Goal: Use online tool/utility: Utilize a website feature to perform a specific function

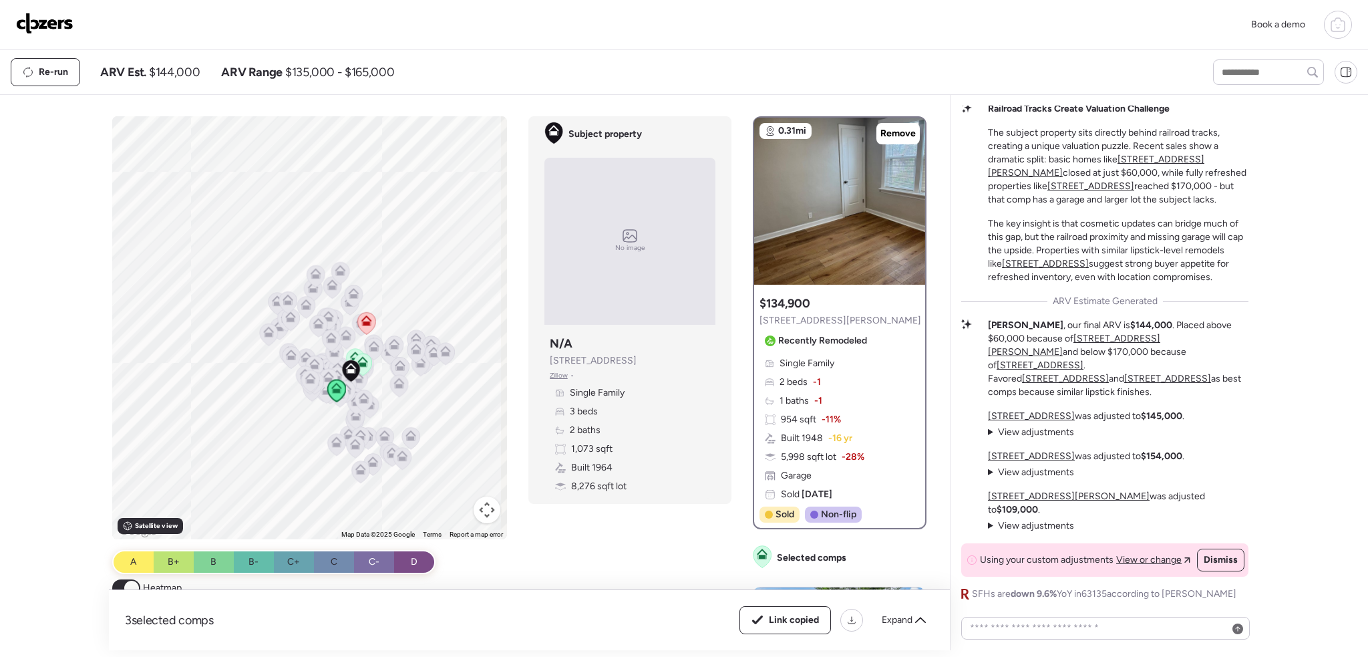
click at [43, 21] on img at bounding box center [44, 23] width 57 height 21
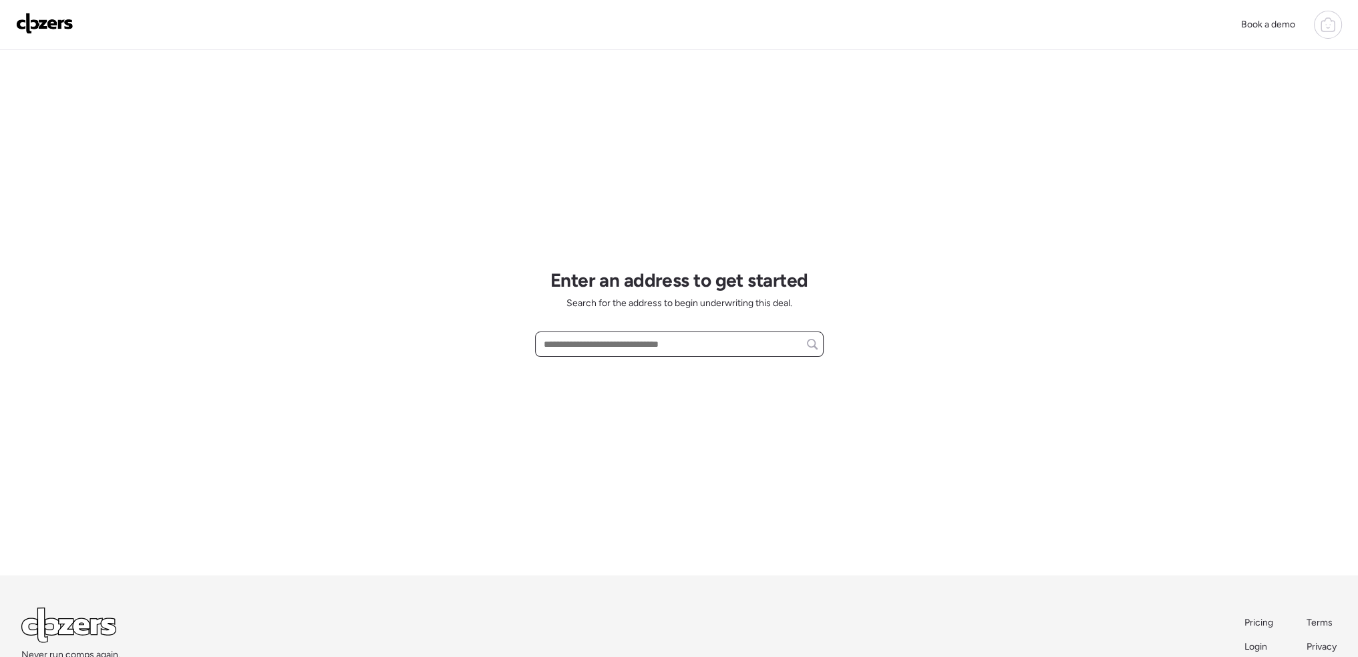
click at [583, 347] on input "text" at bounding box center [679, 344] width 277 height 19
paste input "**********"
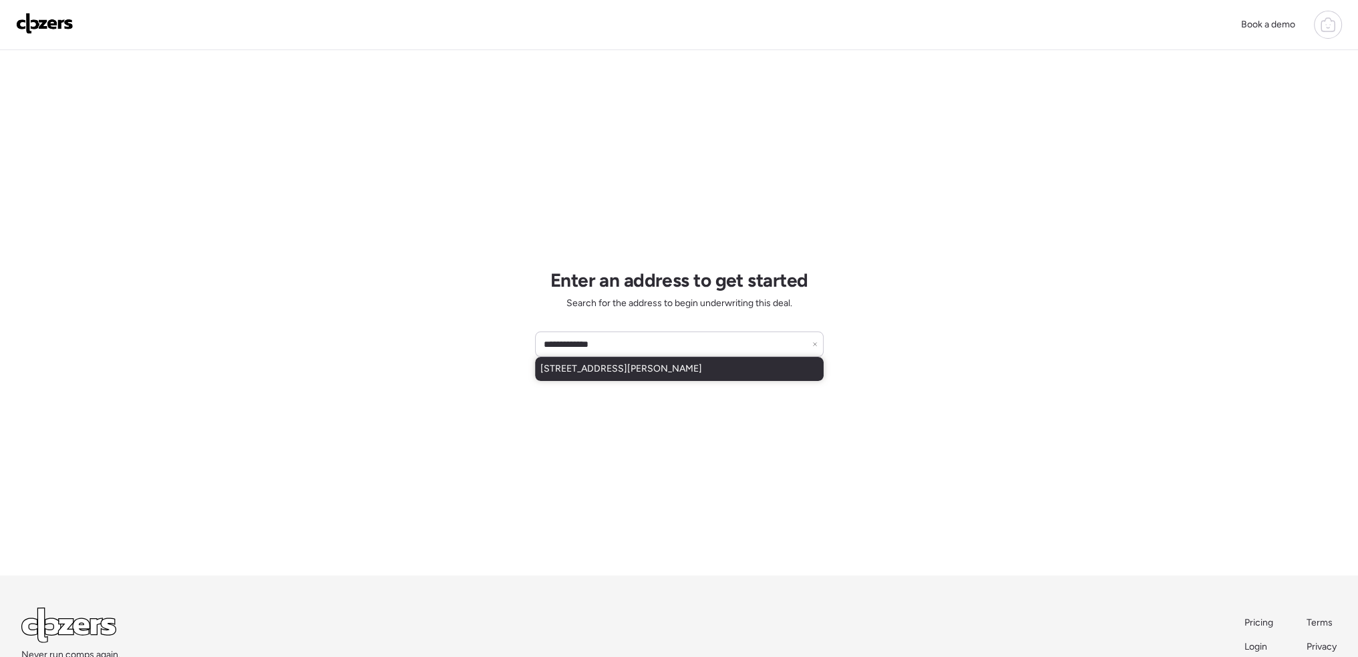
click at [619, 363] on span "8614 Hume Ave, Saint Louis, MO, 63114" at bounding box center [621, 368] width 162 height 13
type input "**********"
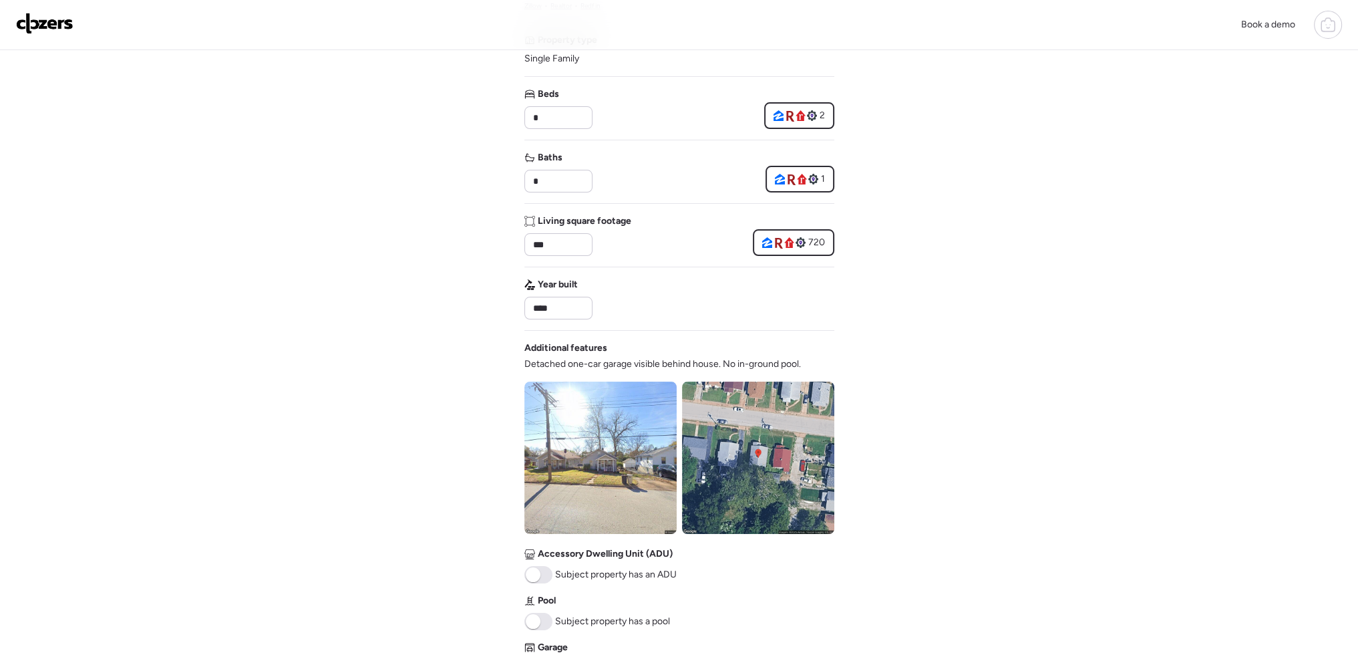
scroll to position [401, 0]
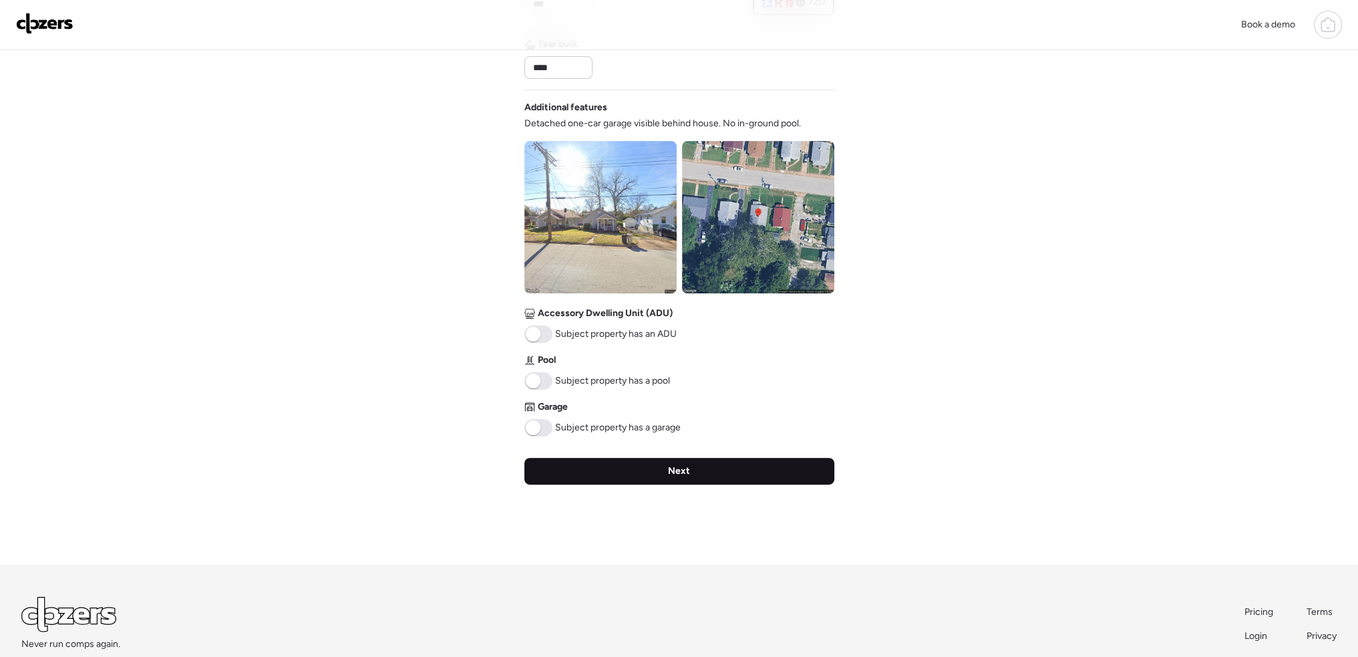
click at [641, 468] on div "Next" at bounding box center [679, 471] width 310 height 27
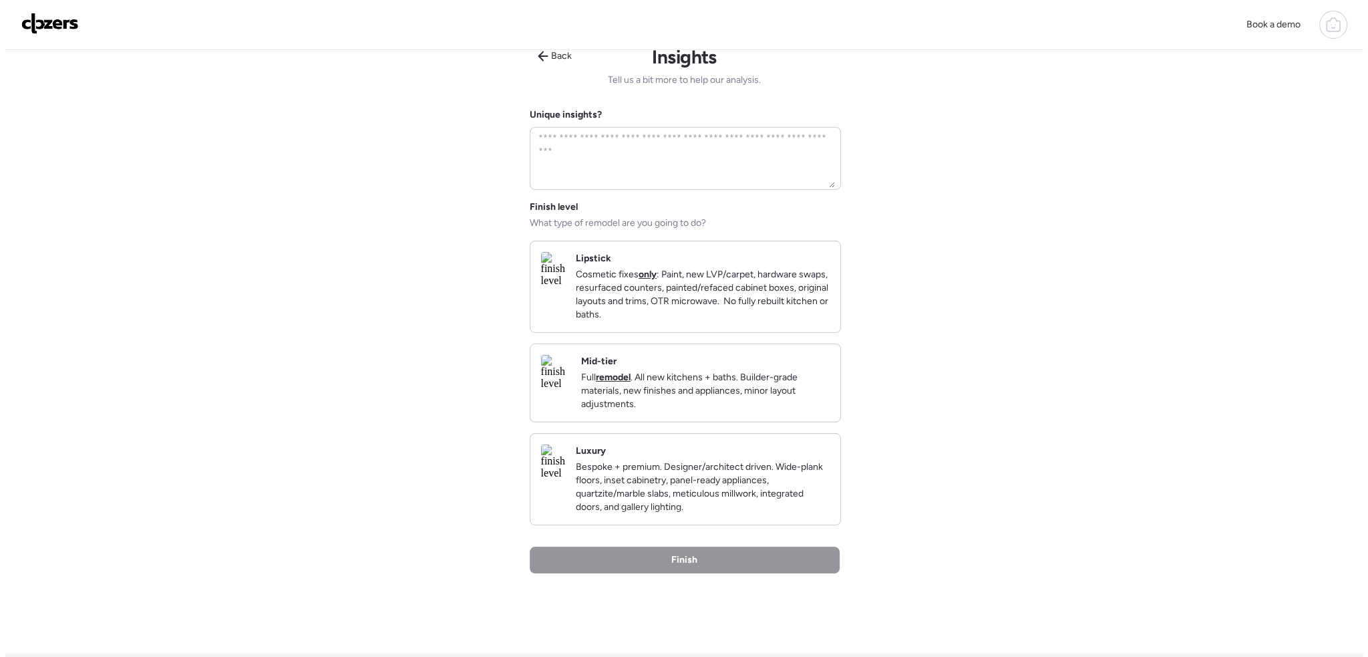
scroll to position [0, 0]
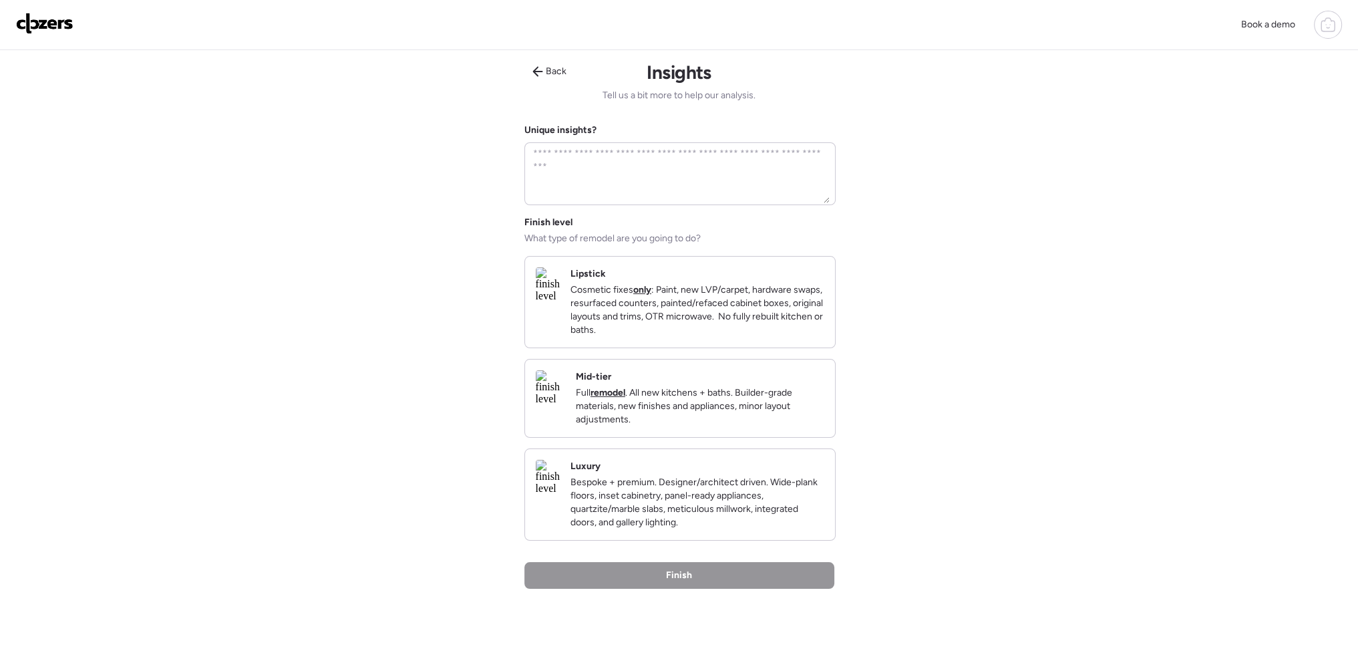
click at [764, 367] on div "Finish level What type of remodel are you going to do? Lipstick Cosmetic fixes …" at bounding box center [679, 378] width 310 height 325
click at [761, 337] on p "Cosmetic fixes only : Paint, new LVP/carpet, hardware swaps, resurfaced counter…" at bounding box center [697, 309] width 254 height 53
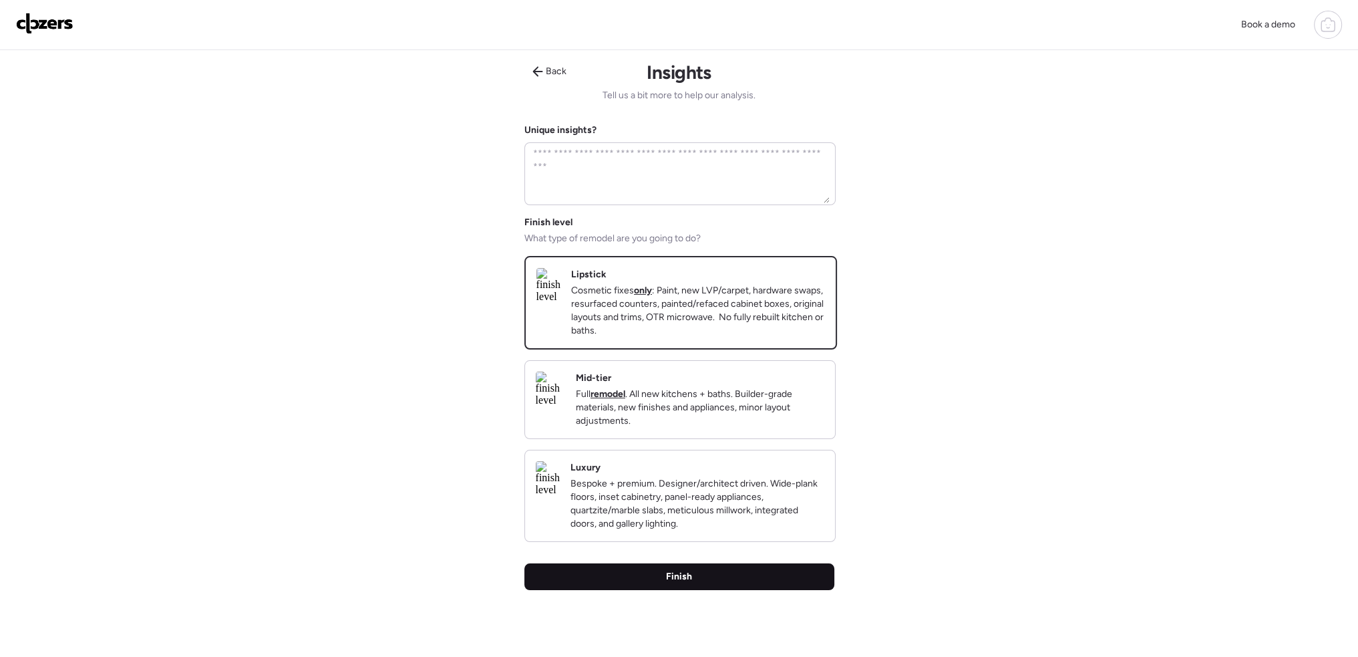
click at [695, 590] on div "Finish" at bounding box center [679, 576] width 310 height 27
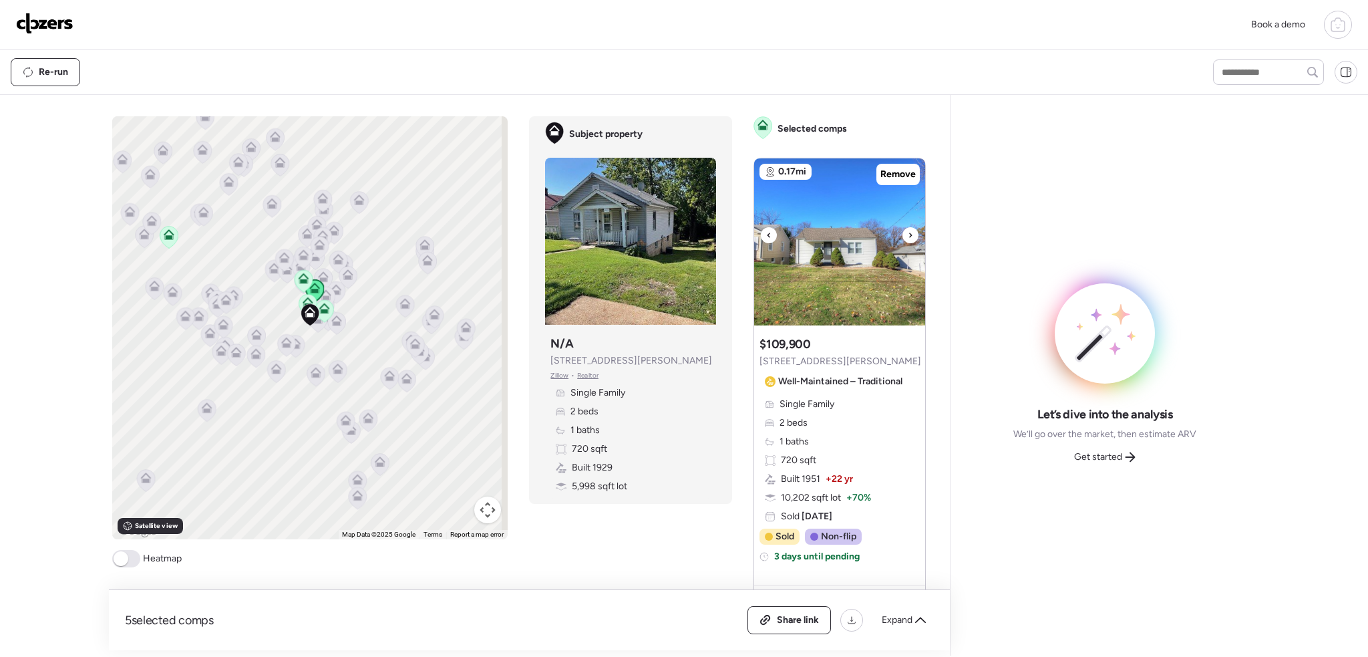
click at [908, 233] on icon at bounding box center [910, 235] width 5 height 16
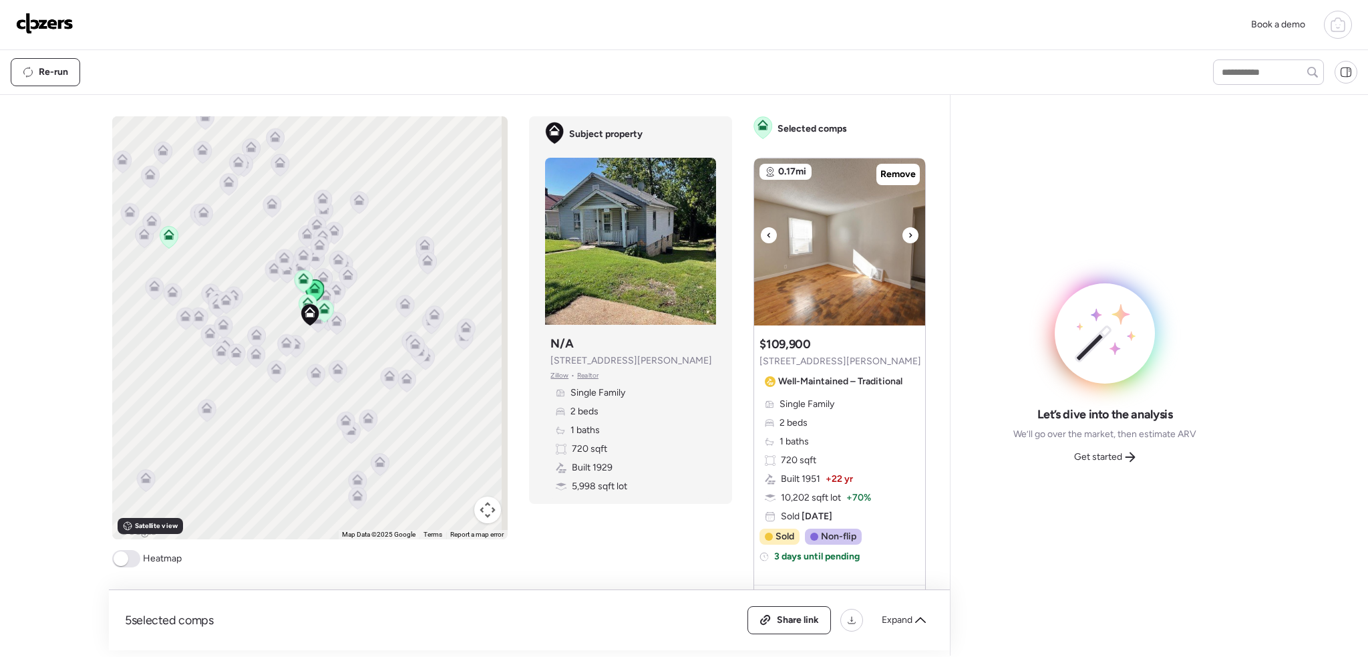
click at [908, 233] on icon at bounding box center [910, 235] width 5 height 16
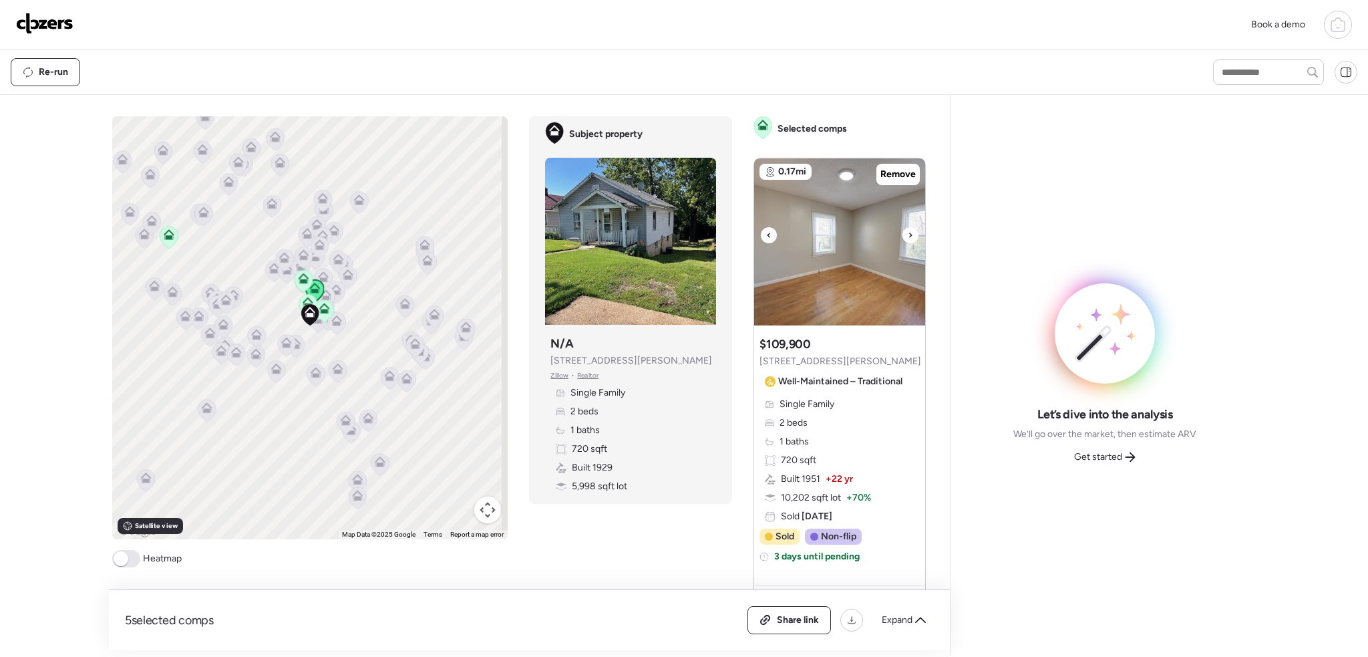
click at [908, 233] on icon at bounding box center [910, 235] width 5 height 16
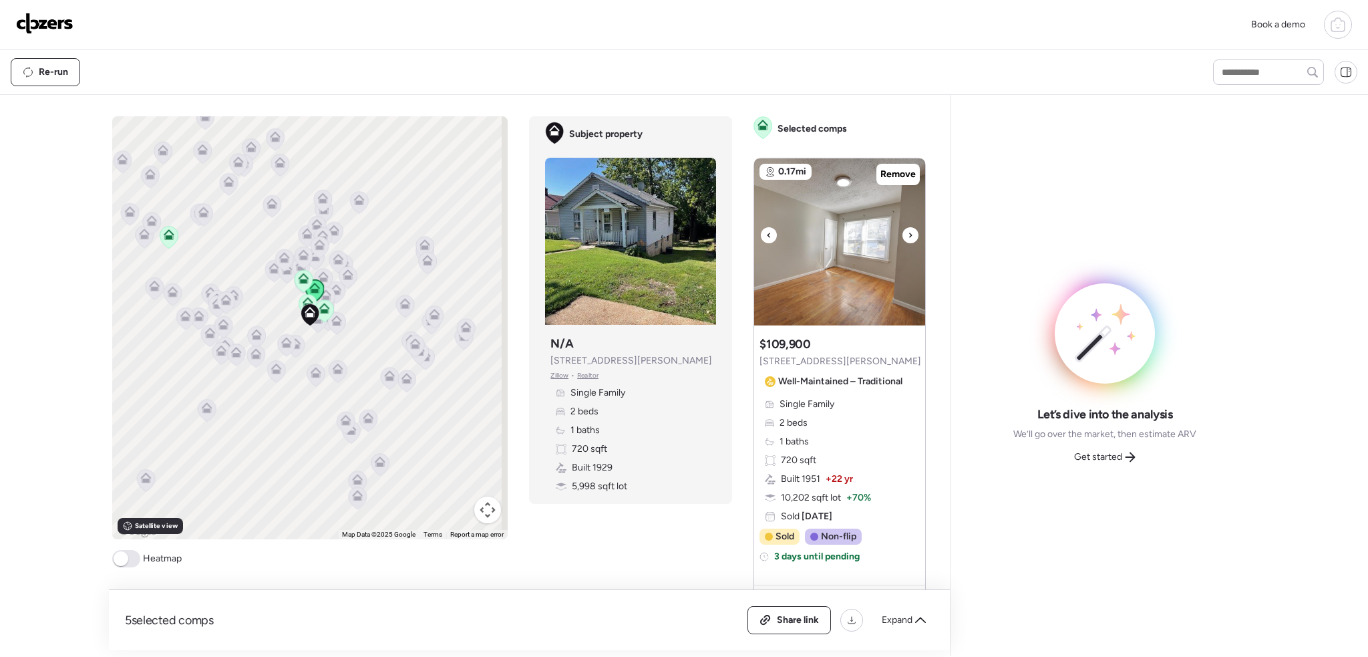
click at [908, 234] on icon at bounding box center [910, 235] width 5 height 16
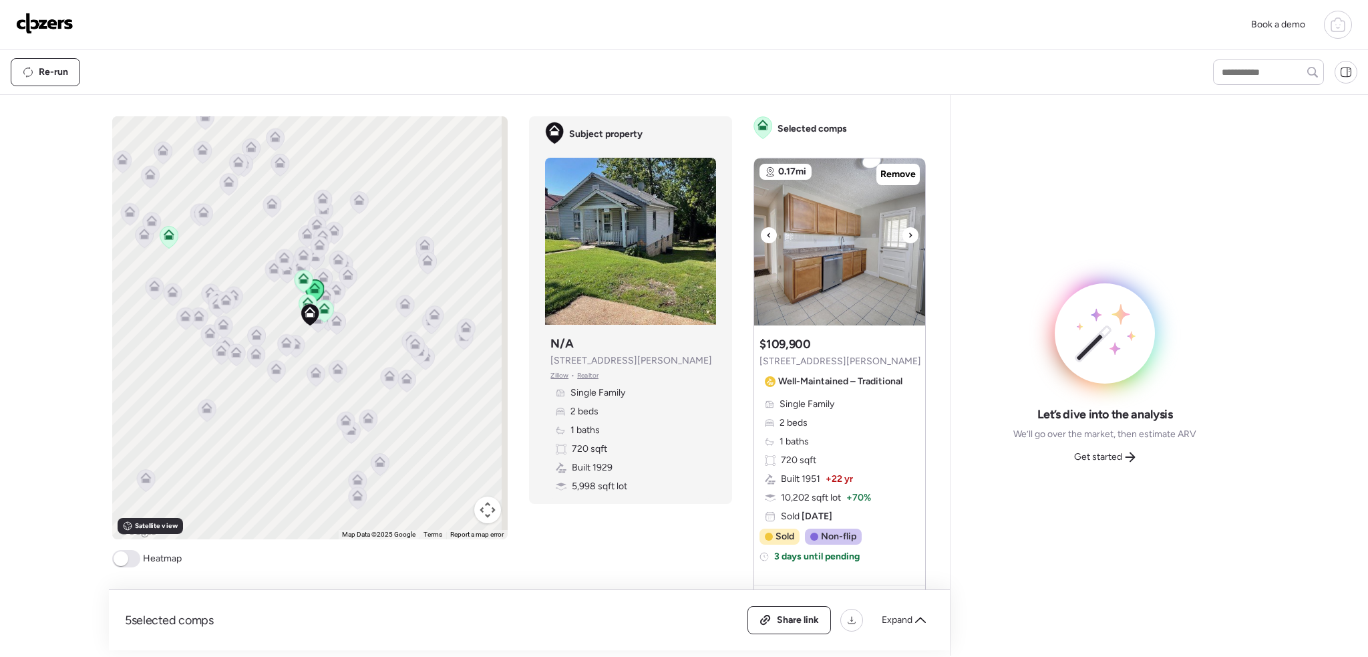
click at [908, 234] on icon at bounding box center [910, 235] width 5 height 16
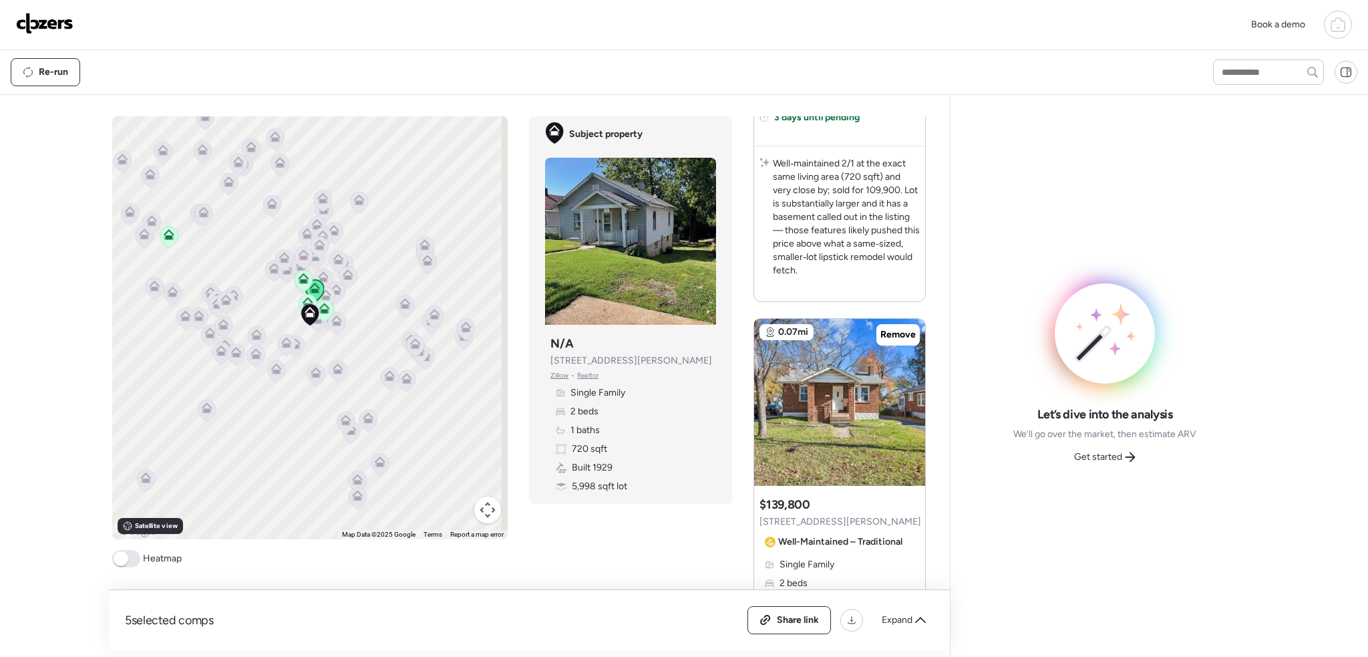
scroll to position [534, 0]
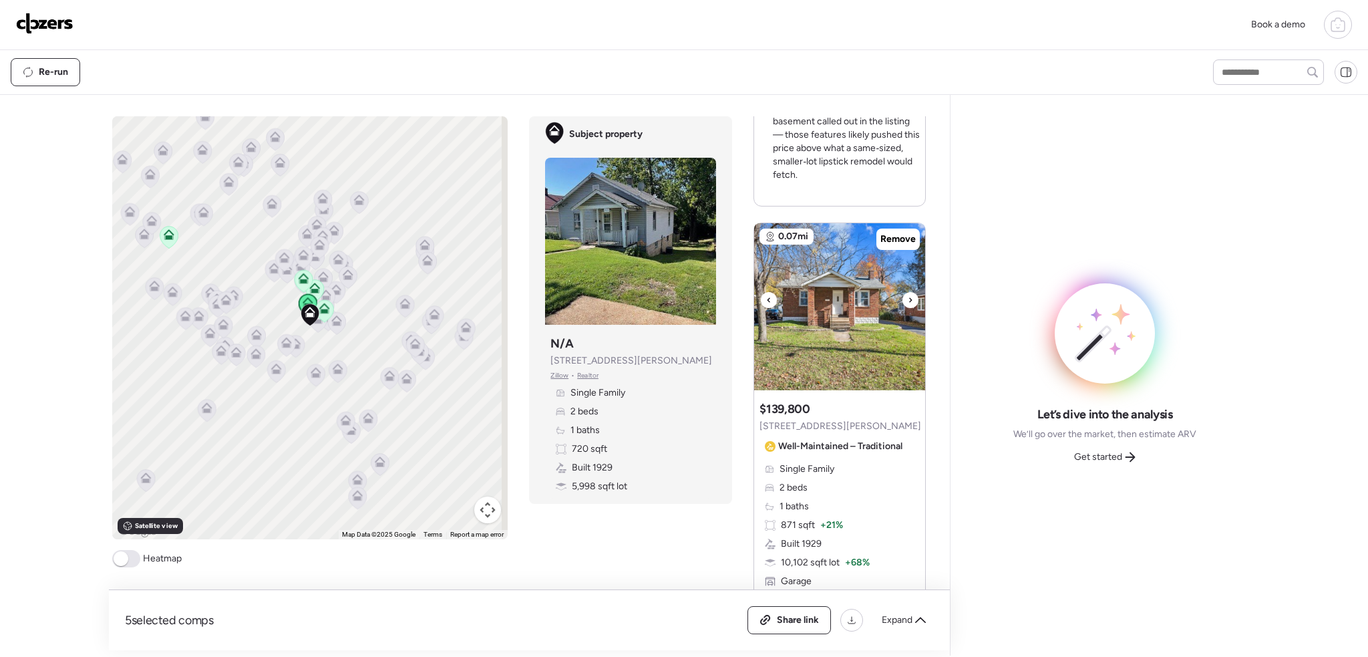
click at [908, 298] on icon at bounding box center [910, 300] width 5 height 16
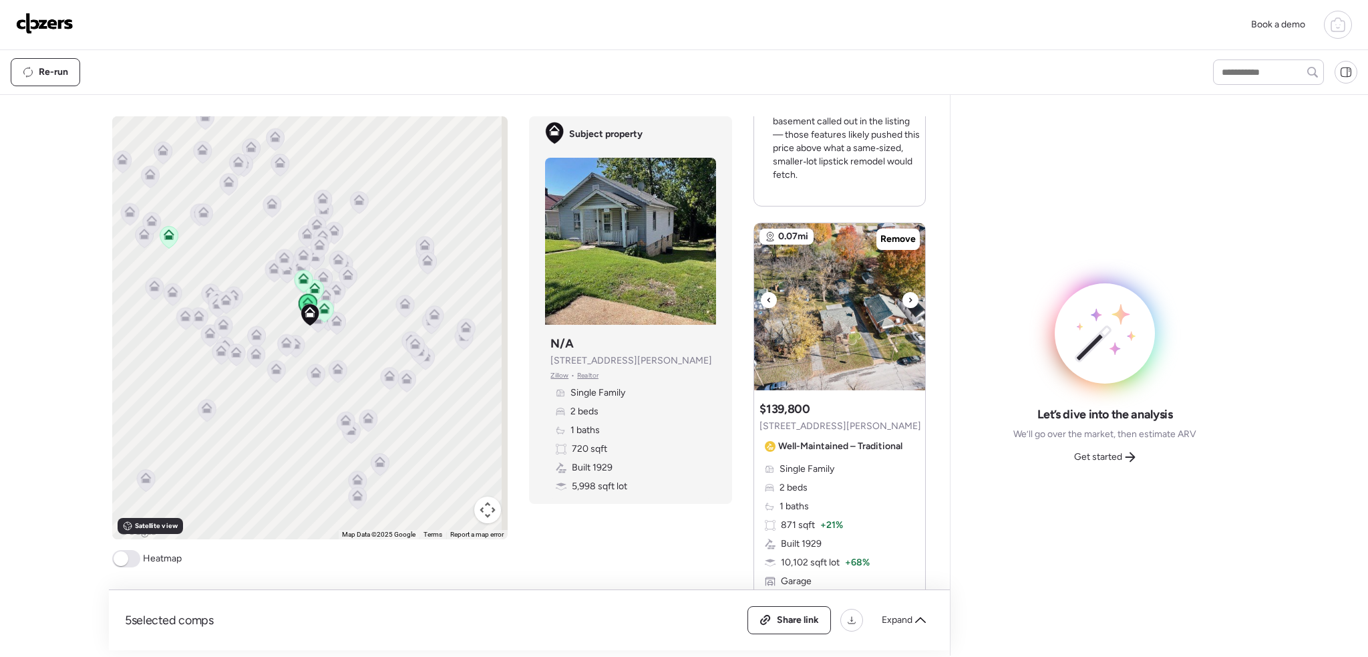
click at [908, 298] on icon at bounding box center [910, 300] width 5 height 16
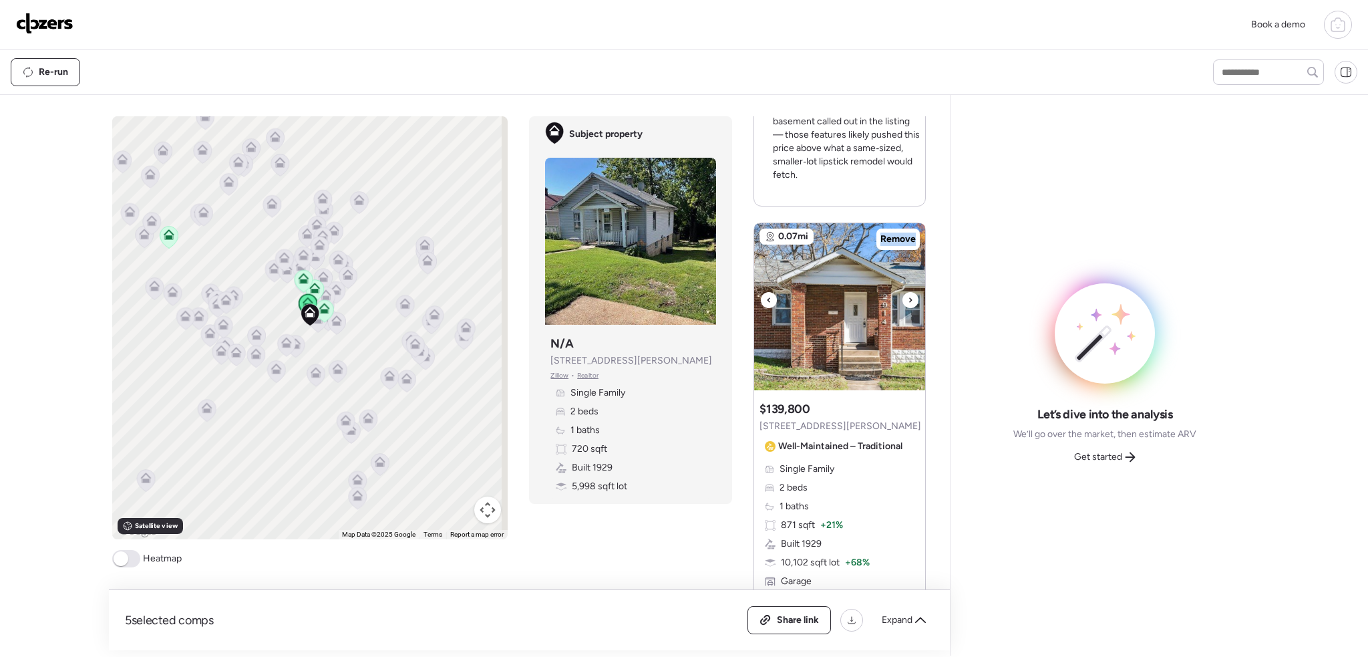
click at [908, 298] on icon at bounding box center [910, 300] width 5 height 16
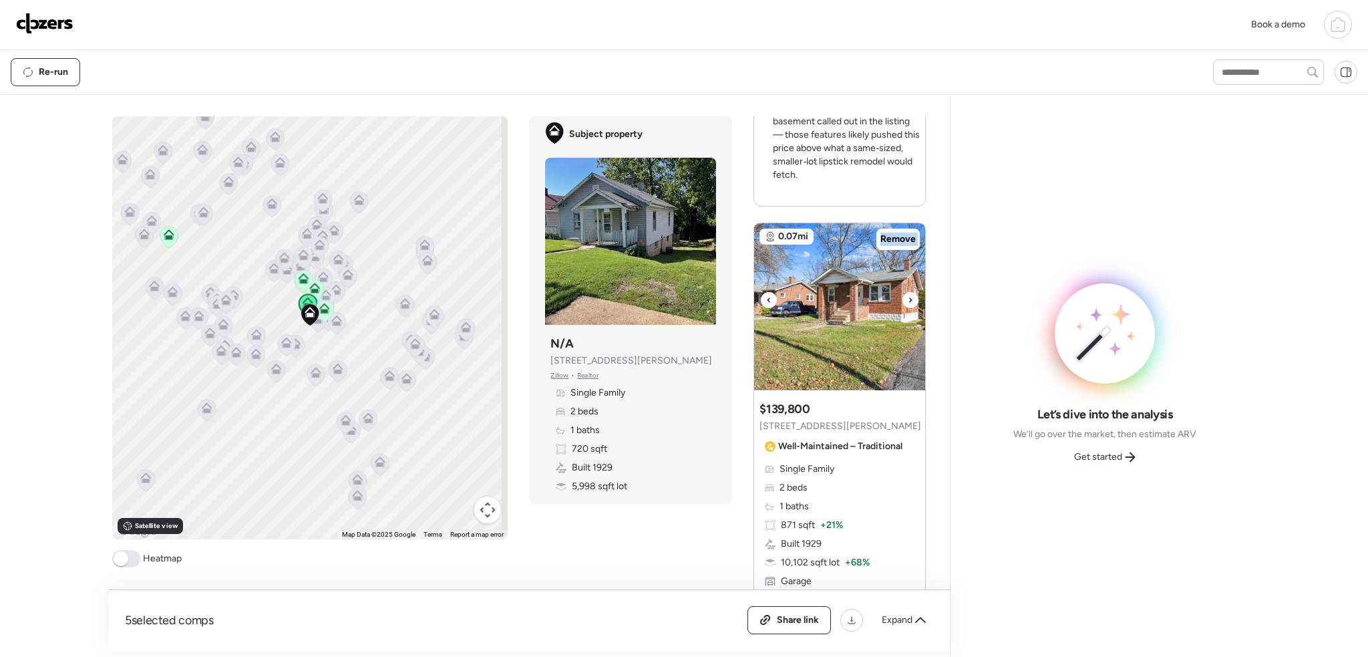
click at [908, 298] on icon at bounding box center [910, 300] width 5 height 16
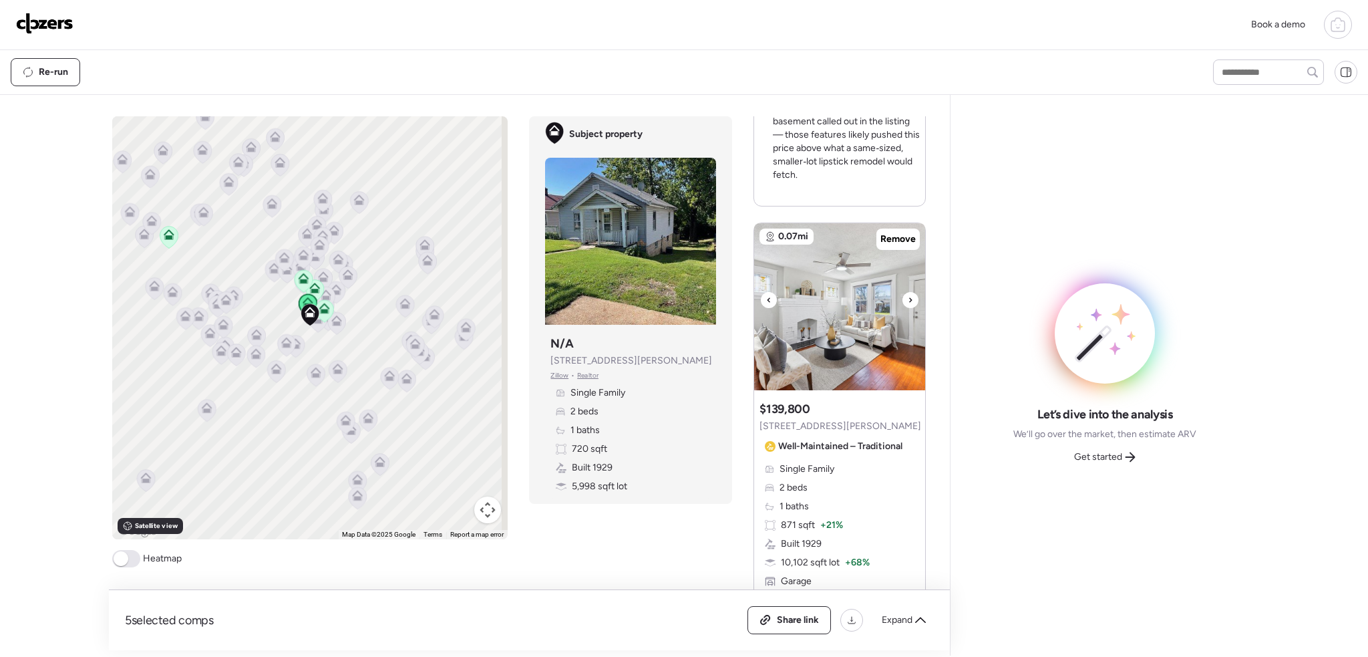
click at [908, 298] on icon at bounding box center [910, 300] width 5 height 16
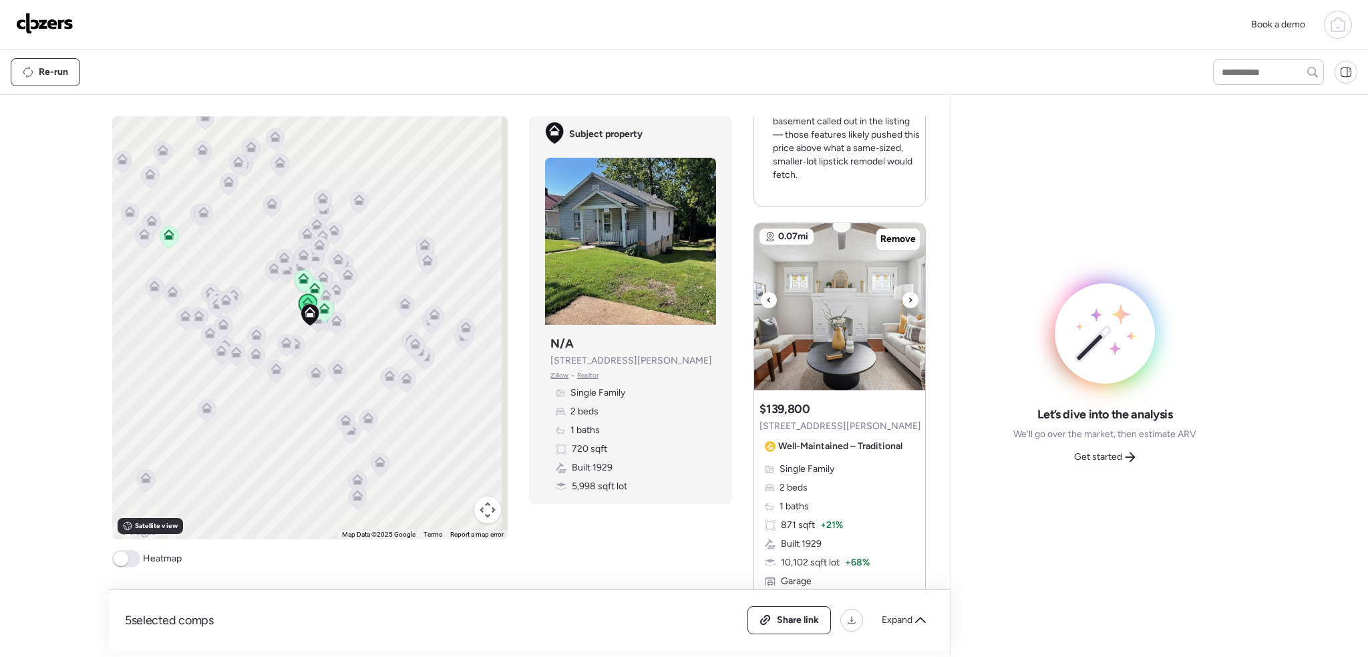
click at [908, 298] on icon at bounding box center [910, 300] width 5 height 16
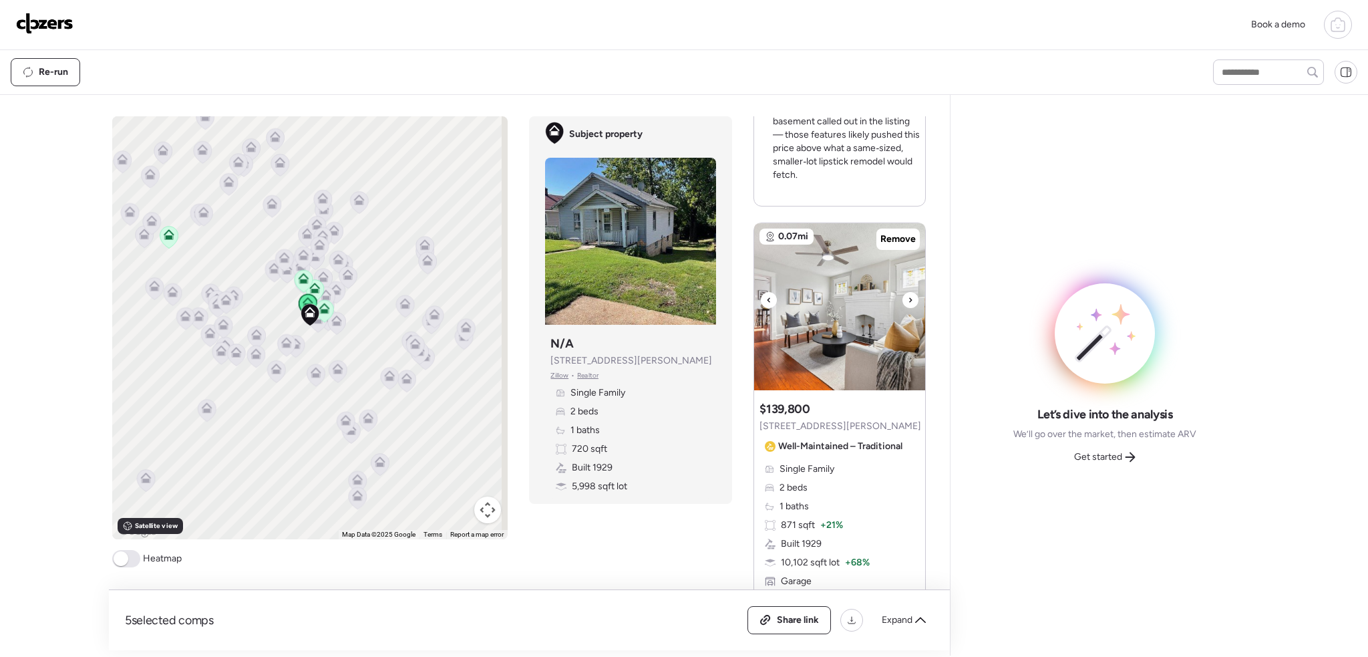
click at [908, 301] on icon at bounding box center [910, 300] width 5 height 16
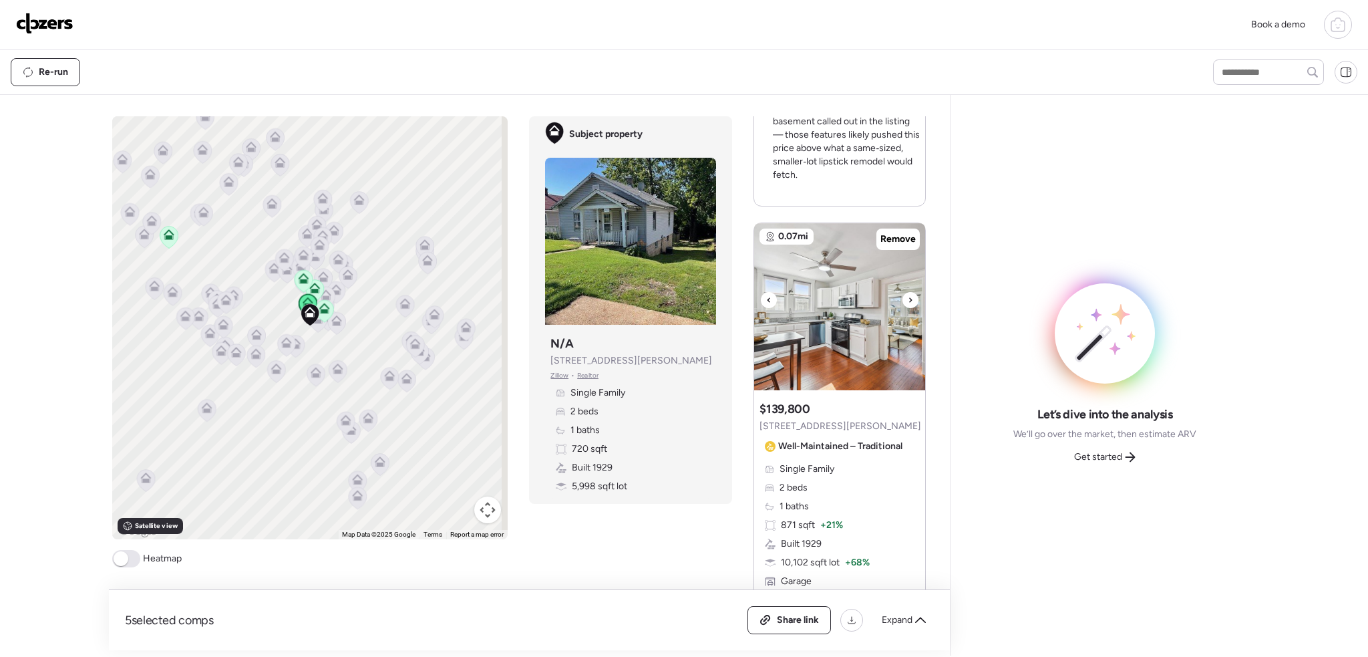
click at [908, 301] on icon at bounding box center [910, 300] width 5 height 16
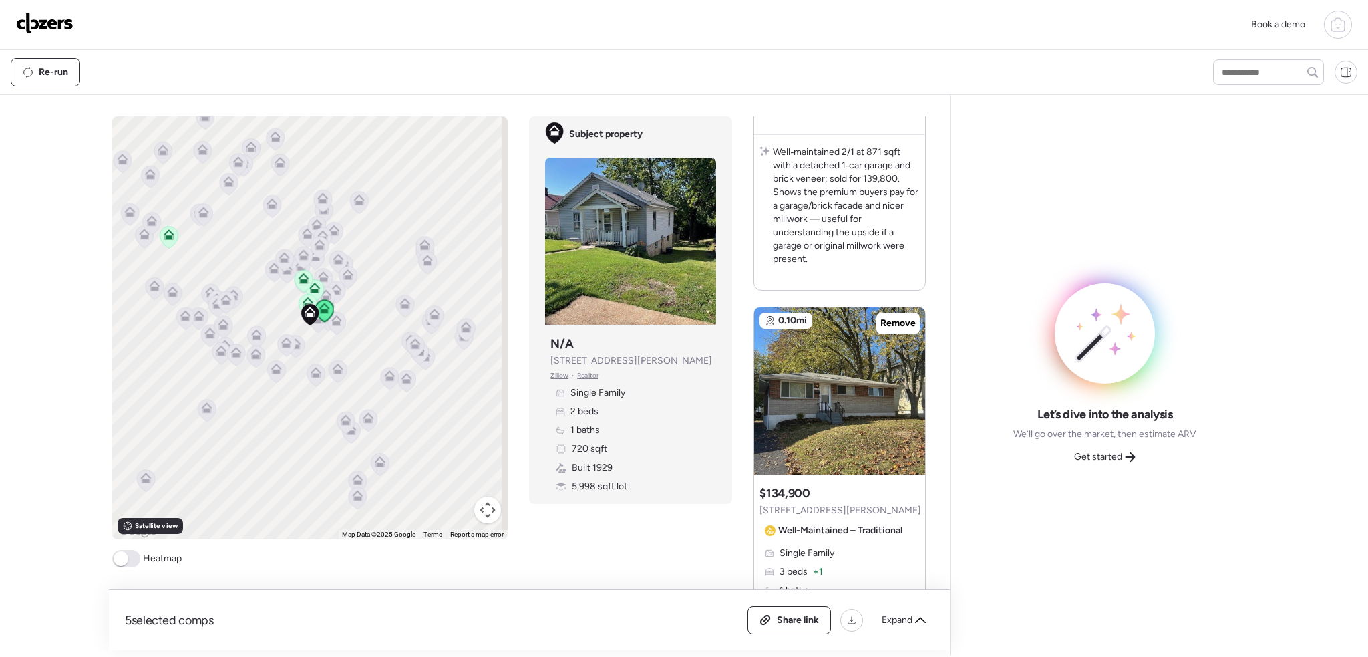
scroll to position [1136, 0]
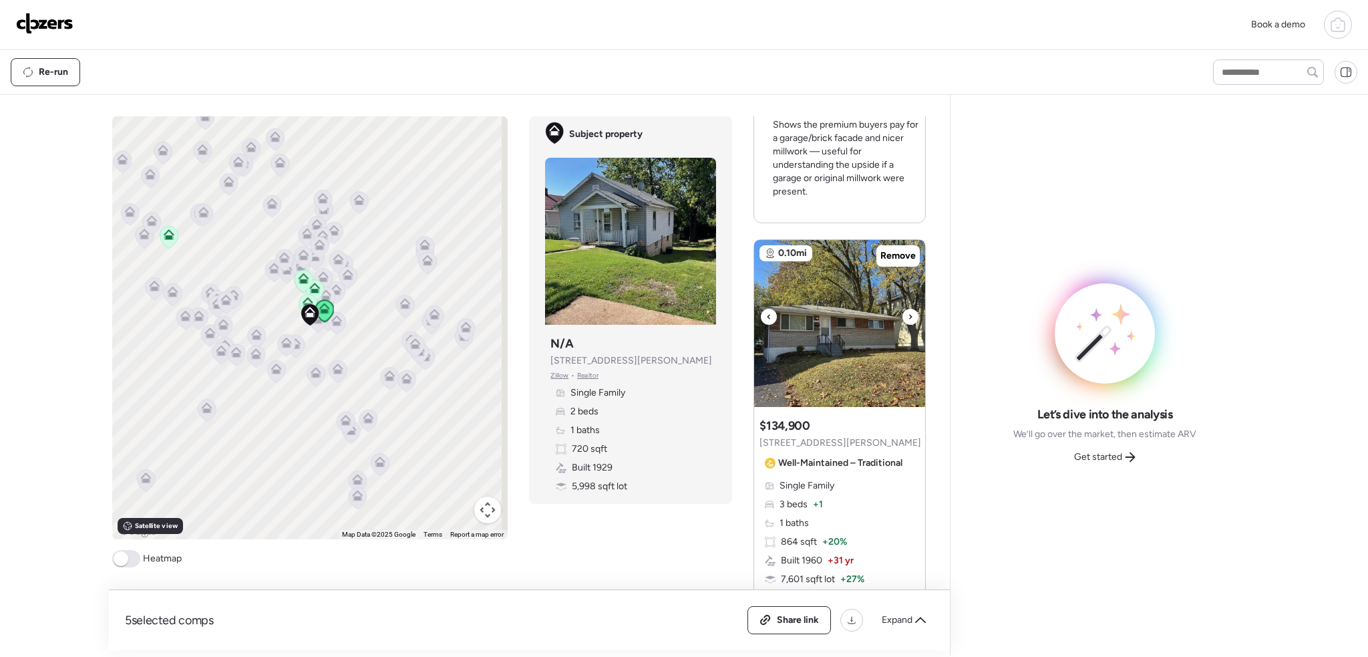
click at [902, 317] on div at bounding box center [910, 317] width 16 height 16
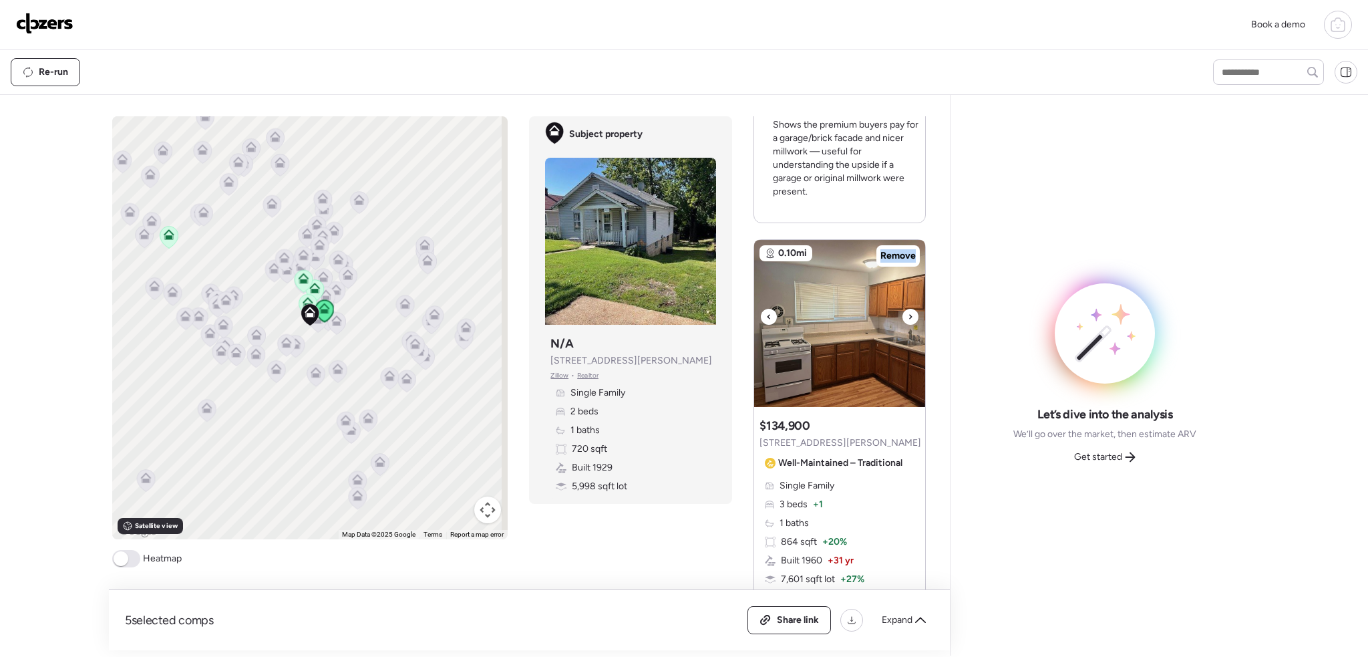
click at [902, 317] on div at bounding box center [910, 317] width 16 height 16
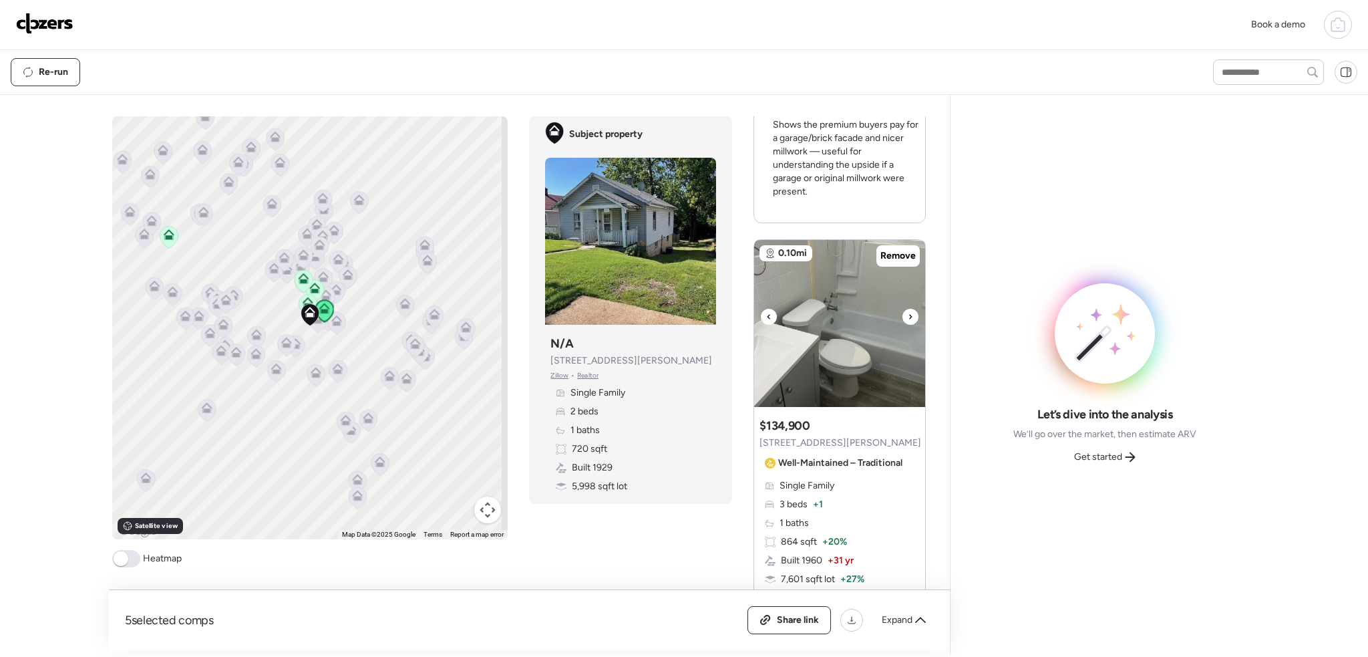
click at [766, 315] on icon at bounding box center [768, 317] width 5 height 16
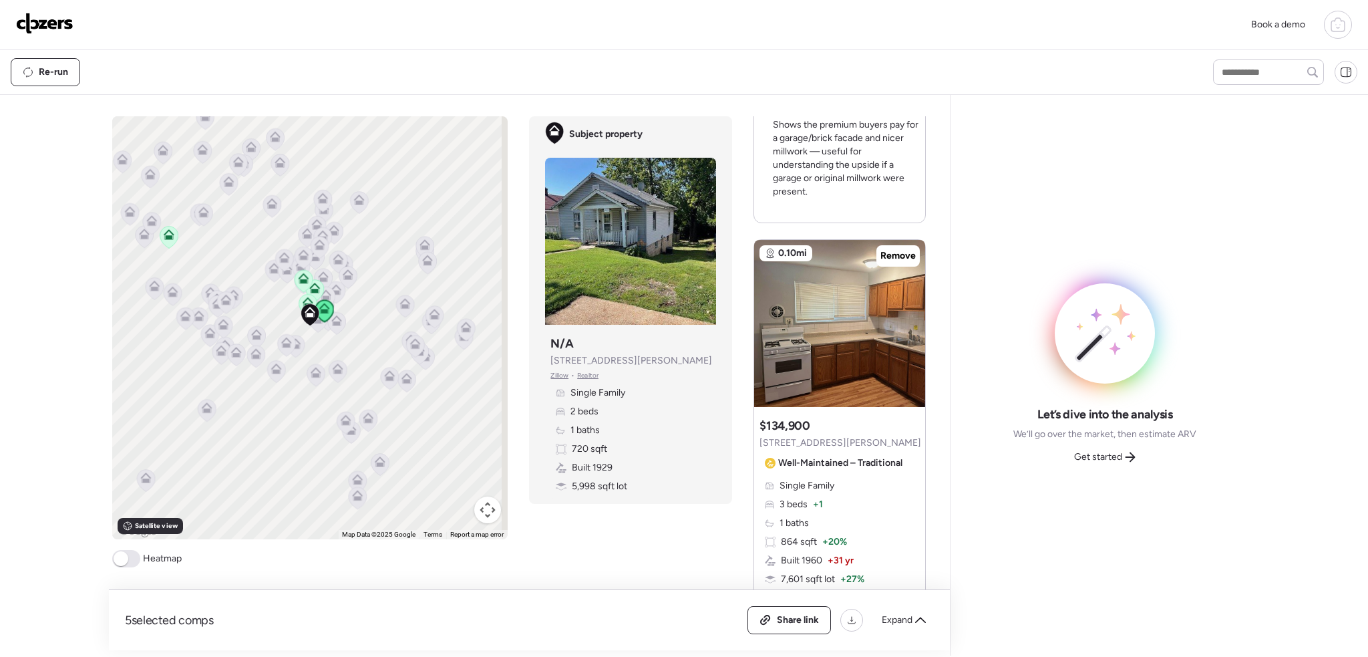
drag, startPoint x: 898, startPoint y: 250, endPoint x: 905, endPoint y: 294, distance: 43.9
click at [898, 250] on span "Remove" at bounding box center [897, 255] width 35 height 13
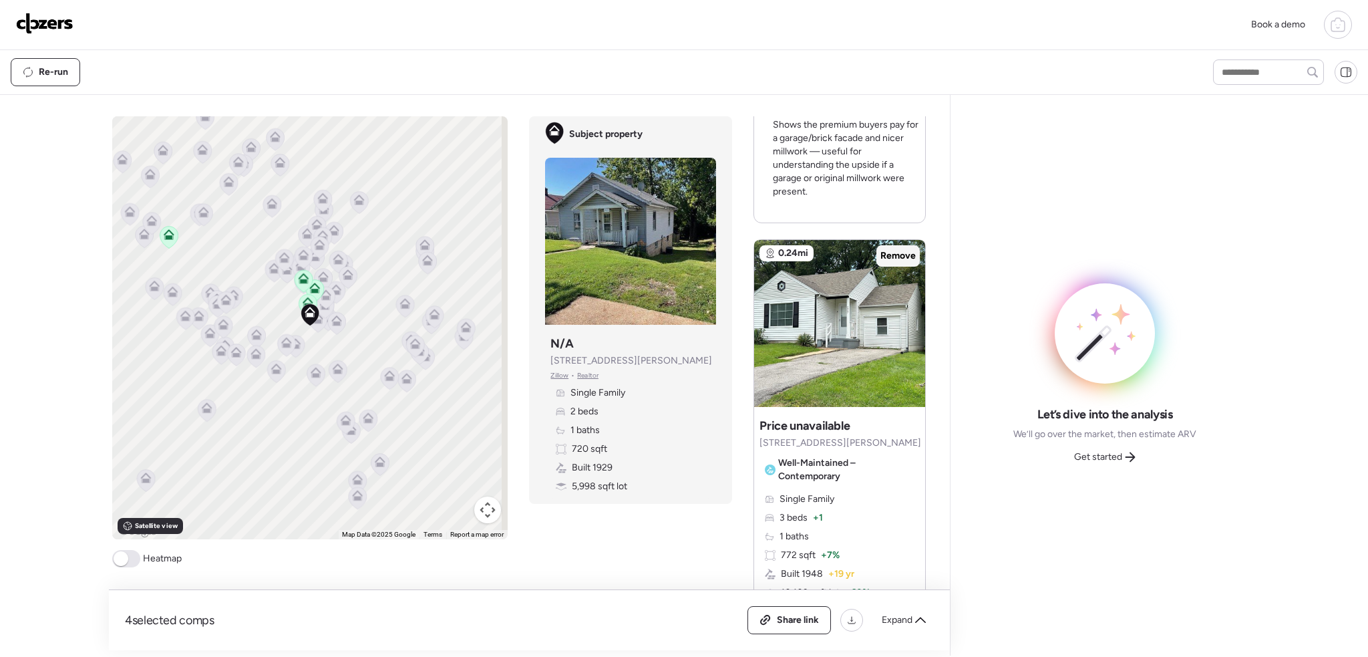
click at [894, 255] on span "Remove" at bounding box center [897, 255] width 35 height 13
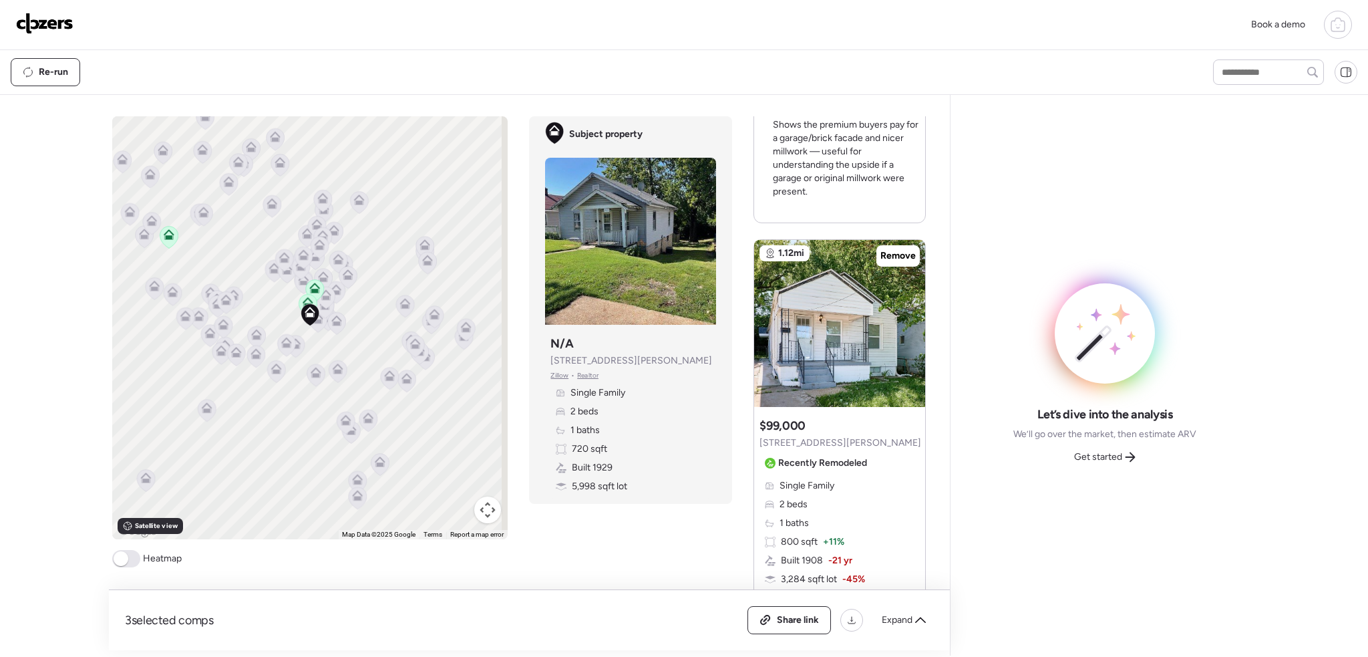
click at [882, 254] on span "Remove" at bounding box center [897, 255] width 35 height 13
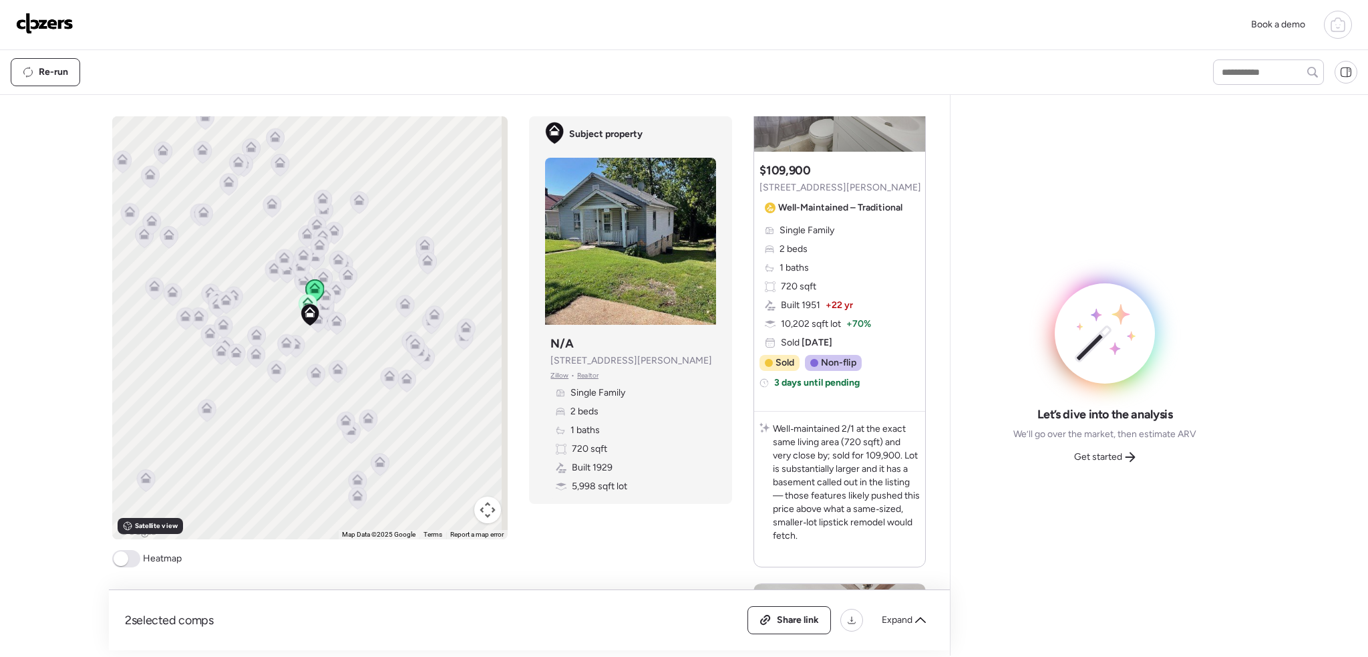
scroll to position [0, 0]
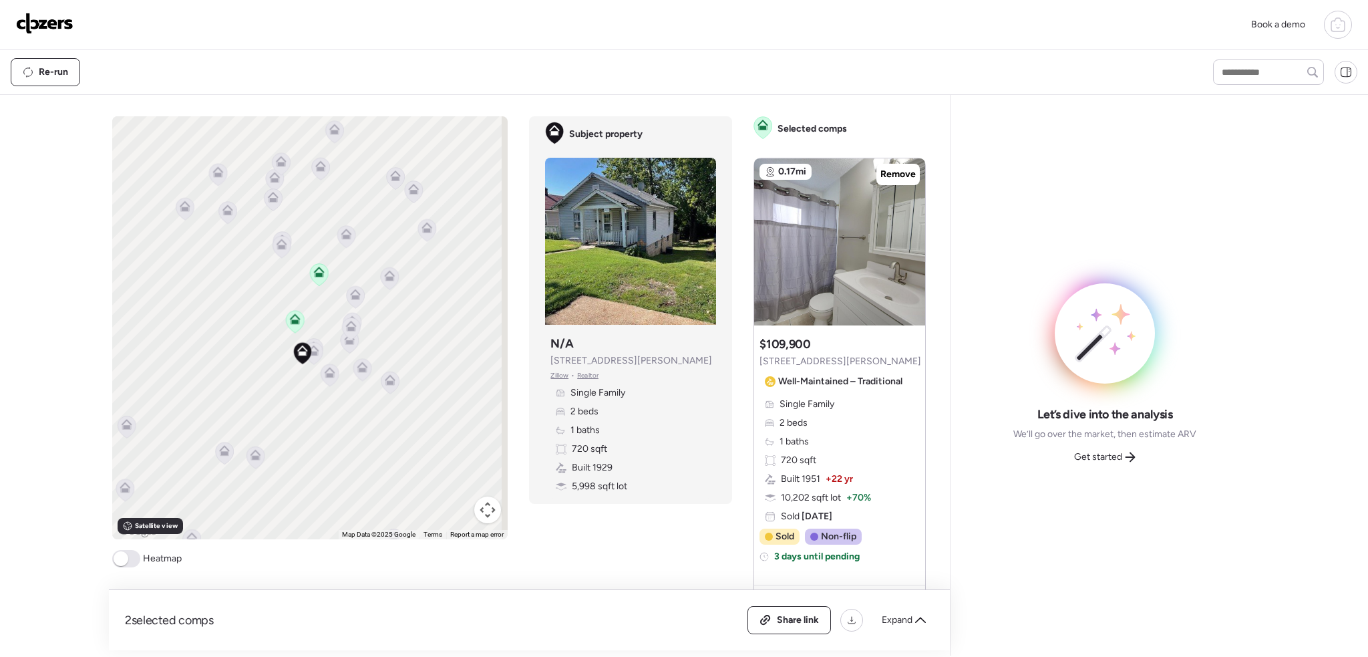
drag, startPoint x: 336, startPoint y: 323, endPoint x: 327, endPoint y: 446, distance: 122.5
click at [327, 450] on div "To activate drag with keyboard, press Alt + Enter. Once in keyboard drag state,…" at bounding box center [310, 327] width 396 height 423
click at [294, 312] on icon at bounding box center [292, 308] width 18 height 22
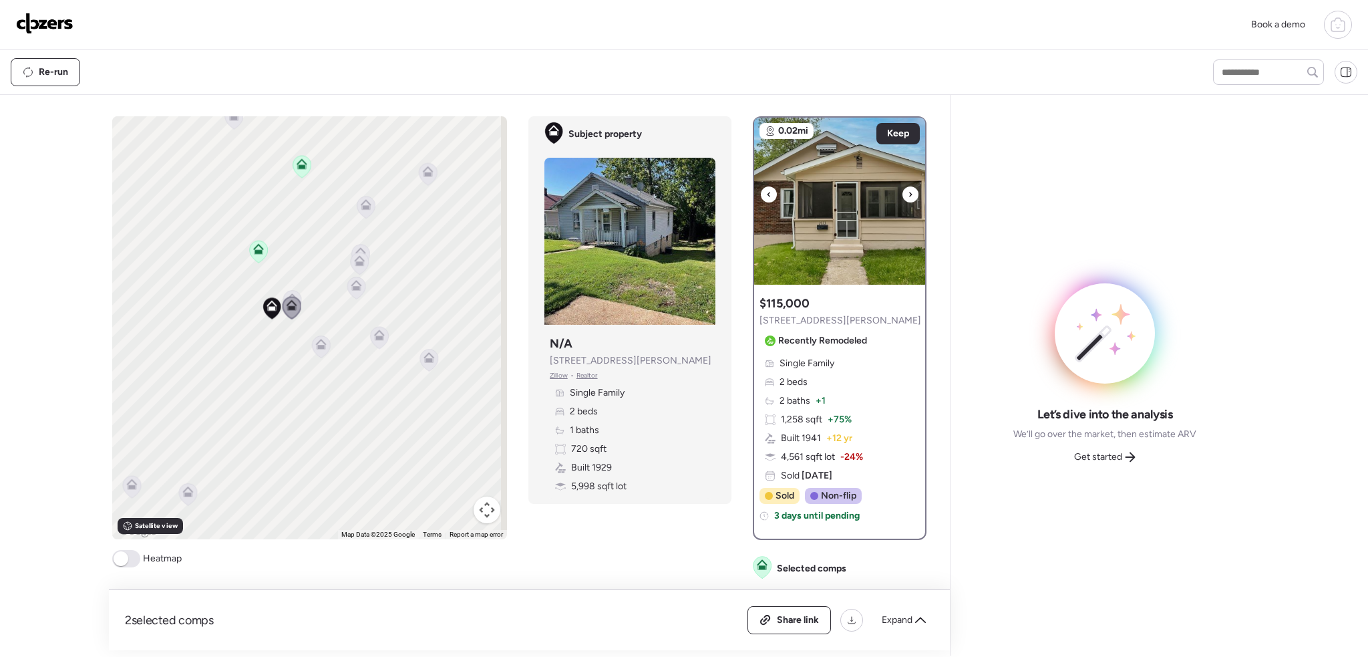
click at [908, 194] on div at bounding box center [910, 194] width 16 height 16
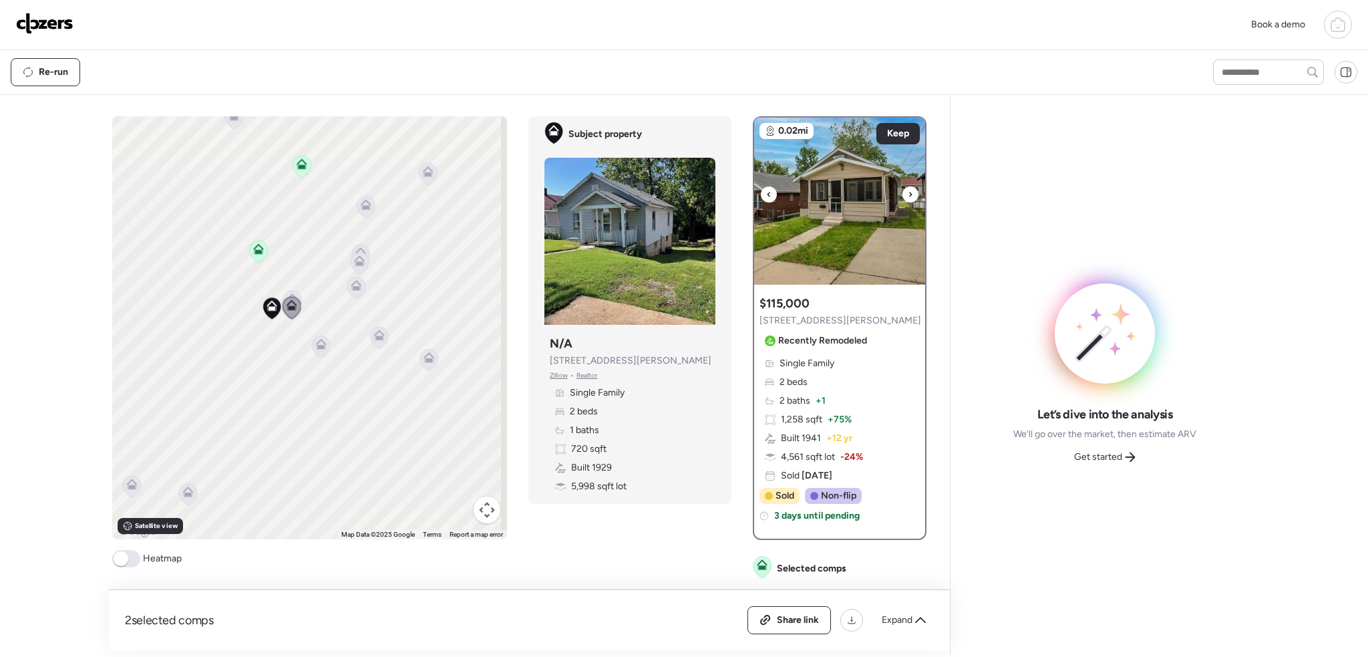
click at [908, 194] on icon at bounding box center [910, 194] width 5 height 16
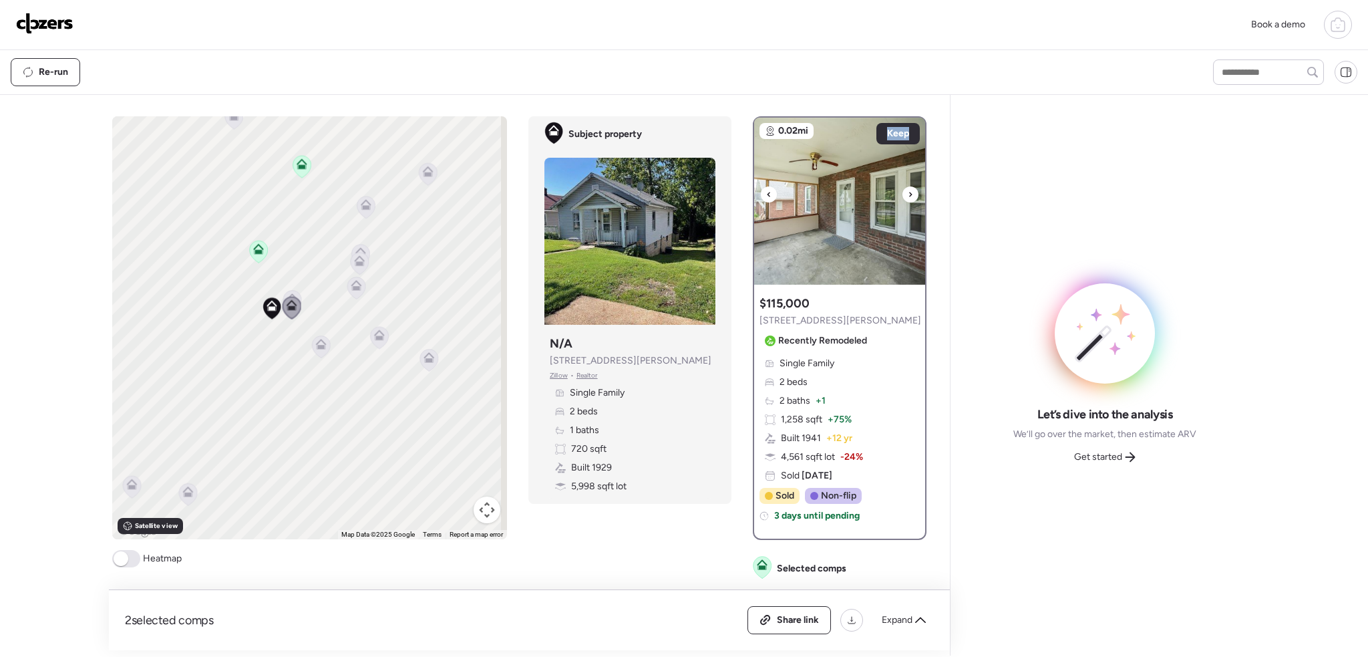
click at [908, 194] on icon at bounding box center [910, 194] width 5 height 16
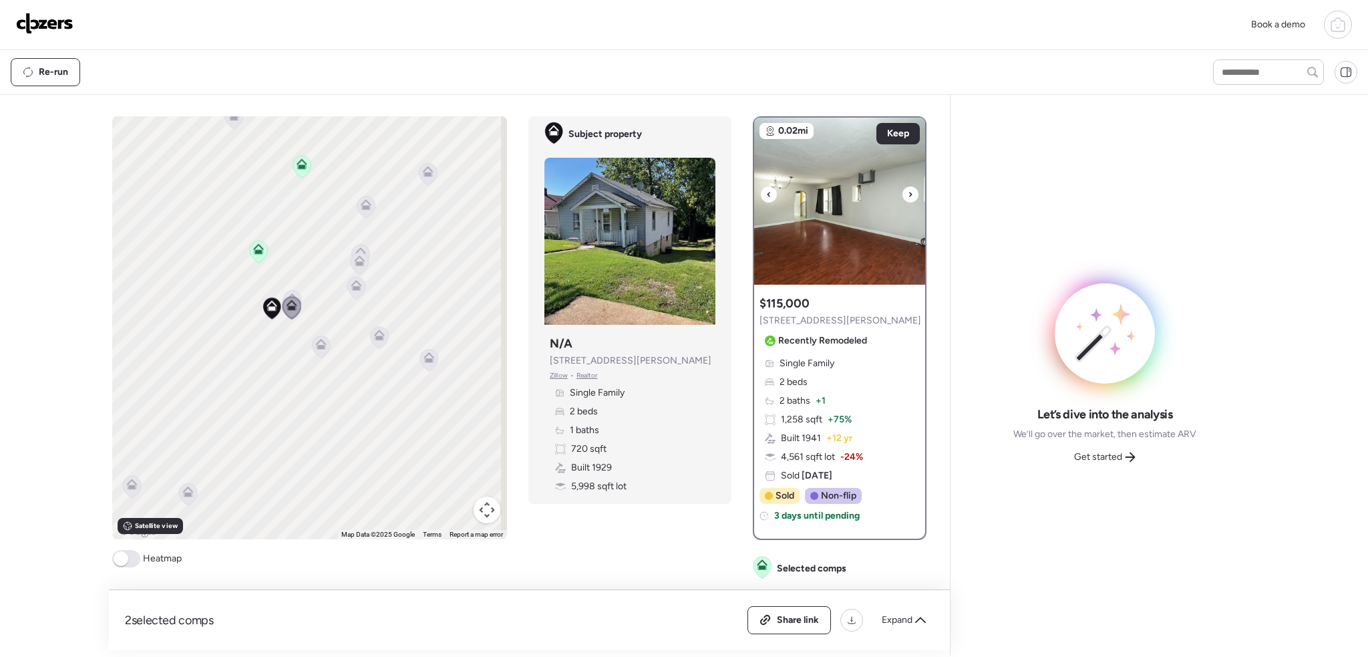
click at [908, 194] on icon at bounding box center [910, 194] width 5 height 16
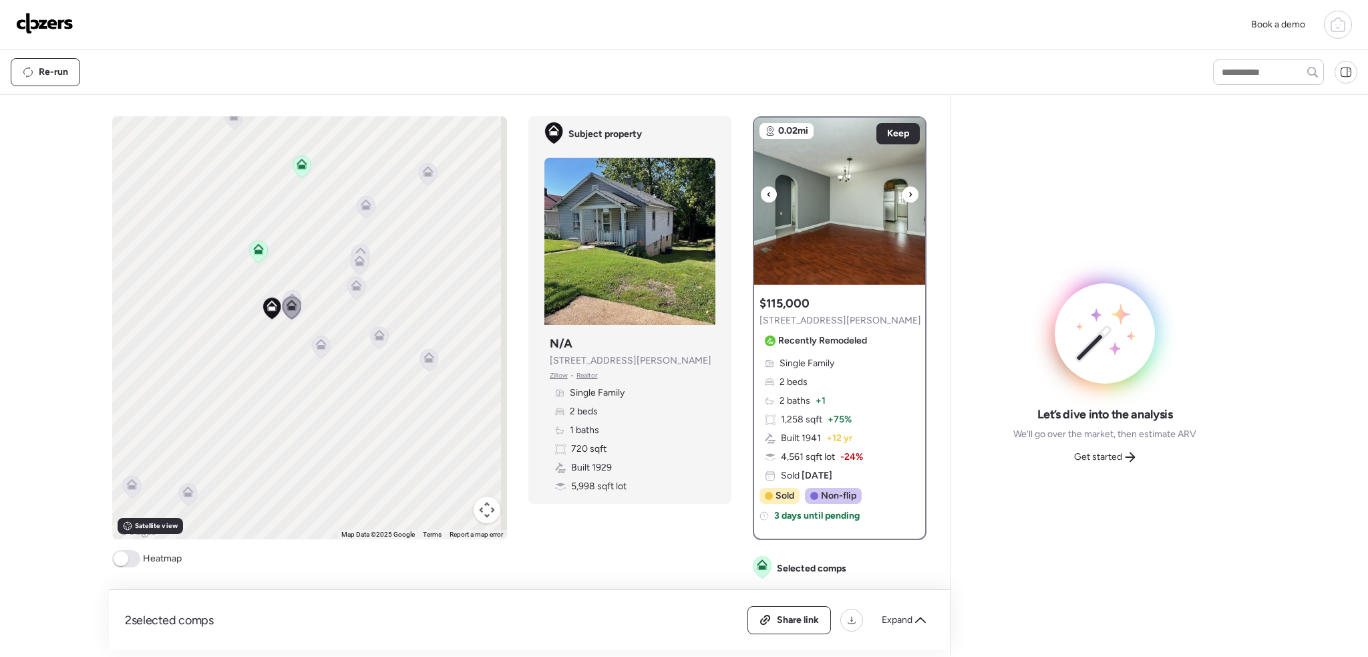
click at [908, 194] on icon at bounding box center [910, 194] width 5 height 16
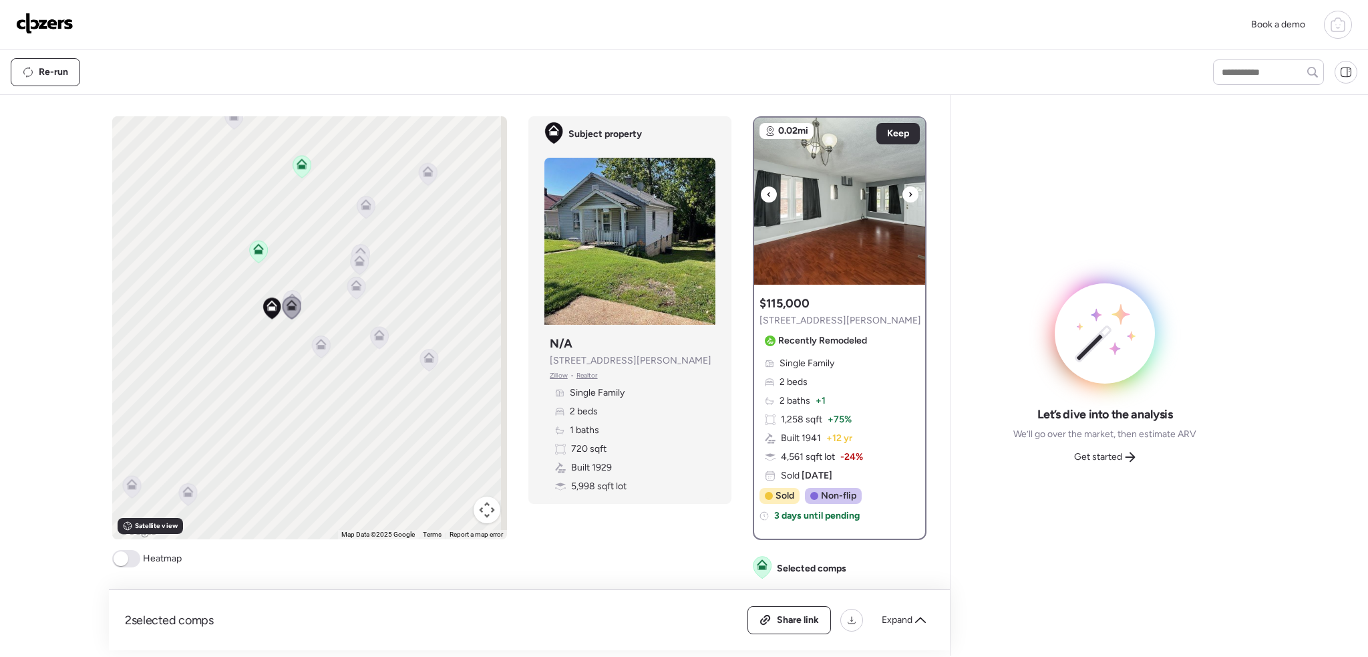
click at [908, 194] on icon at bounding box center [910, 194] width 5 height 16
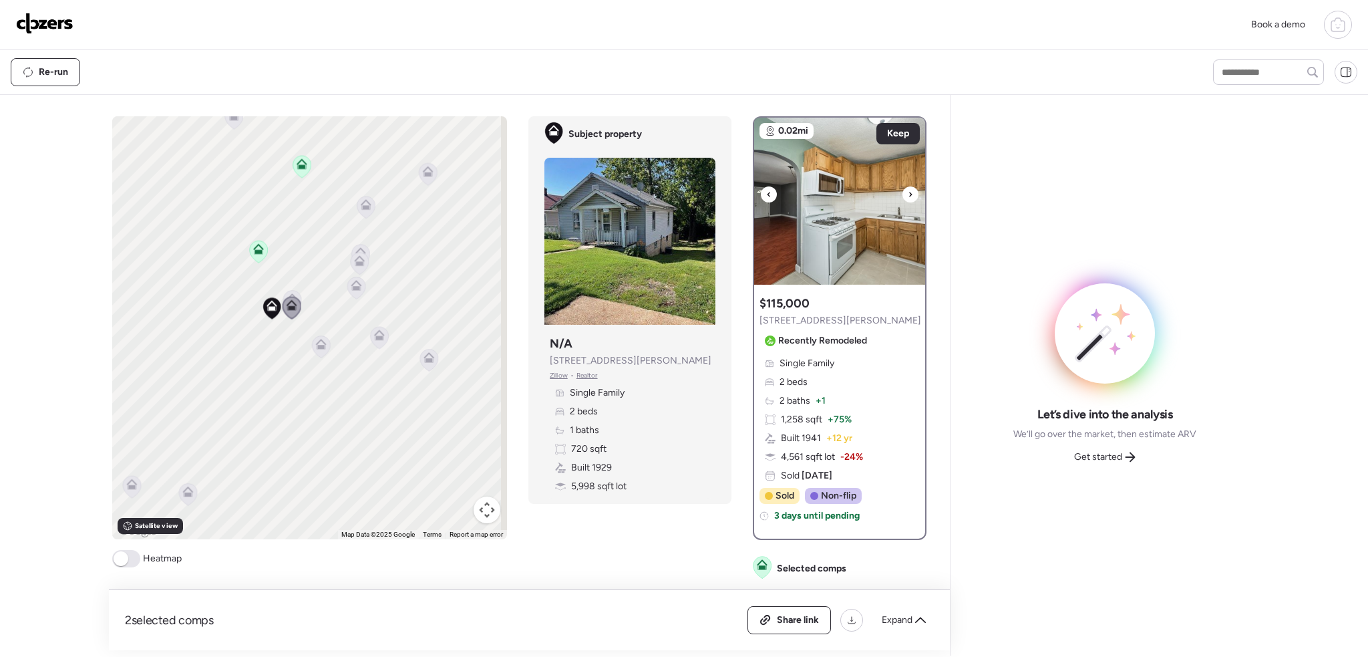
click at [908, 194] on icon at bounding box center [910, 194] width 5 height 16
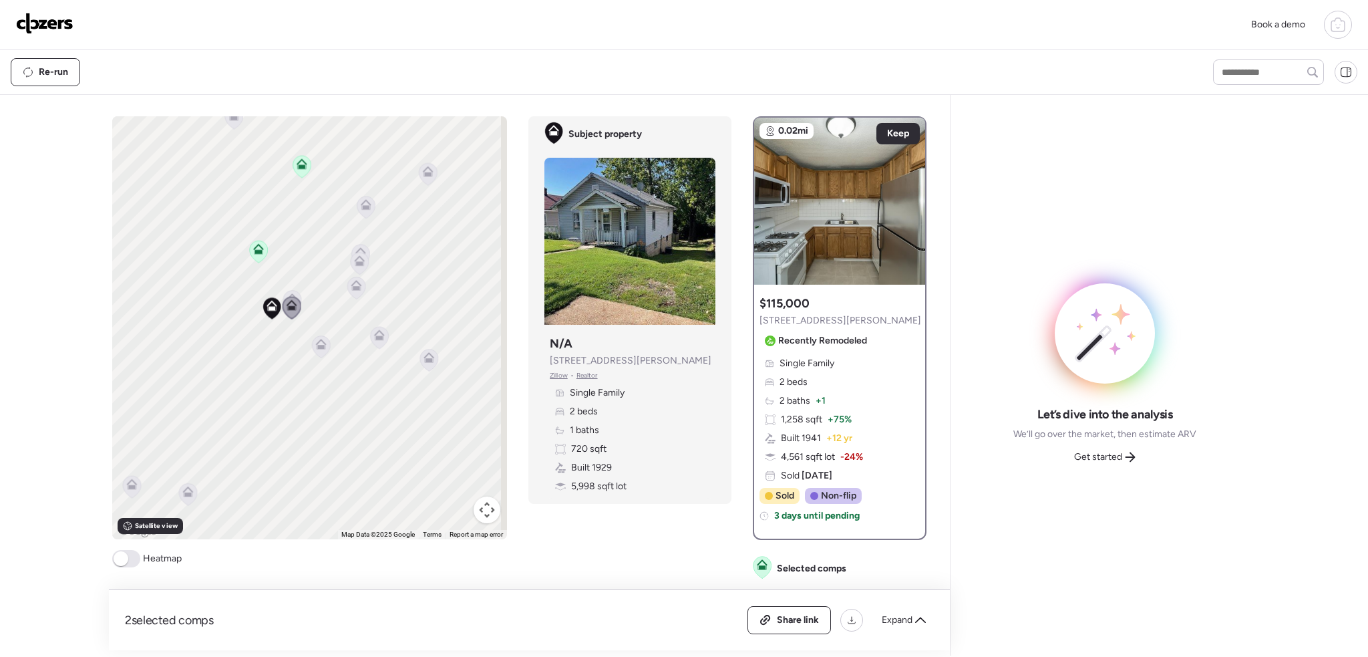
click at [293, 293] on icon at bounding box center [292, 298] width 11 height 11
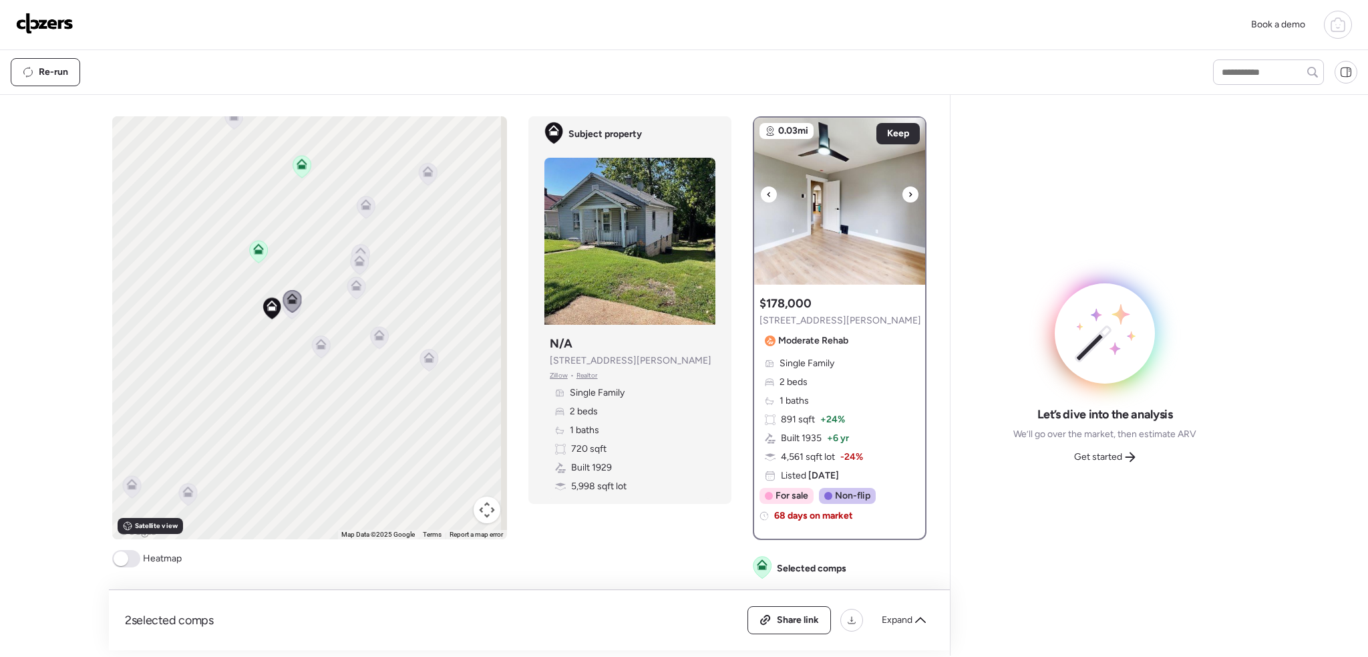
click at [908, 190] on icon at bounding box center [910, 194] width 5 height 16
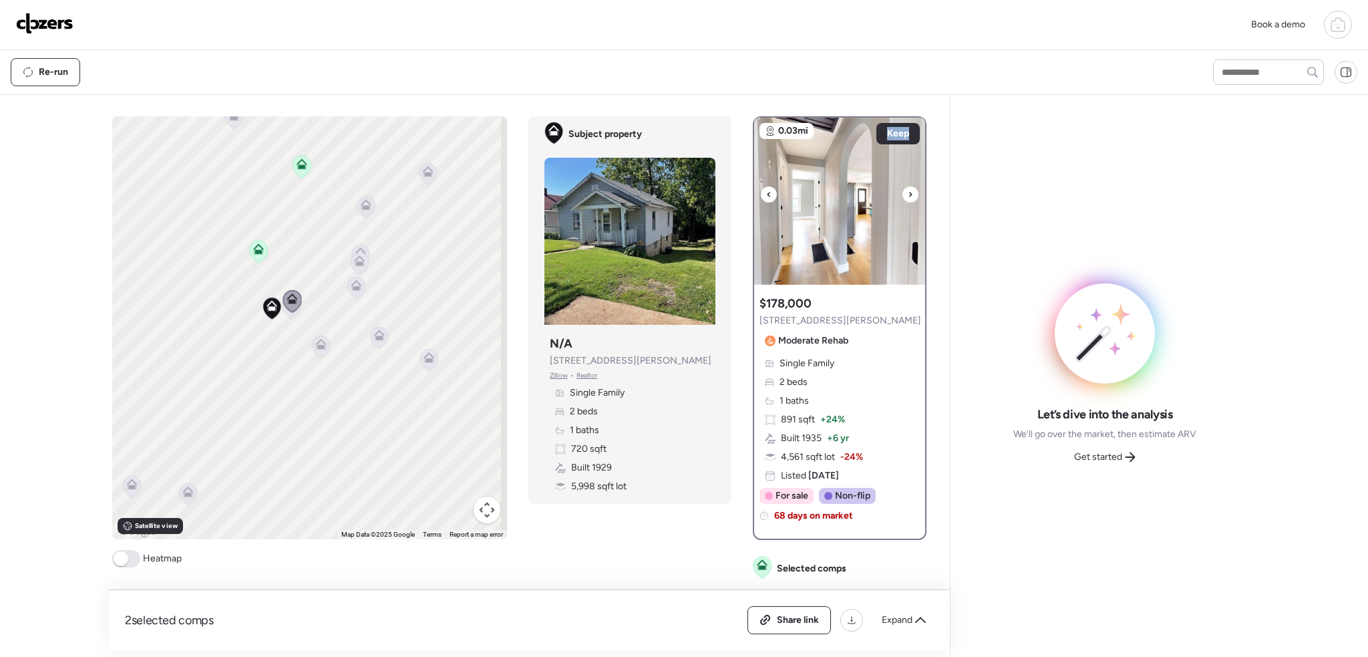
click at [908, 190] on icon at bounding box center [910, 194] width 5 height 16
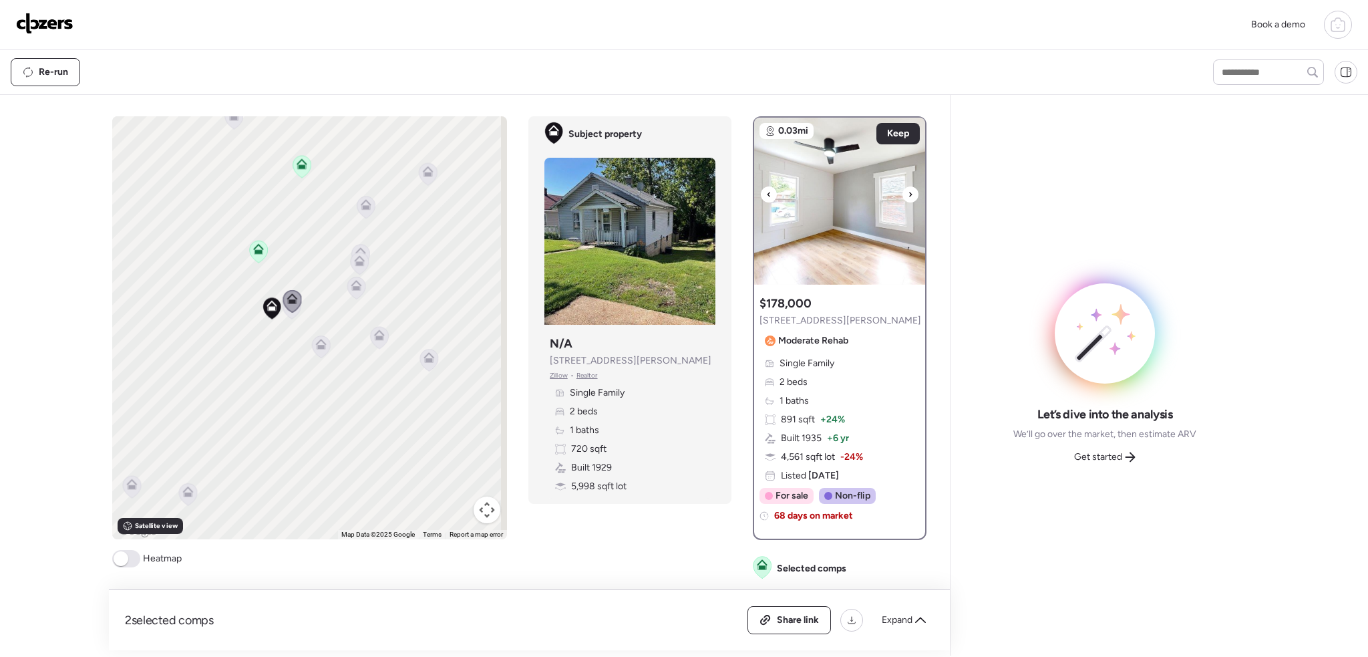
click at [908, 190] on icon at bounding box center [910, 194] width 5 height 16
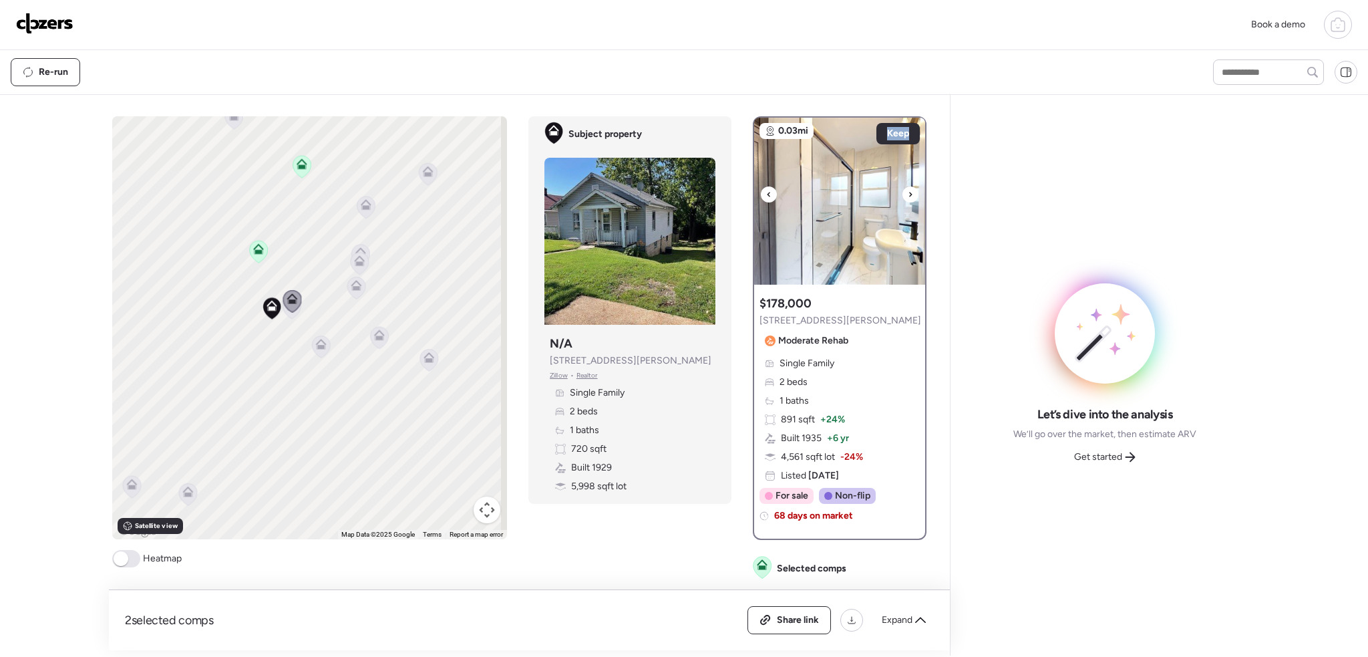
click at [908, 190] on icon at bounding box center [910, 194] width 5 height 16
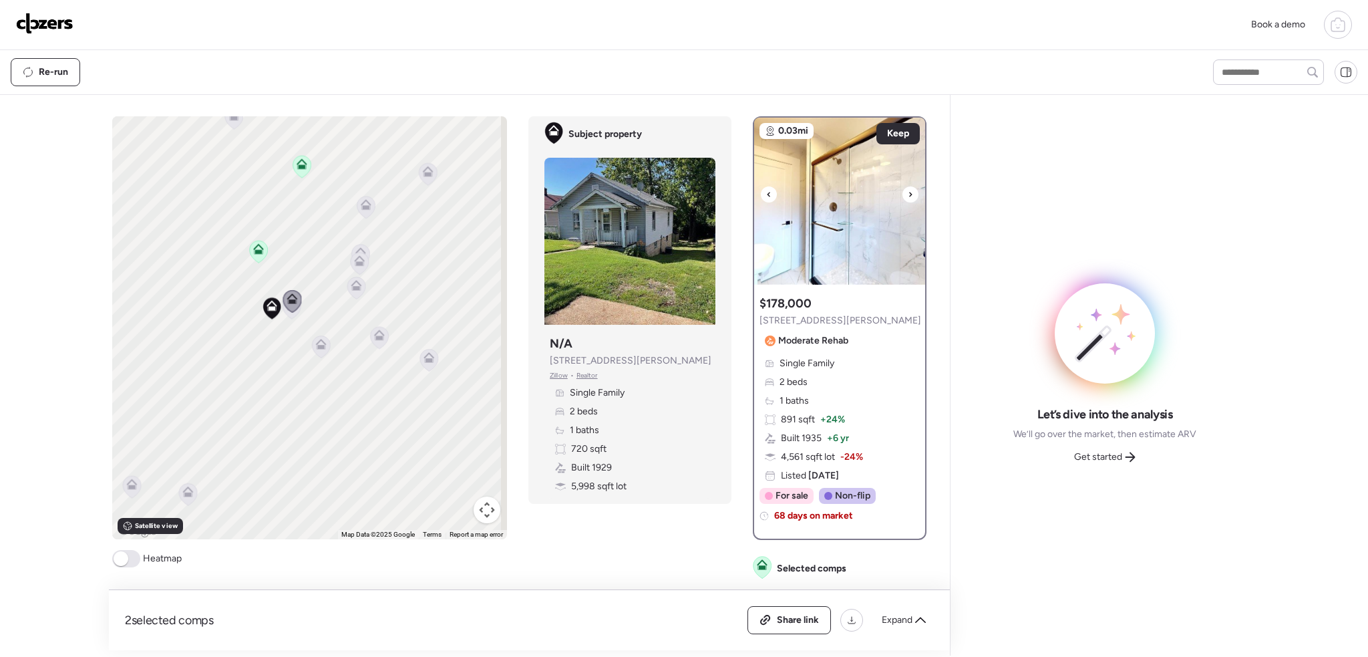
click at [908, 190] on icon at bounding box center [910, 194] width 5 height 16
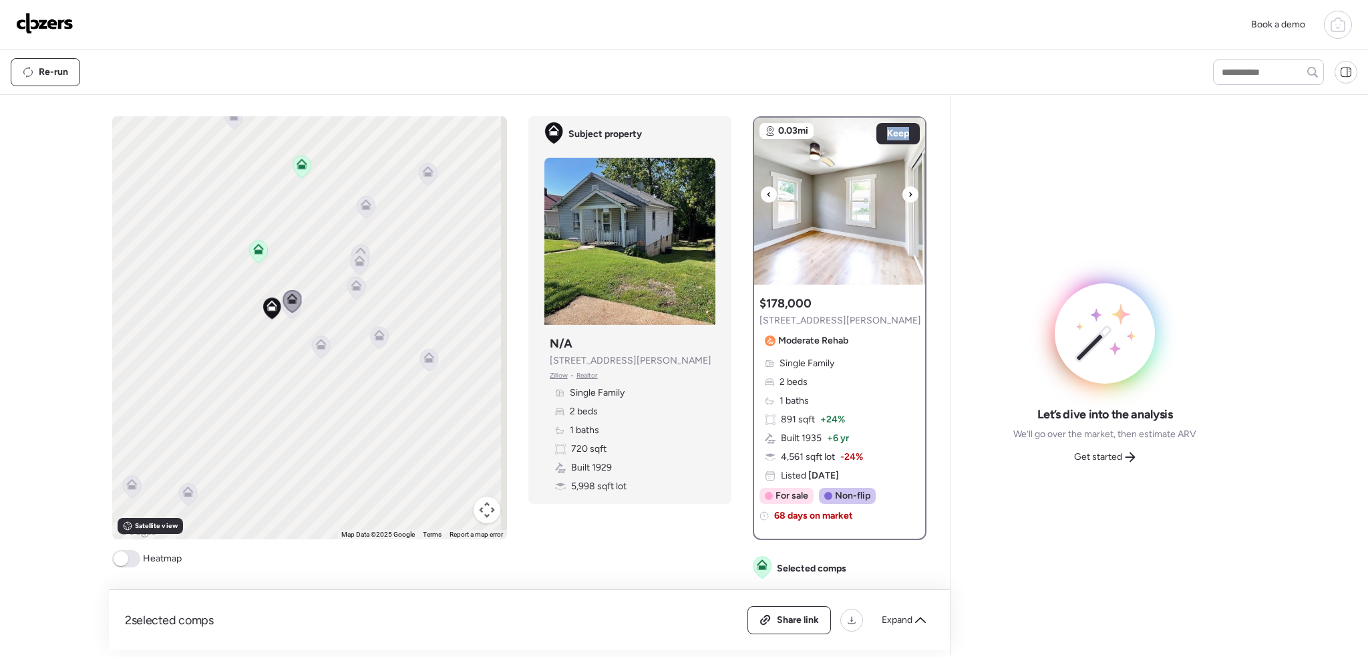
click at [908, 190] on icon at bounding box center [910, 194] width 5 height 16
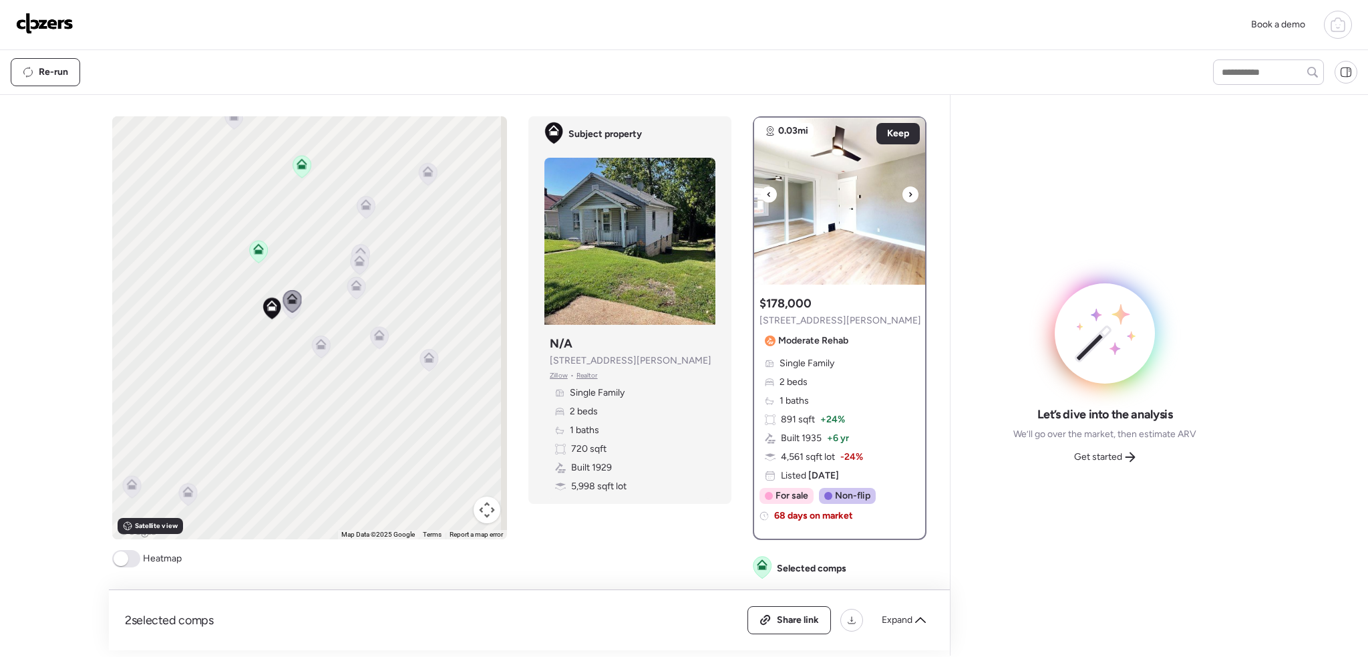
click at [908, 190] on icon at bounding box center [910, 194] width 5 height 16
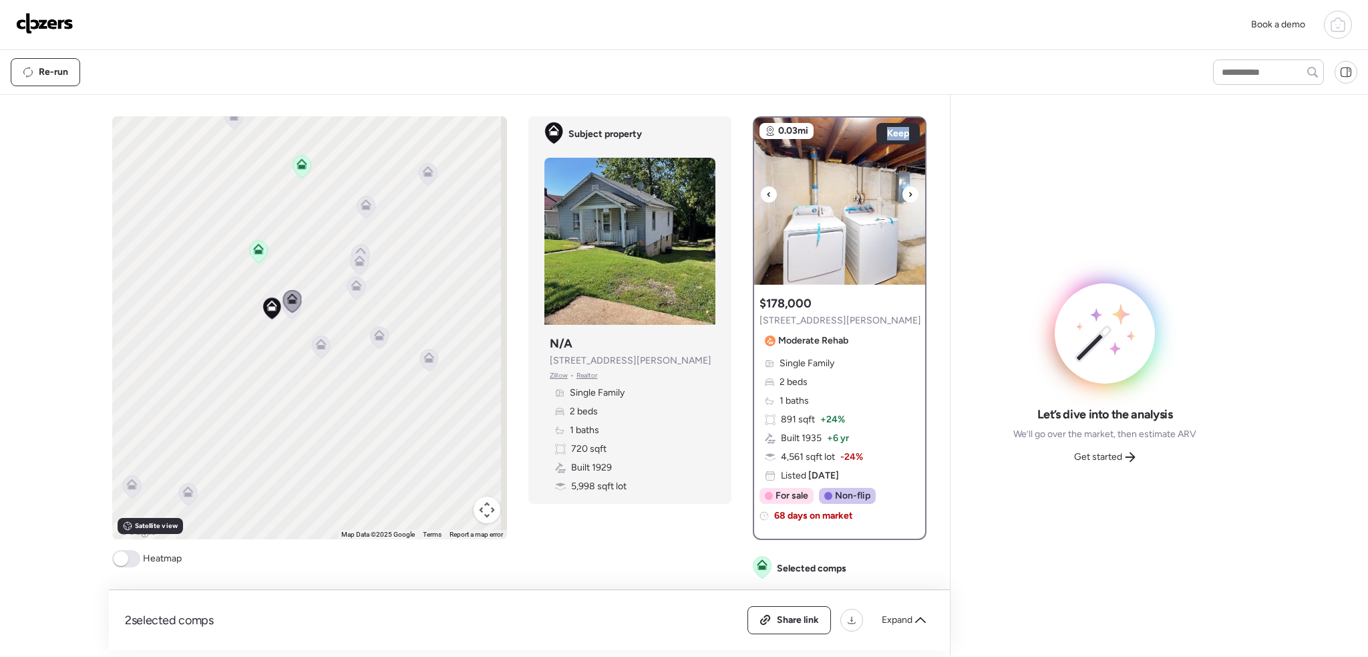
click at [908, 190] on icon at bounding box center [910, 194] width 5 height 16
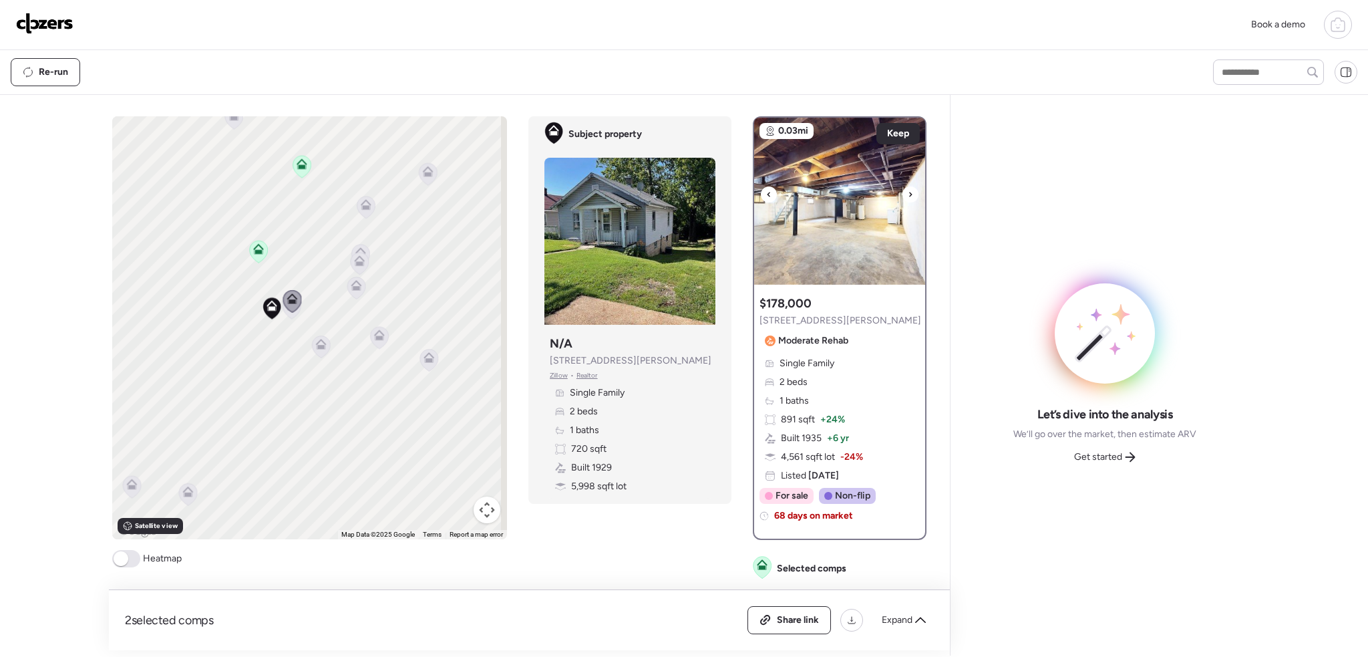
click at [908, 190] on icon at bounding box center [910, 194] width 5 height 16
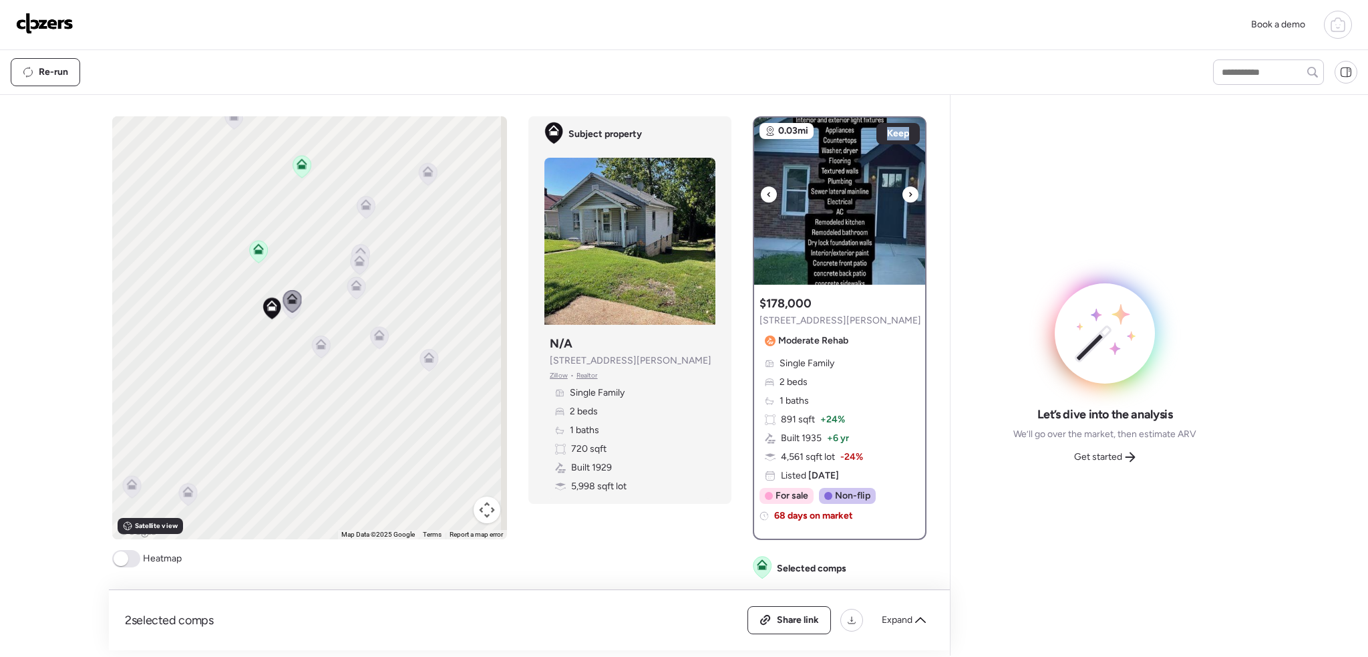
click at [908, 190] on icon at bounding box center [910, 194] width 5 height 16
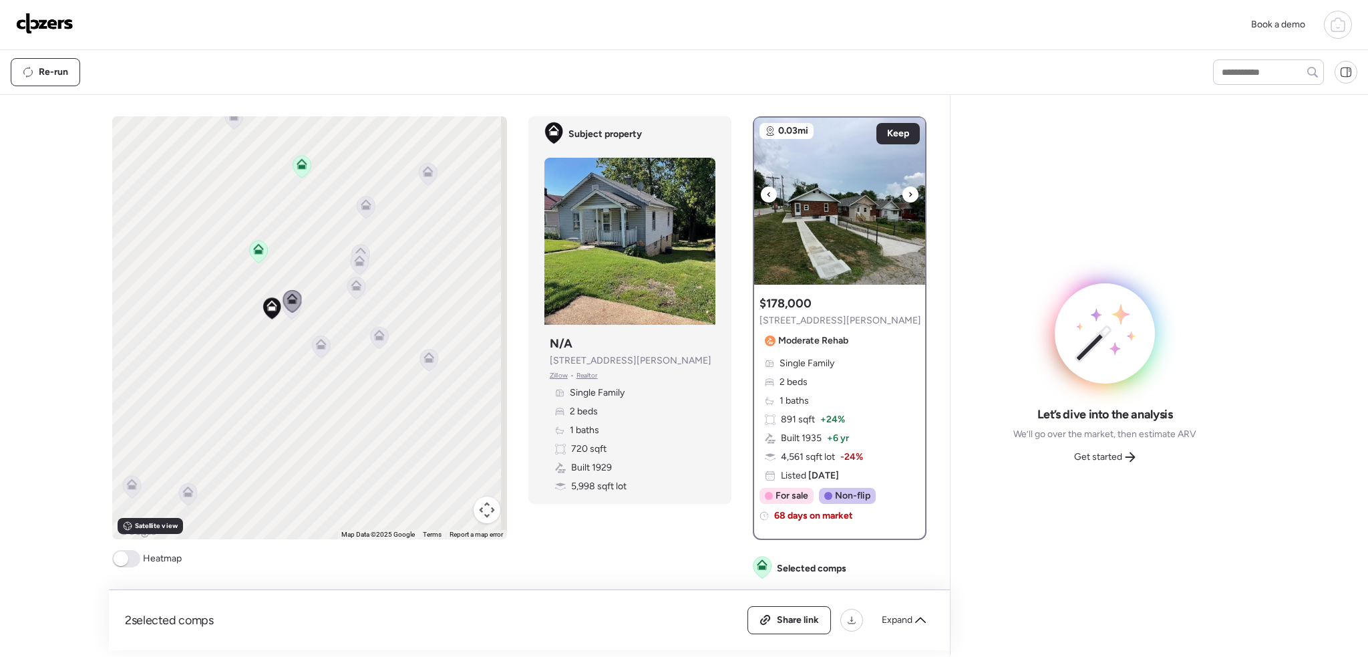
click at [908, 190] on icon at bounding box center [910, 194] width 5 height 16
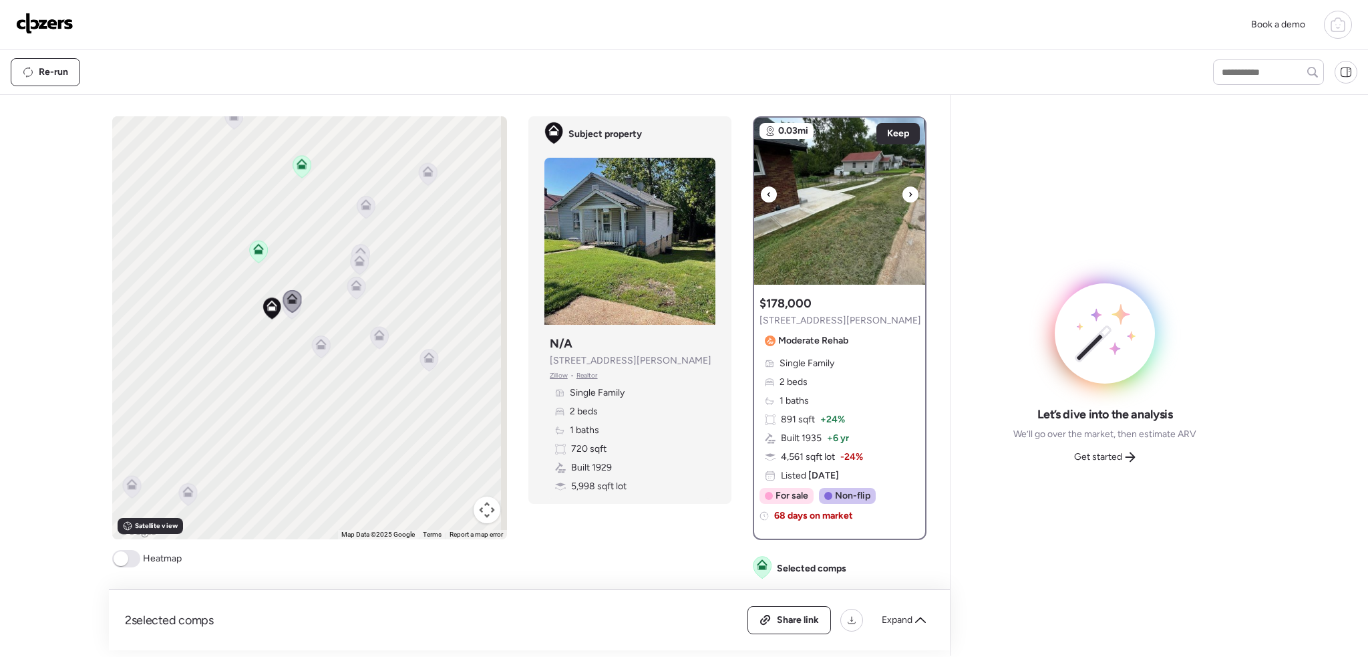
click at [908, 190] on icon at bounding box center [910, 194] width 5 height 16
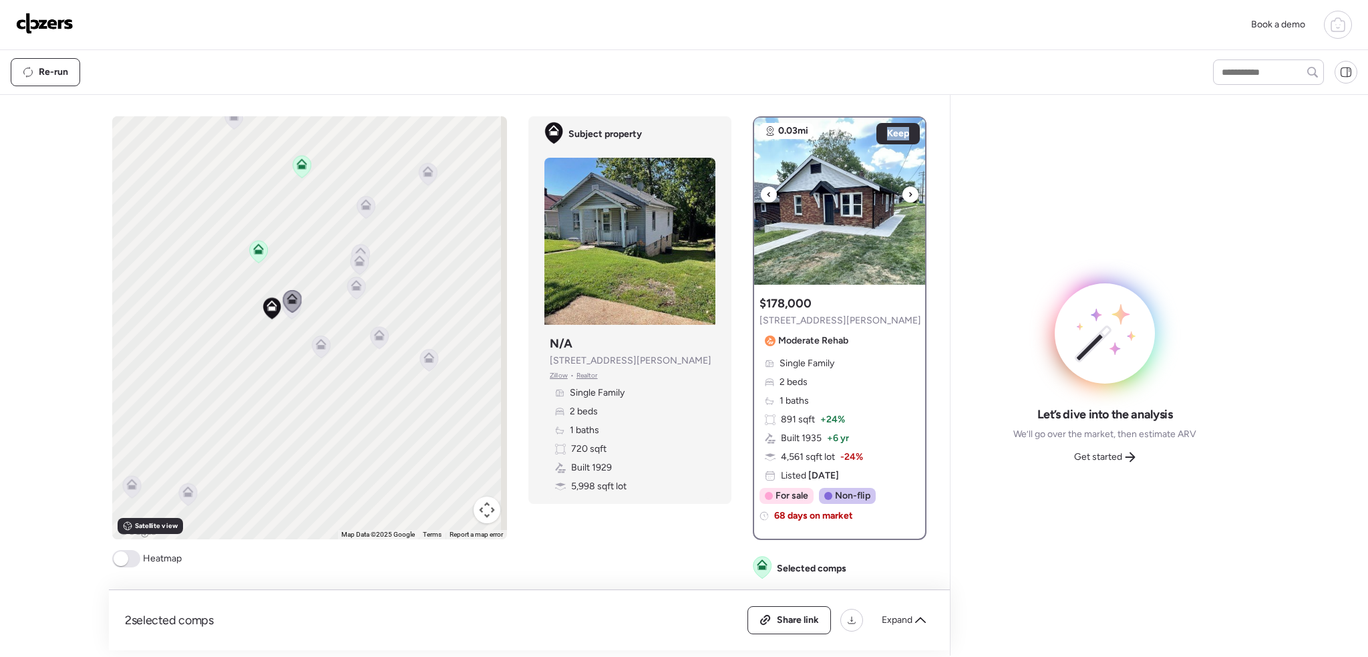
click at [908, 190] on icon at bounding box center [910, 194] width 5 height 16
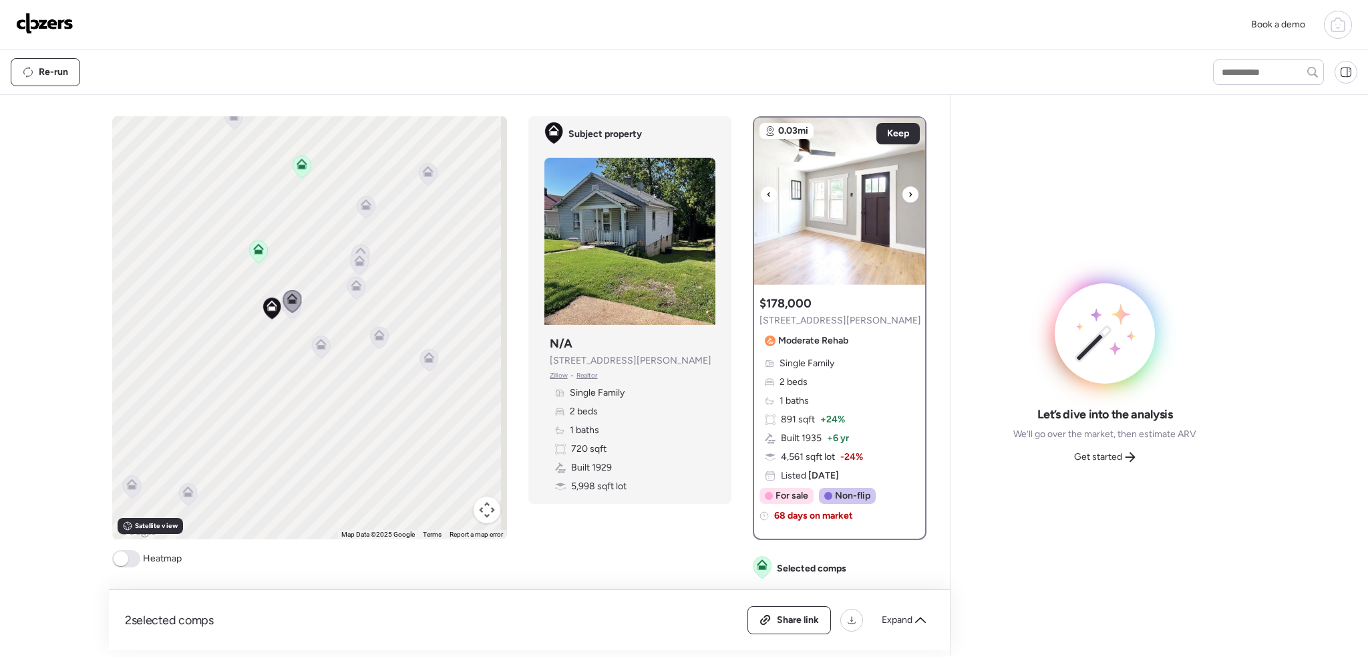
click at [908, 190] on icon at bounding box center [910, 194] width 5 height 16
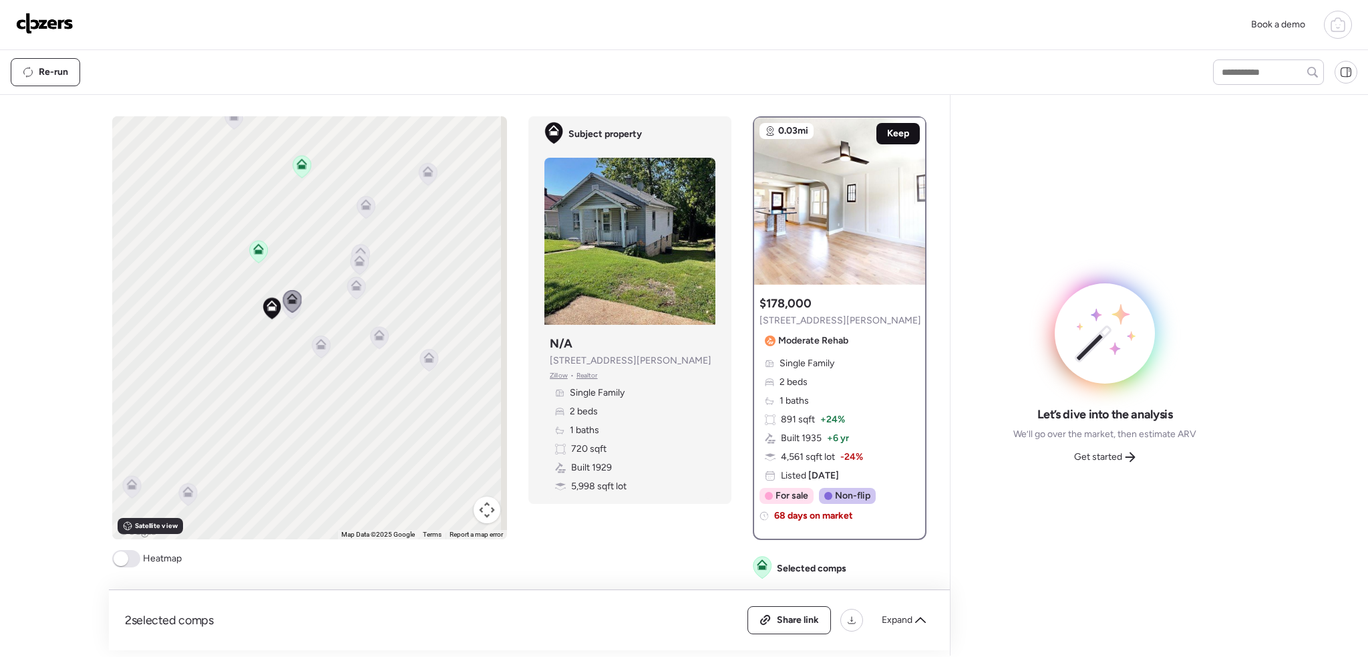
click at [895, 136] on span "Keep" at bounding box center [898, 133] width 22 height 13
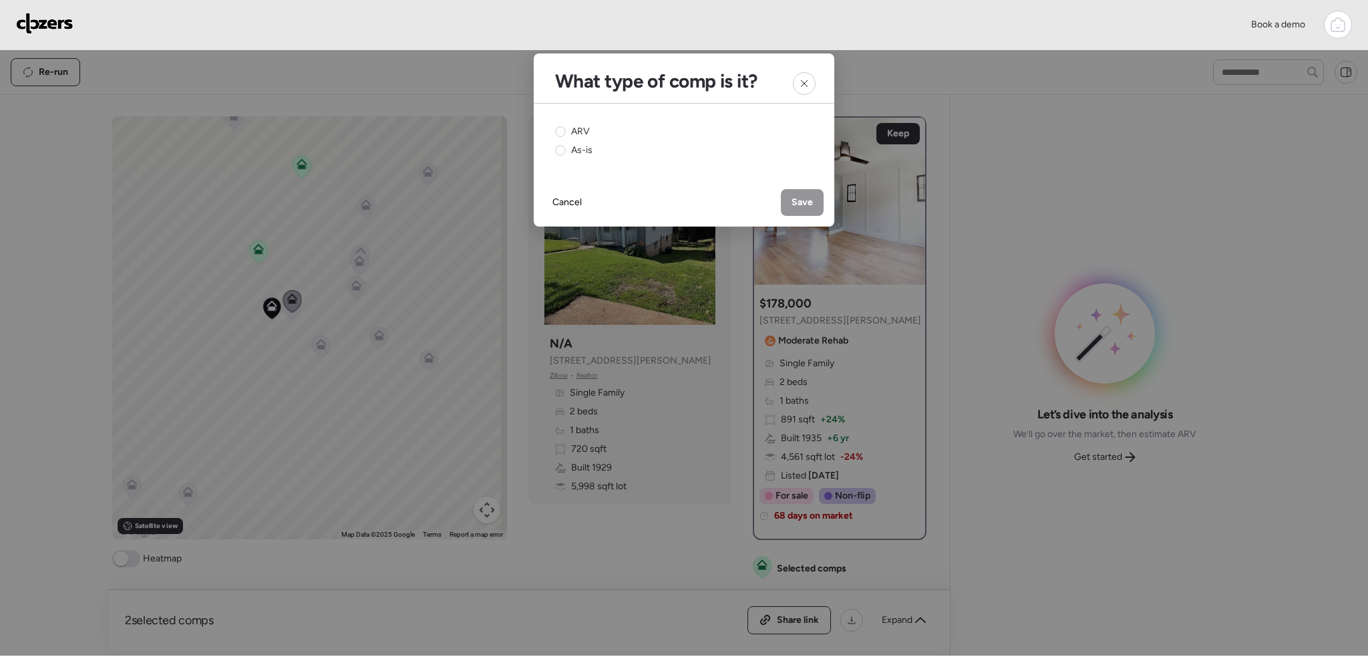
click at [572, 138] on div "ARV As-is" at bounding box center [684, 141] width 258 height 32
click at [558, 133] on circle at bounding box center [561, 132] width 10 height 10
click at [796, 189] on div "Save" at bounding box center [802, 202] width 43 height 27
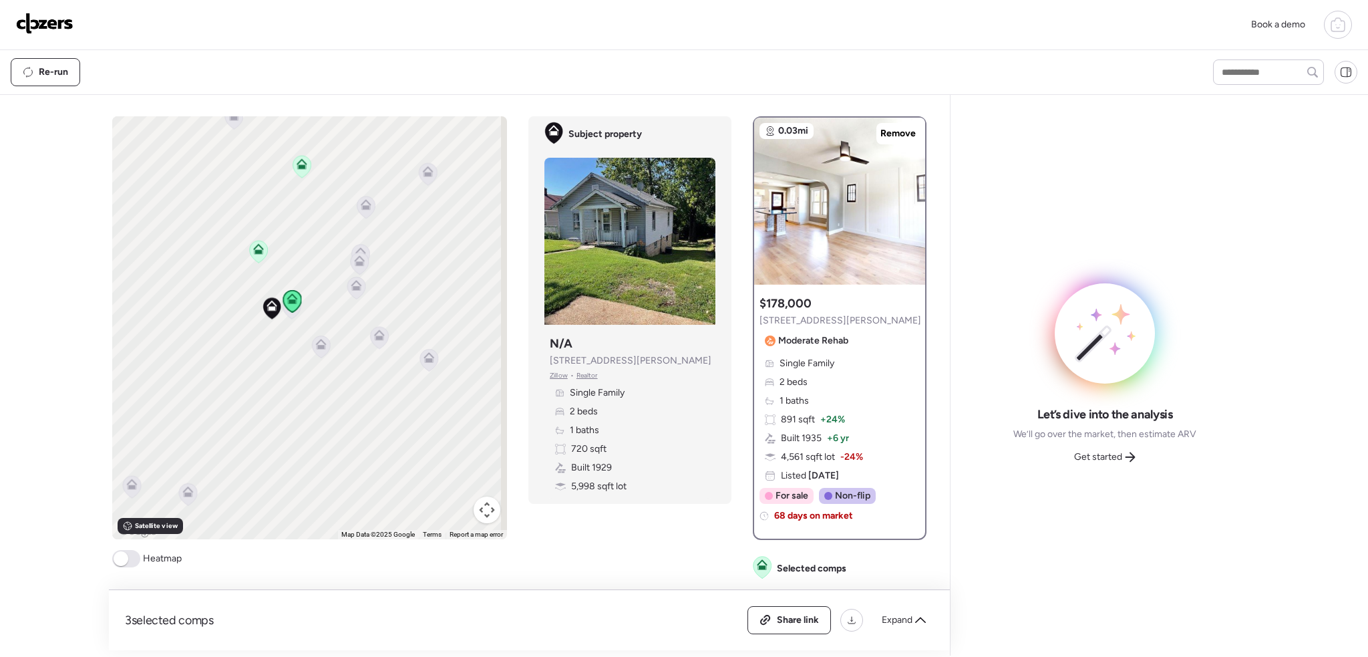
click at [319, 341] on icon at bounding box center [321, 342] width 10 height 6
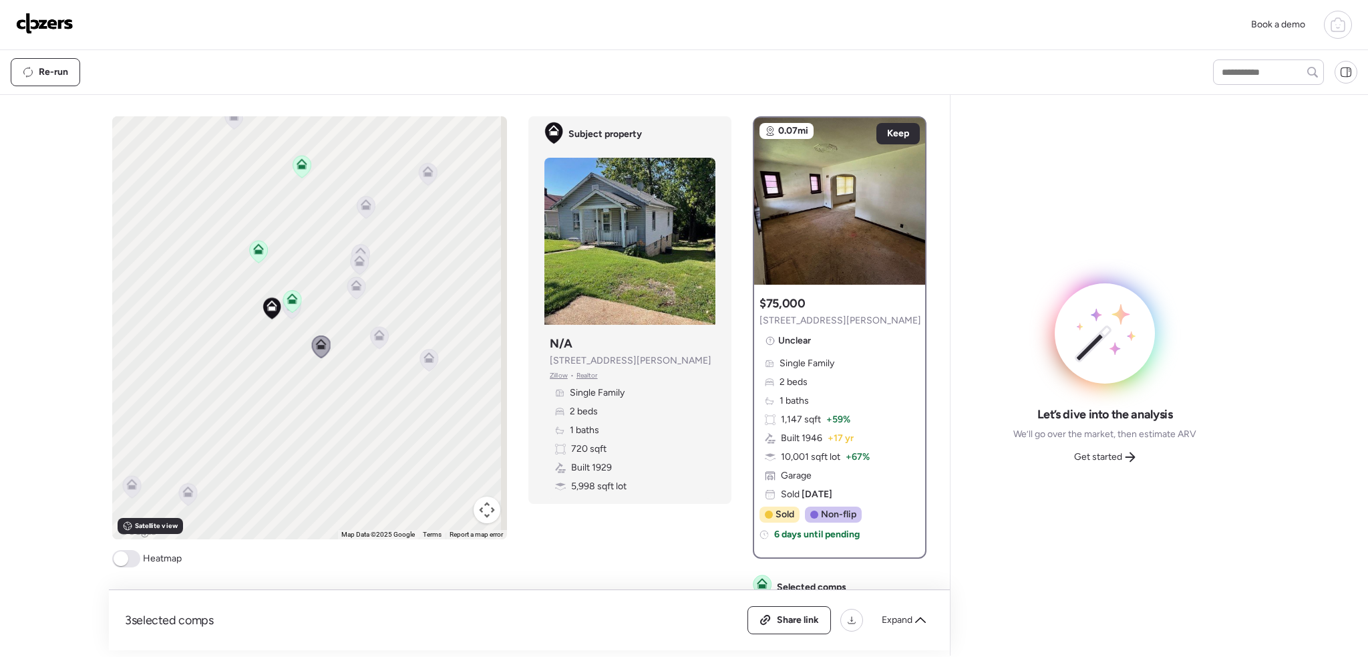
click at [354, 293] on icon at bounding box center [356, 288] width 18 height 22
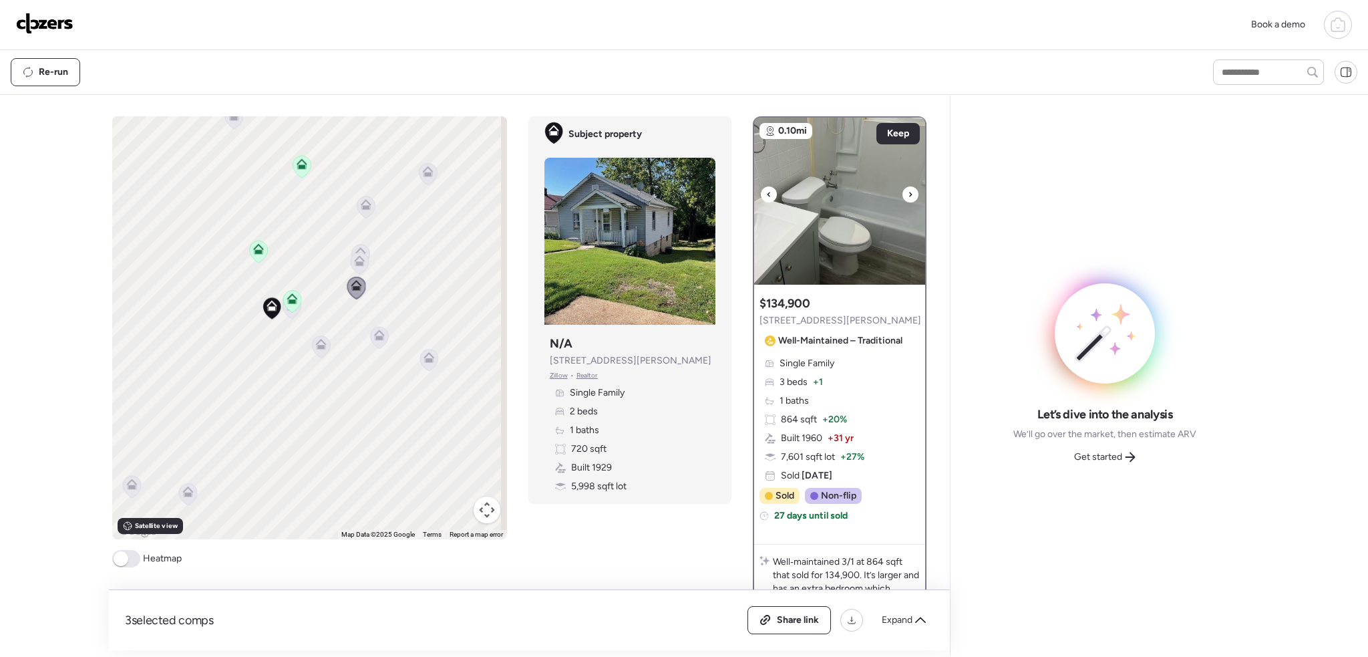
click at [908, 196] on div at bounding box center [910, 194] width 16 height 16
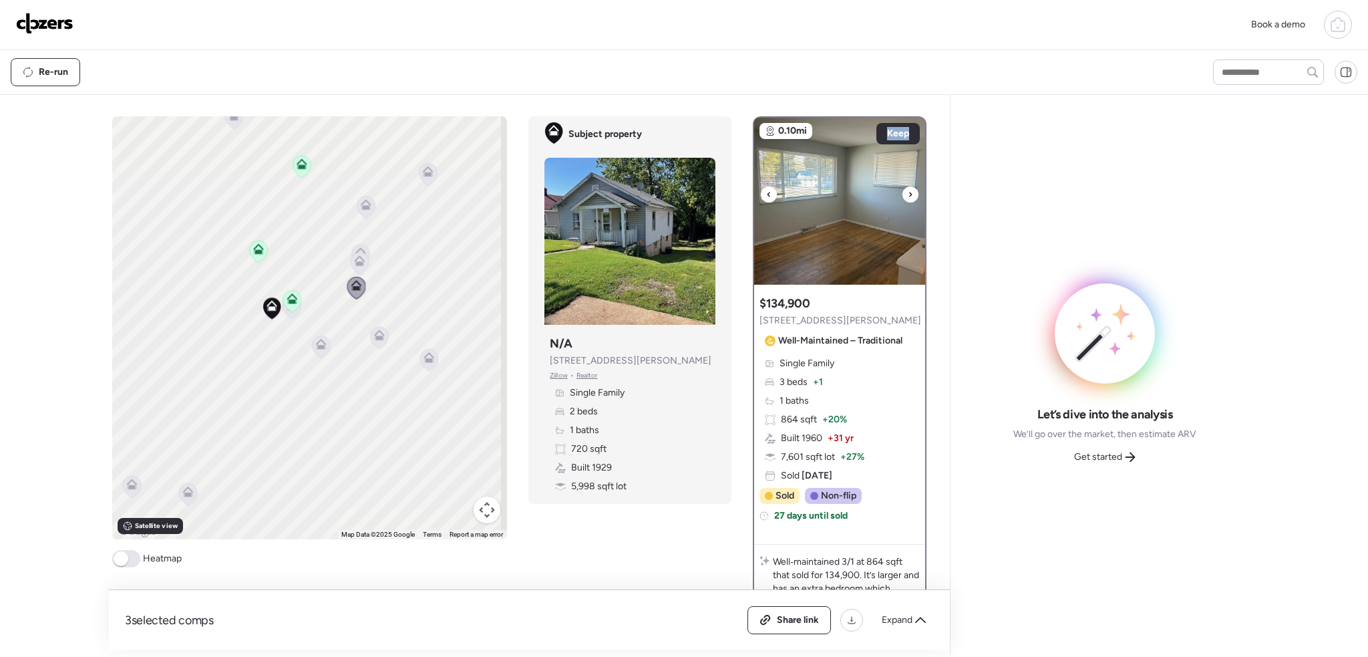
click at [908, 196] on div at bounding box center [910, 194] width 16 height 16
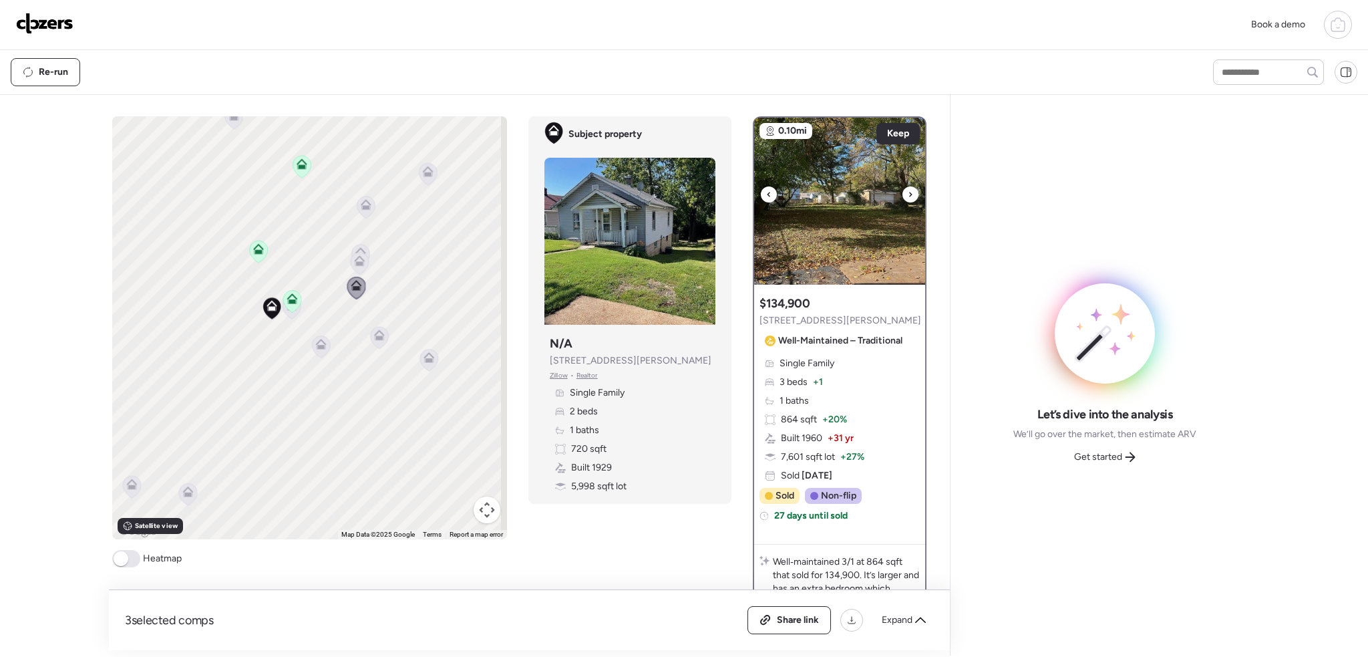
click at [908, 194] on icon at bounding box center [910, 194] width 5 height 16
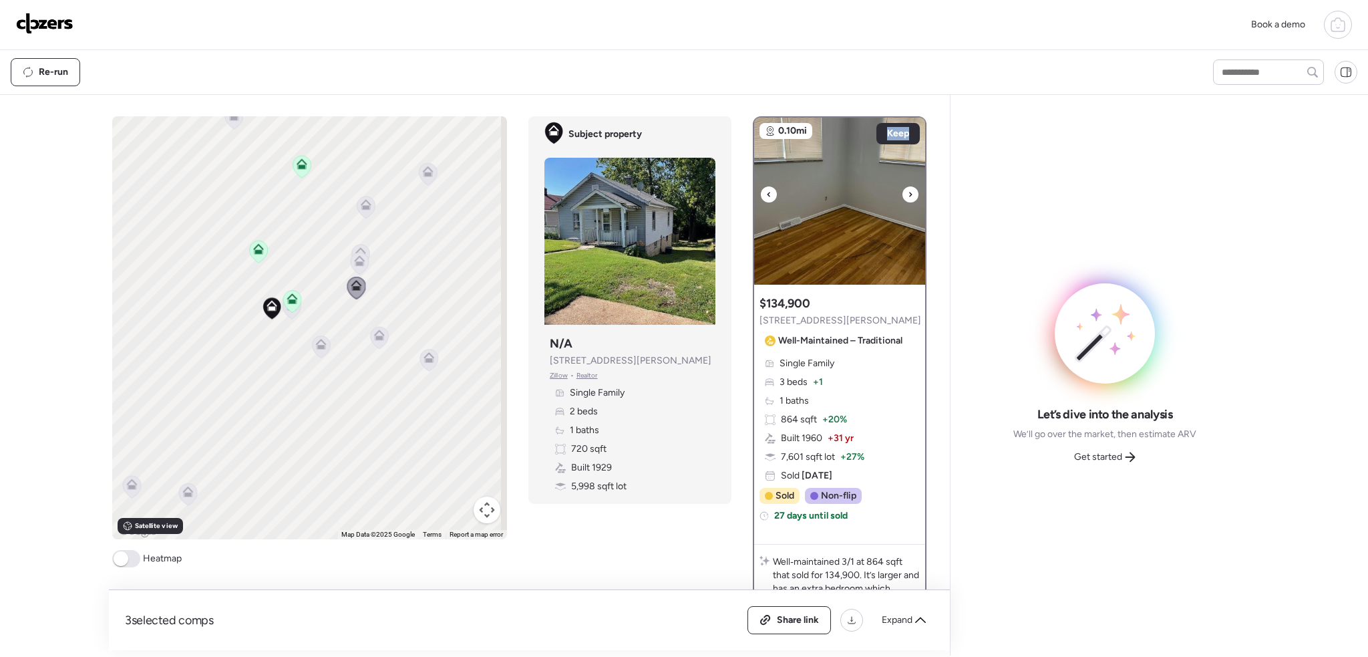
click at [908, 194] on icon at bounding box center [910, 194] width 5 height 16
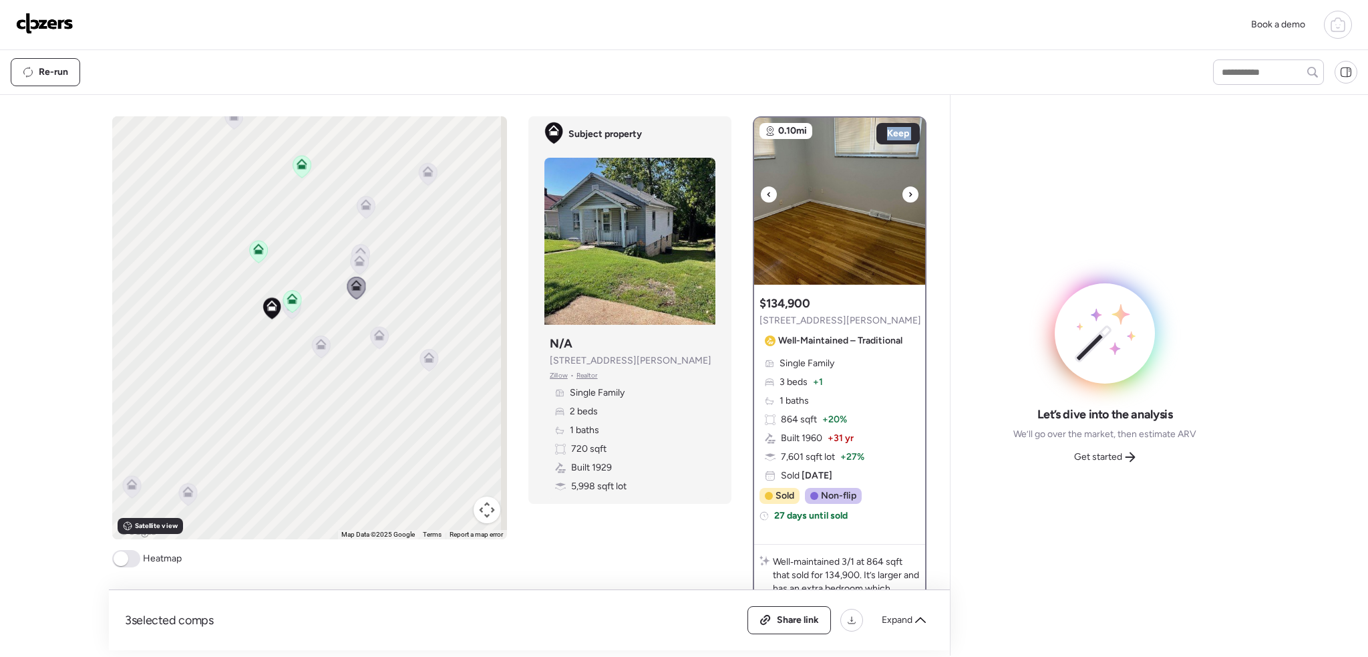
click at [908, 194] on icon at bounding box center [910, 194] width 5 height 16
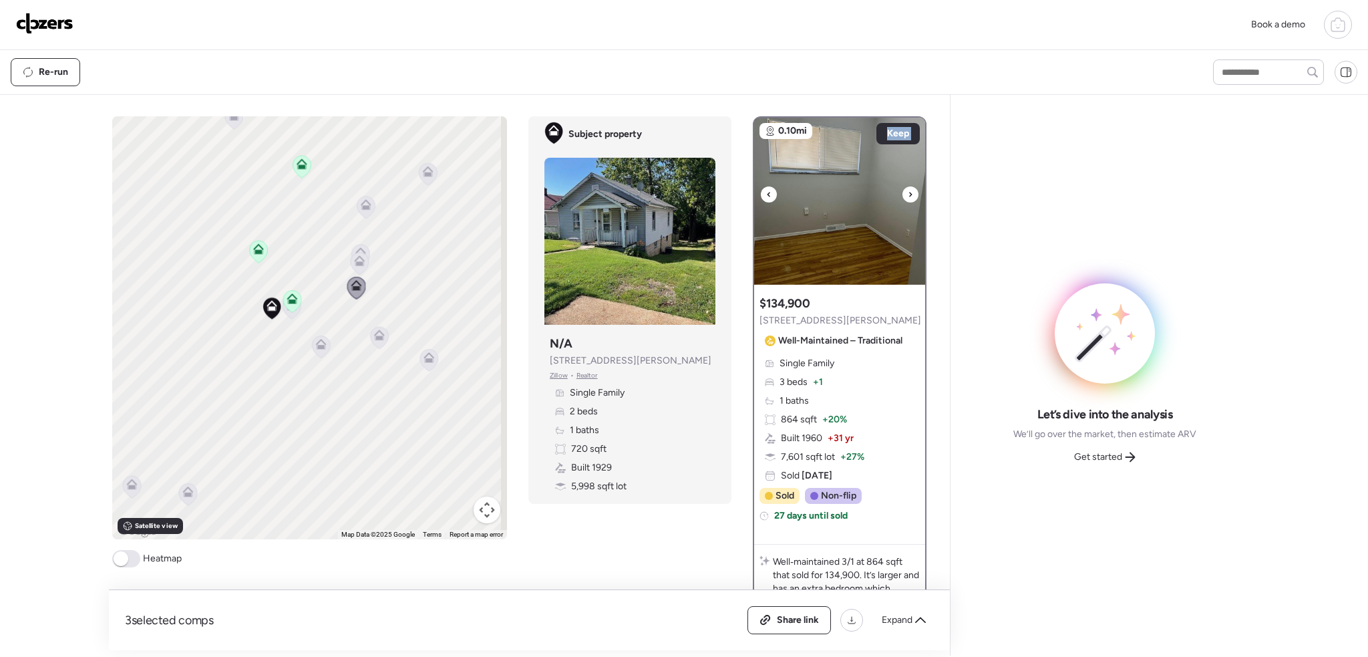
click at [908, 194] on icon at bounding box center [910, 194] width 5 height 16
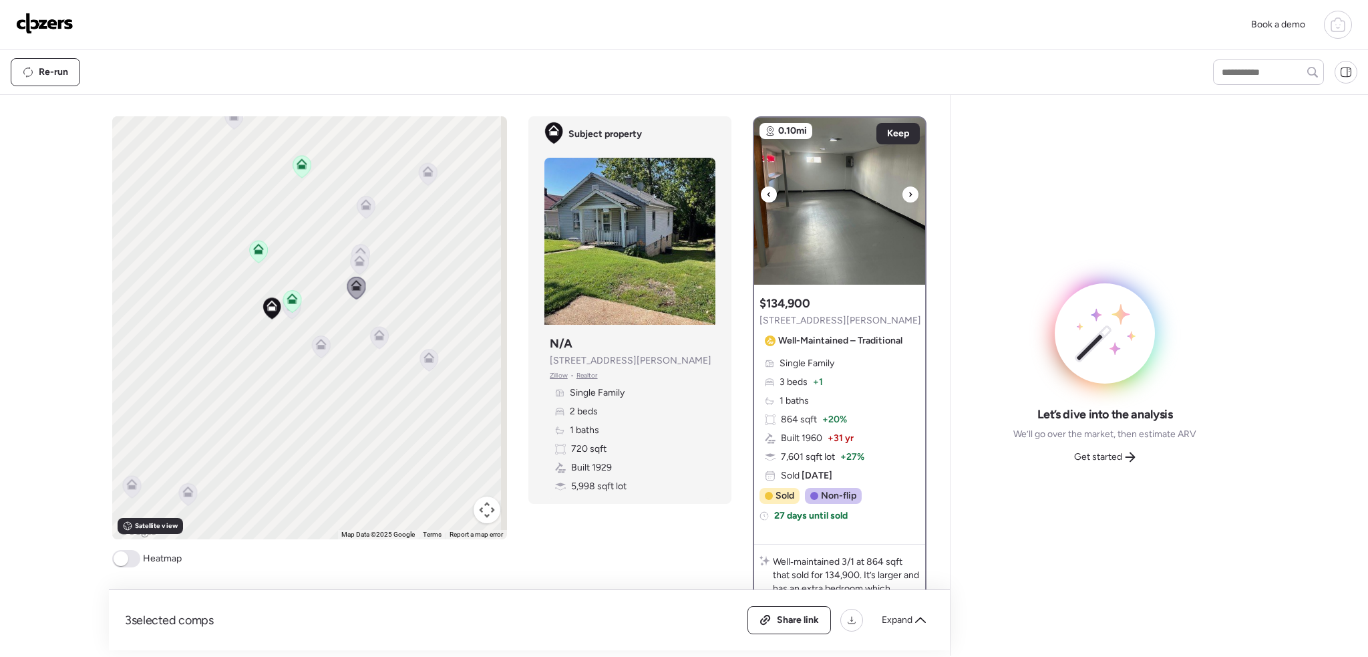
click at [908, 194] on icon at bounding box center [910, 194] width 5 height 16
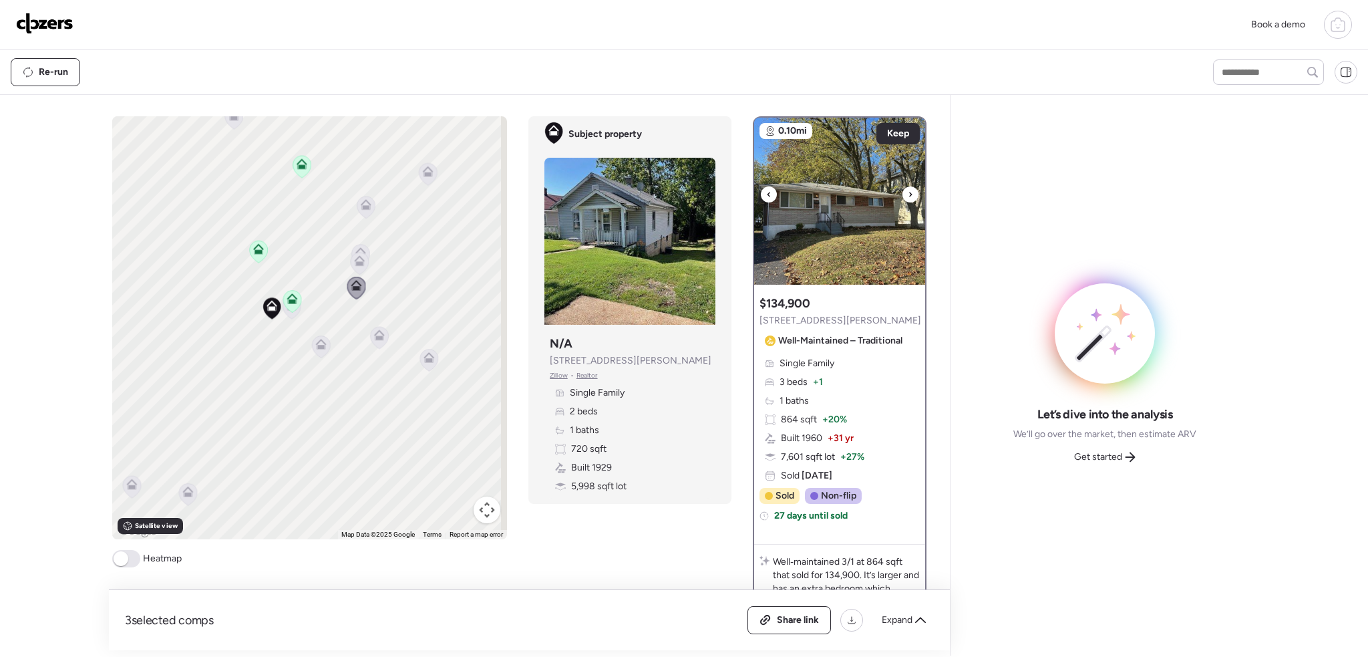
click at [908, 194] on icon at bounding box center [910, 194] width 5 height 16
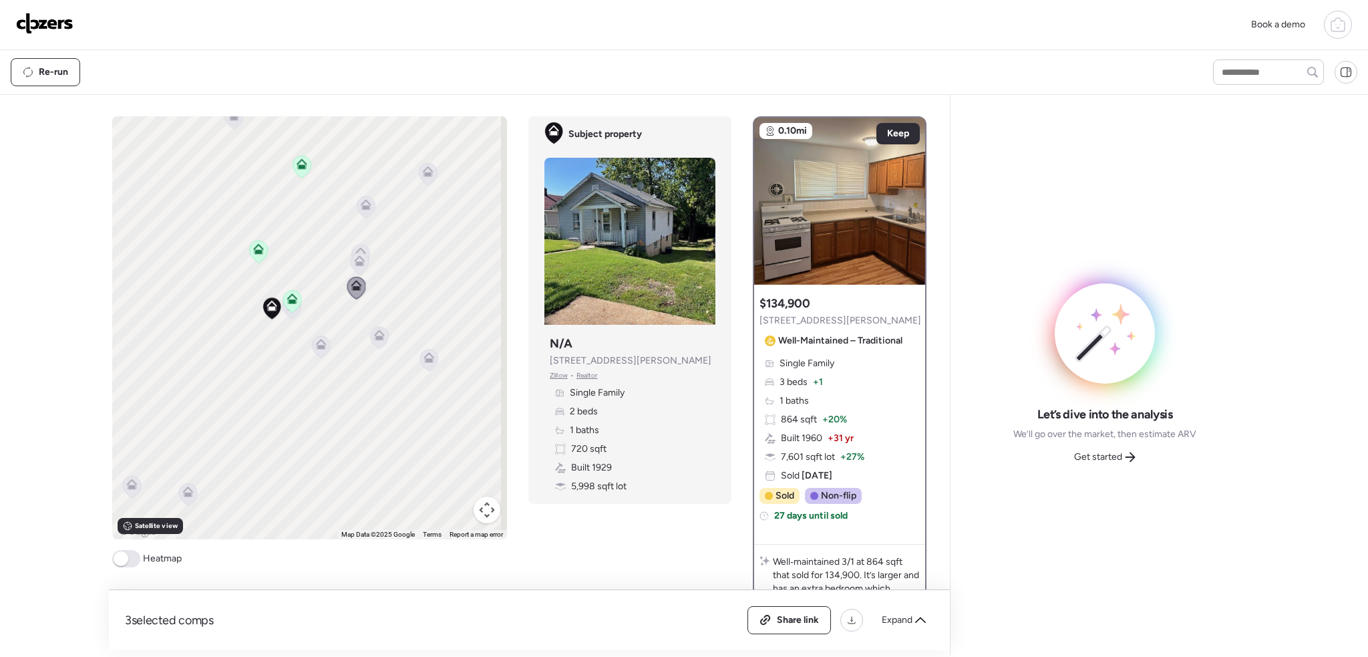
click at [358, 259] on icon at bounding box center [360, 260] width 11 height 11
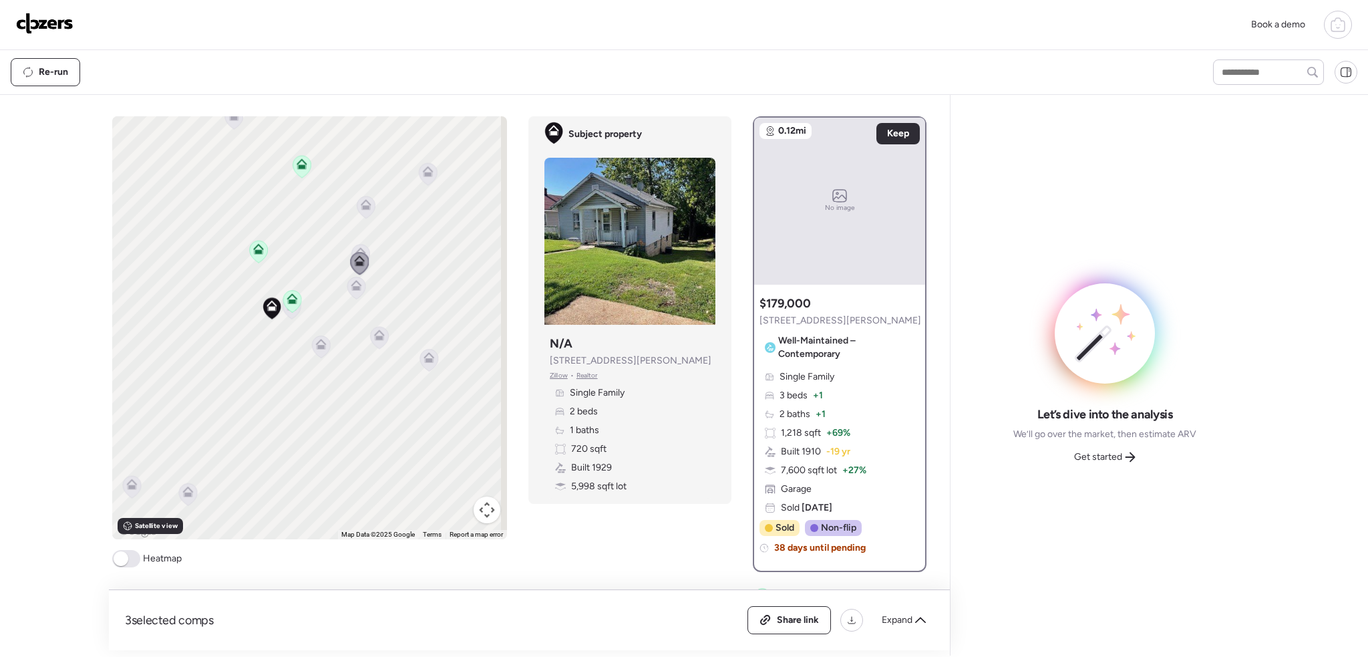
click at [355, 250] on icon at bounding box center [360, 252] width 11 height 11
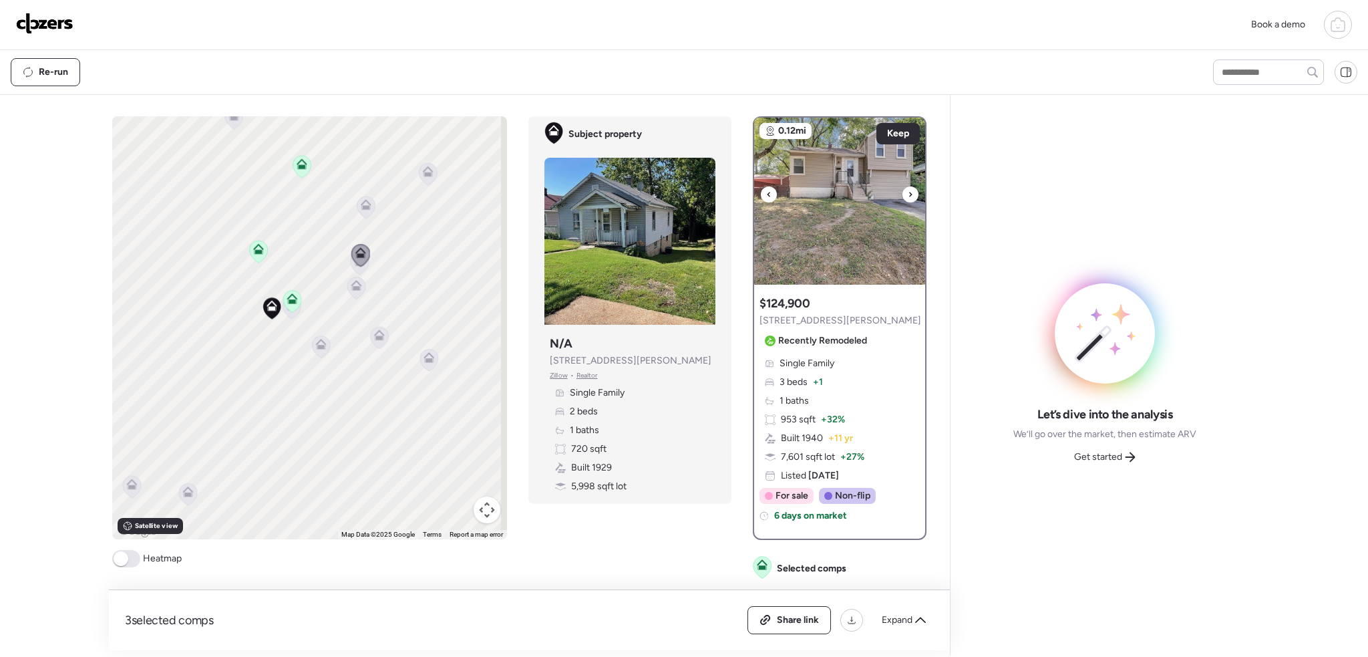
click at [908, 189] on icon at bounding box center [910, 194] width 5 height 16
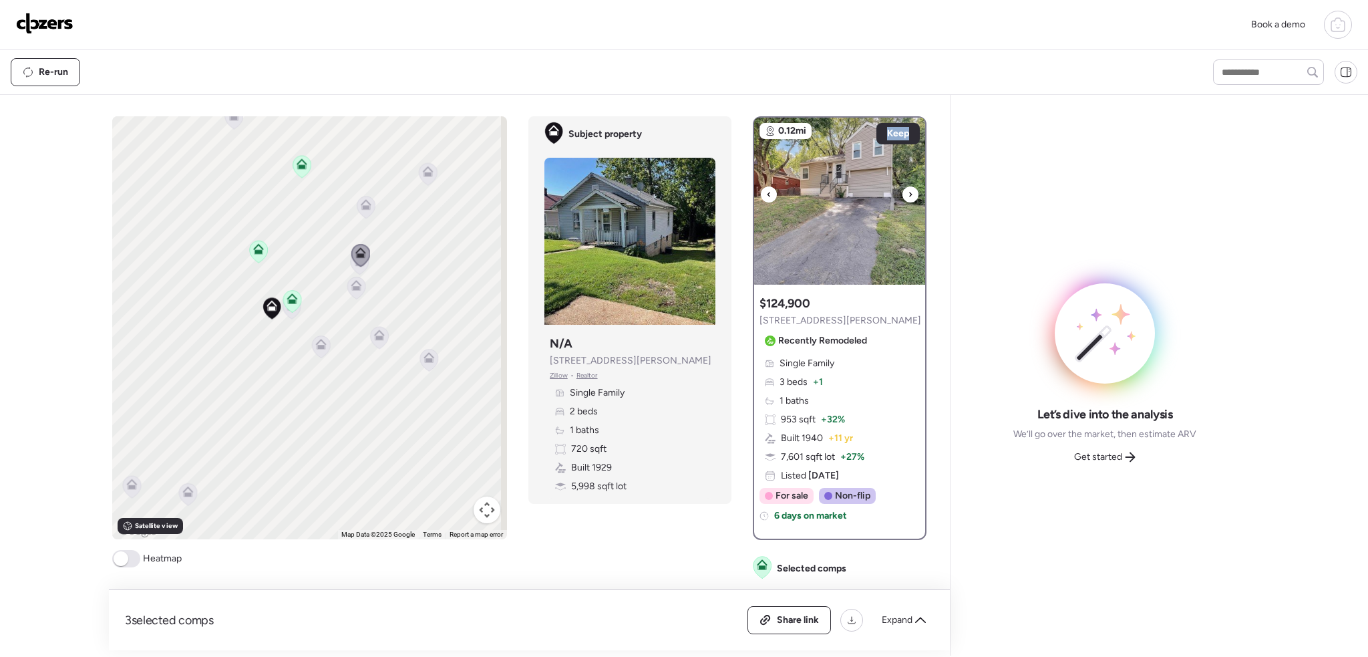
click at [908, 189] on icon at bounding box center [910, 194] width 5 height 16
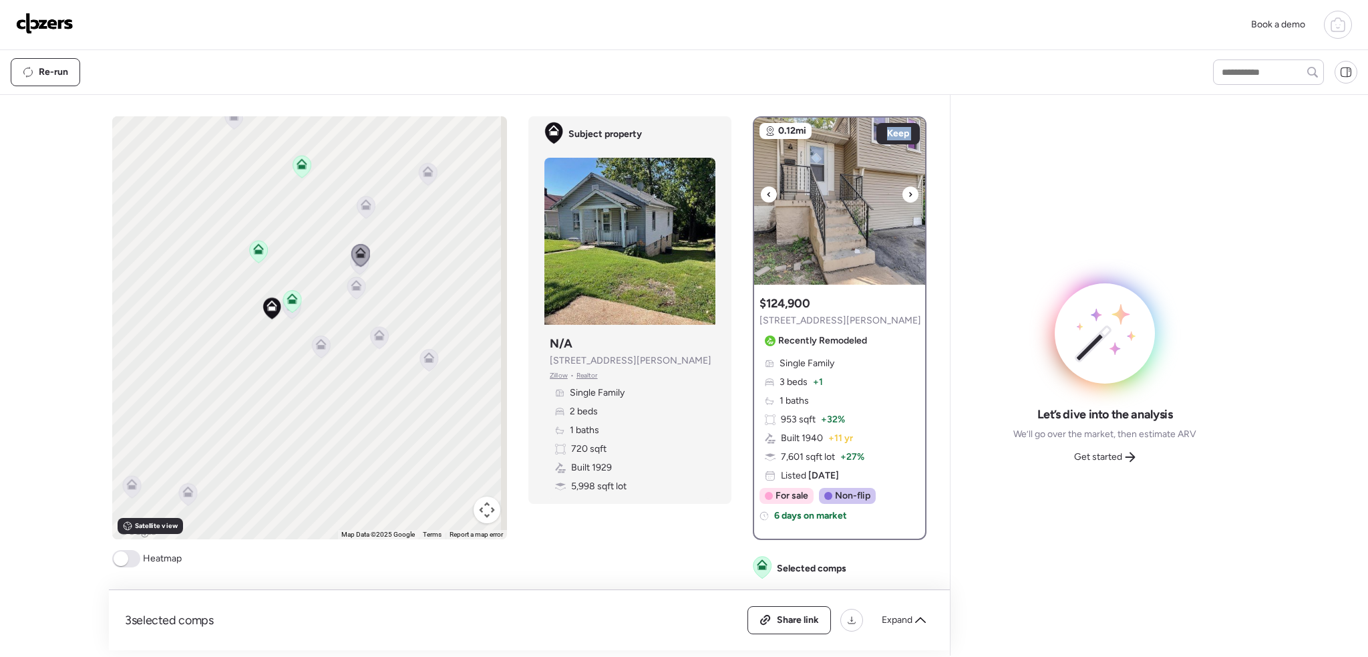
click at [908, 189] on icon at bounding box center [910, 194] width 5 height 16
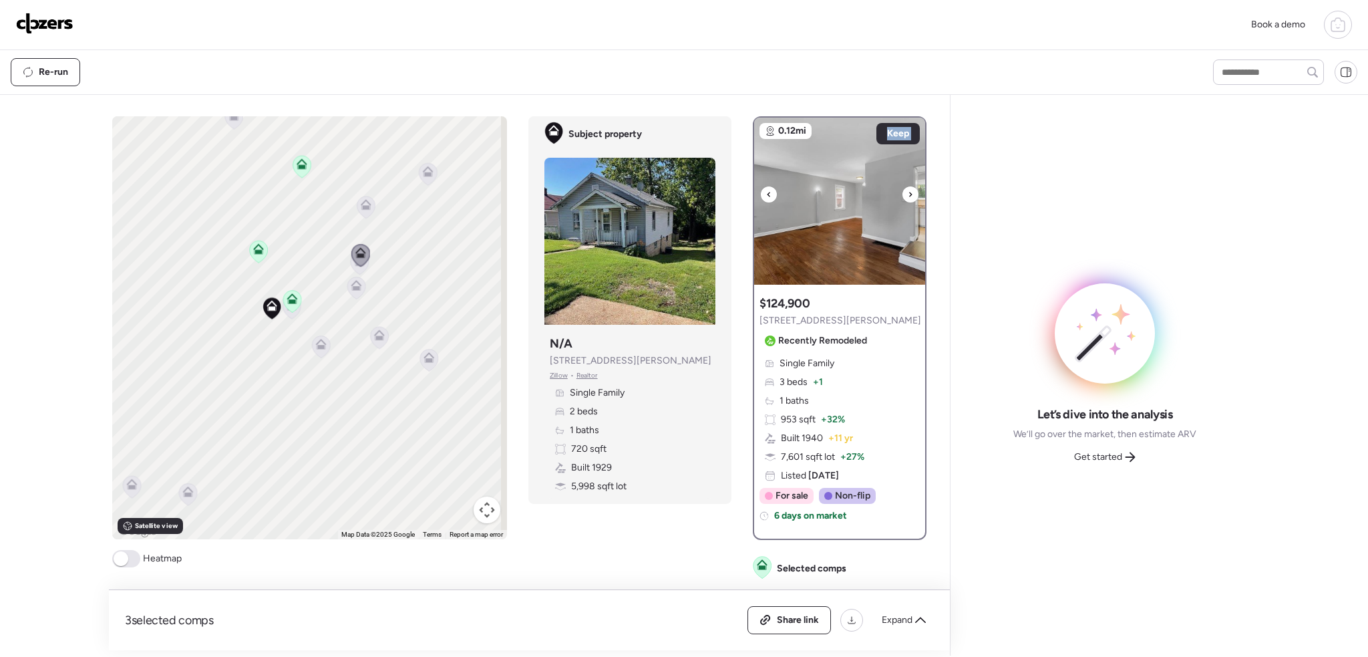
click at [908, 189] on icon at bounding box center [910, 194] width 5 height 16
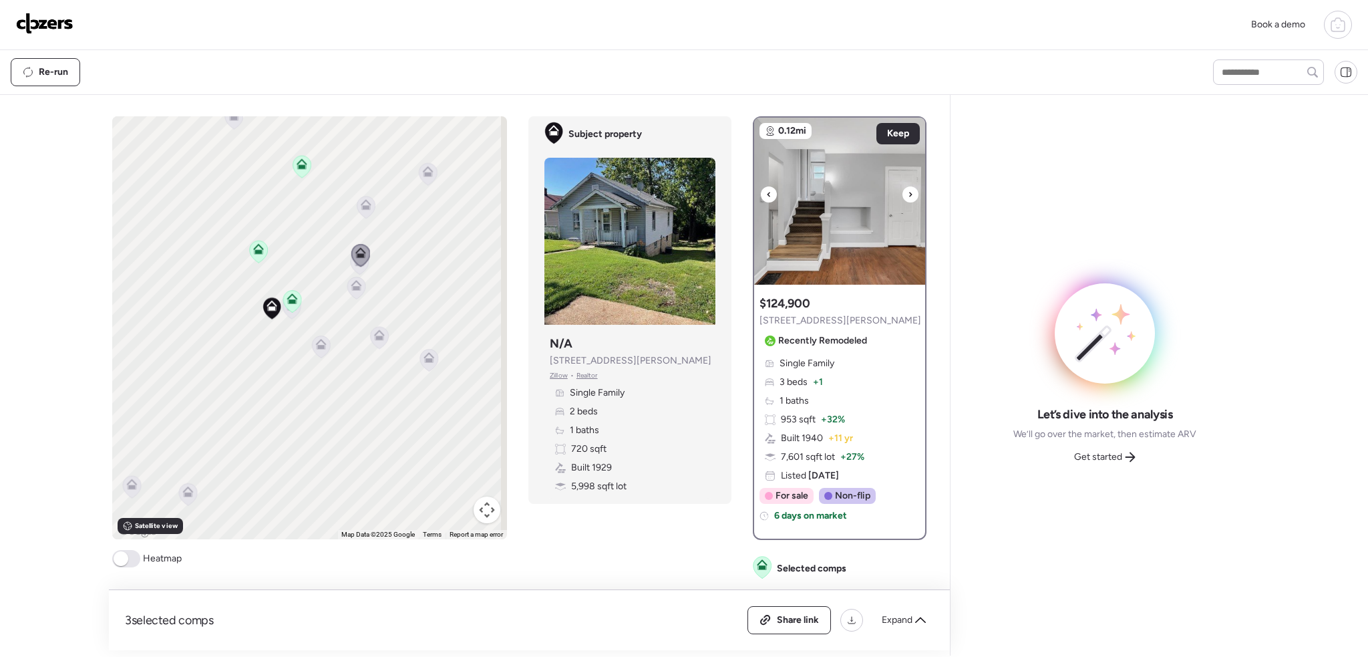
click at [908, 189] on icon at bounding box center [910, 194] width 5 height 16
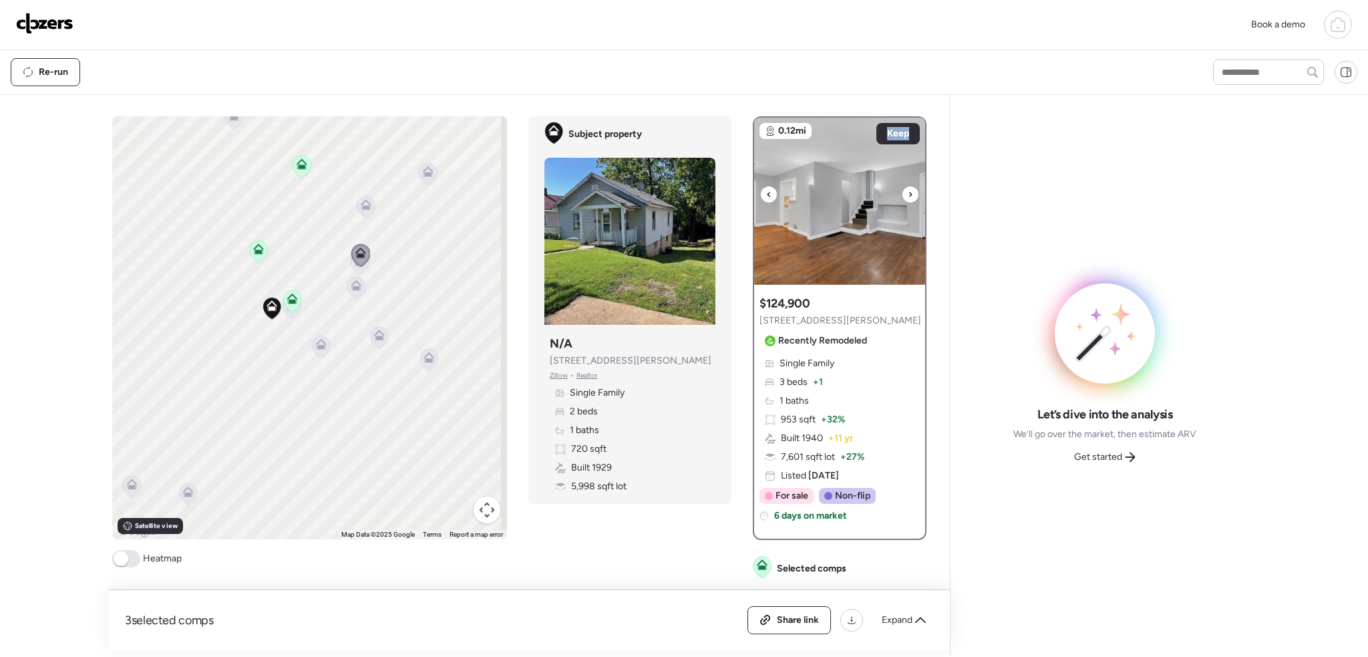
click at [908, 189] on icon at bounding box center [910, 194] width 5 height 16
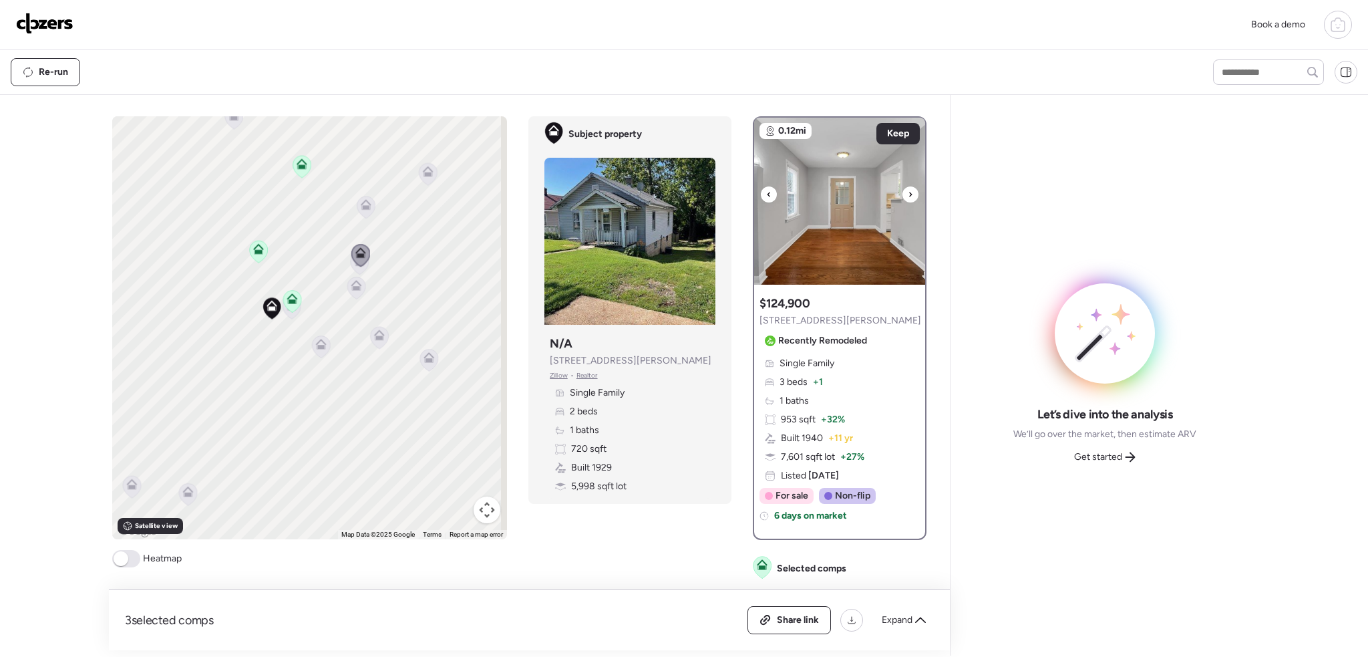
click at [908, 192] on icon at bounding box center [910, 194] width 5 height 16
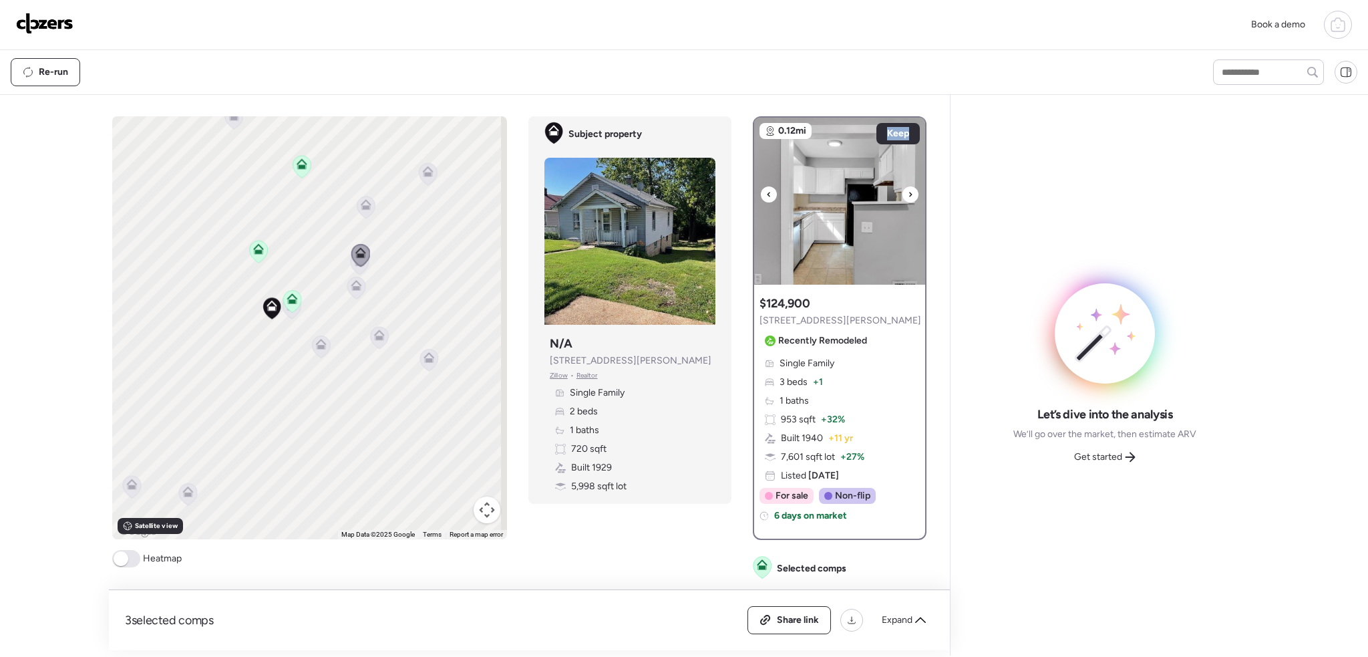
click at [908, 192] on icon at bounding box center [910, 194] width 5 height 16
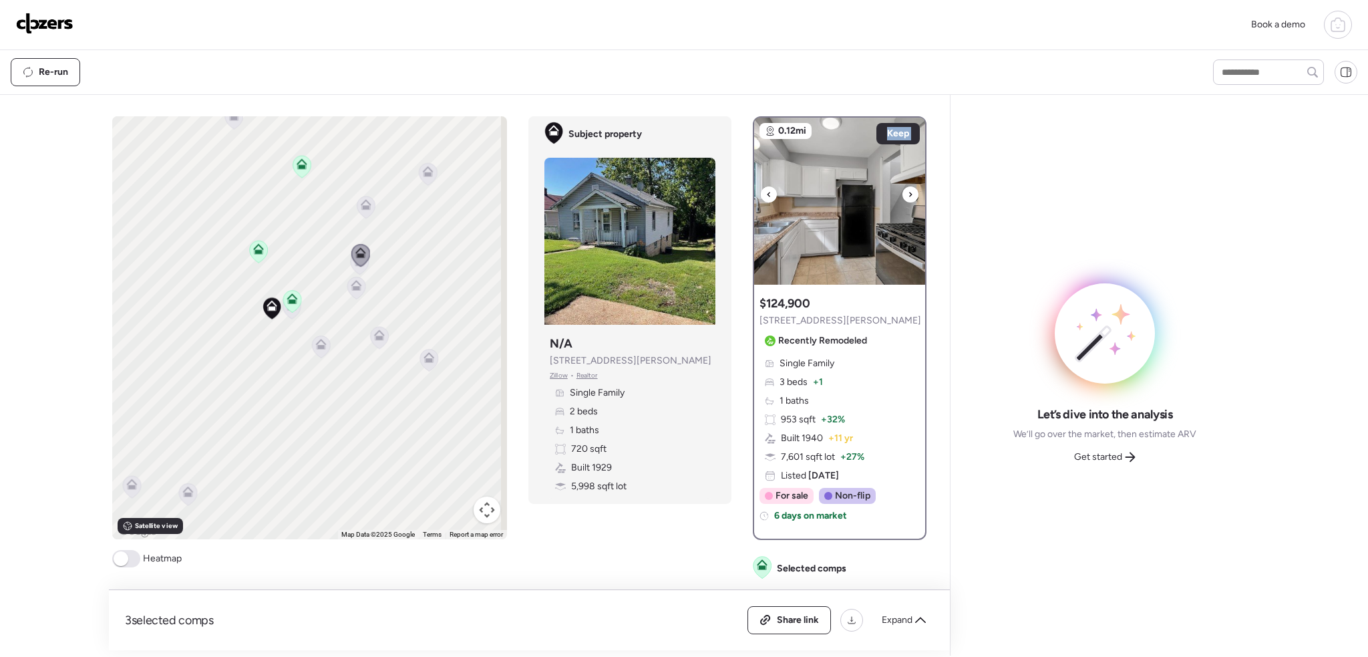
click at [908, 192] on icon at bounding box center [910, 194] width 5 height 16
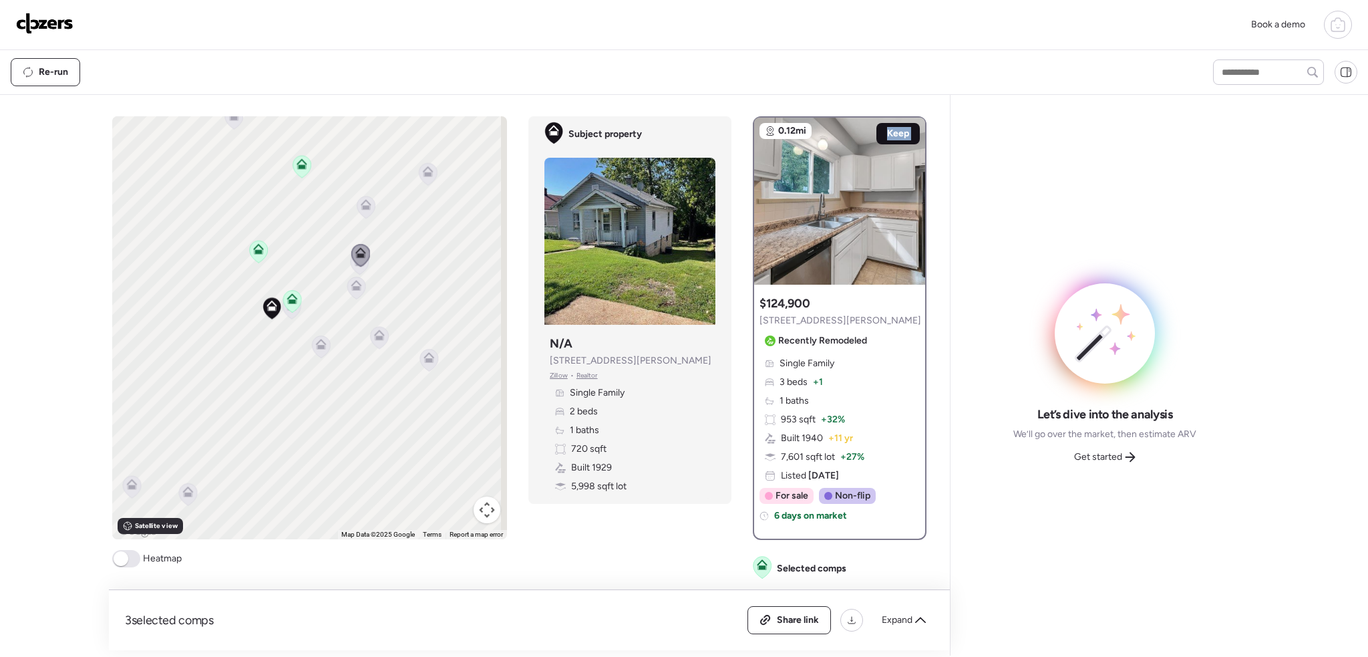
click at [898, 137] on span "Keep" at bounding box center [898, 133] width 22 height 13
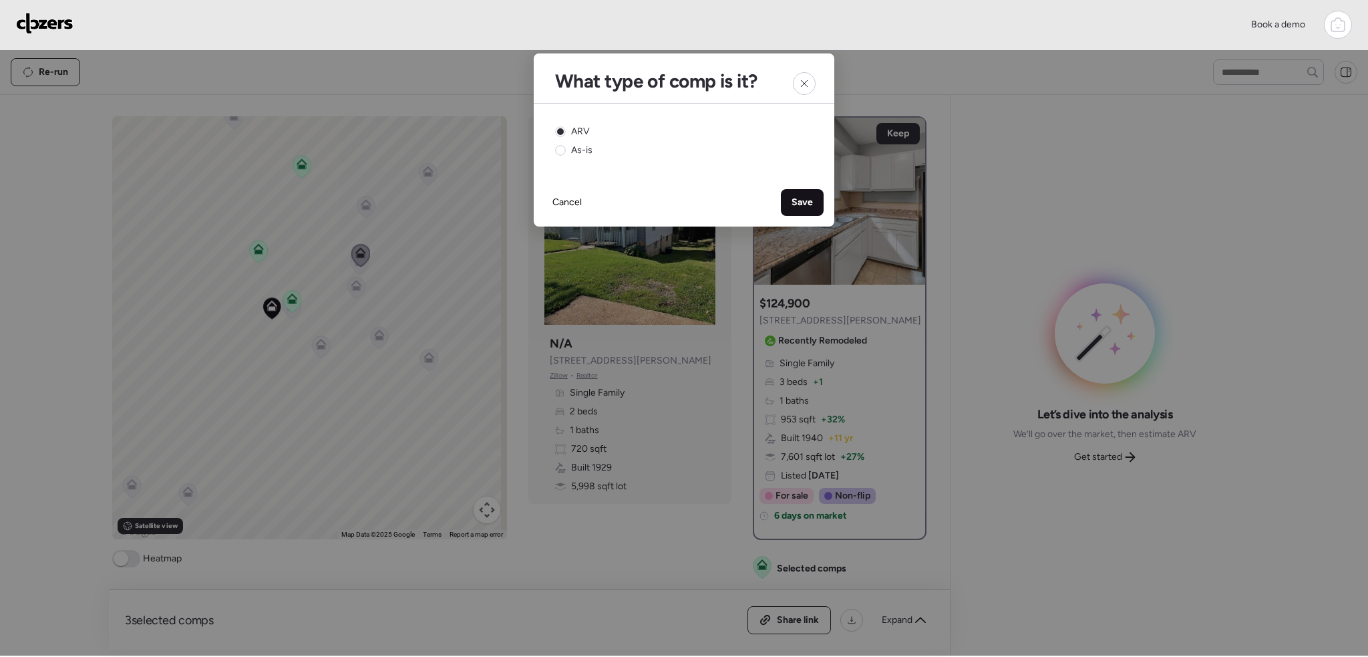
click at [794, 204] on span "Save" at bounding box center [802, 202] width 21 height 13
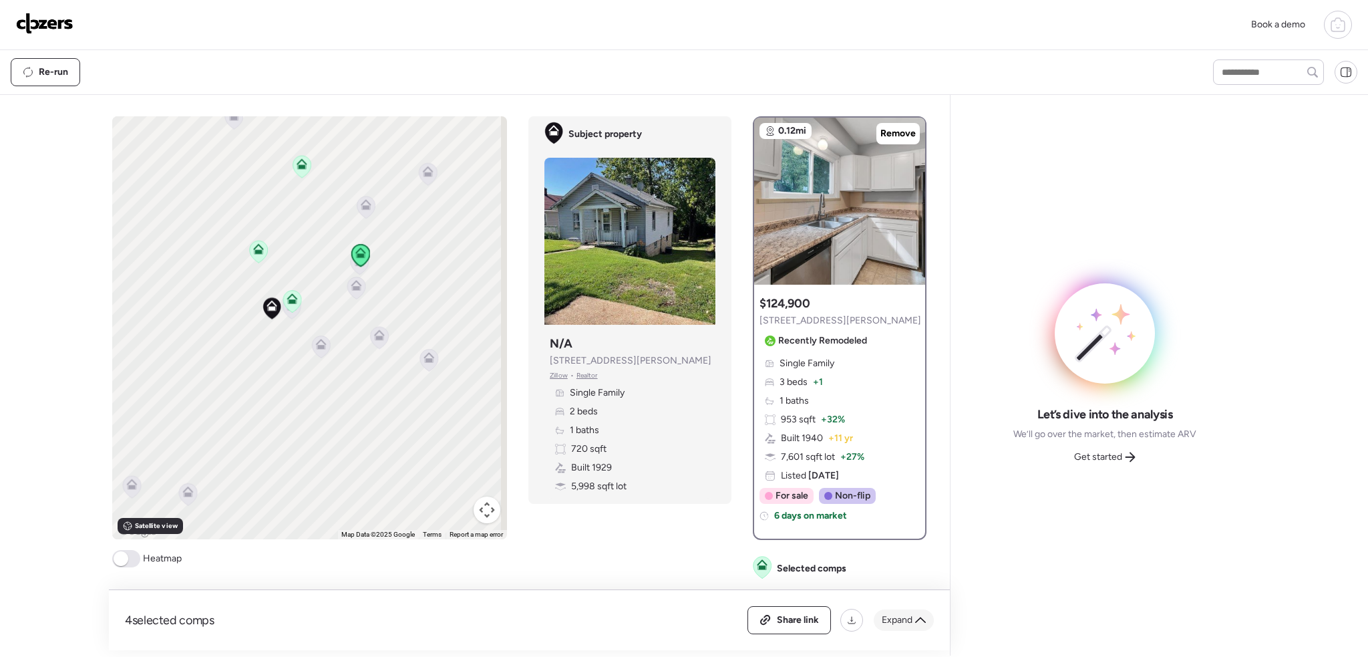
click at [899, 624] on span "Expand" at bounding box center [897, 619] width 31 height 13
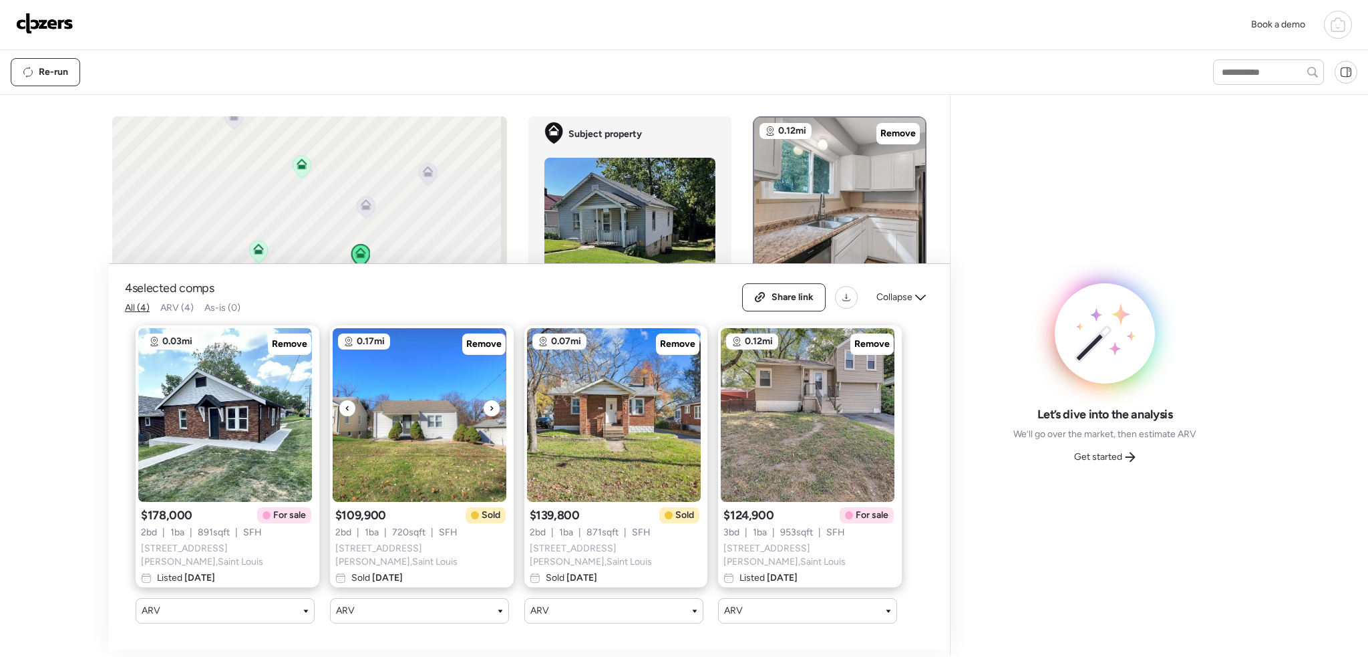
click at [492, 408] on div at bounding box center [492, 408] width 16 height 16
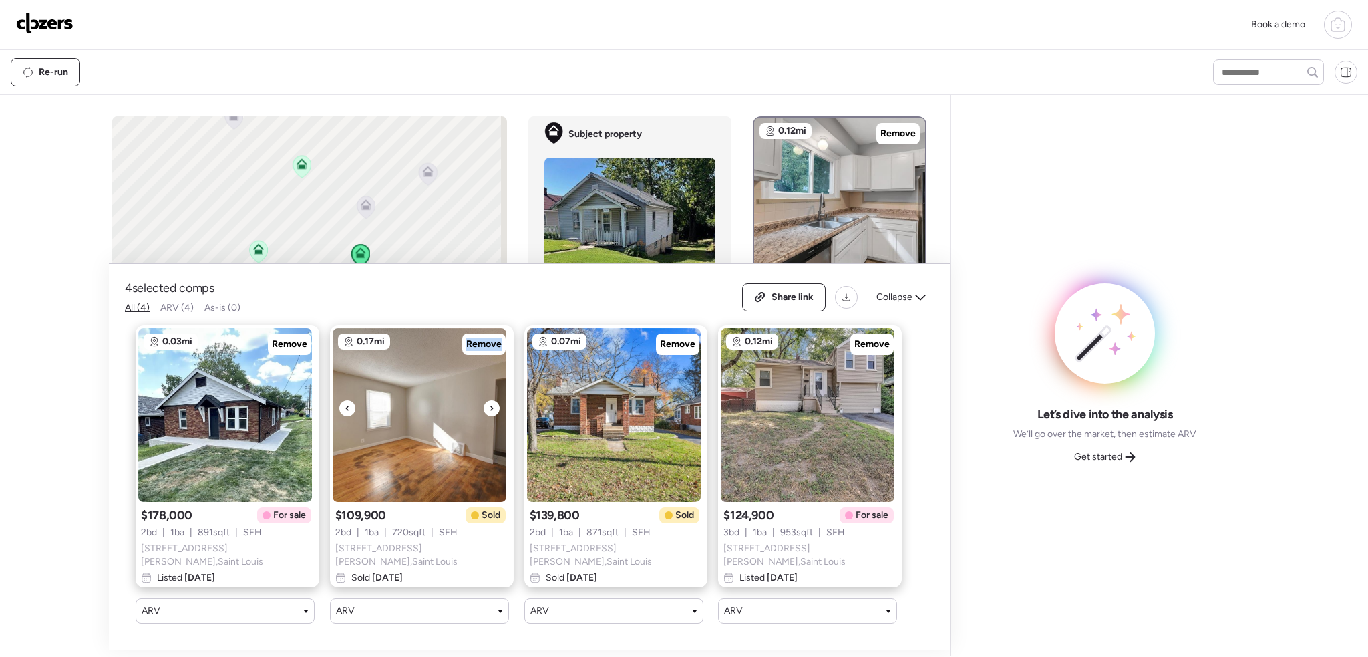
click at [492, 408] on div at bounding box center [492, 408] width 16 height 16
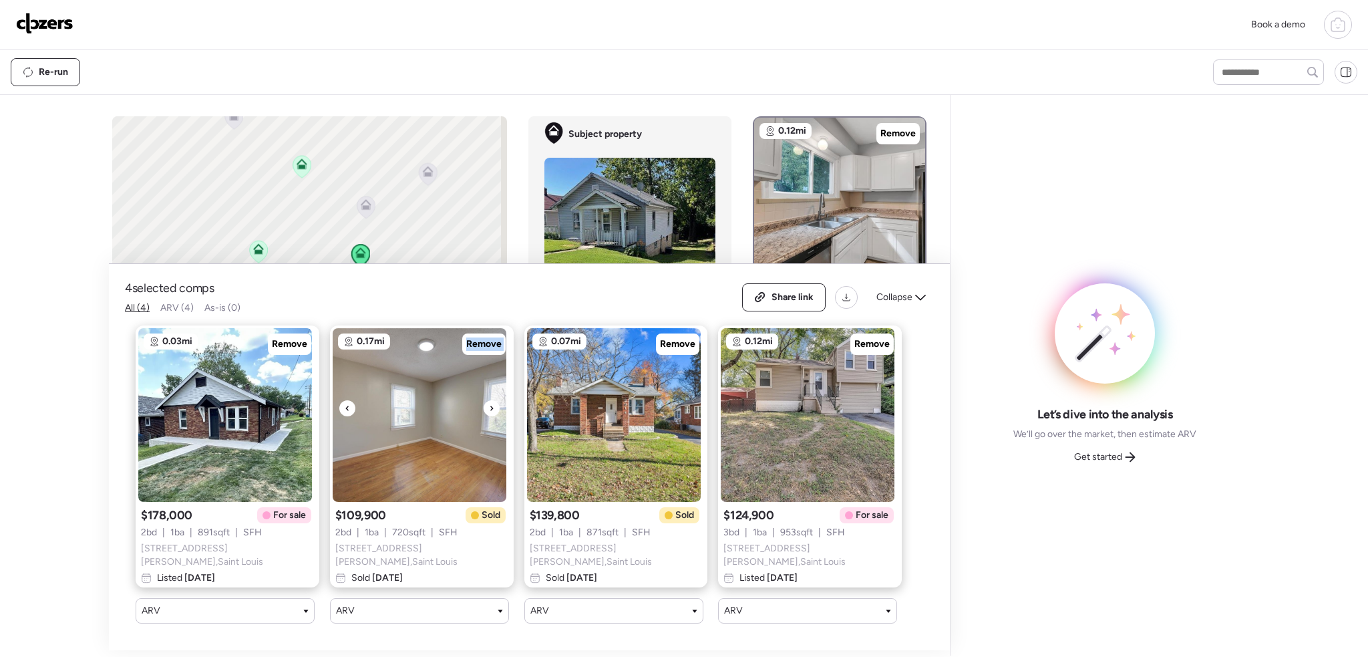
click at [492, 408] on div at bounding box center [492, 408] width 16 height 16
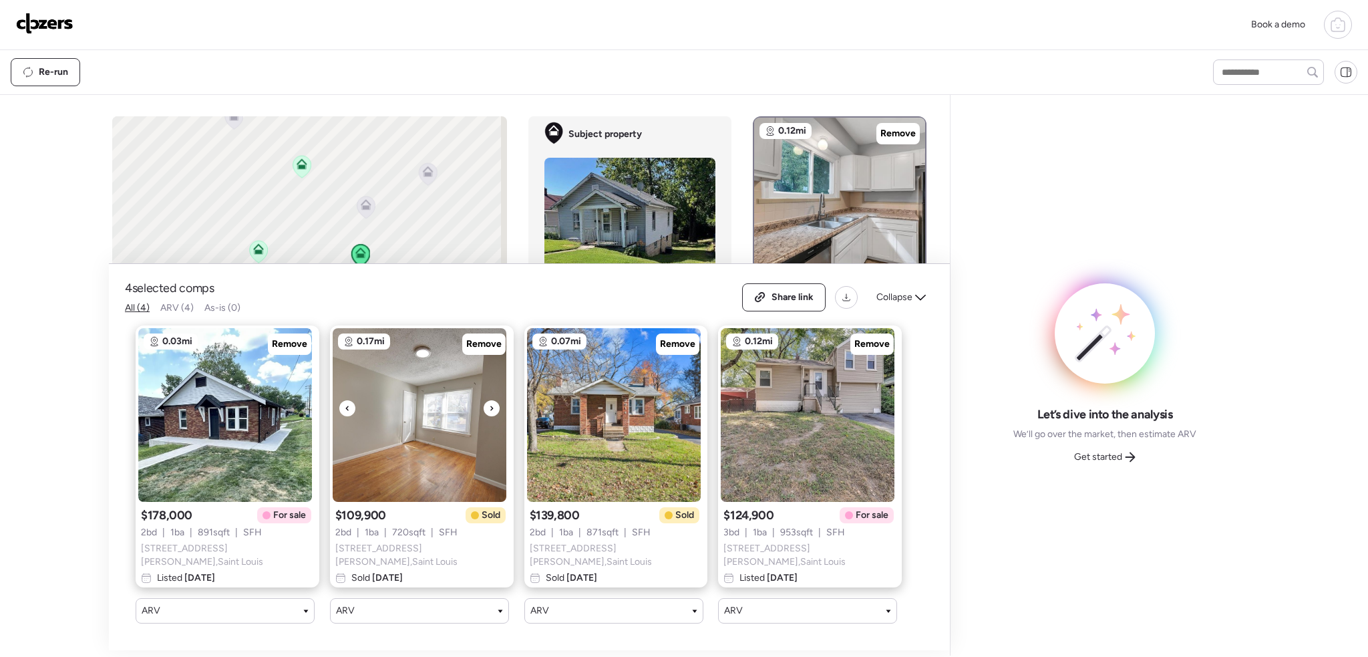
click at [491, 408] on div at bounding box center [492, 408] width 16 height 16
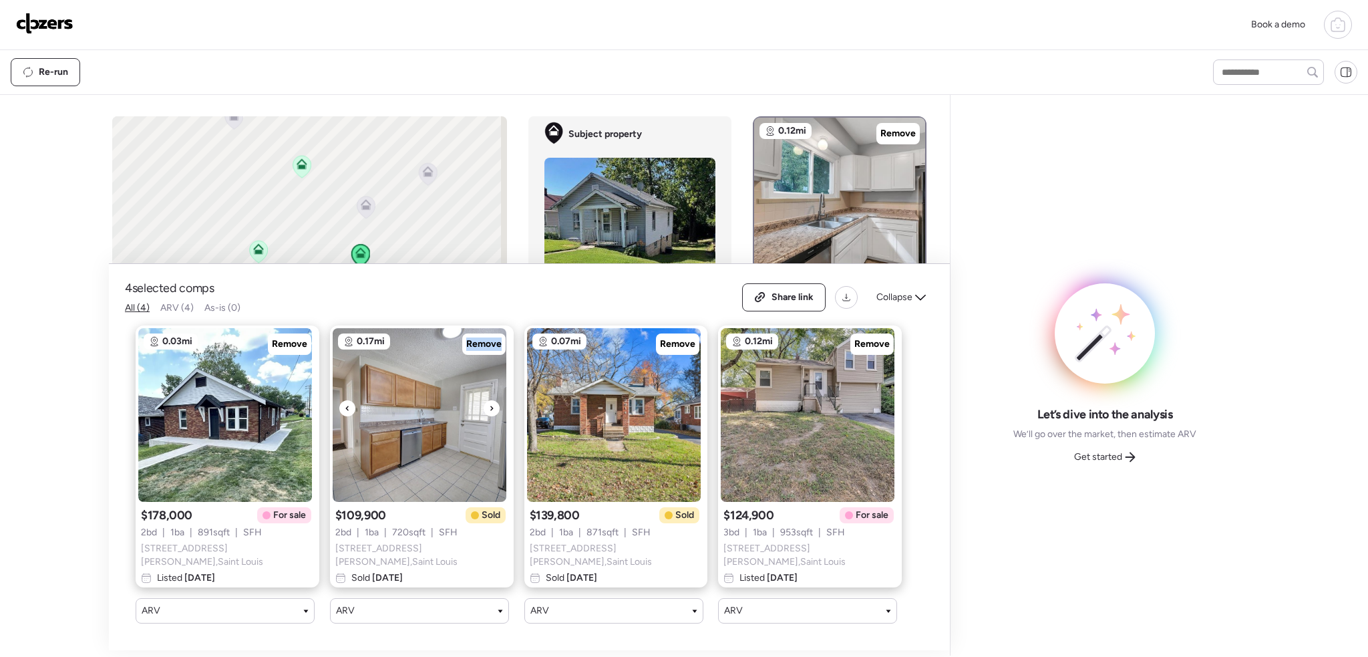
click at [491, 408] on div at bounding box center [492, 408] width 16 height 16
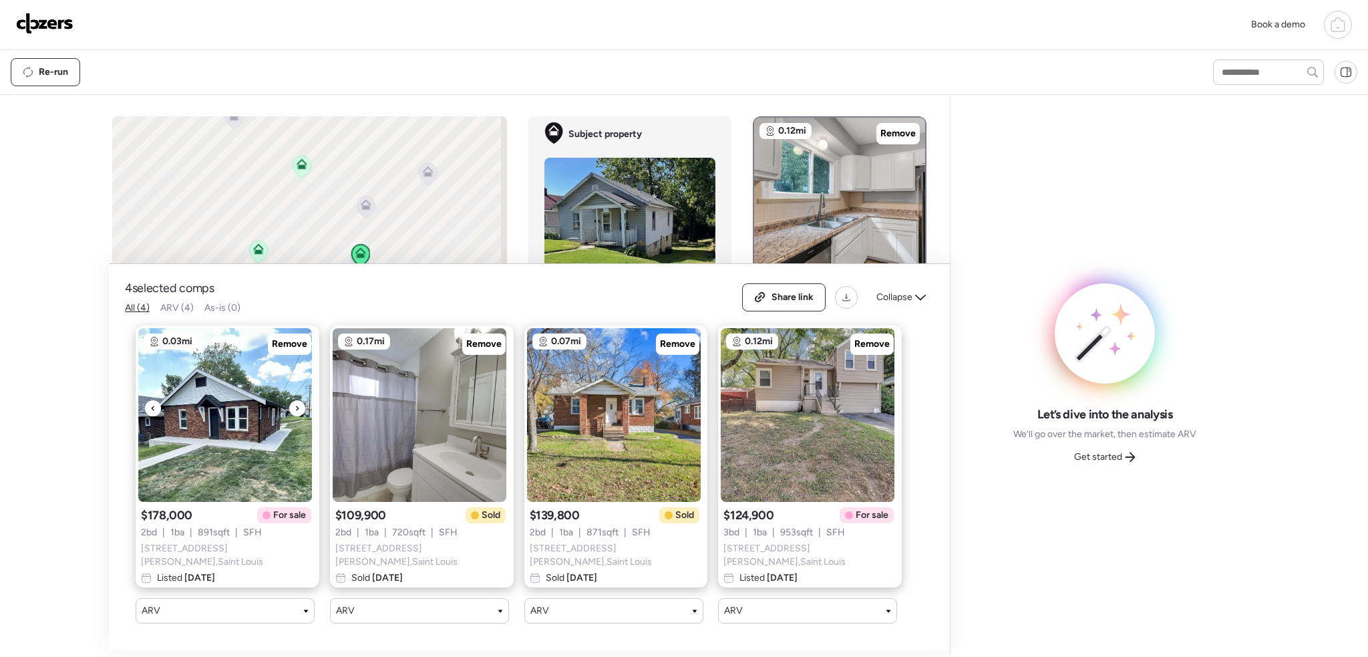
click at [295, 413] on icon at bounding box center [297, 408] width 5 height 16
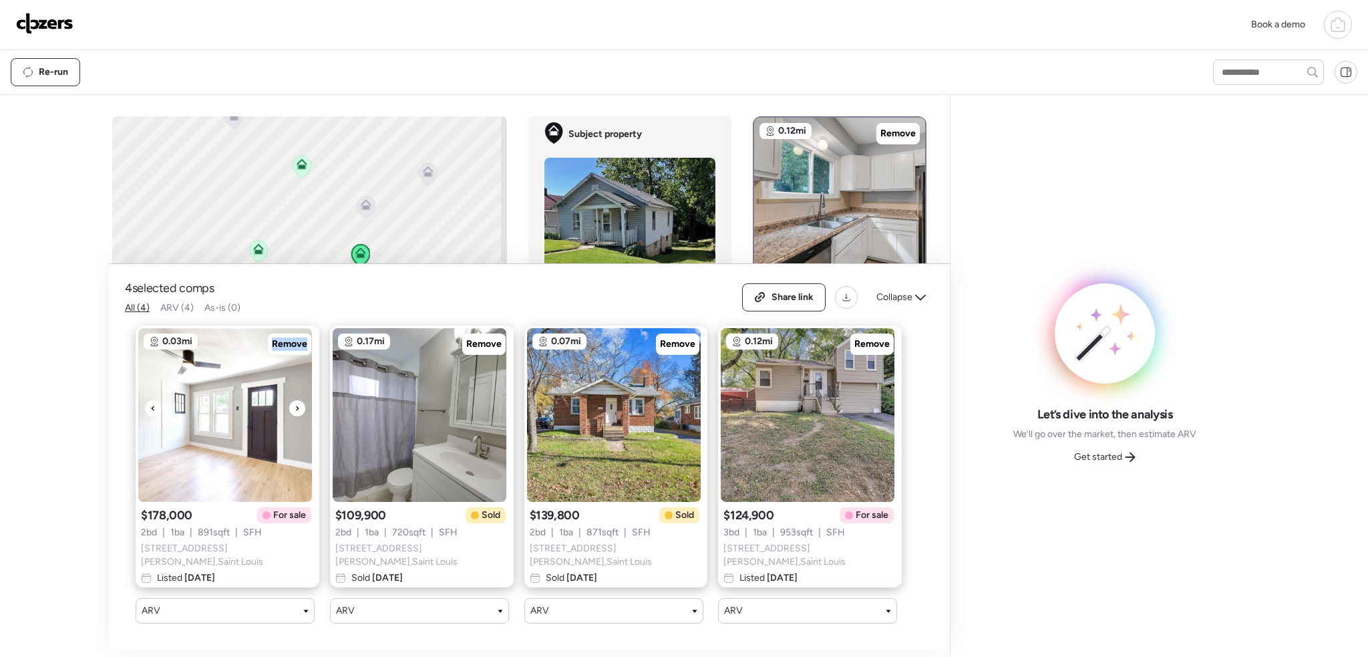
click at [295, 413] on icon at bounding box center [297, 408] width 5 height 16
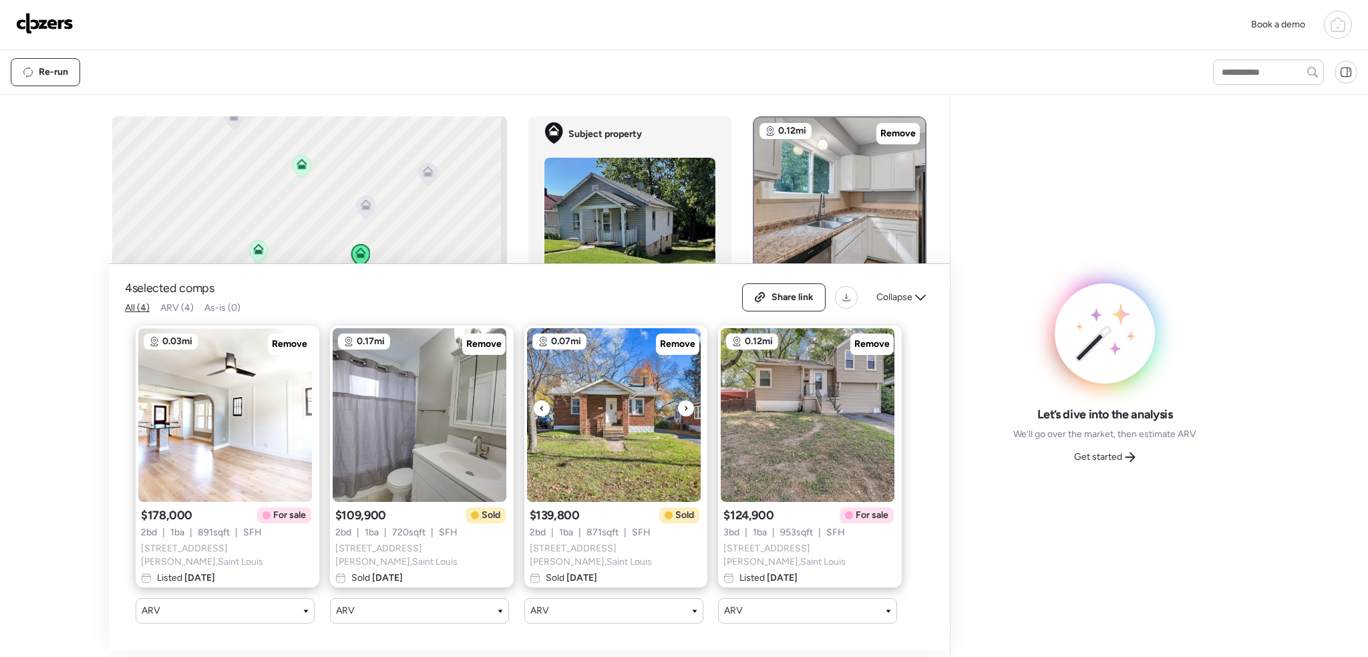
click at [683, 413] on icon at bounding box center [685, 408] width 5 height 16
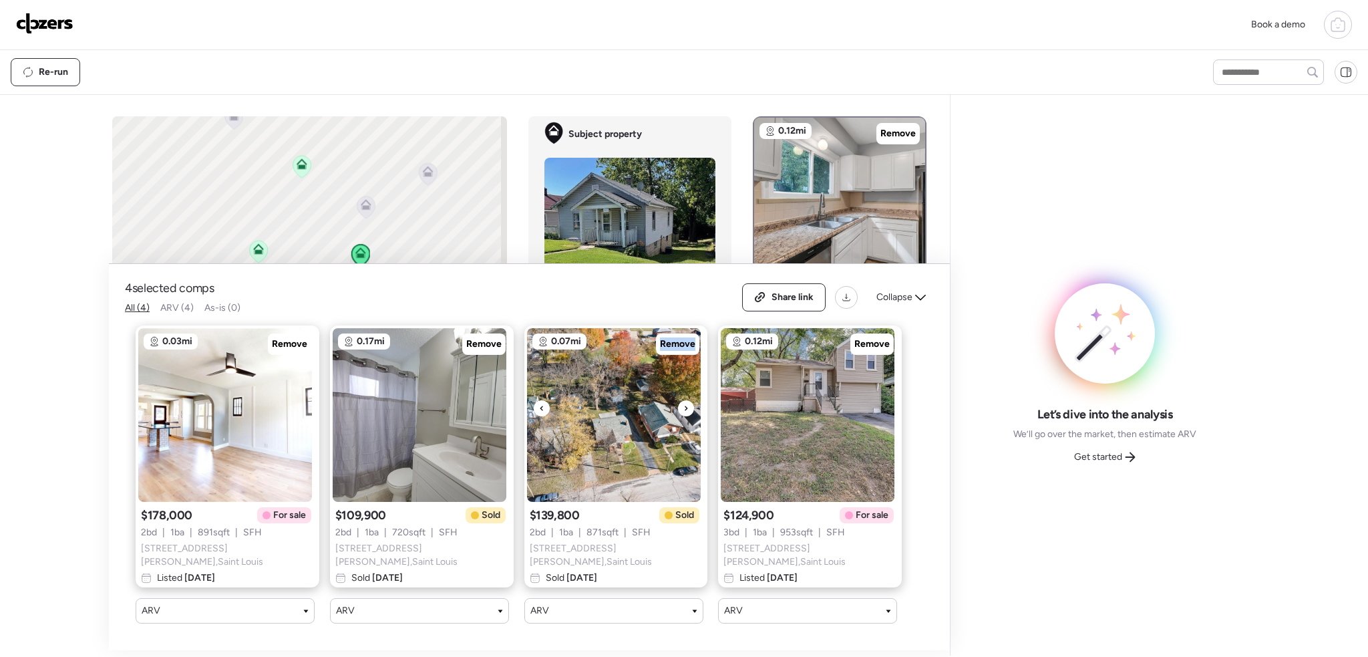
click at [683, 413] on icon at bounding box center [685, 408] width 5 height 16
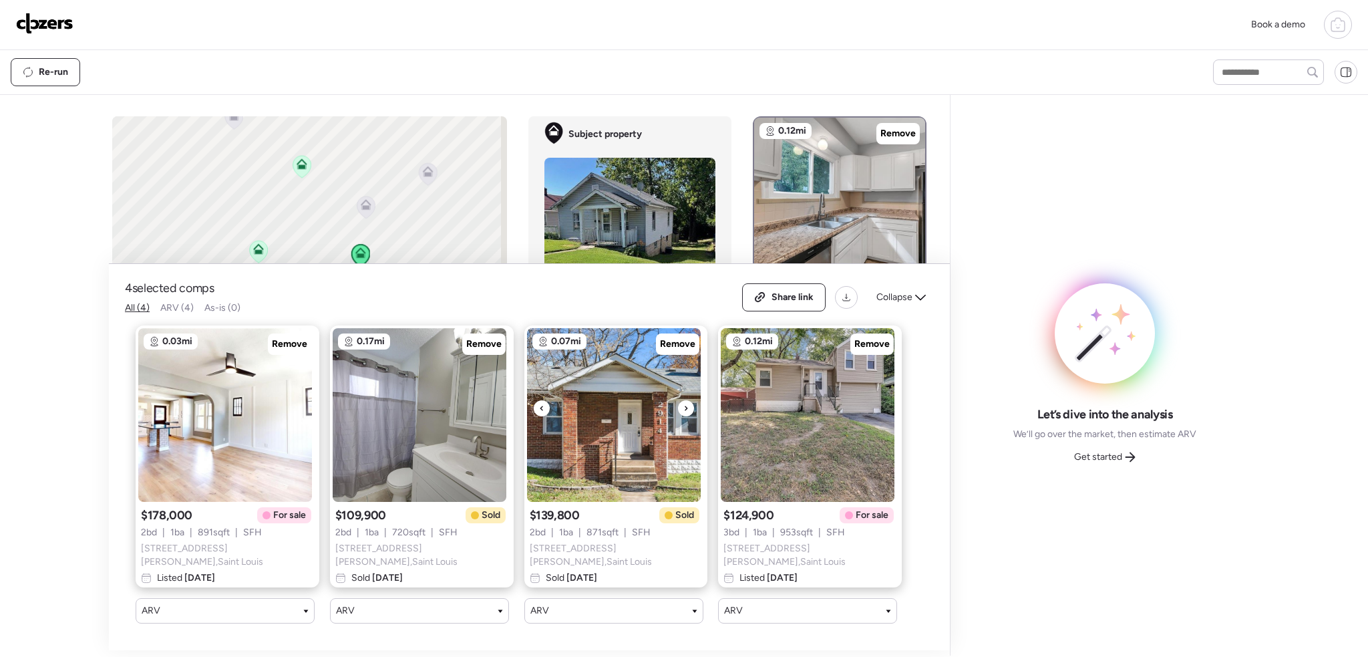
click at [683, 413] on icon at bounding box center [685, 408] width 5 height 16
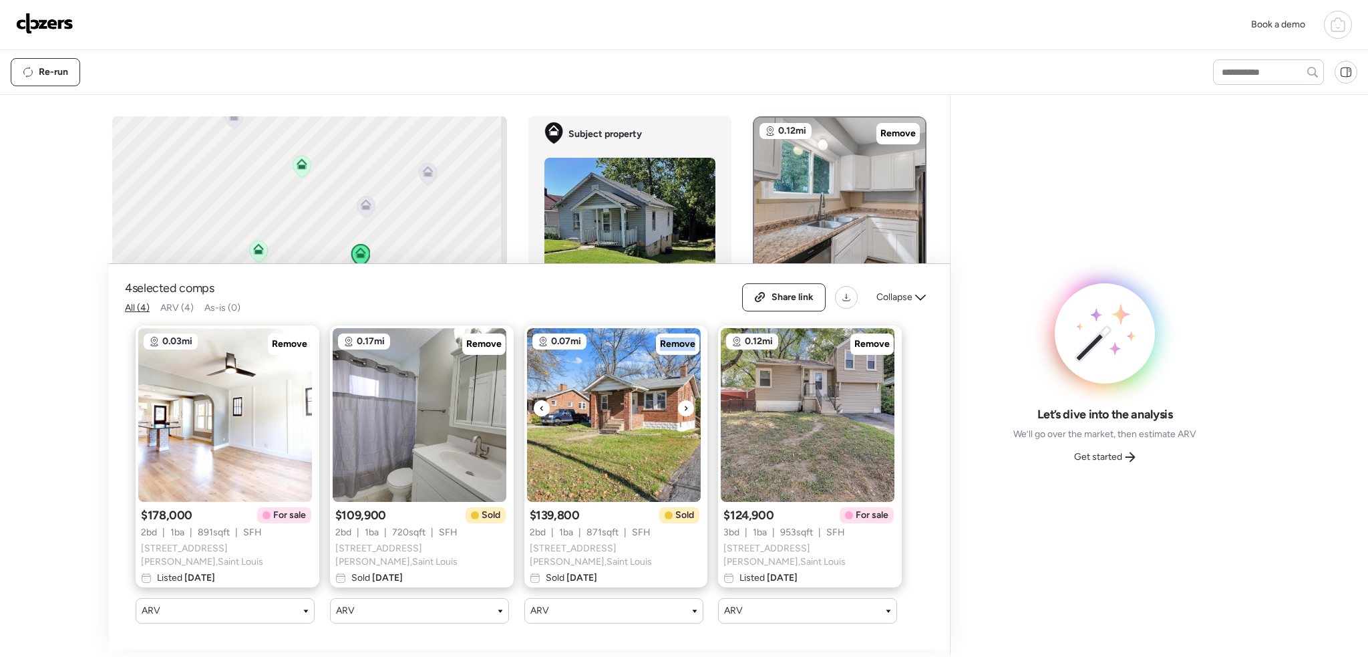
click at [678, 413] on div at bounding box center [686, 408] width 16 height 16
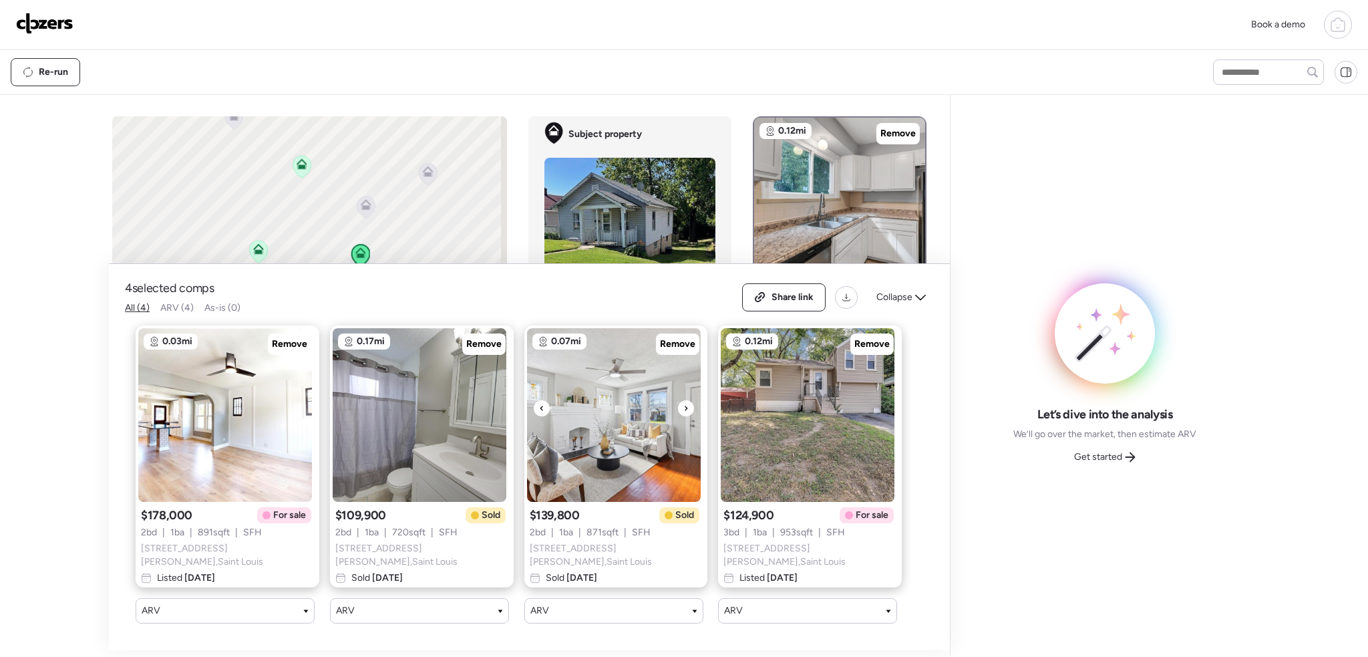
click at [683, 413] on icon at bounding box center [685, 408] width 5 height 16
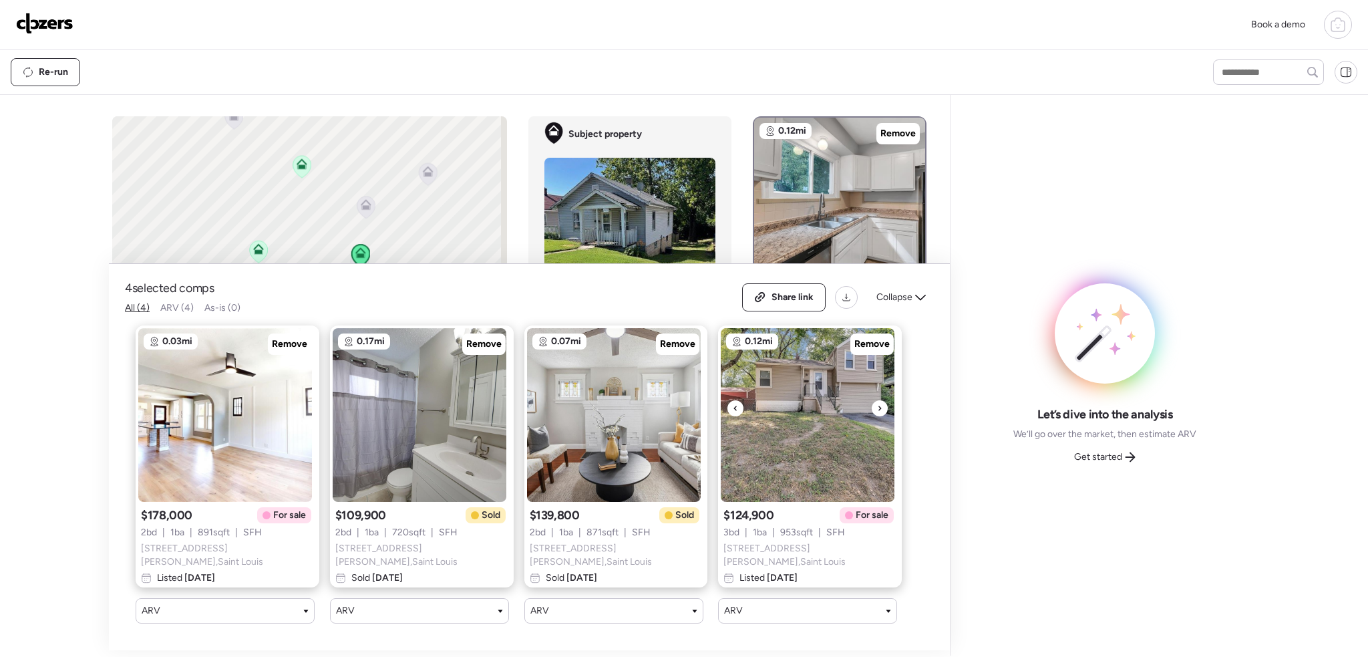
click at [877, 409] on icon at bounding box center [879, 408] width 5 height 16
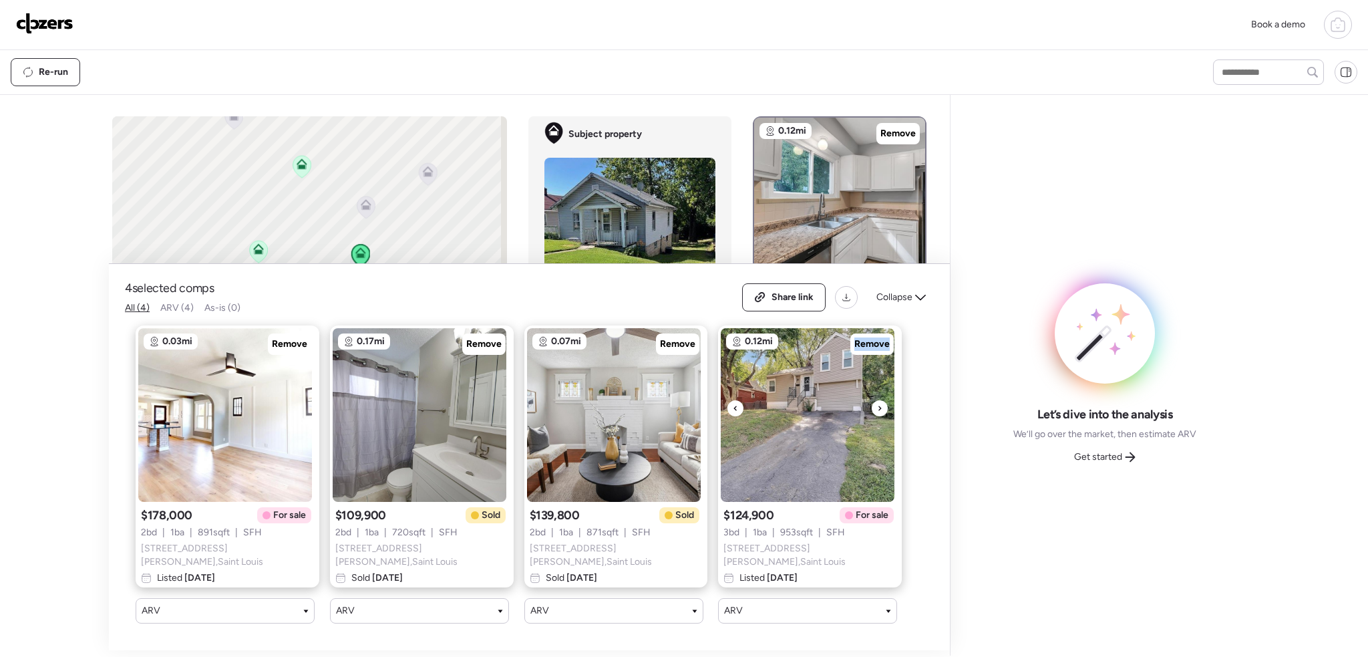
click at [877, 409] on icon at bounding box center [879, 408] width 5 height 16
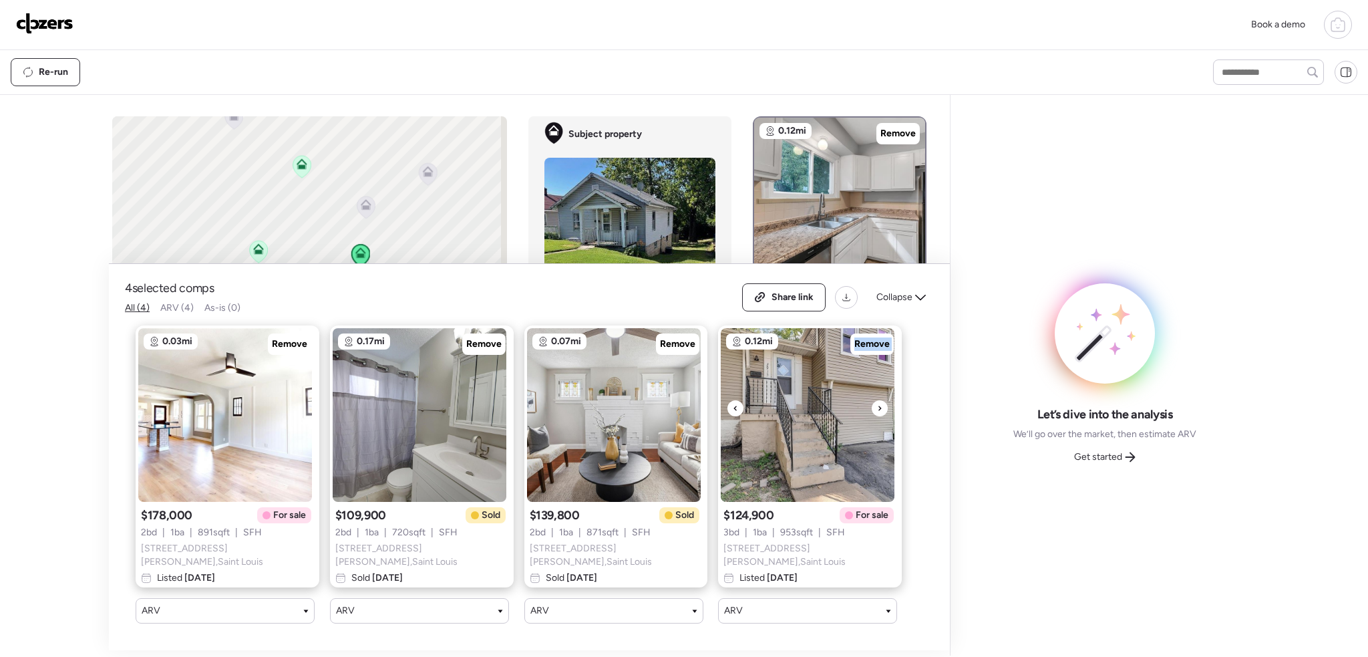
click at [877, 409] on icon at bounding box center [879, 408] width 5 height 16
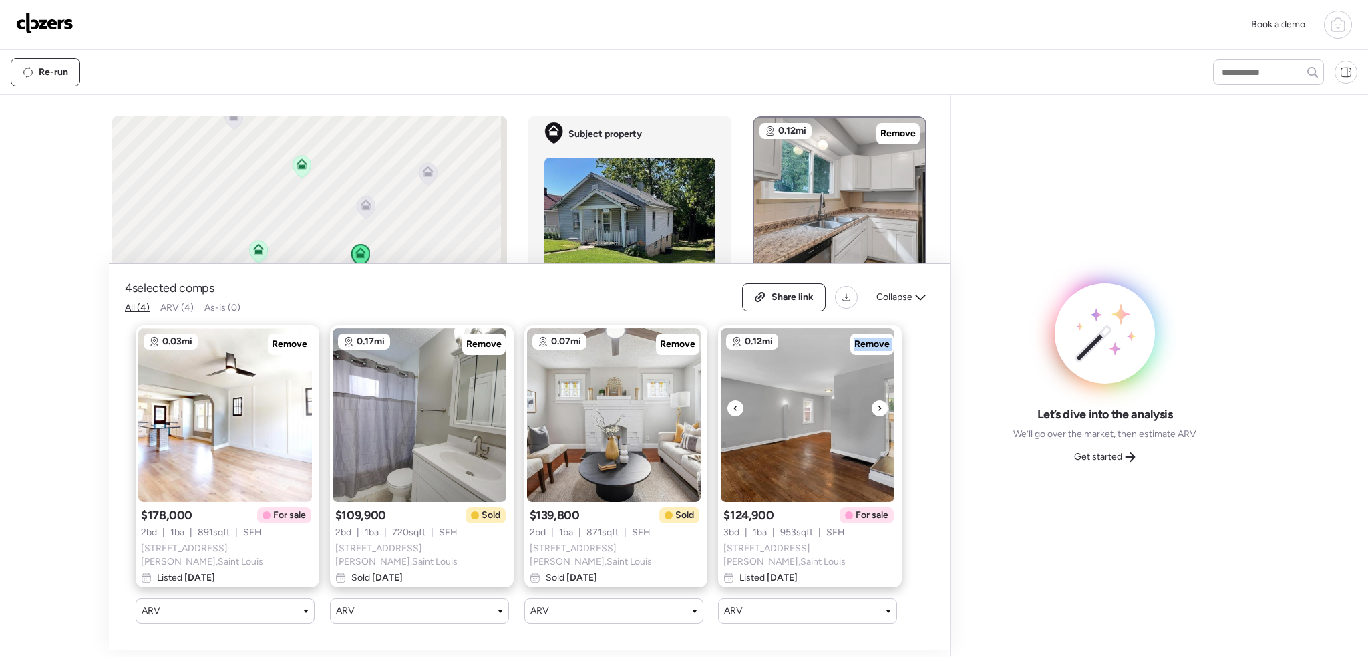
click at [877, 409] on icon at bounding box center [879, 408] width 5 height 16
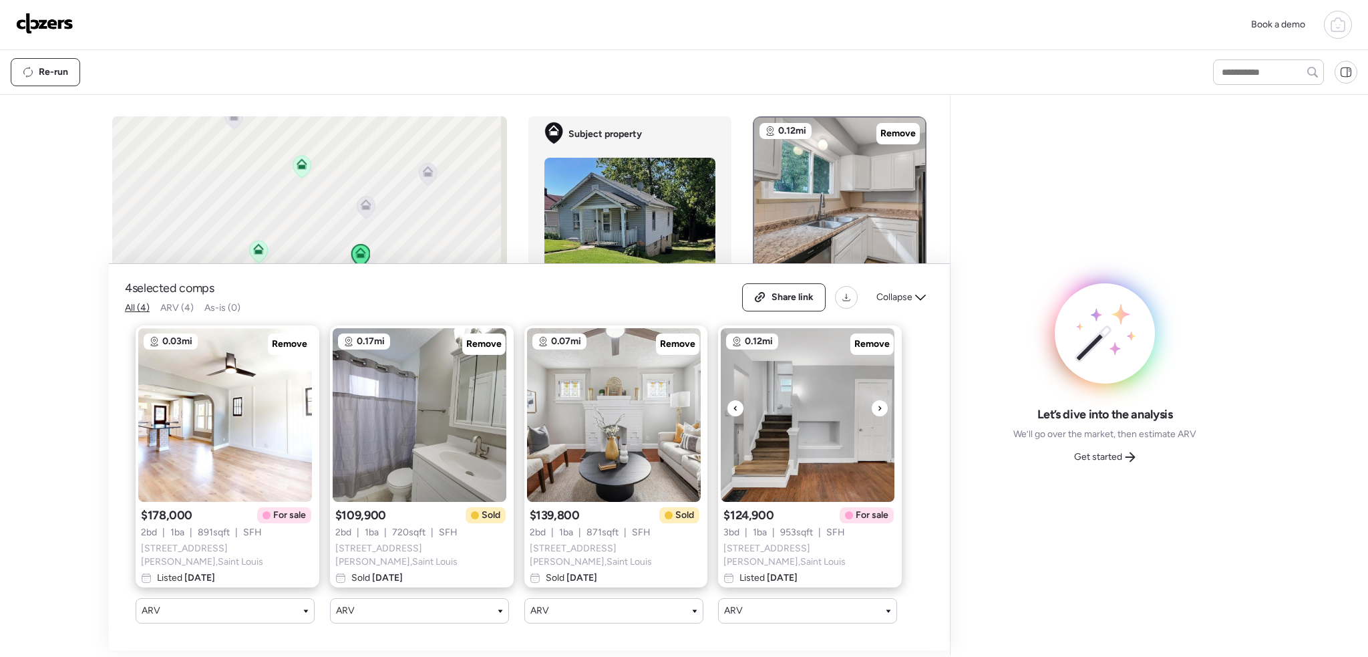
click at [877, 409] on icon at bounding box center [879, 408] width 5 height 16
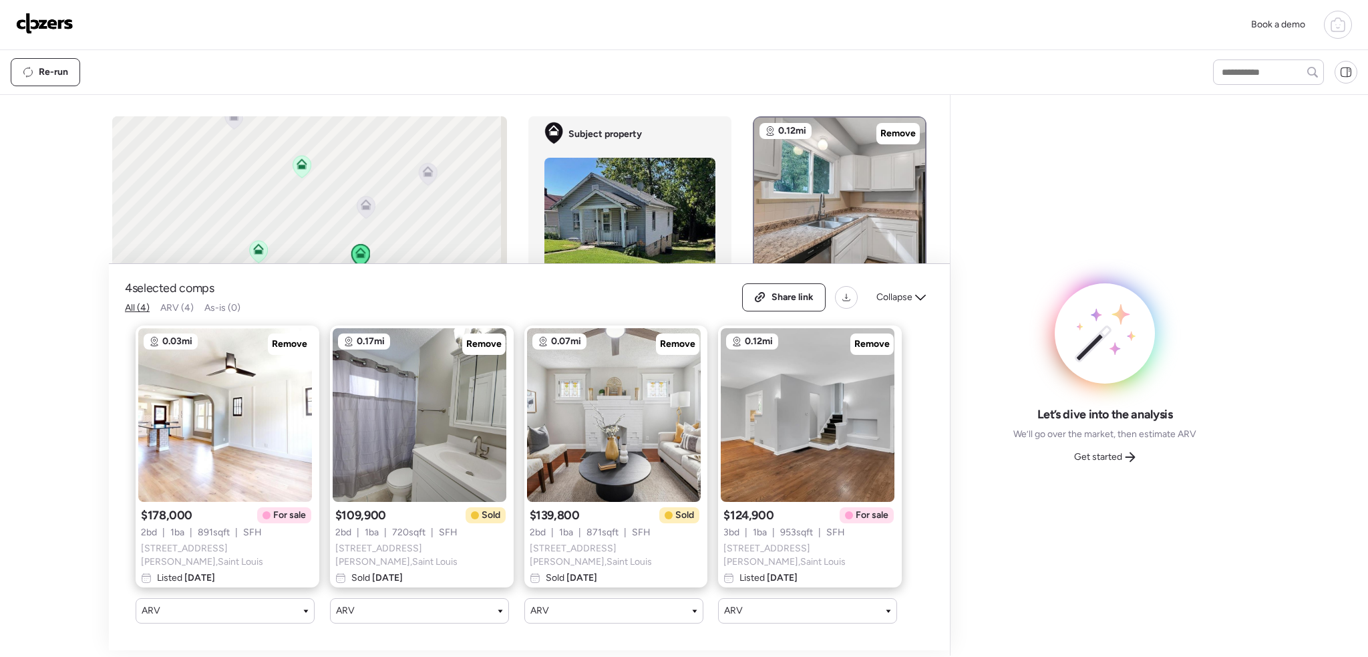
drag, startPoint x: 478, startPoint y: 347, endPoint x: 677, endPoint y: 421, distance: 212.0
click at [480, 347] on span "Remove" at bounding box center [483, 343] width 35 height 13
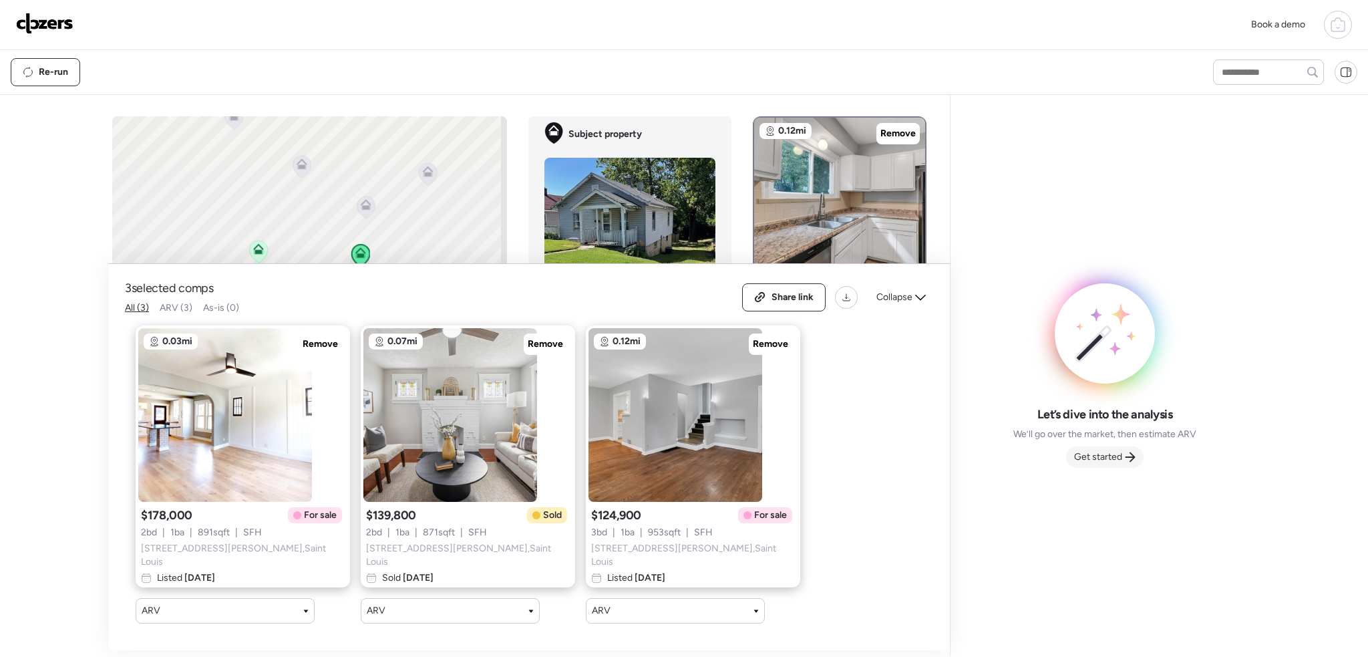
click at [1107, 456] on span "Get started" at bounding box center [1098, 456] width 48 height 13
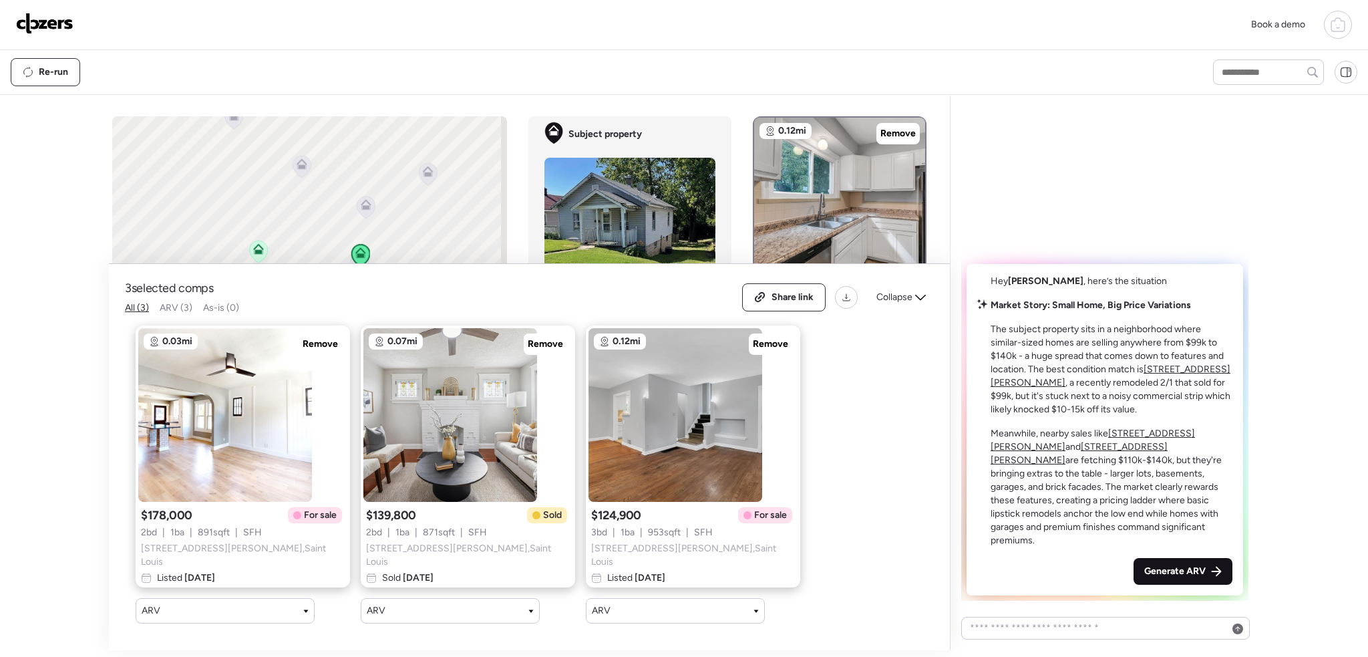
click at [1188, 568] on span "Generate ARV" at bounding box center [1174, 570] width 61 height 13
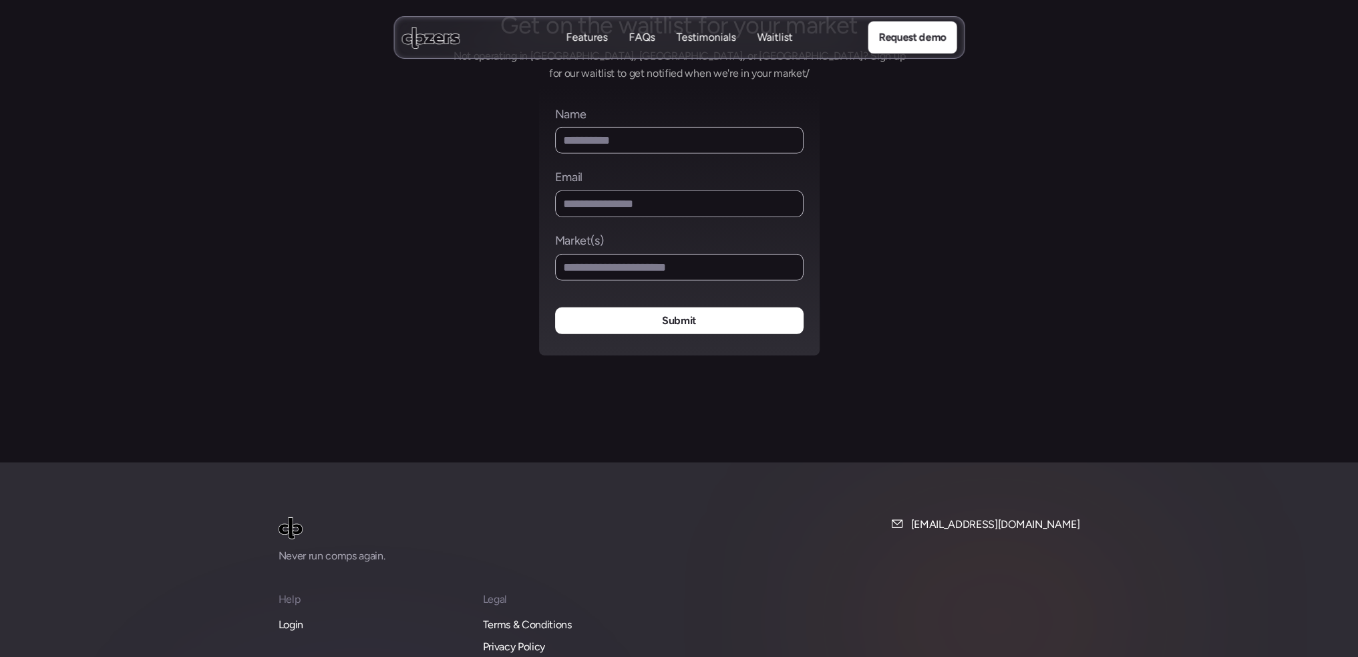
scroll to position [5517, 0]
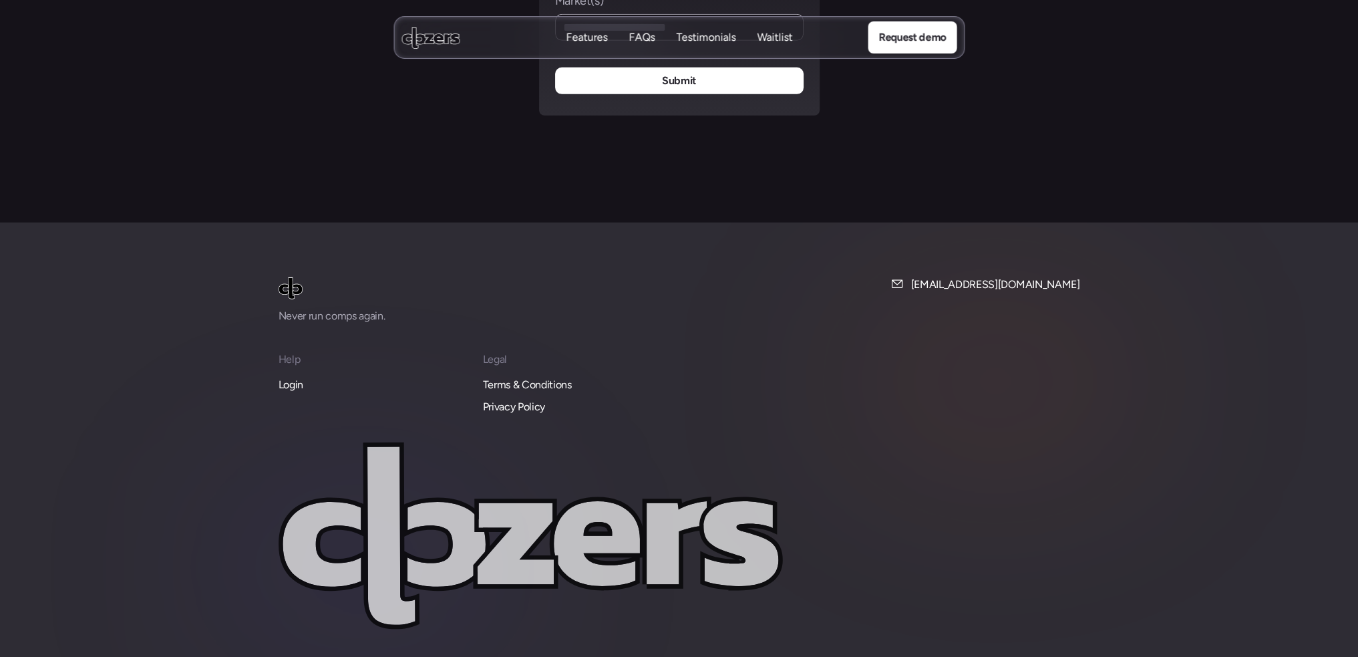
click at [287, 376] on p "Login" at bounding box center [291, 384] width 25 height 17
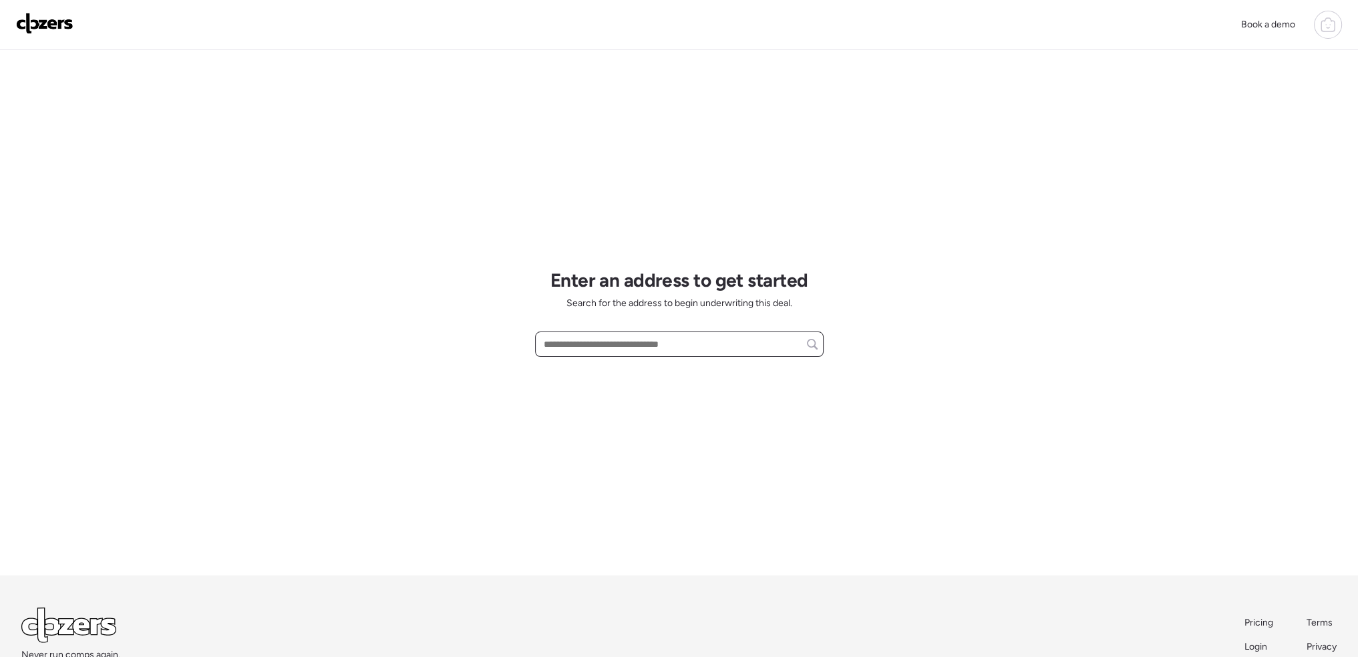
click at [577, 342] on input "text" at bounding box center [679, 344] width 277 height 19
paste input "**********"
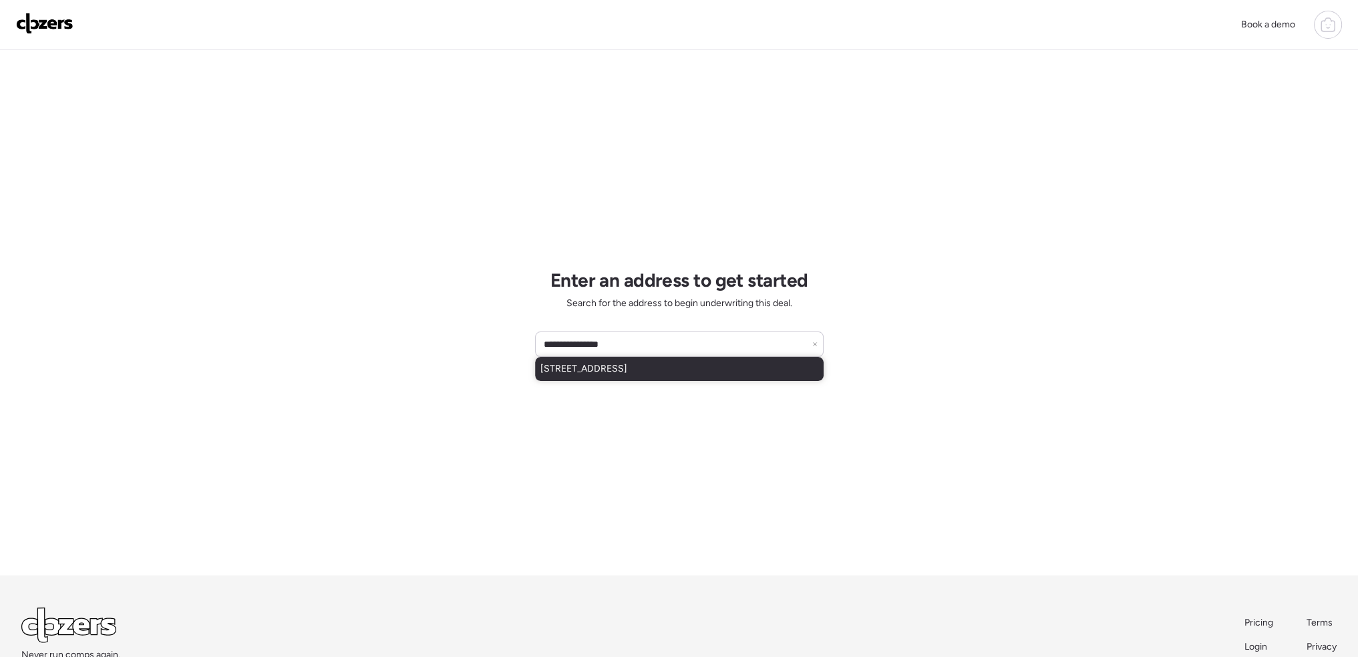
click at [625, 366] on span "8406 January Ave, Saint Louis, MO, 63134" at bounding box center [583, 368] width 87 height 13
type input "**********"
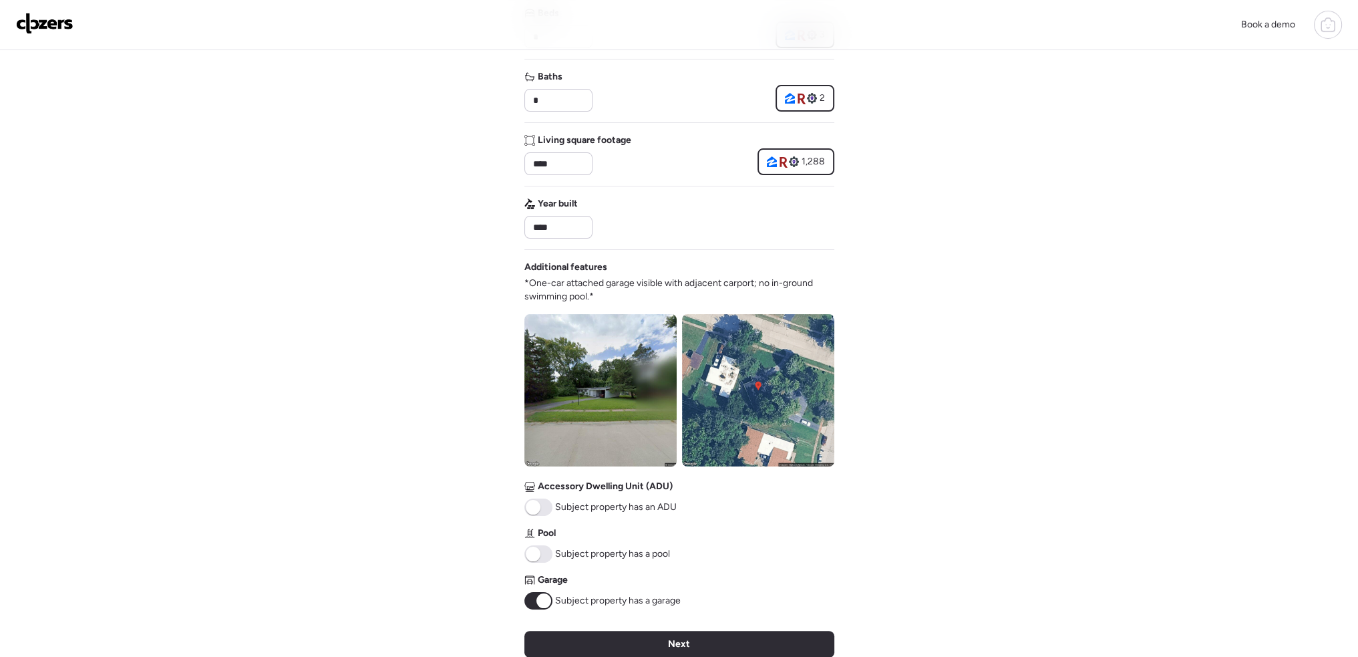
scroll to position [267, 0]
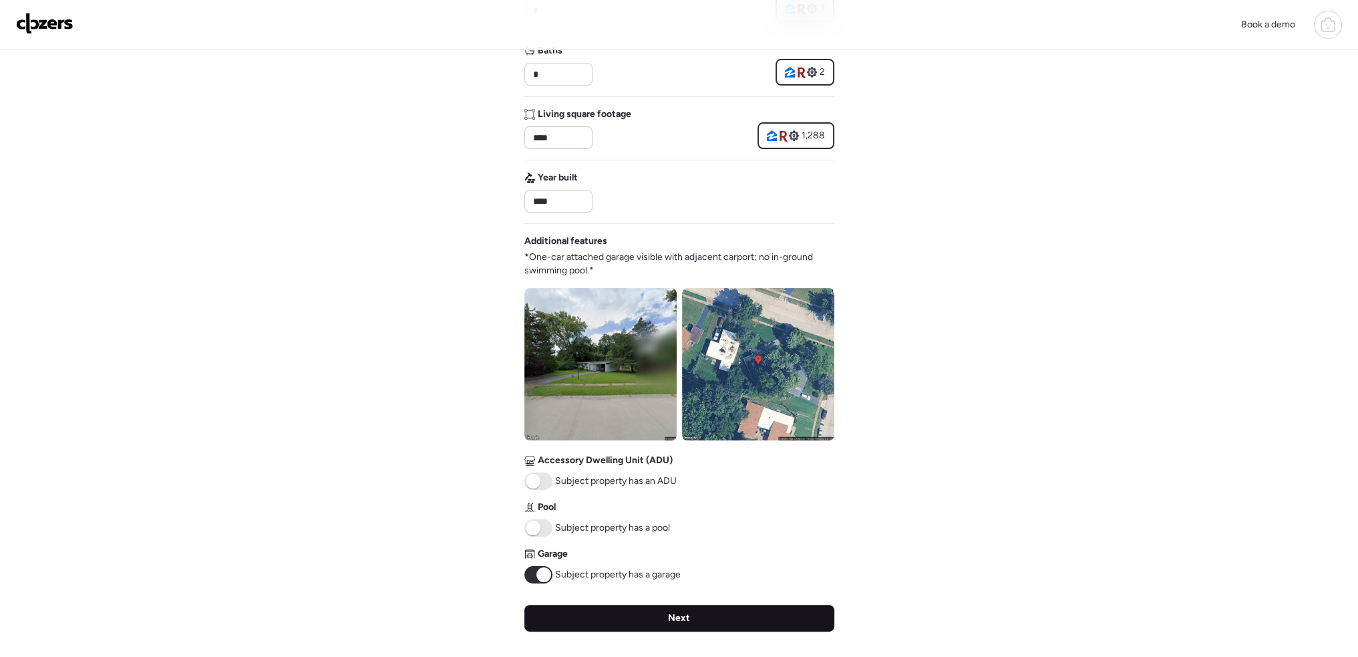
click at [623, 614] on div "Next" at bounding box center [679, 618] width 310 height 27
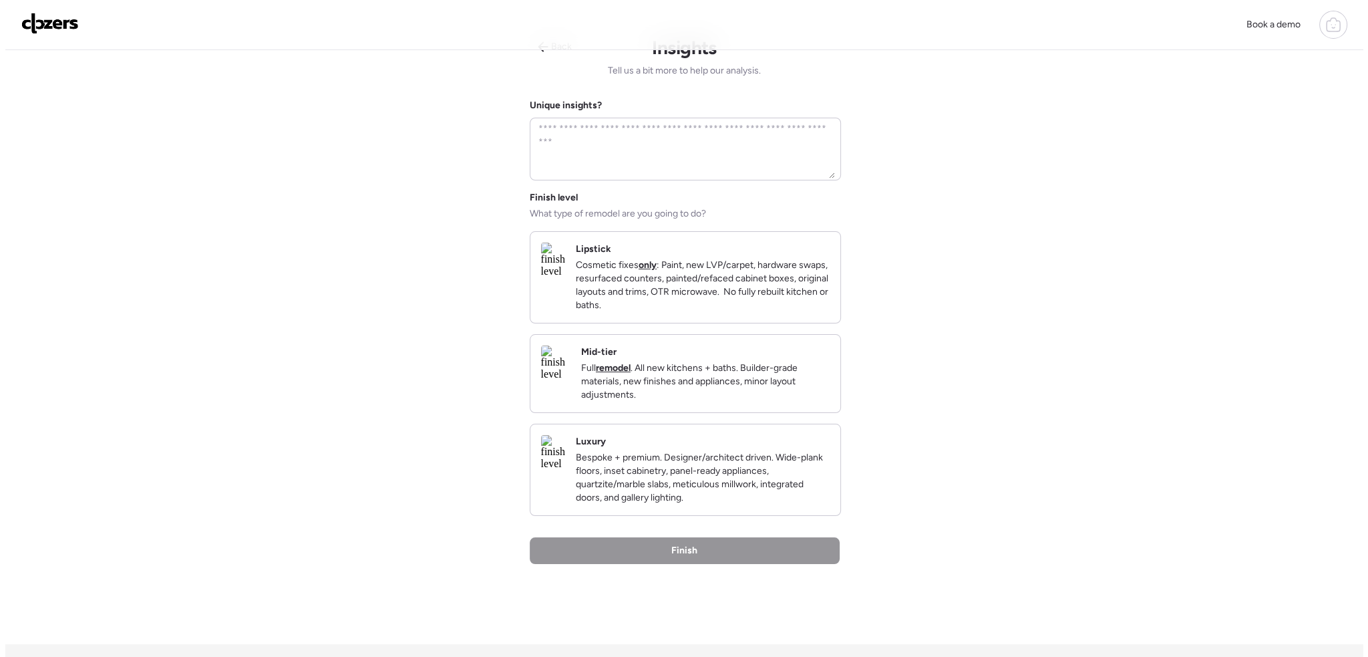
scroll to position [0, 0]
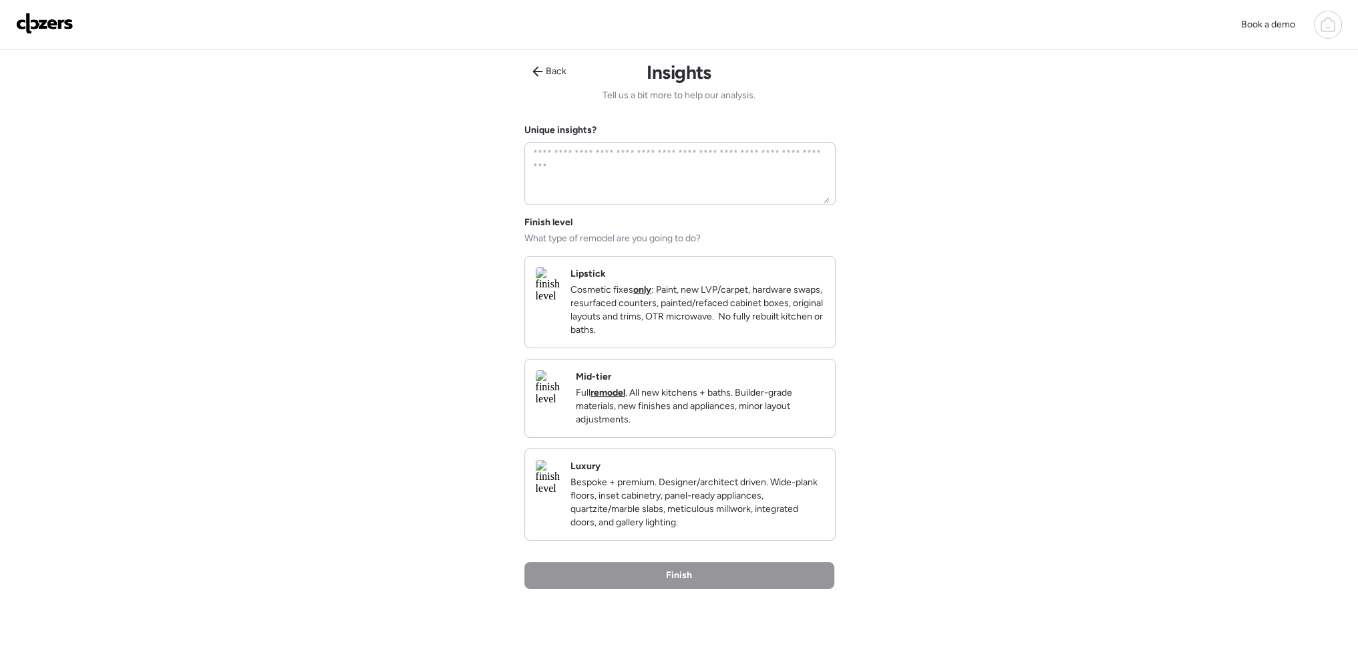
click at [664, 275] on div "Lipstick Cosmetic fixes only : Paint, new LVP/carpet, hardware swaps, resurface…" at bounding box center [697, 301] width 254 height 69
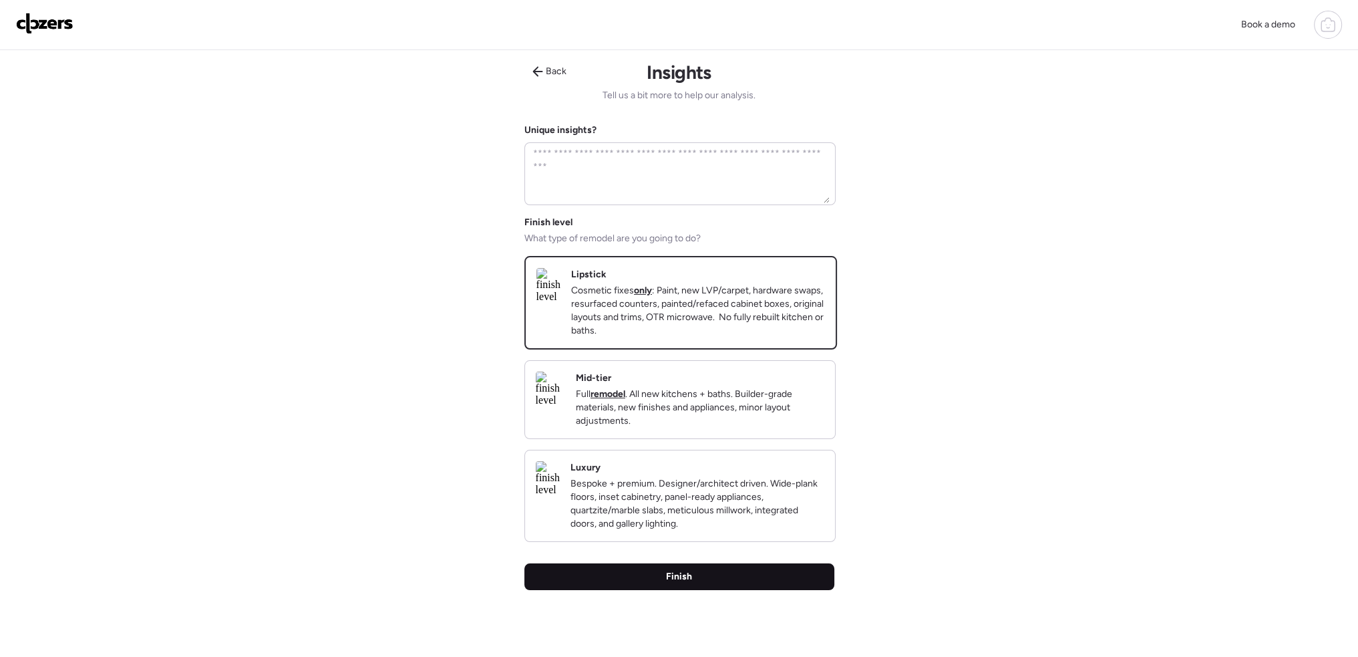
click at [666, 583] on span "Finish" at bounding box center [679, 576] width 26 height 13
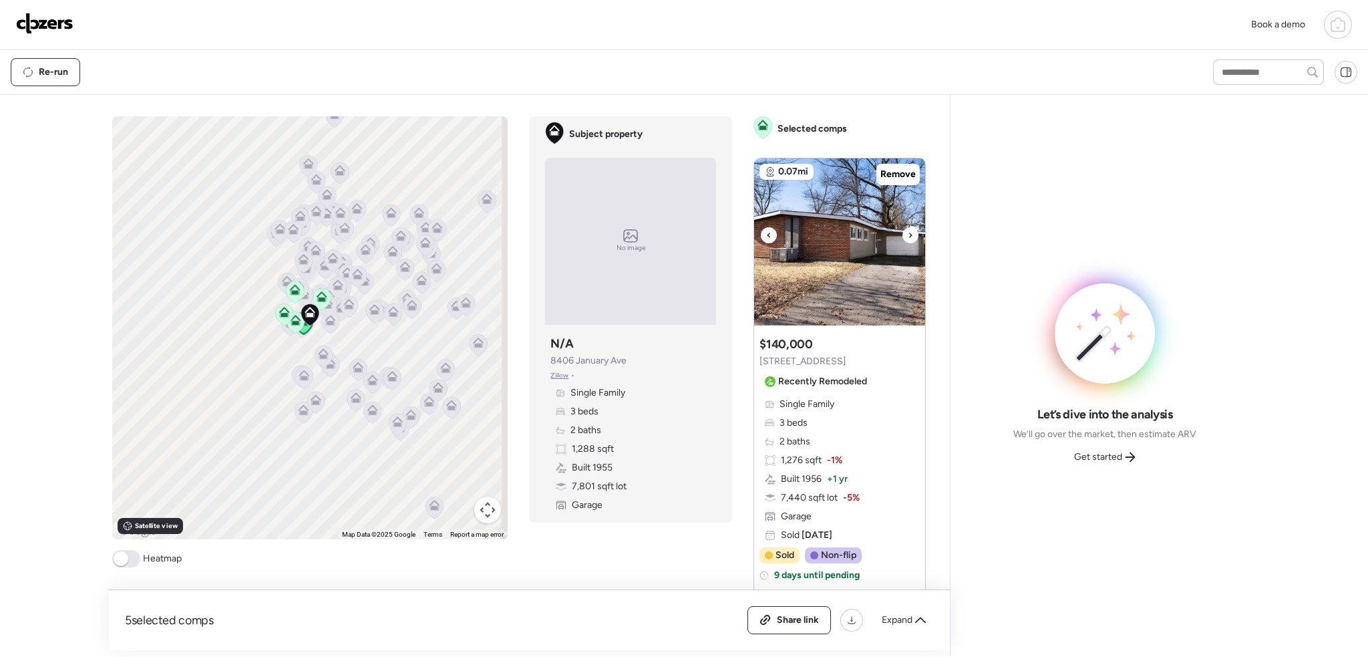
click at [908, 239] on icon at bounding box center [910, 235] width 5 height 16
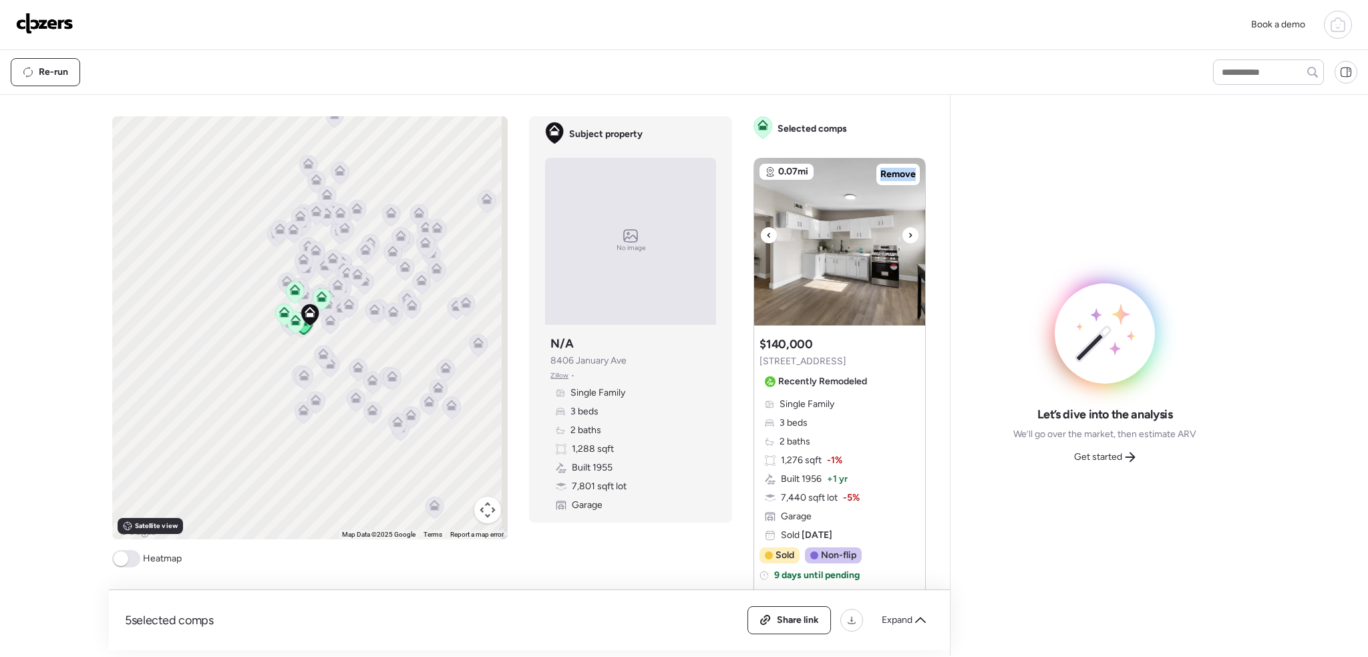
click at [908, 239] on icon at bounding box center [910, 235] width 5 height 16
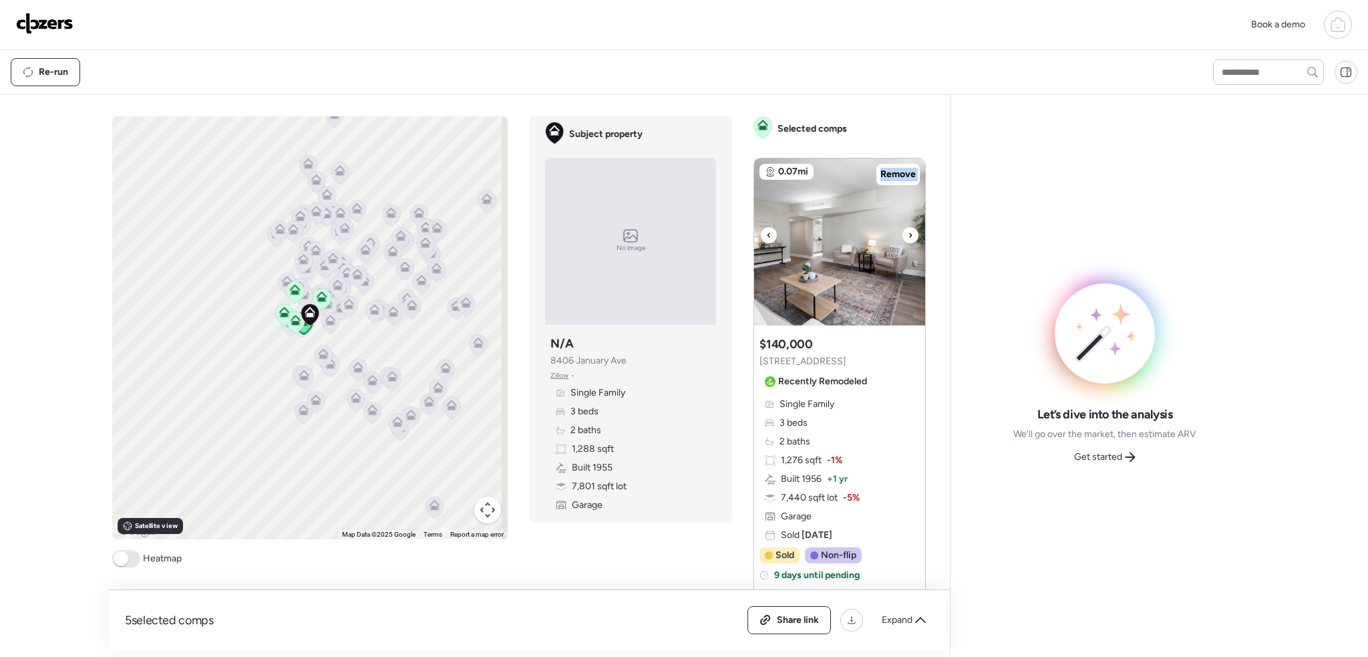
click at [908, 239] on icon at bounding box center [910, 235] width 5 height 16
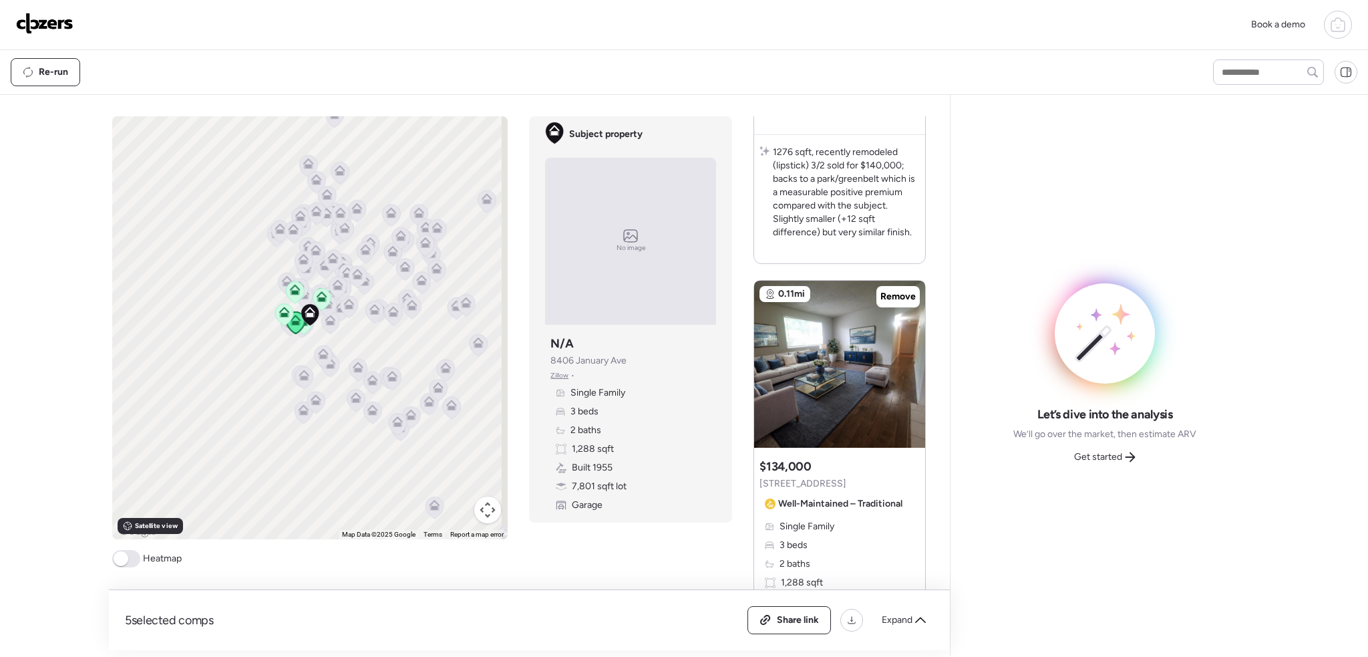
scroll to position [468, 0]
click at [908, 358] on icon at bounding box center [910, 359] width 5 height 16
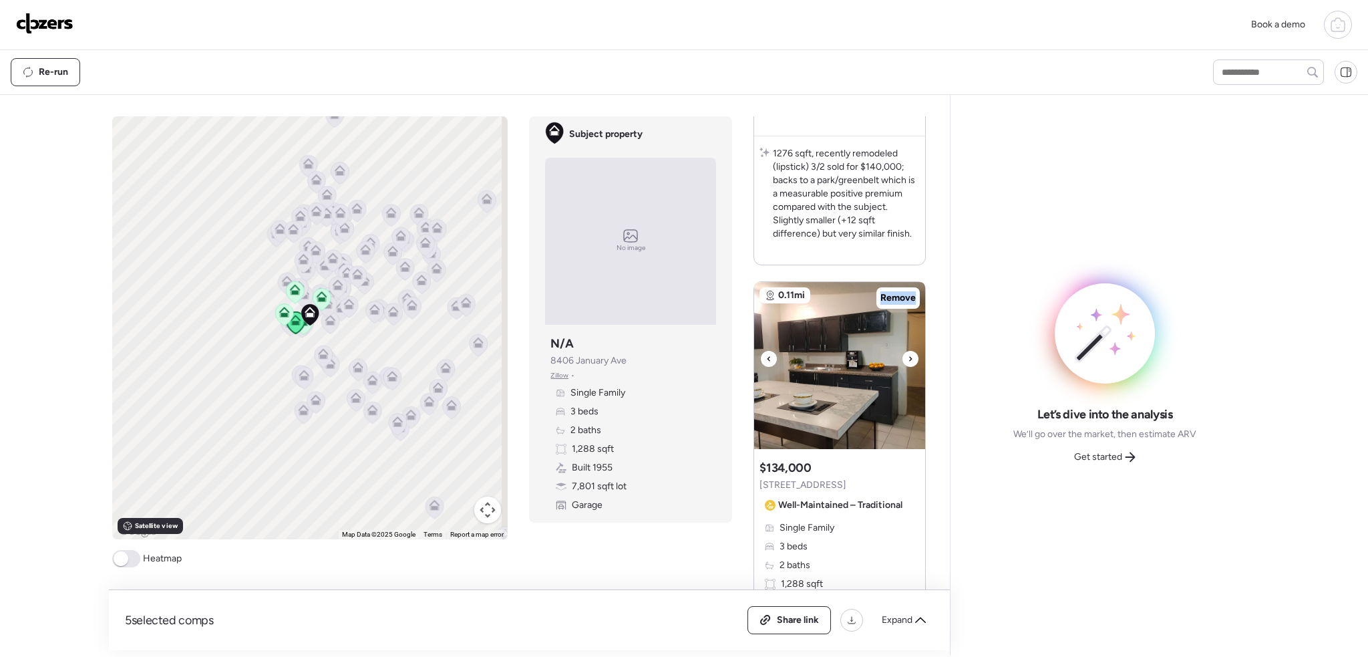
click at [908, 358] on icon at bounding box center [910, 359] width 5 height 16
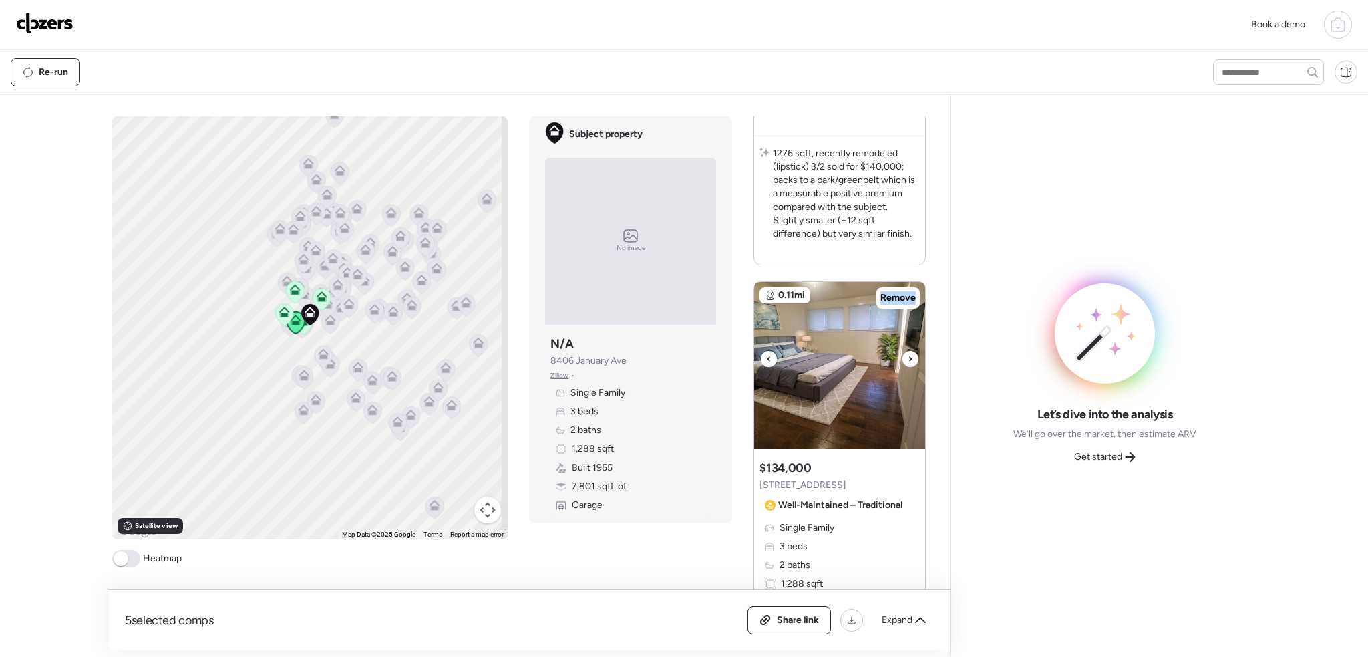
click at [769, 363] on img at bounding box center [839, 365] width 171 height 167
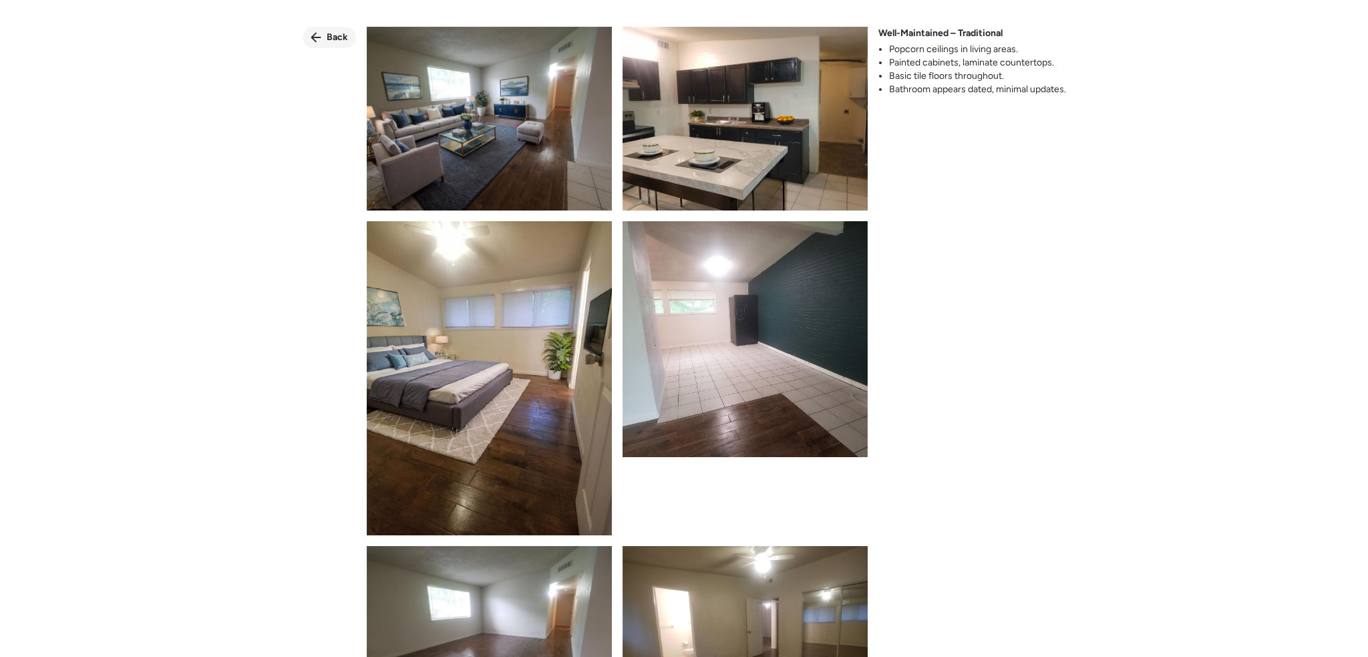
click at [334, 41] on span "Back" at bounding box center [337, 37] width 21 height 13
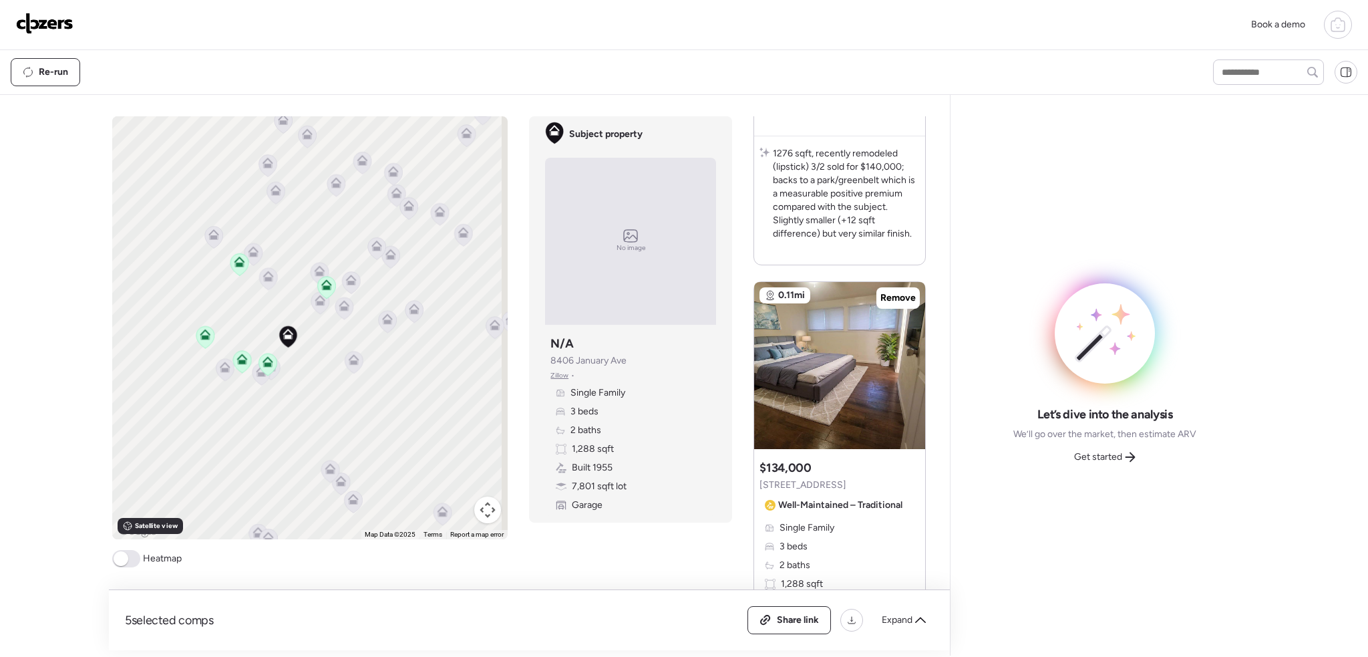
drag, startPoint x: 276, startPoint y: 312, endPoint x: 320, endPoint y: 375, distance: 77.3
click at [320, 375] on div "To activate drag with keyboard, press Alt + Enter. Once in keyboard drag state,…" at bounding box center [310, 327] width 396 height 423
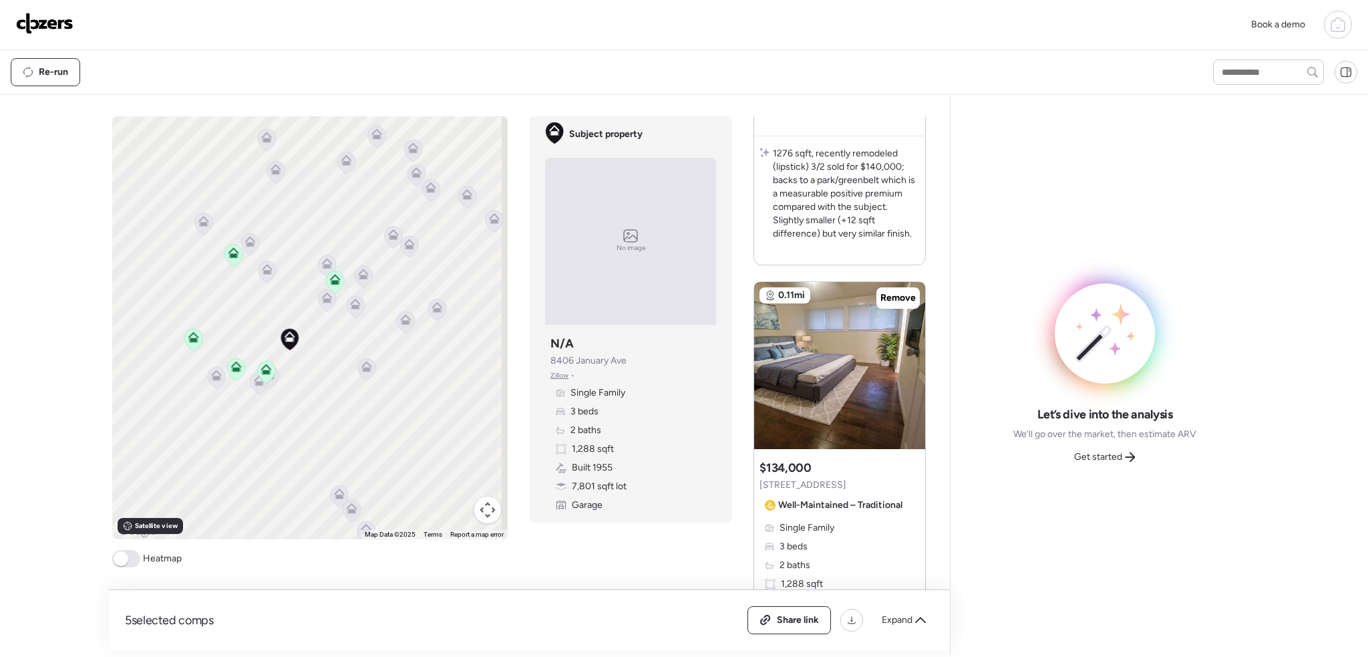
drag, startPoint x: 317, startPoint y: 382, endPoint x: 335, endPoint y: 396, distance: 22.8
click at [334, 396] on div "To activate drag with keyboard, press Alt + Enter. Once in keyboard drag state,…" at bounding box center [310, 327] width 396 height 423
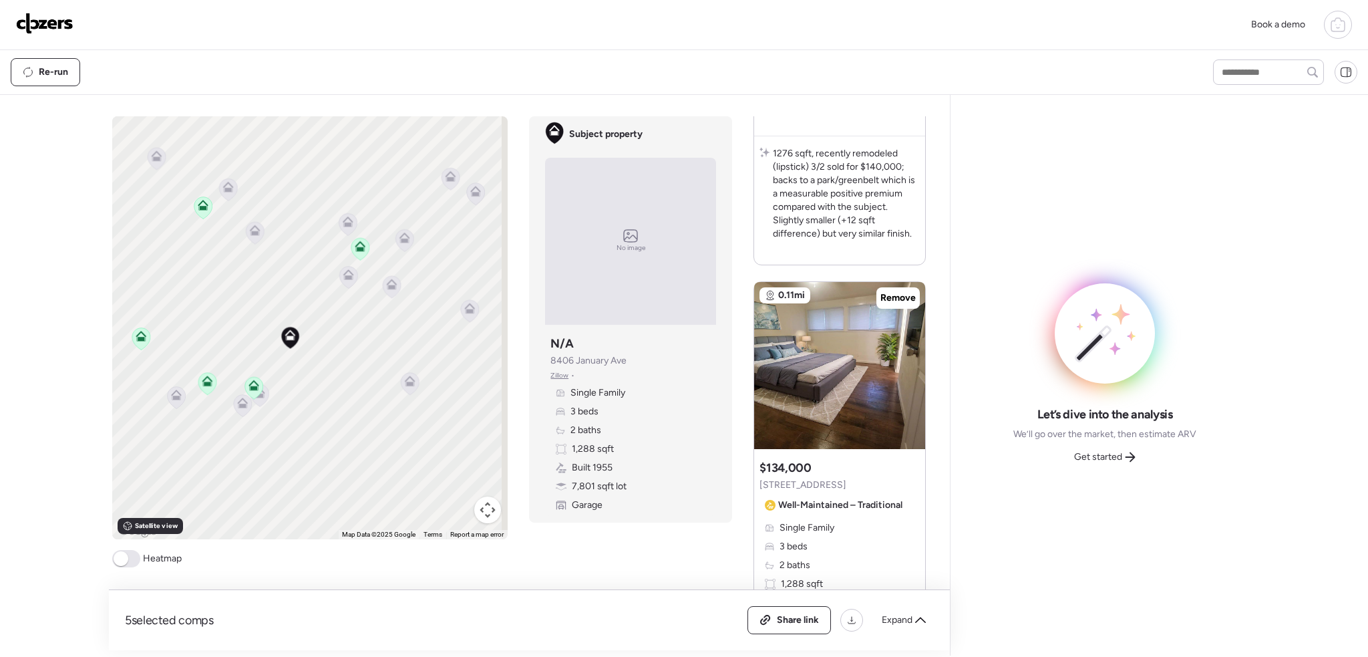
click at [261, 402] on icon at bounding box center [260, 395] width 18 height 22
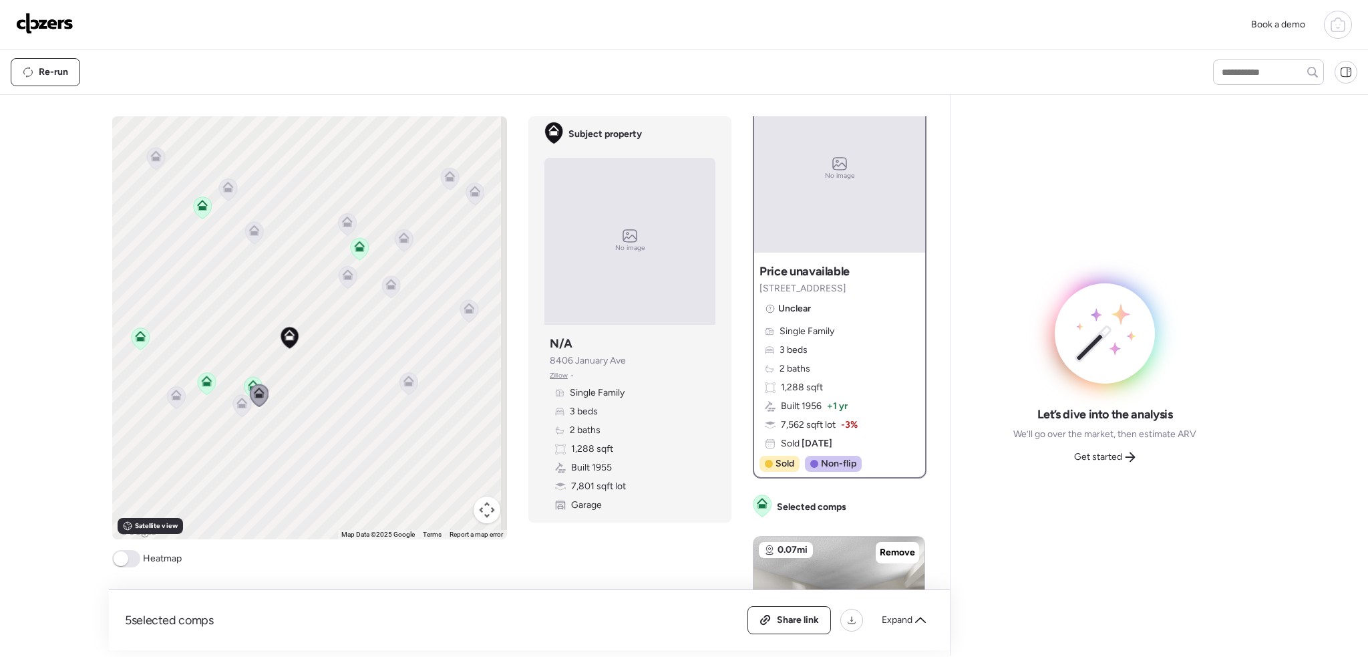
scroll to position [0, 0]
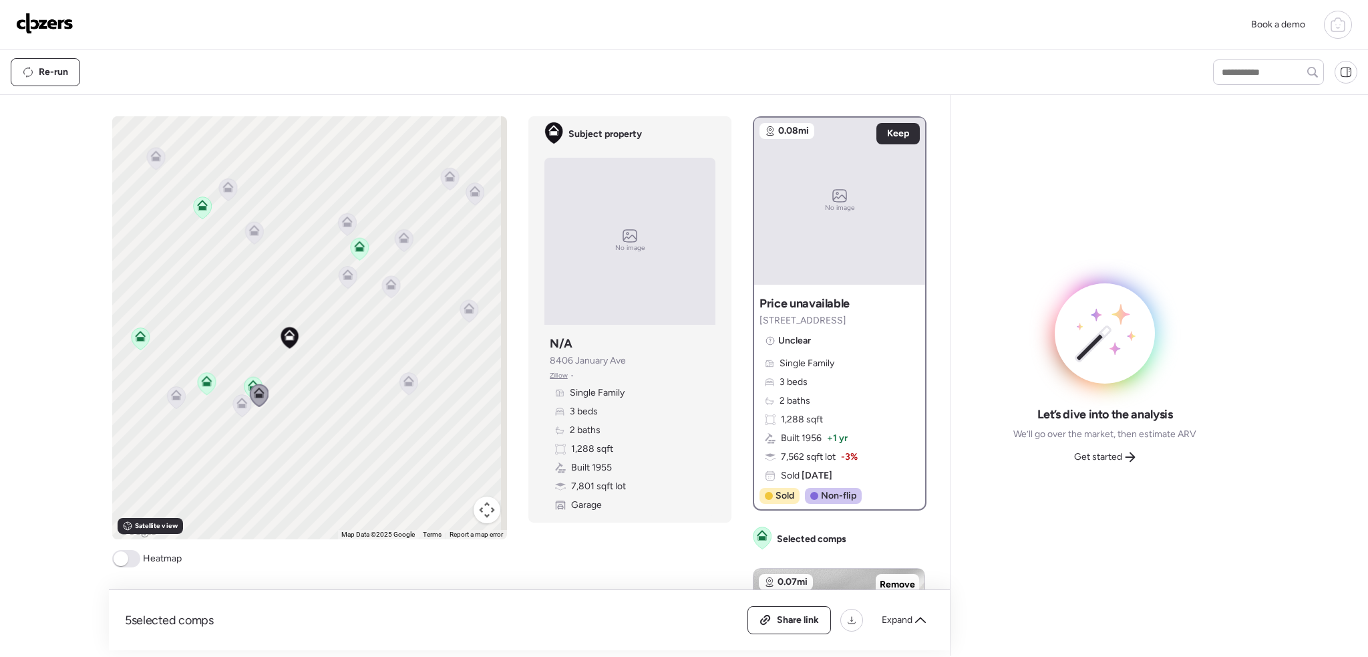
click at [238, 403] on icon at bounding box center [242, 405] width 9 height 4
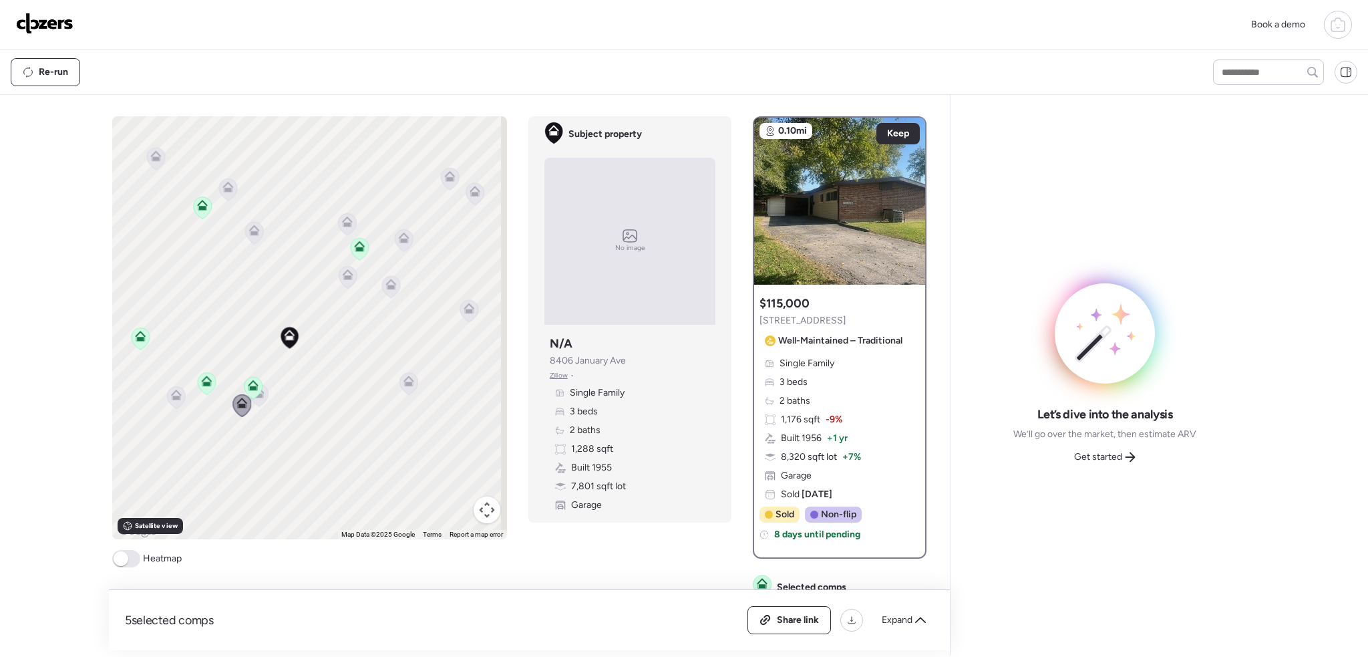
click at [172, 399] on icon at bounding box center [177, 397] width 18 height 22
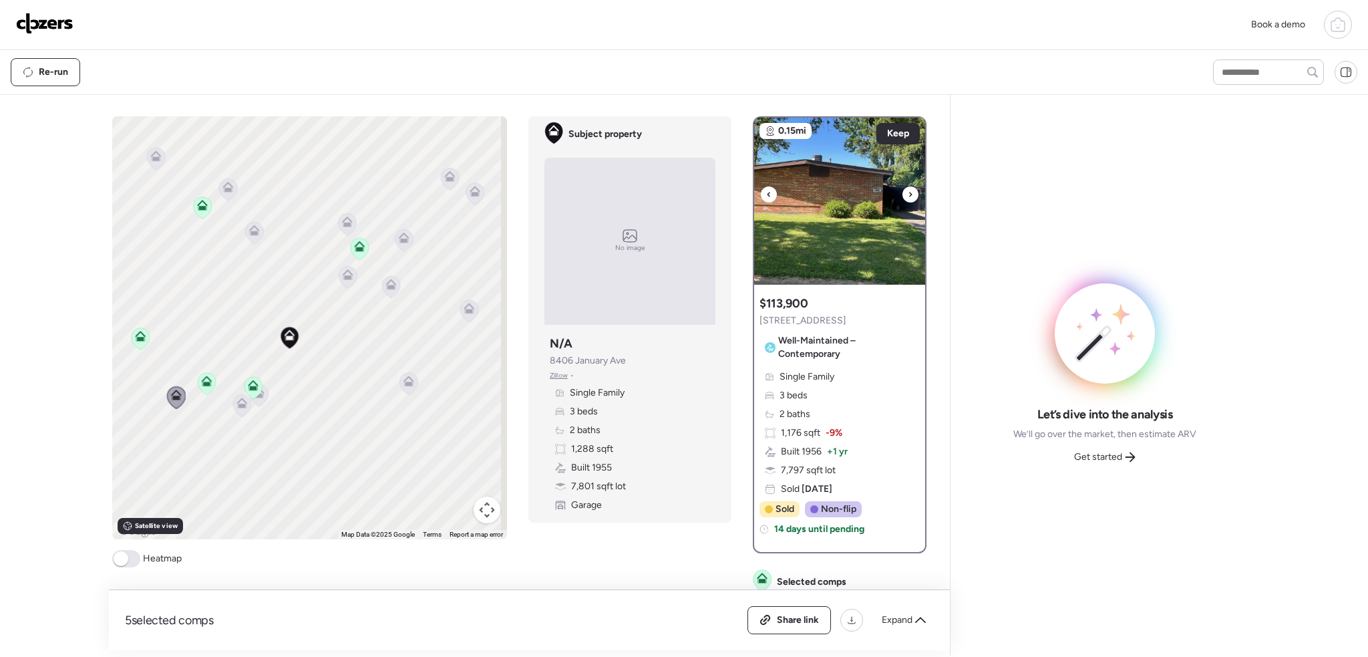
click at [907, 192] on div at bounding box center [910, 194] width 16 height 16
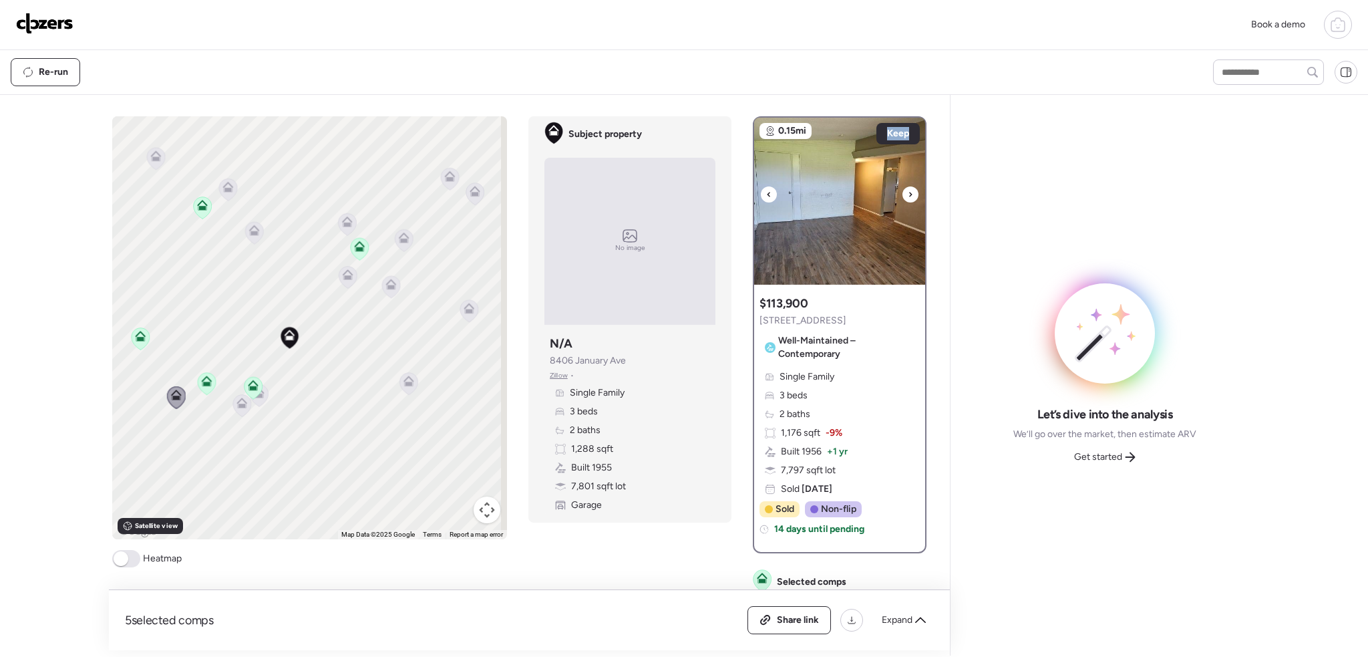
click at [907, 192] on div at bounding box center [910, 194] width 16 height 16
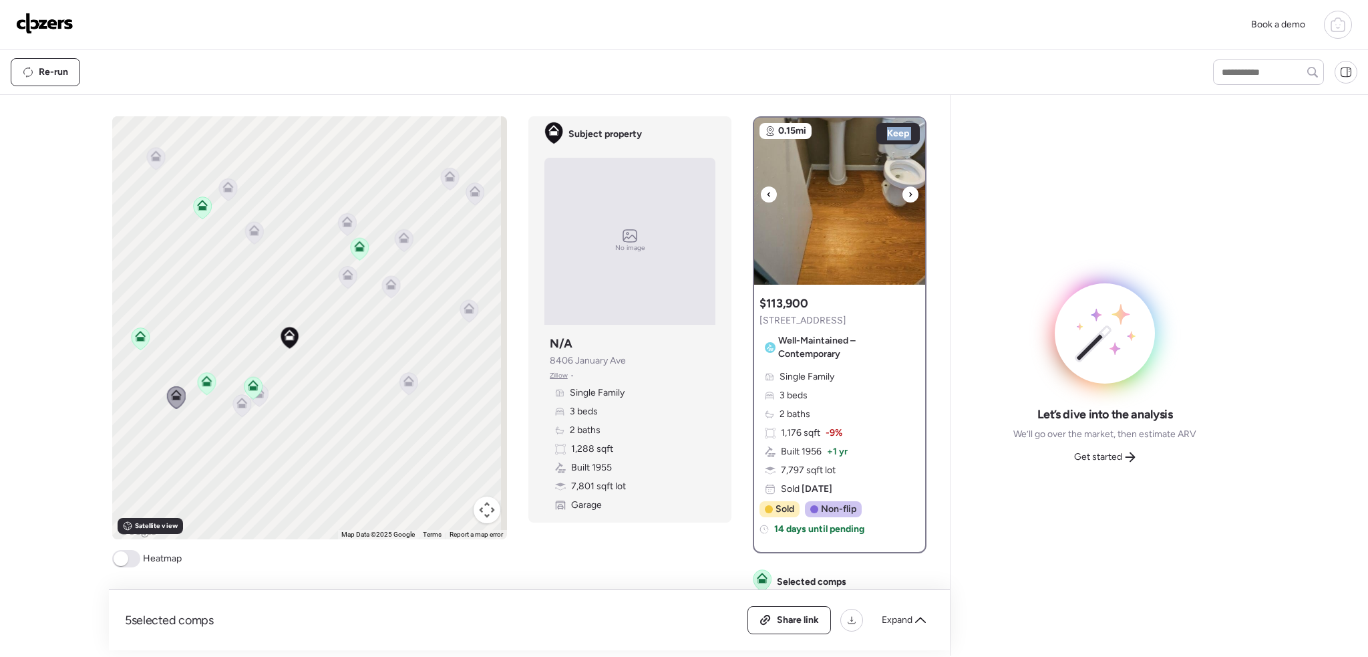
click at [907, 192] on div at bounding box center [910, 194] width 16 height 16
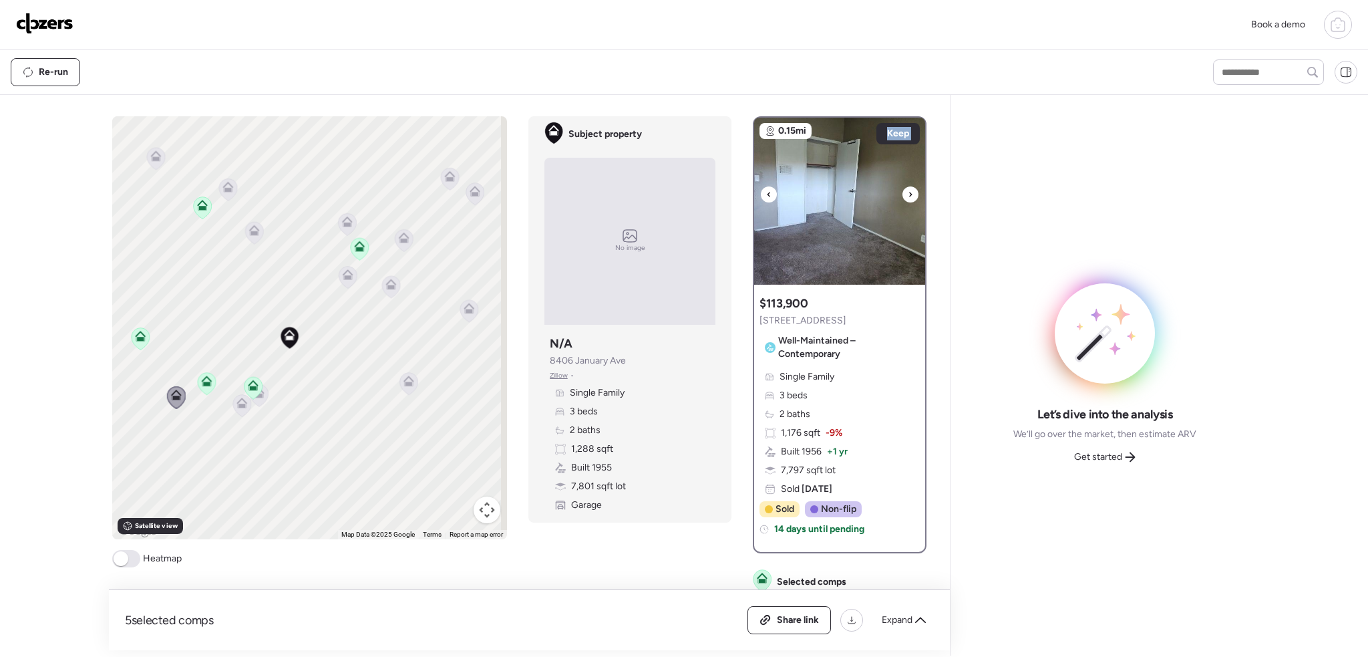
click at [907, 192] on div at bounding box center [910, 194] width 16 height 16
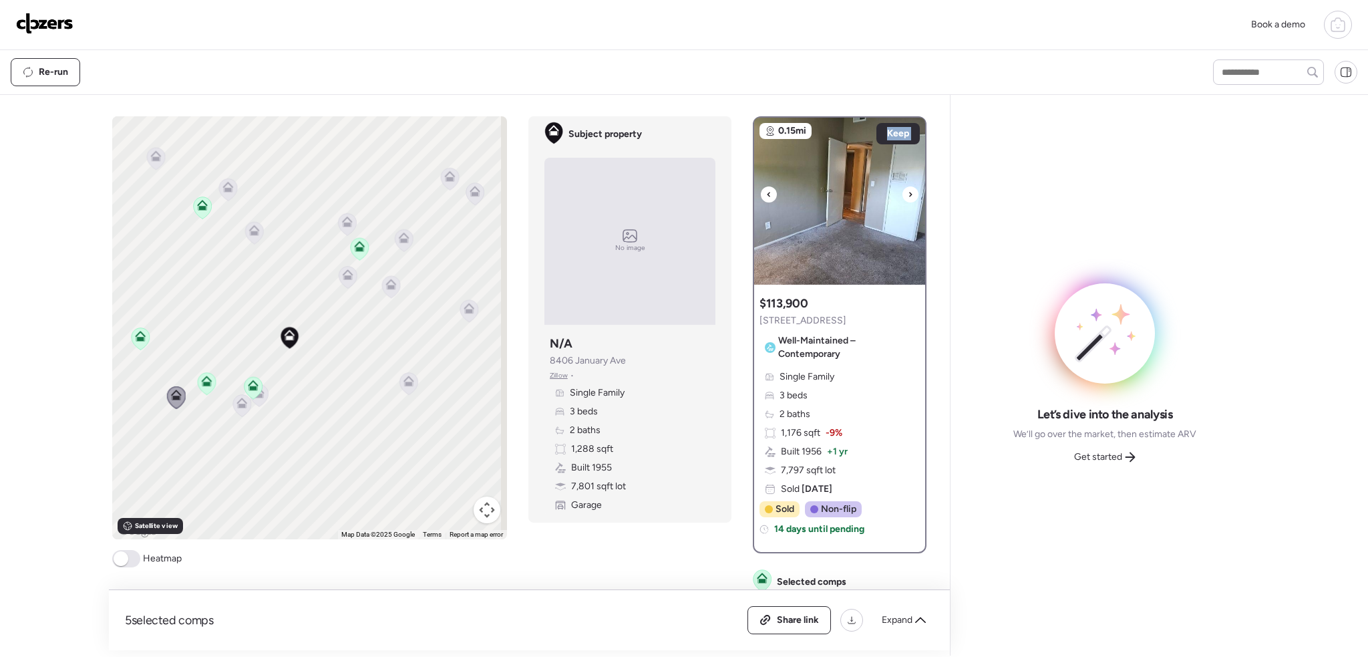
click at [907, 192] on div at bounding box center [910, 194] width 16 height 16
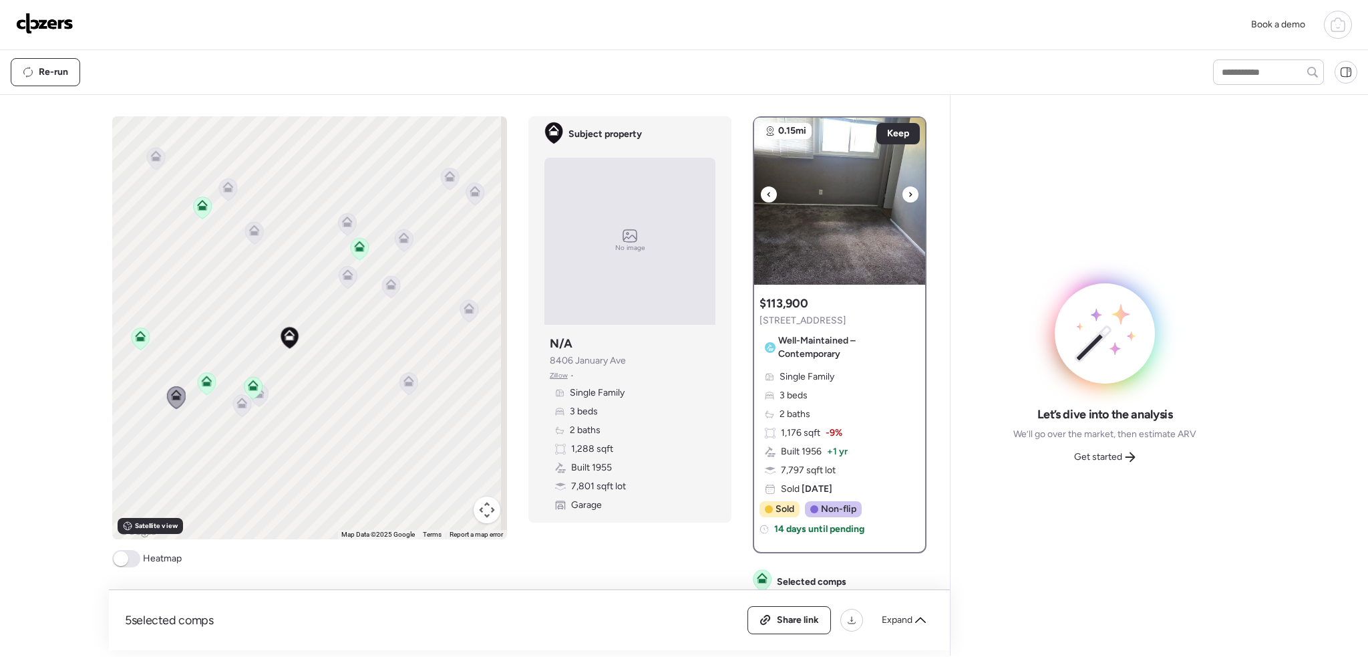
click at [907, 192] on div at bounding box center [910, 194] width 16 height 16
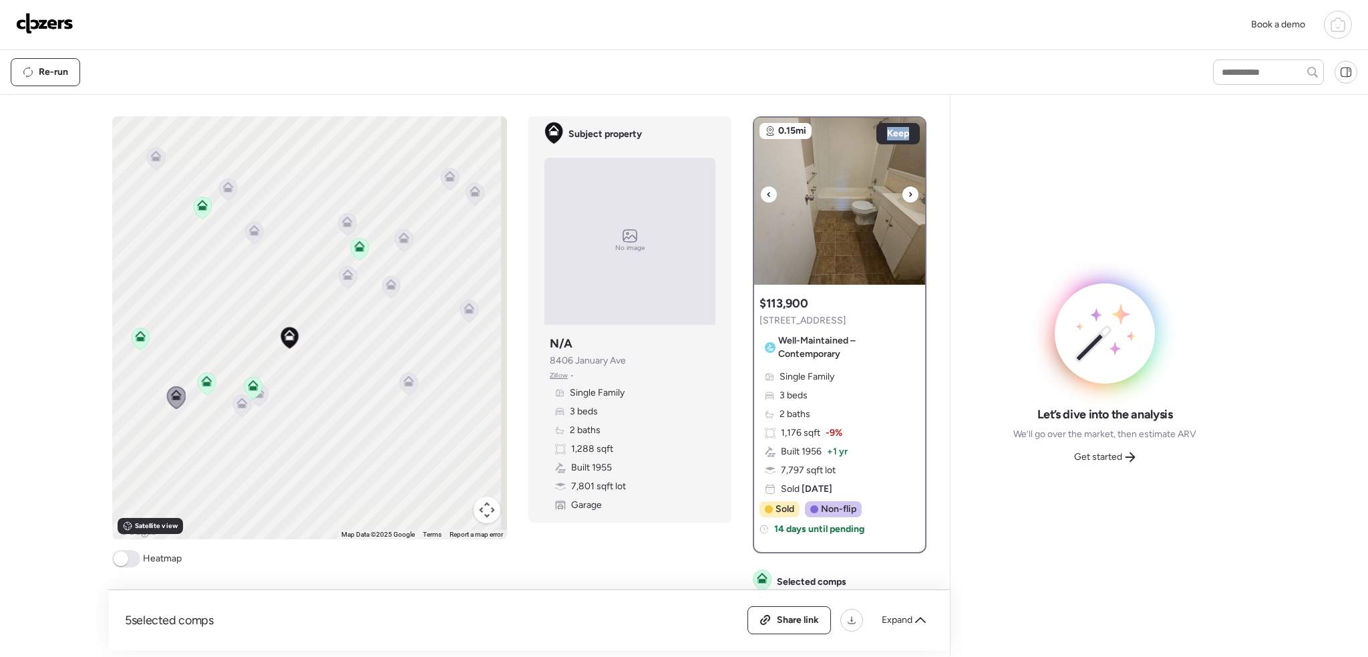
click at [907, 192] on div at bounding box center [910, 194] width 16 height 16
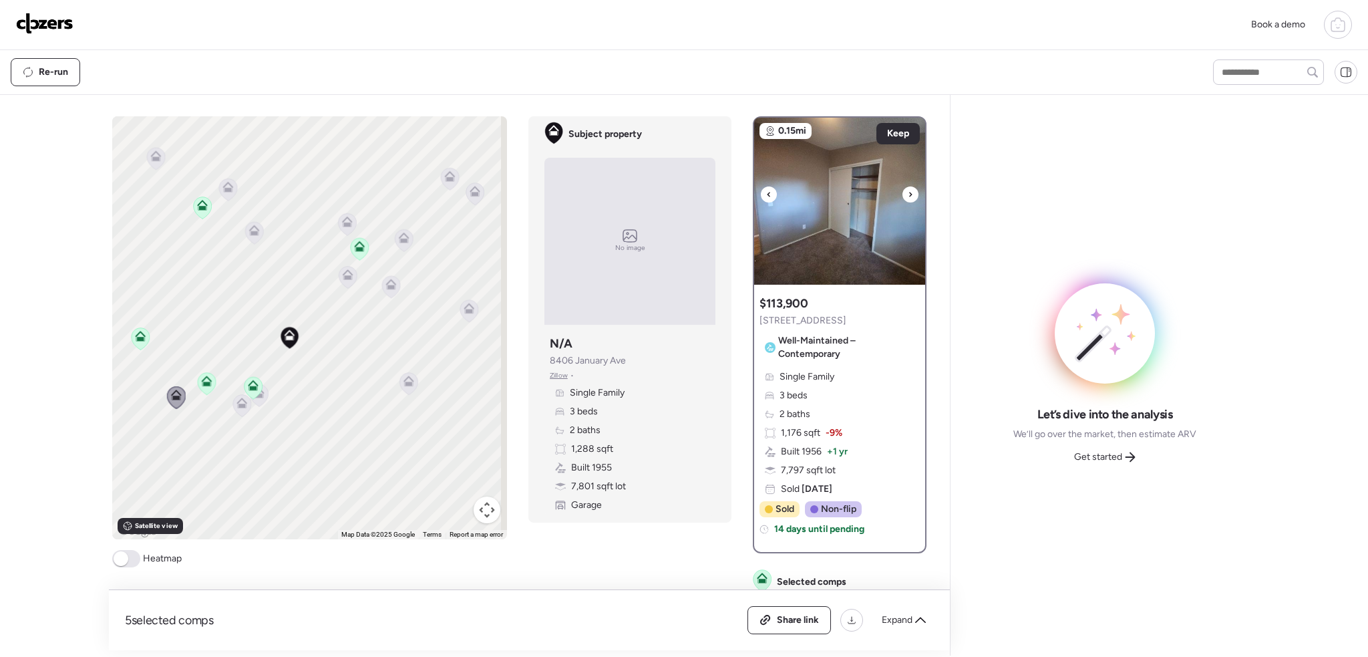
click at [907, 192] on div at bounding box center [910, 194] width 16 height 16
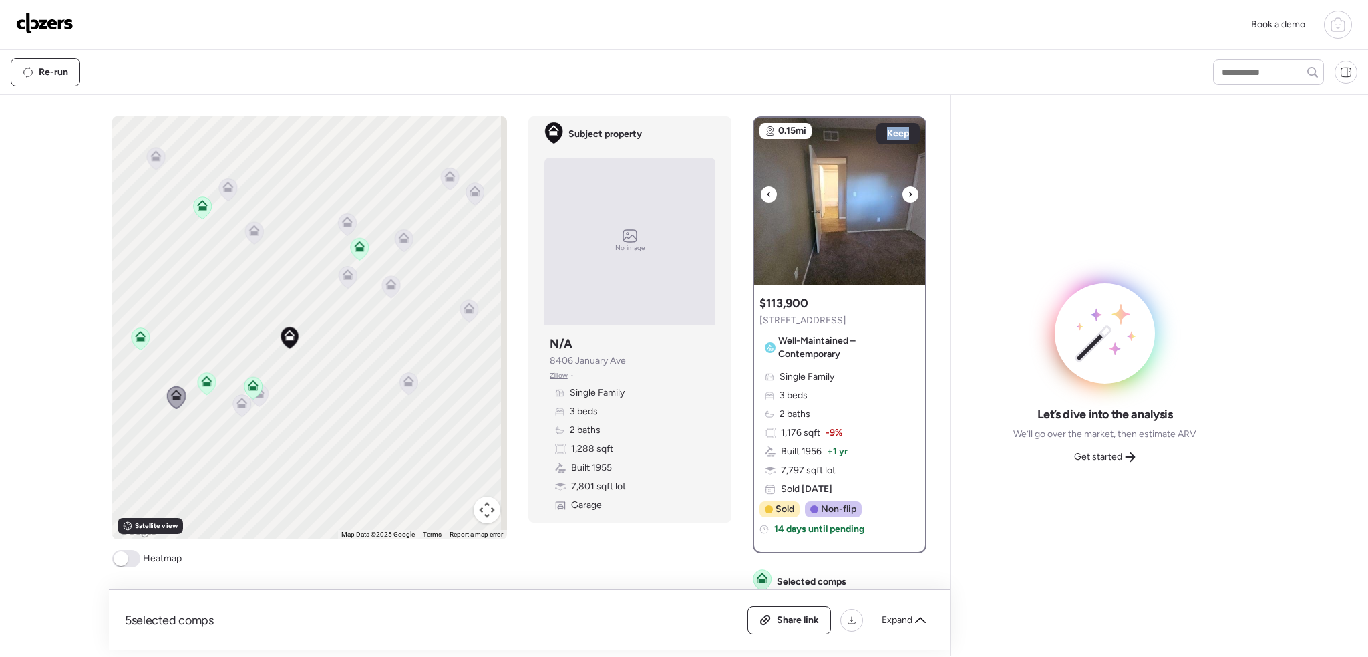
click at [907, 193] on div at bounding box center [910, 194] width 16 height 16
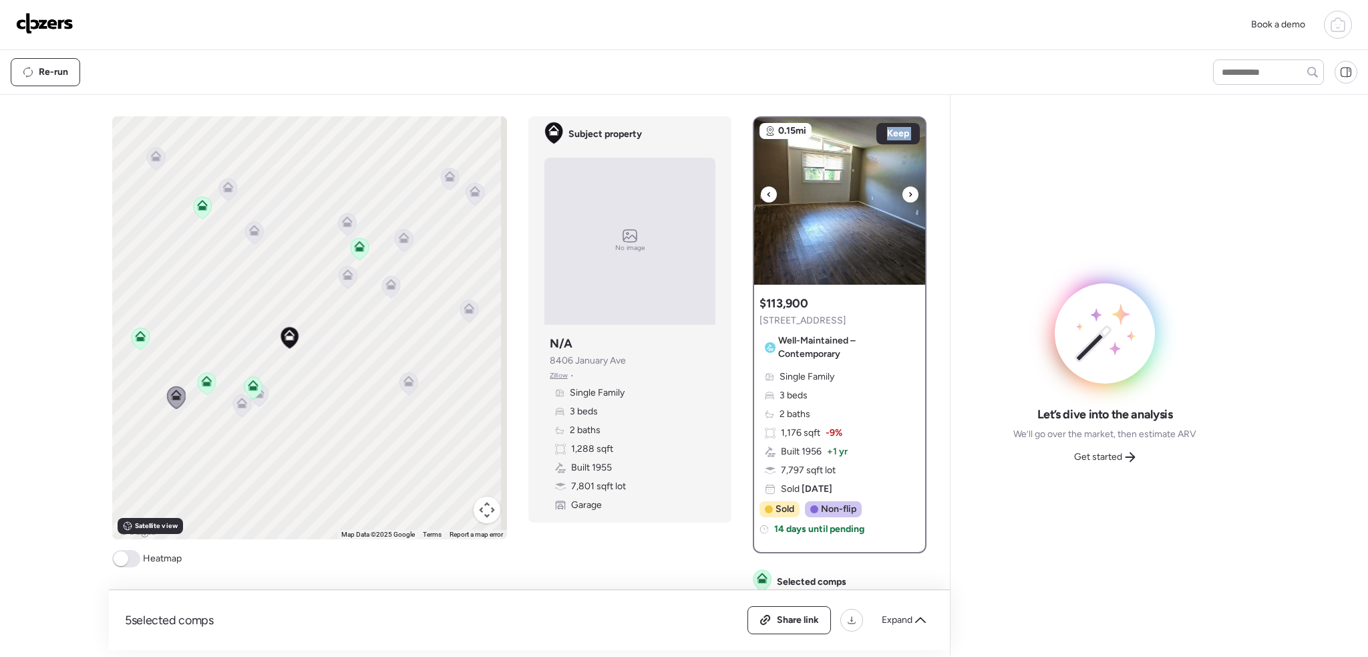
click at [907, 193] on div at bounding box center [910, 194] width 16 height 16
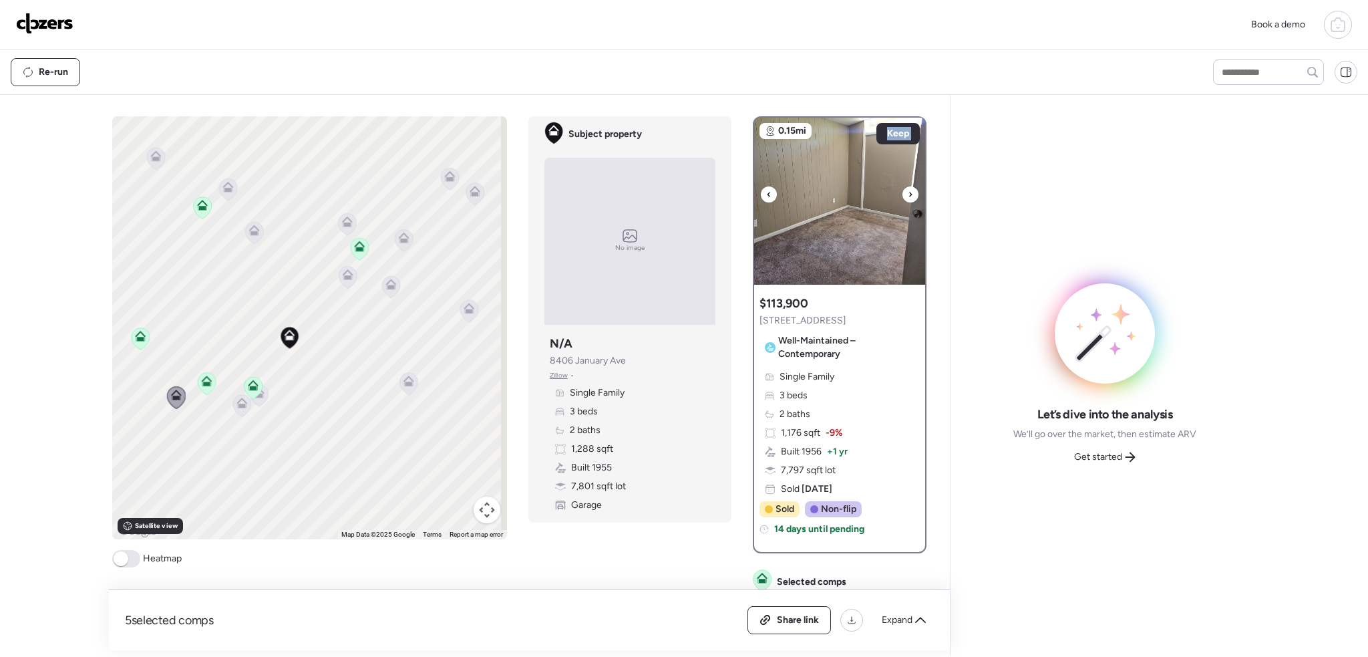
click at [907, 193] on div at bounding box center [910, 194] width 16 height 16
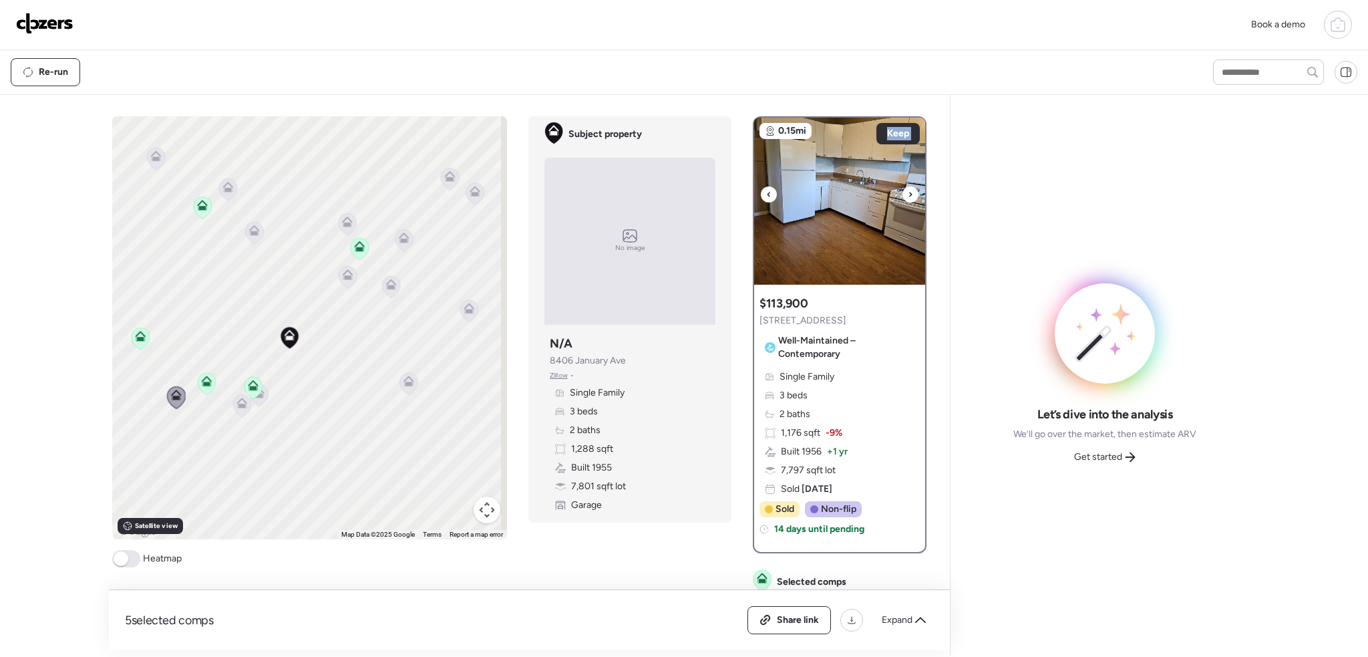
click at [907, 193] on div at bounding box center [910, 194] width 16 height 16
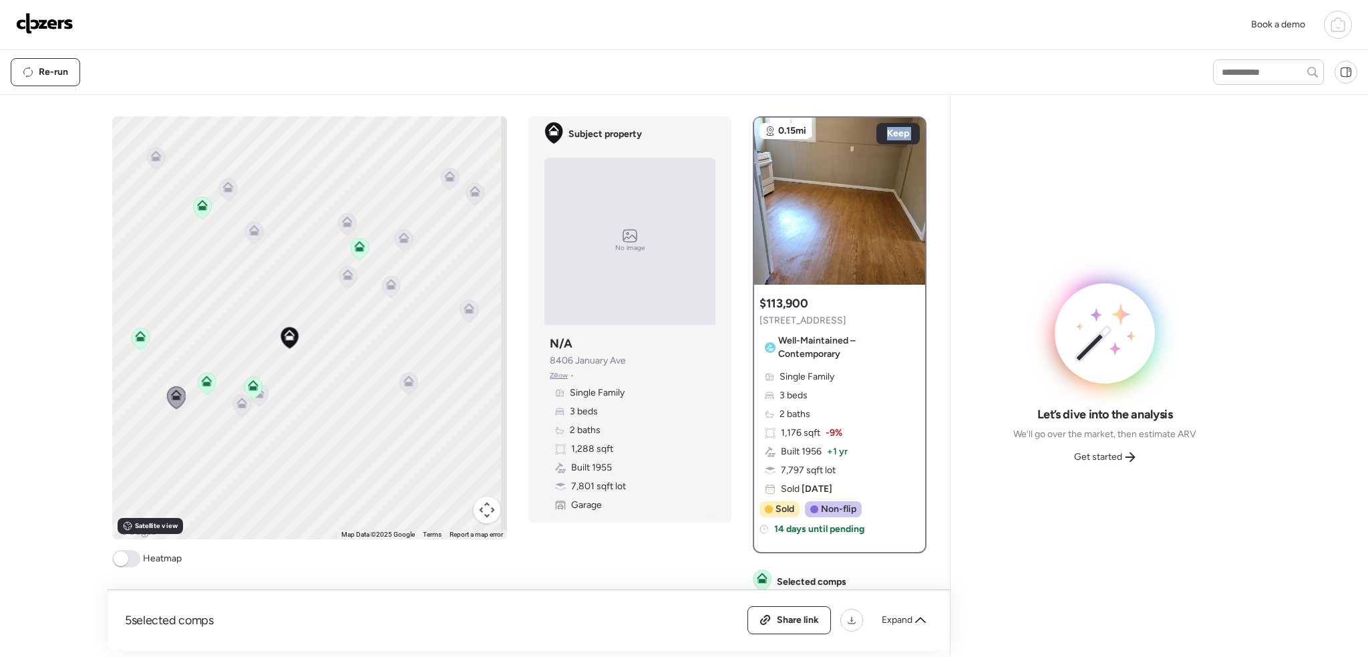
click at [144, 340] on icon at bounding box center [141, 338] width 18 height 22
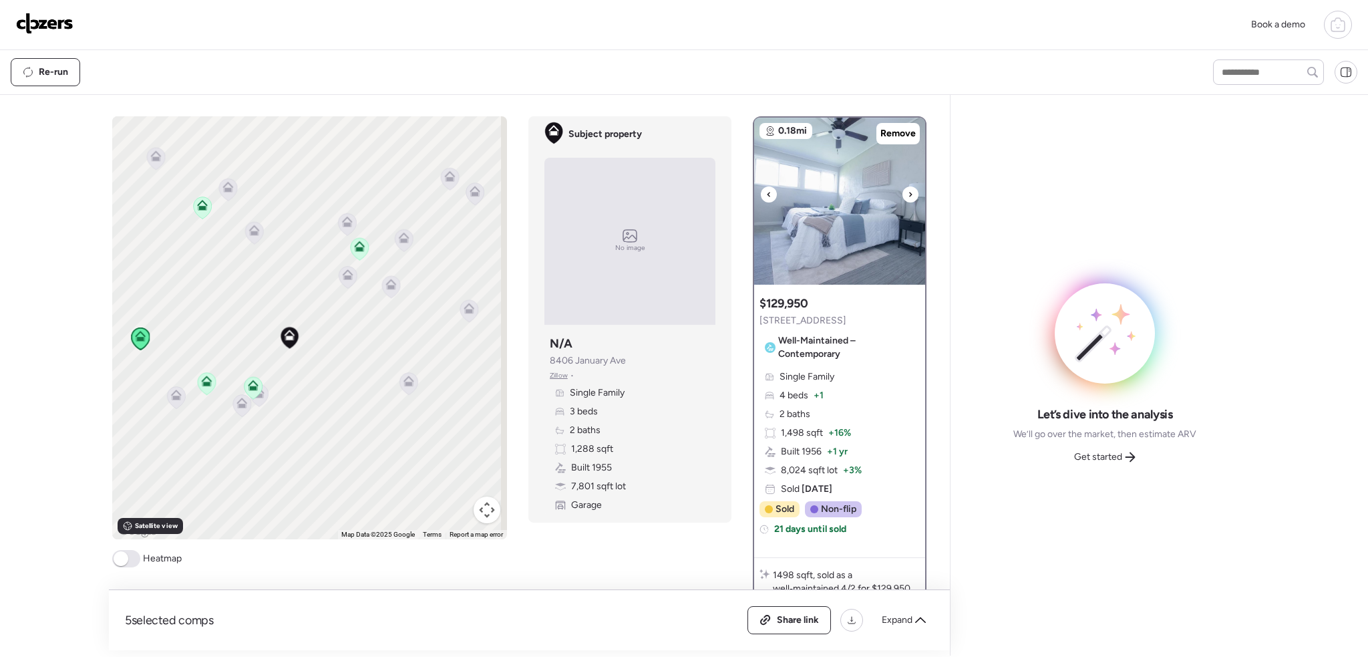
click at [908, 192] on div at bounding box center [910, 194] width 16 height 16
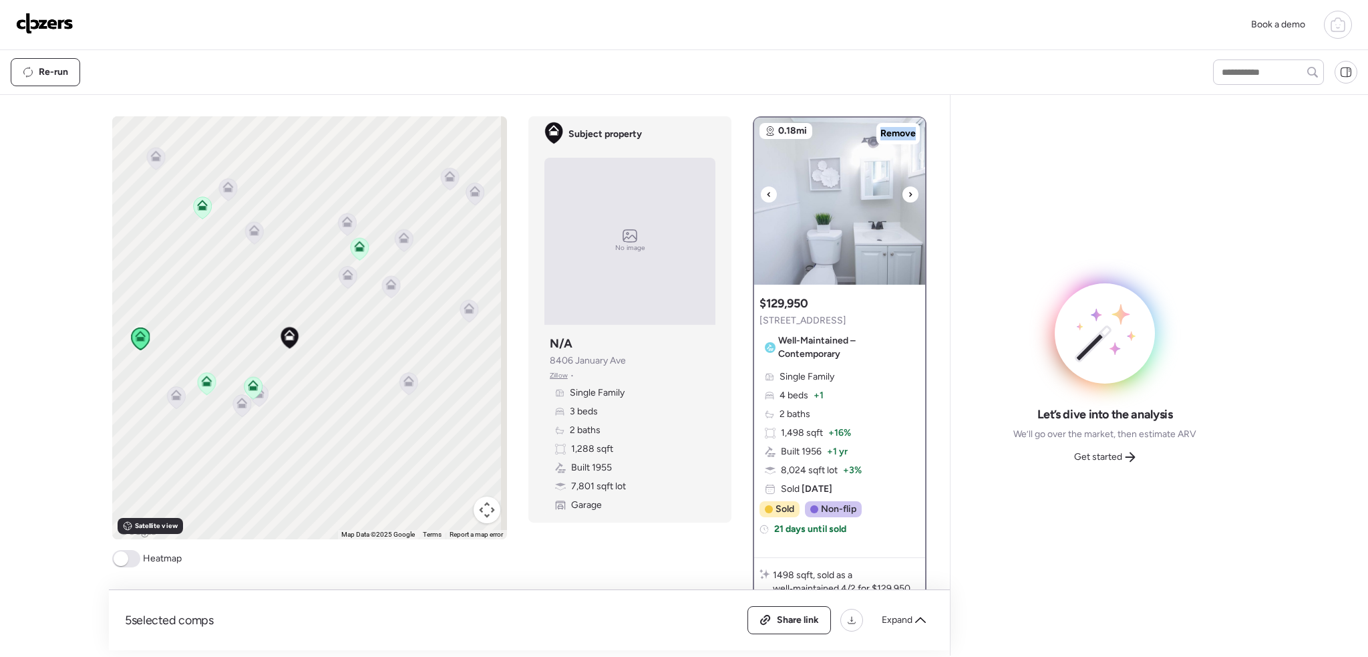
click at [908, 192] on div at bounding box center [910, 194] width 16 height 16
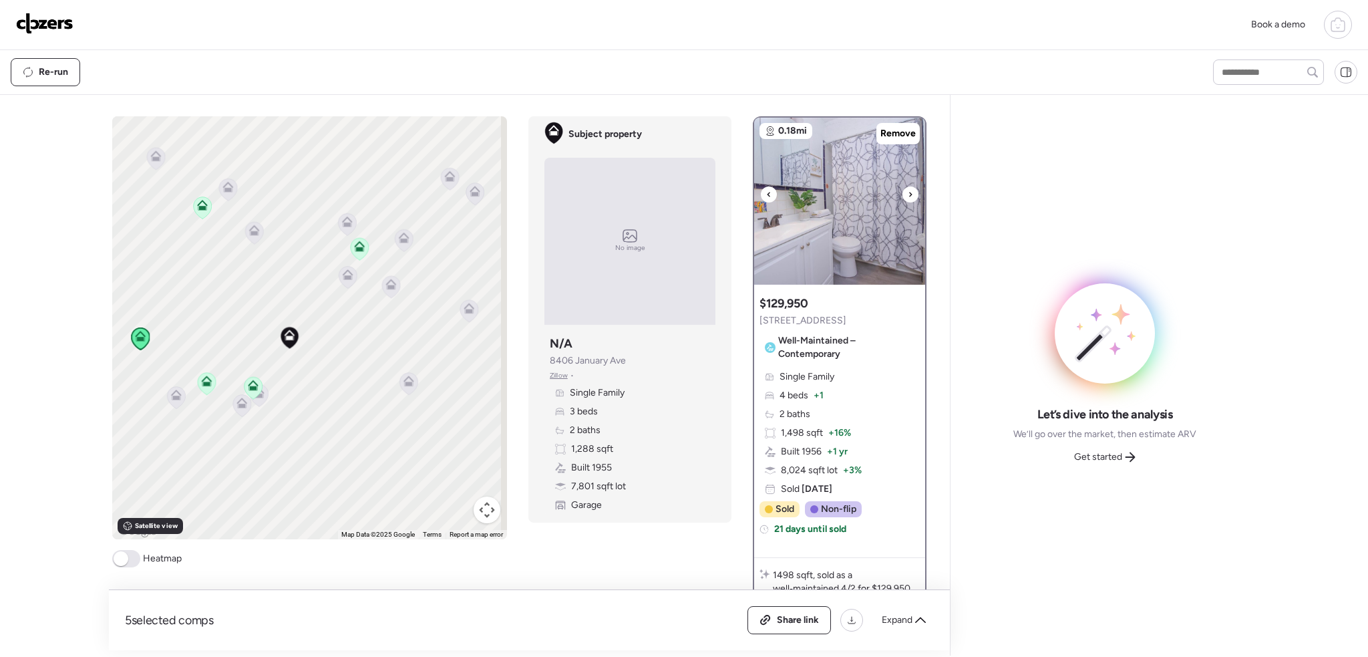
click at [908, 192] on div at bounding box center [910, 194] width 16 height 16
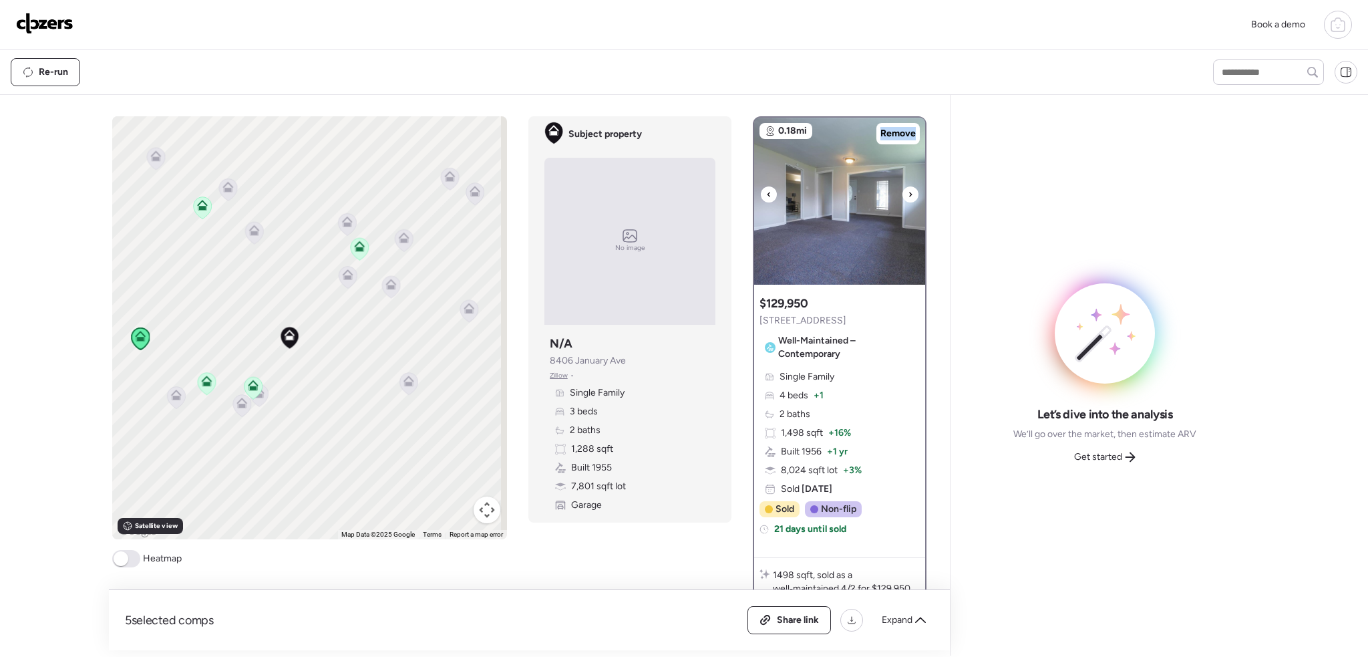
click at [908, 192] on div at bounding box center [910, 194] width 16 height 16
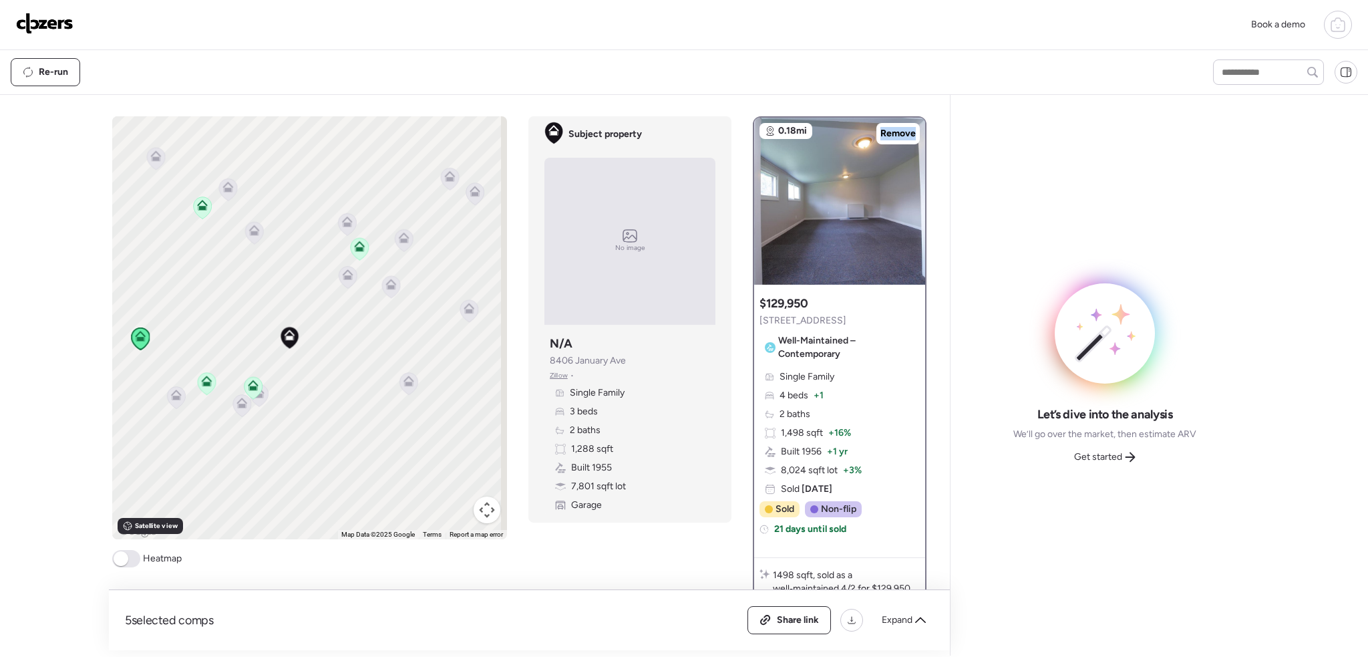
click at [351, 280] on icon at bounding box center [348, 277] width 18 height 22
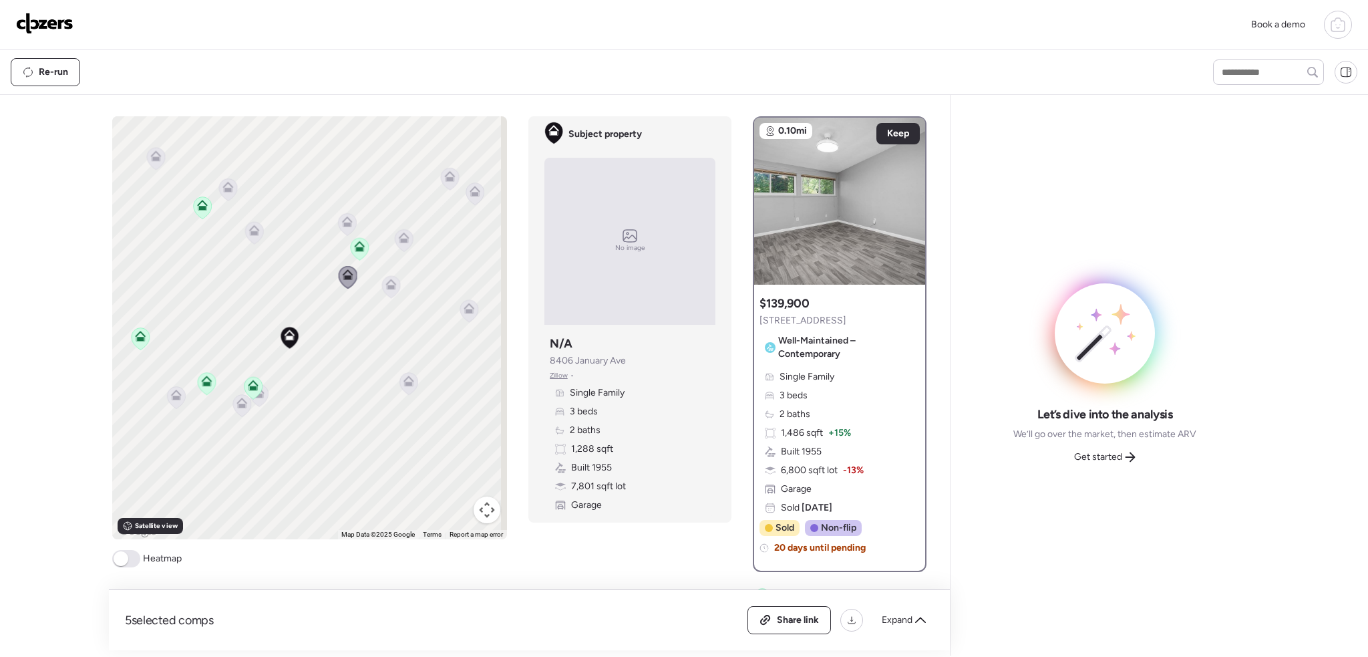
click at [390, 289] on icon at bounding box center [391, 287] width 18 height 22
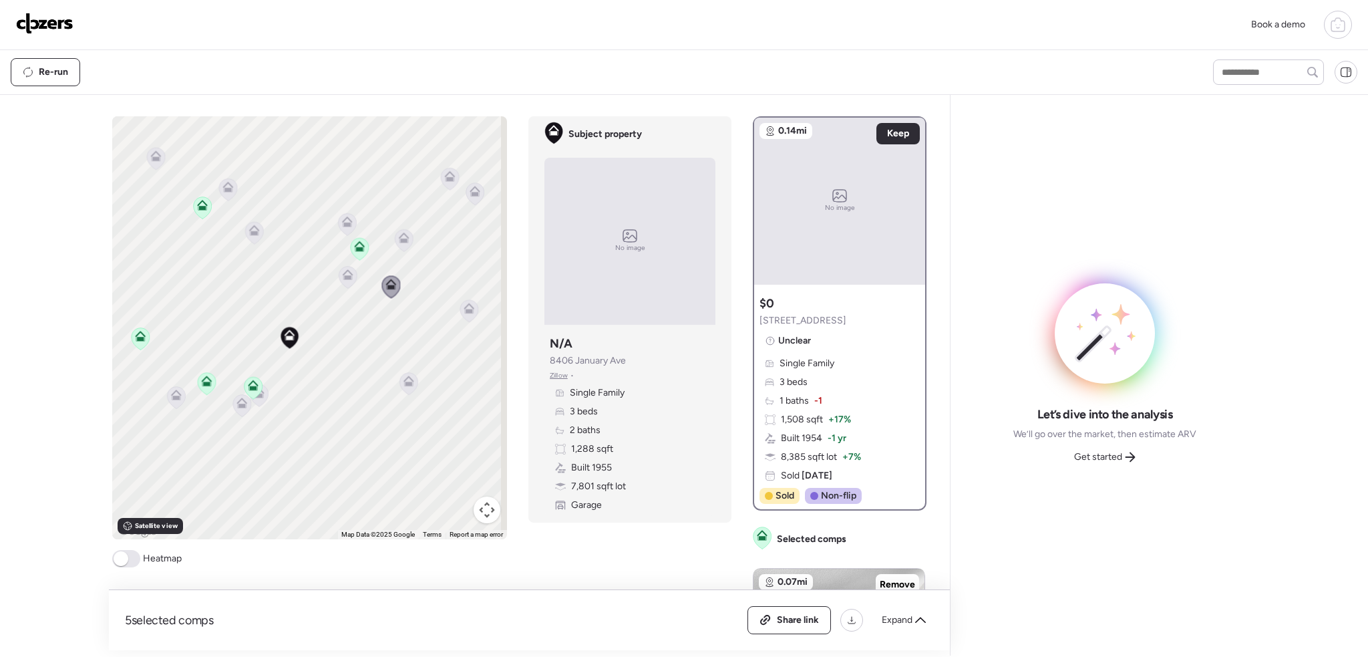
click at [404, 383] on icon at bounding box center [408, 383] width 9 height 4
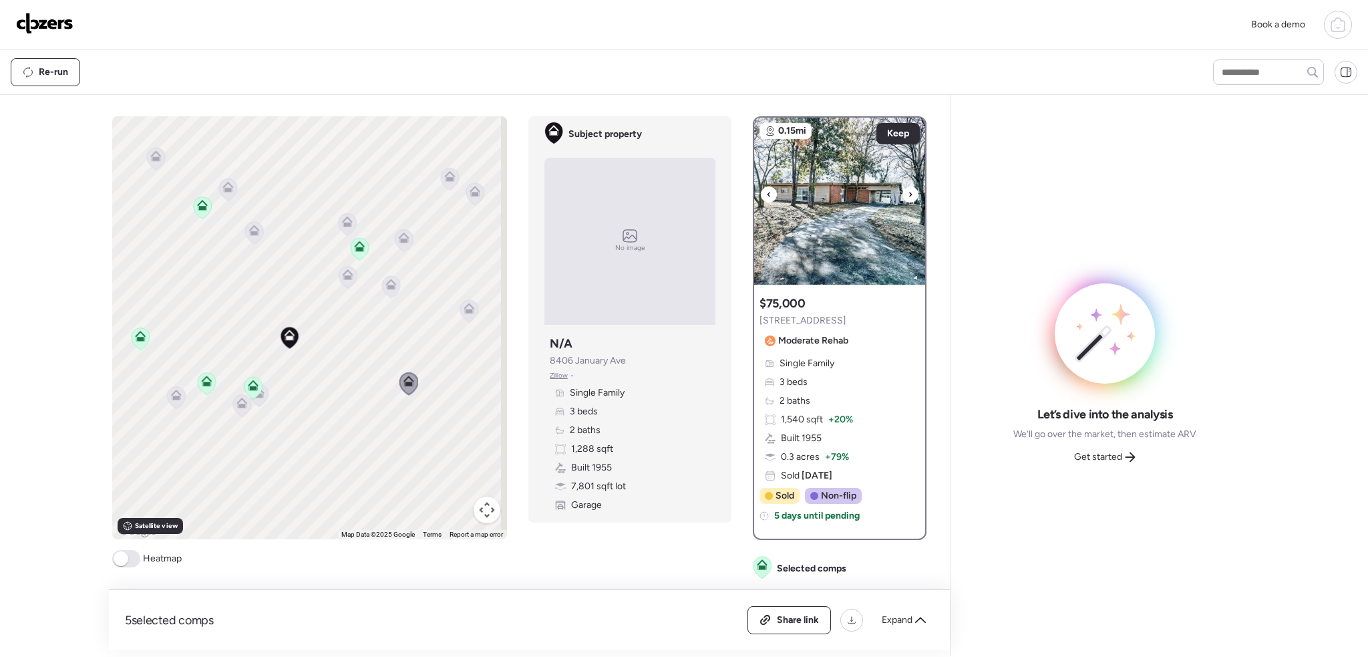
click at [902, 196] on div at bounding box center [910, 194] width 16 height 16
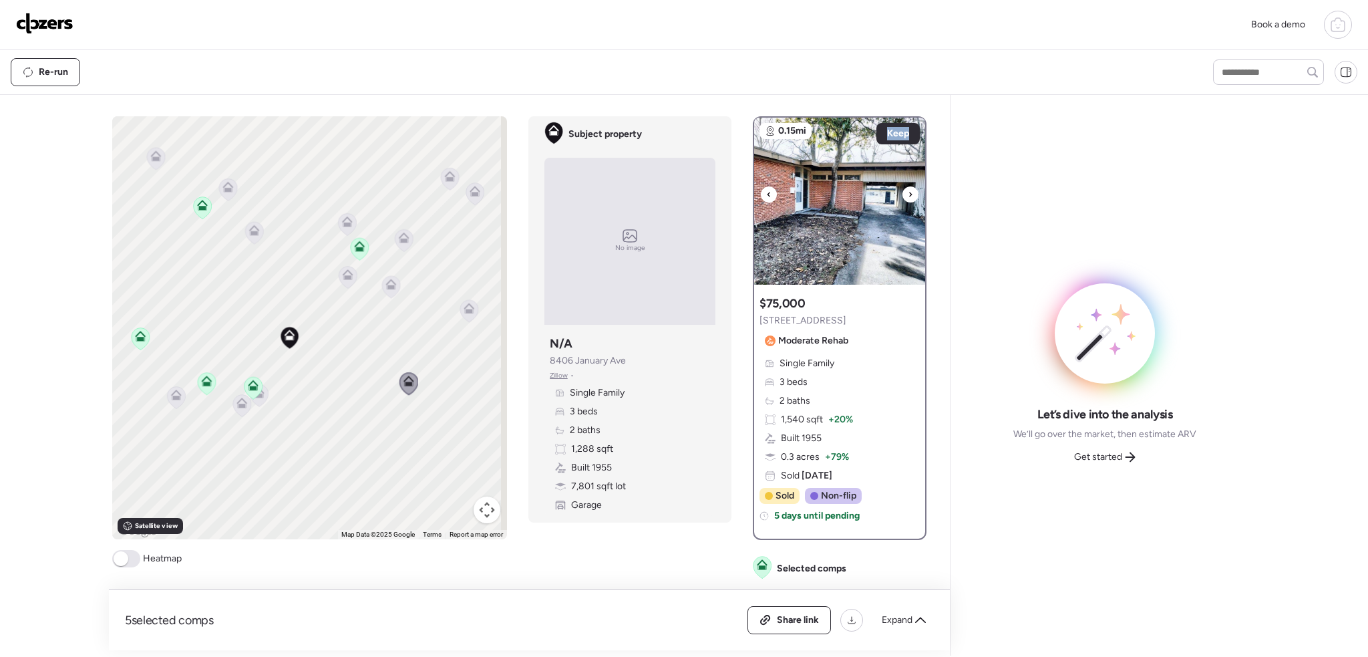
click at [902, 196] on div at bounding box center [910, 194] width 16 height 16
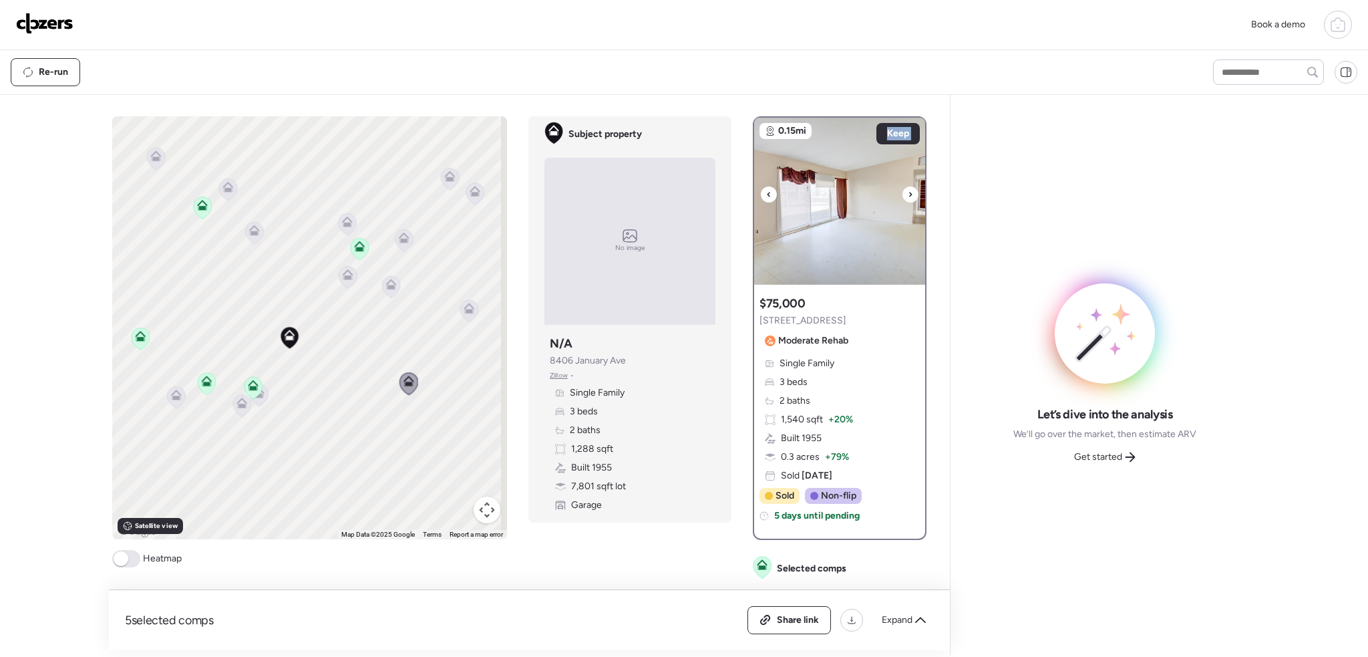
click at [902, 196] on div at bounding box center [910, 194] width 16 height 16
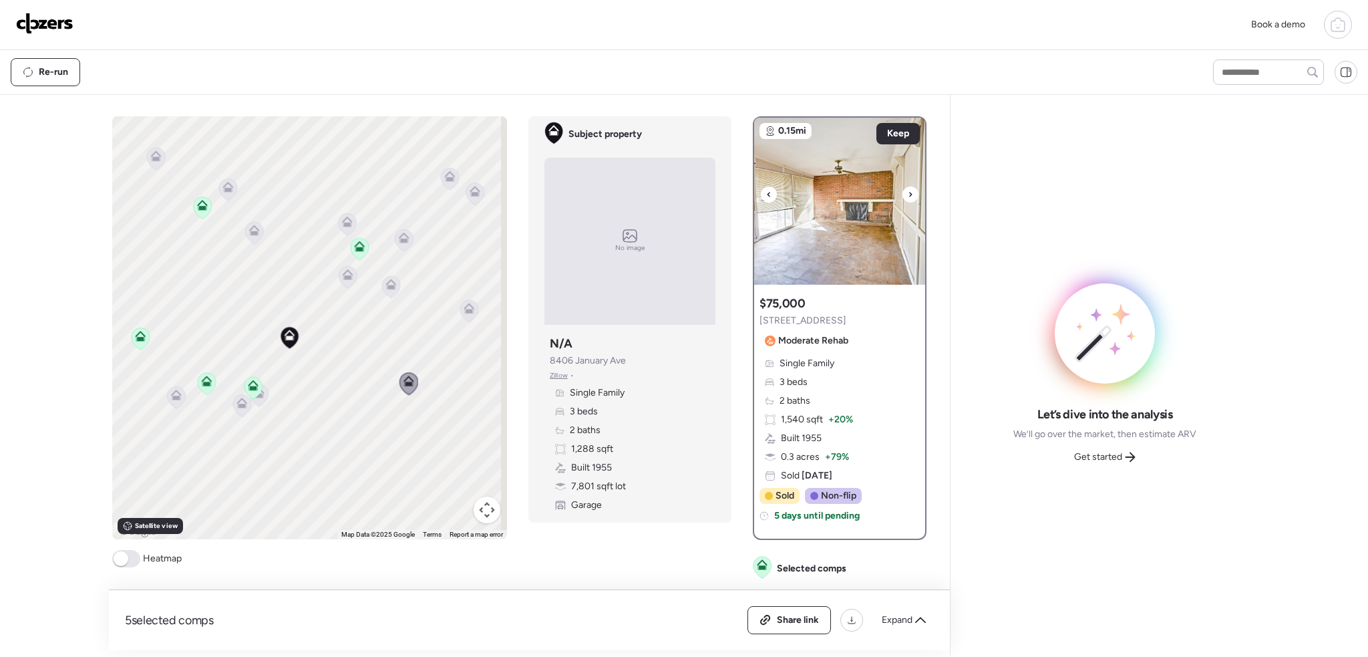
click at [908, 194] on icon at bounding box center [910, 194] width 5 height 16
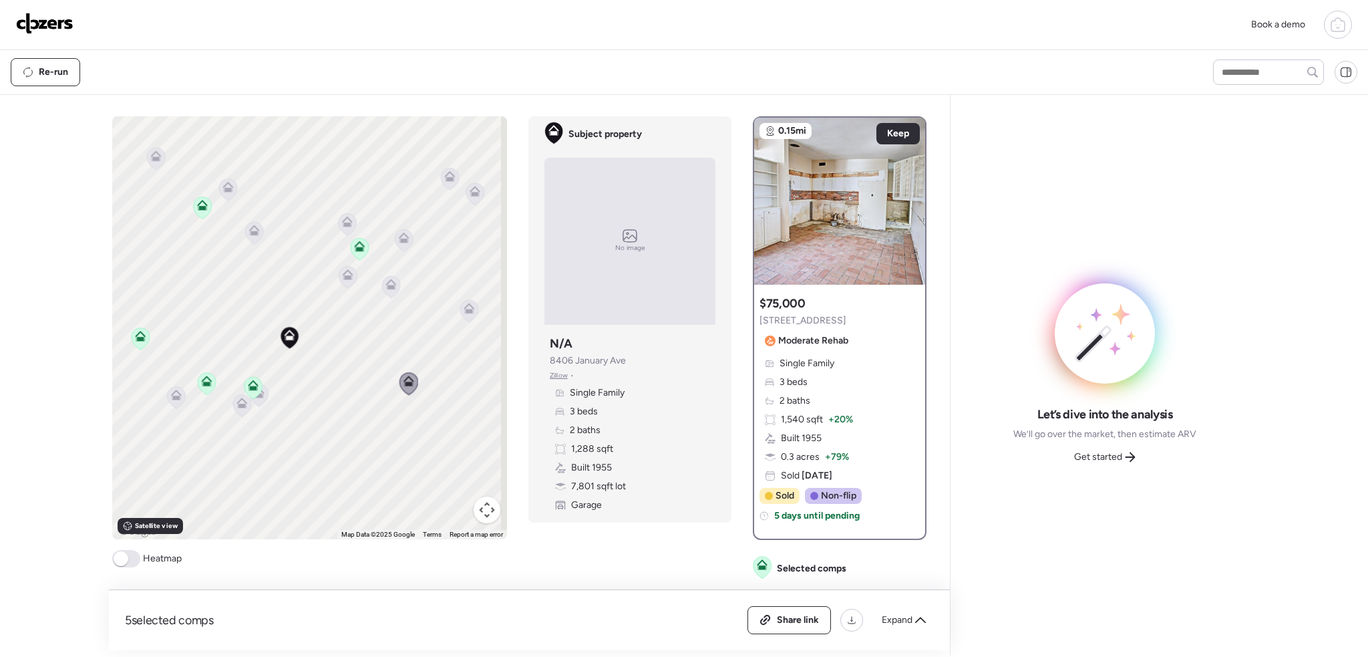
click at [387, 281] on icon at bounding box center [391, 284] width 11 height 11
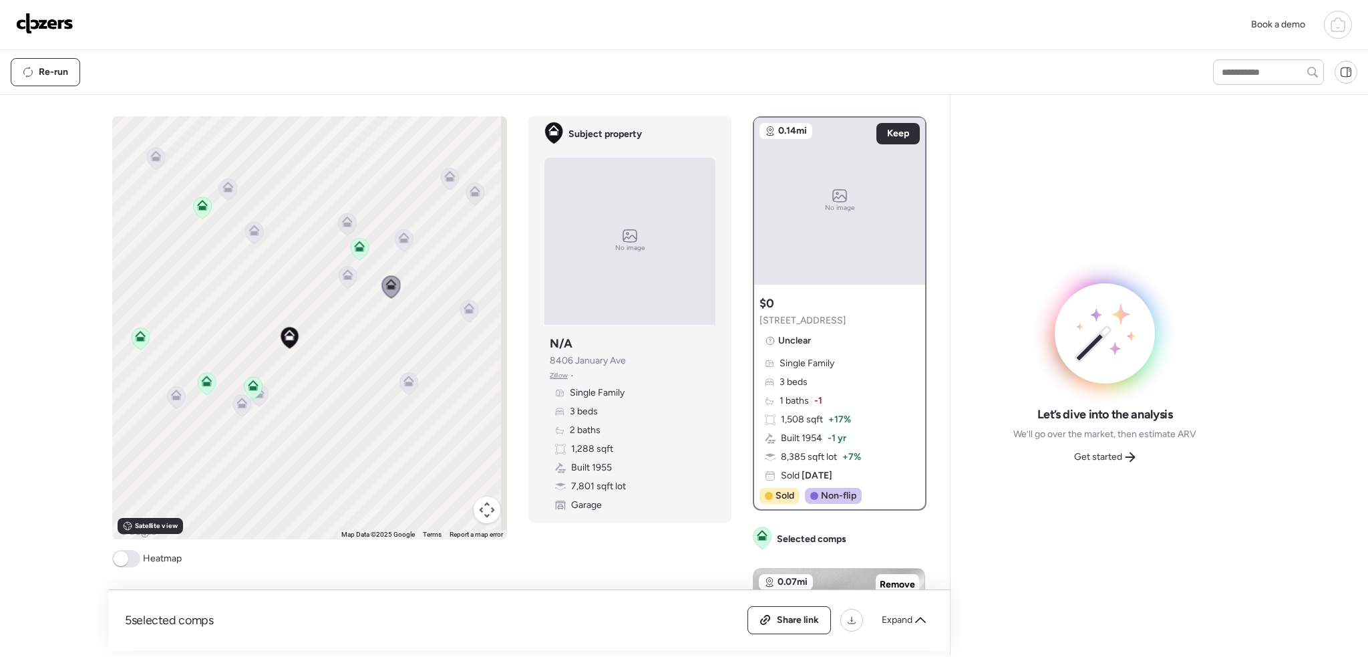
click at [404, 238] on icon at bounding box center [404, 237] width 11 height 11
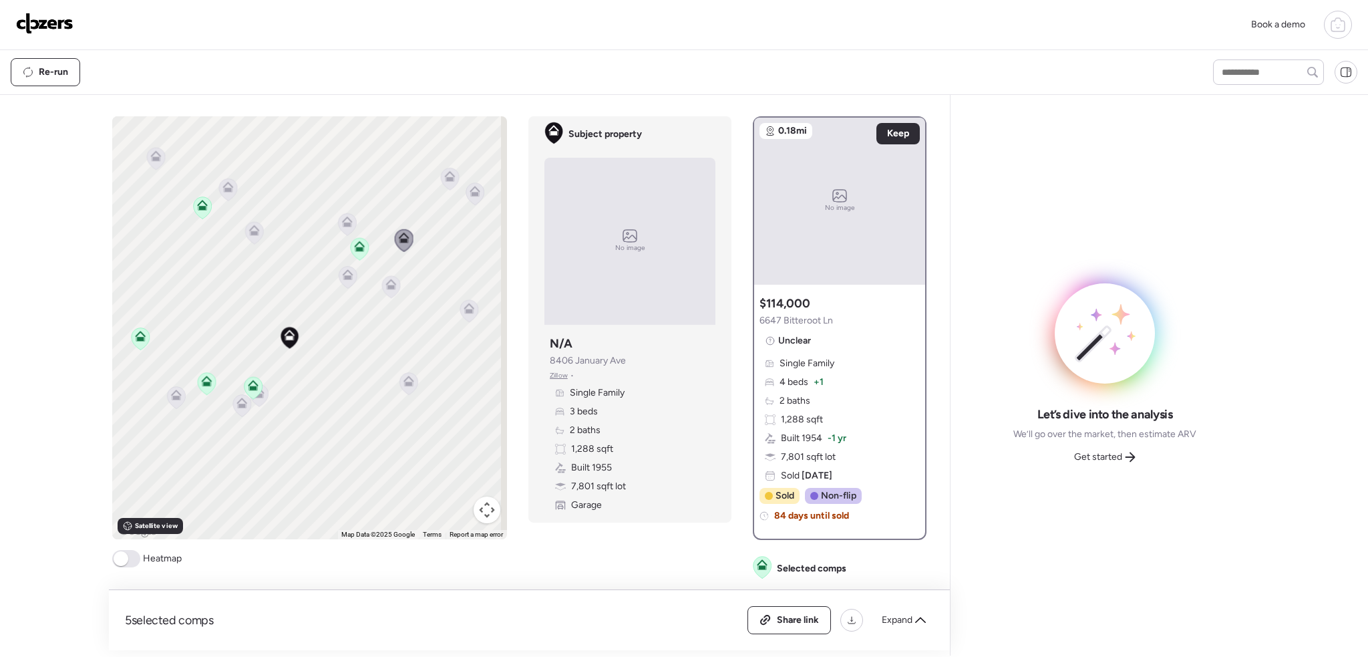
click at [352, 277] on icon at bounding box center [348, 277] width 18 height 22
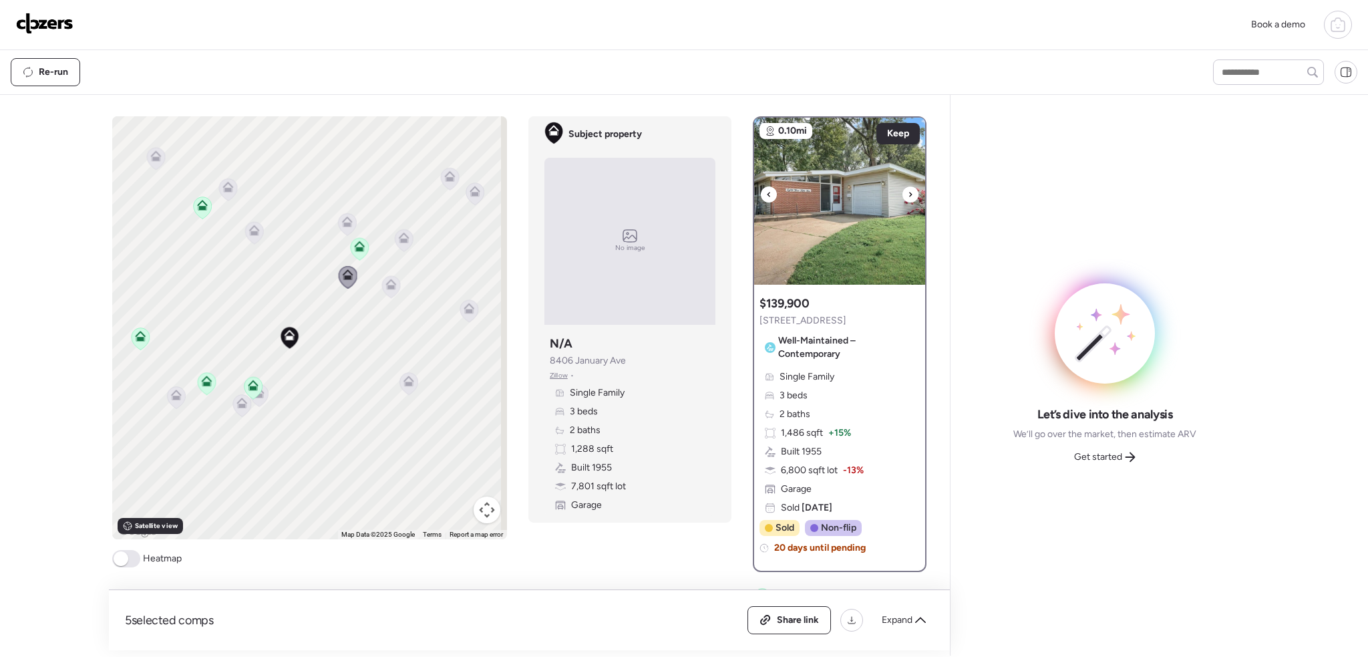
click at [902, 189] on div at bounding box center [910, 194] width 16 height 16
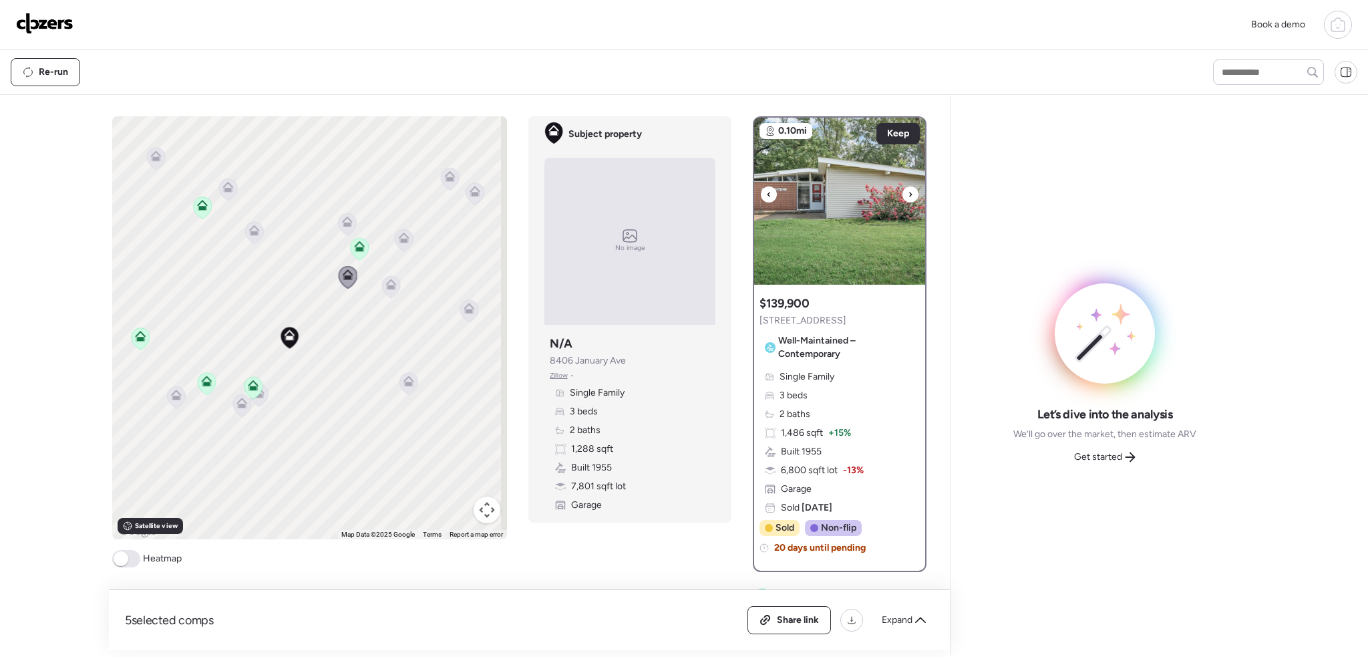
click at [908, 192] on icon at bounding box center [910, 194] width 5 height 16
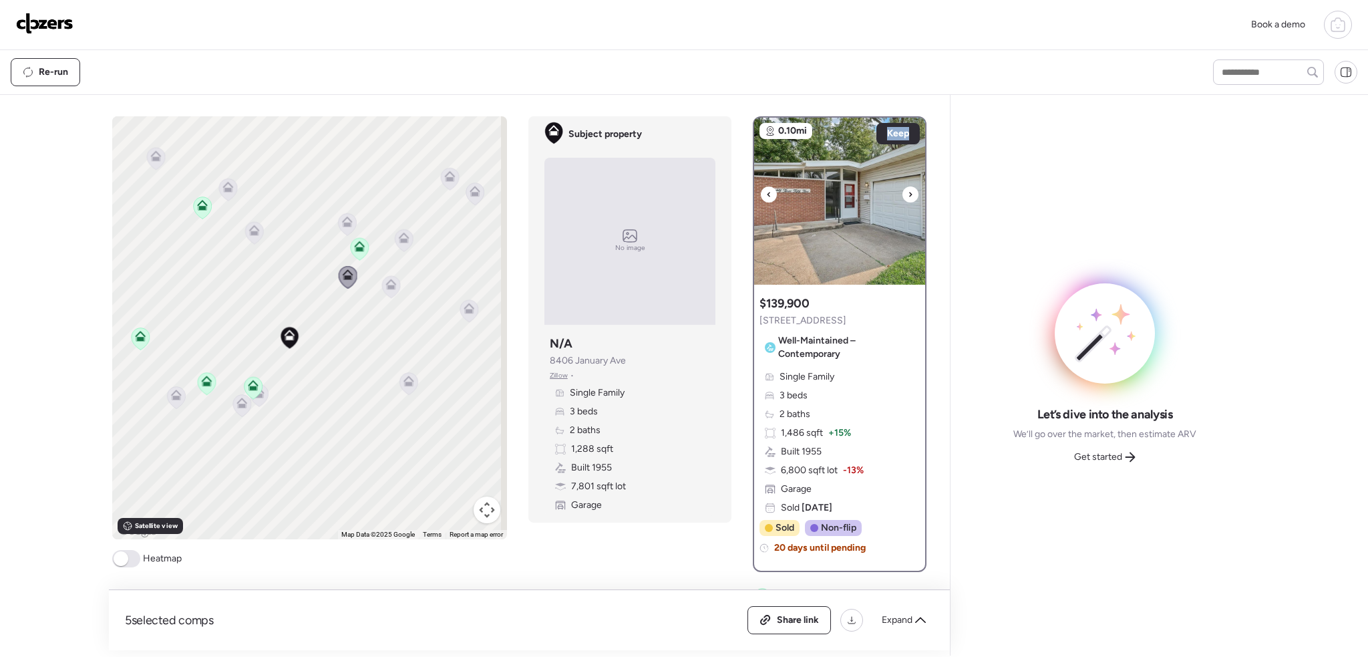
click at [908, 192] on icon at bounding box center [910, 194] width 5 height 16
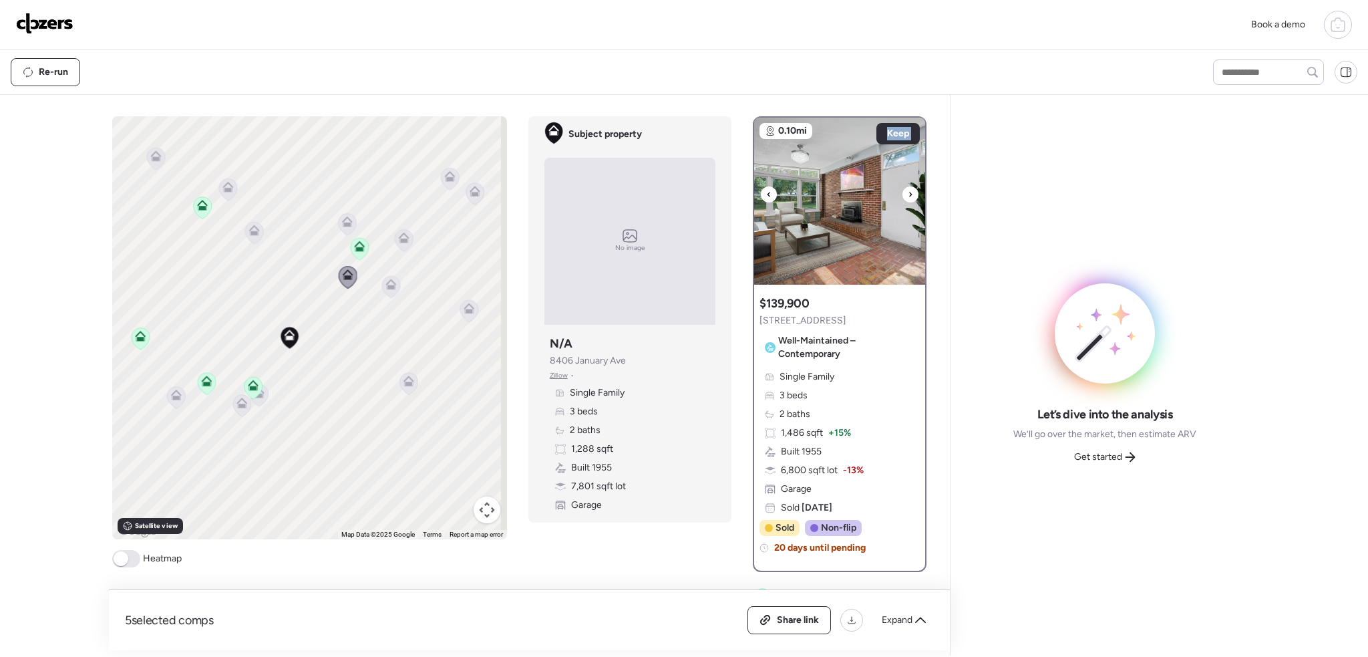
click at [908, 192] on icon at bounding box center [910, 194] width 5 height 16
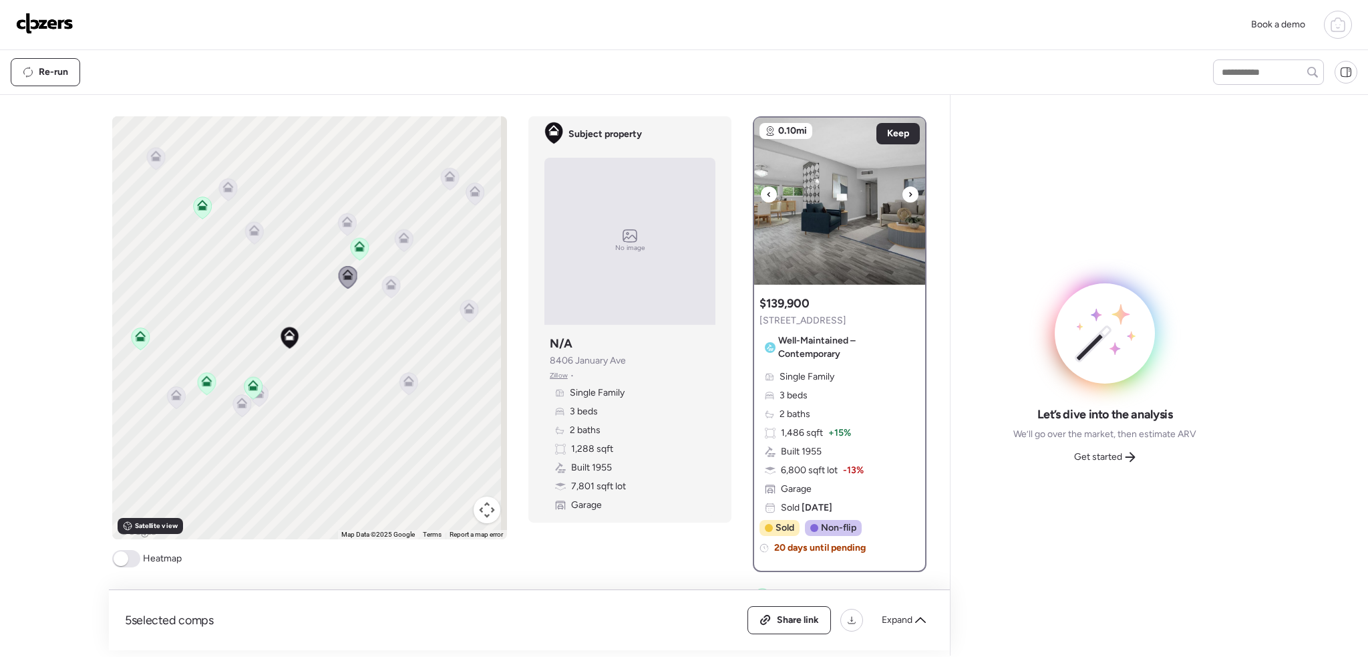
click at [908, 192] on icon at bounding box center [910, 194] width 5 height 16
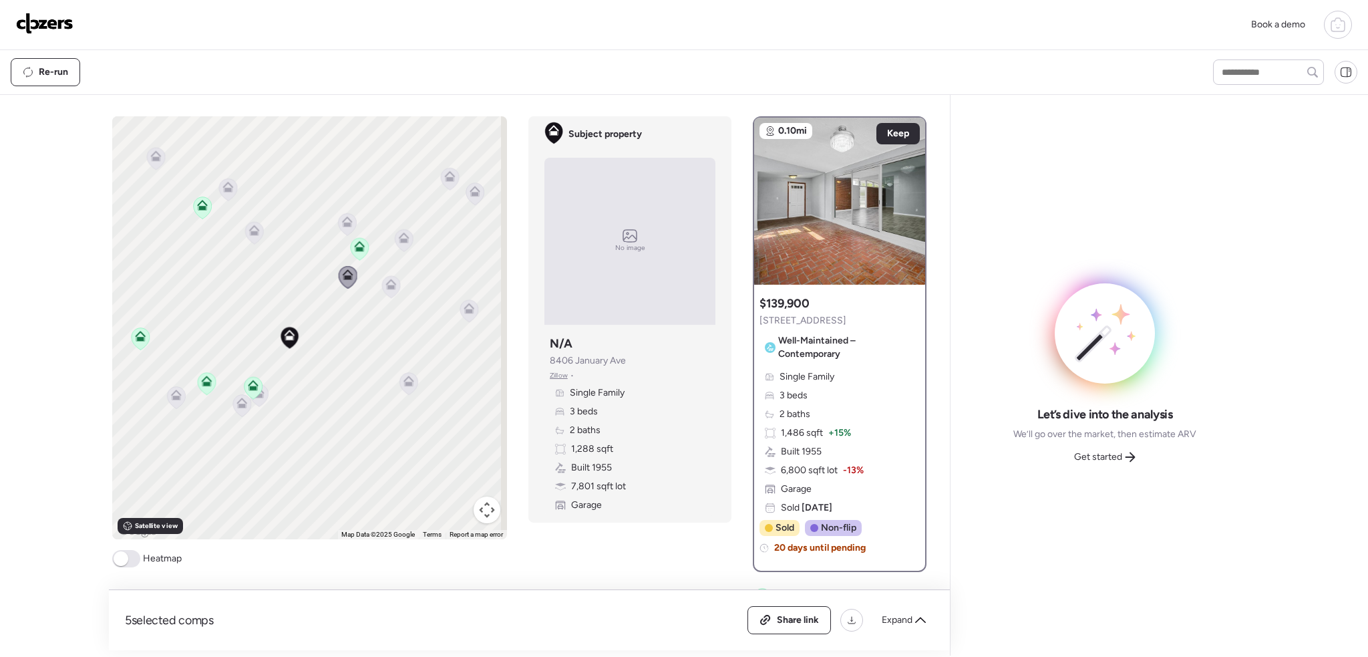
click at [253, 234] on icon at bounding box center [254, 232] width 9 height 4
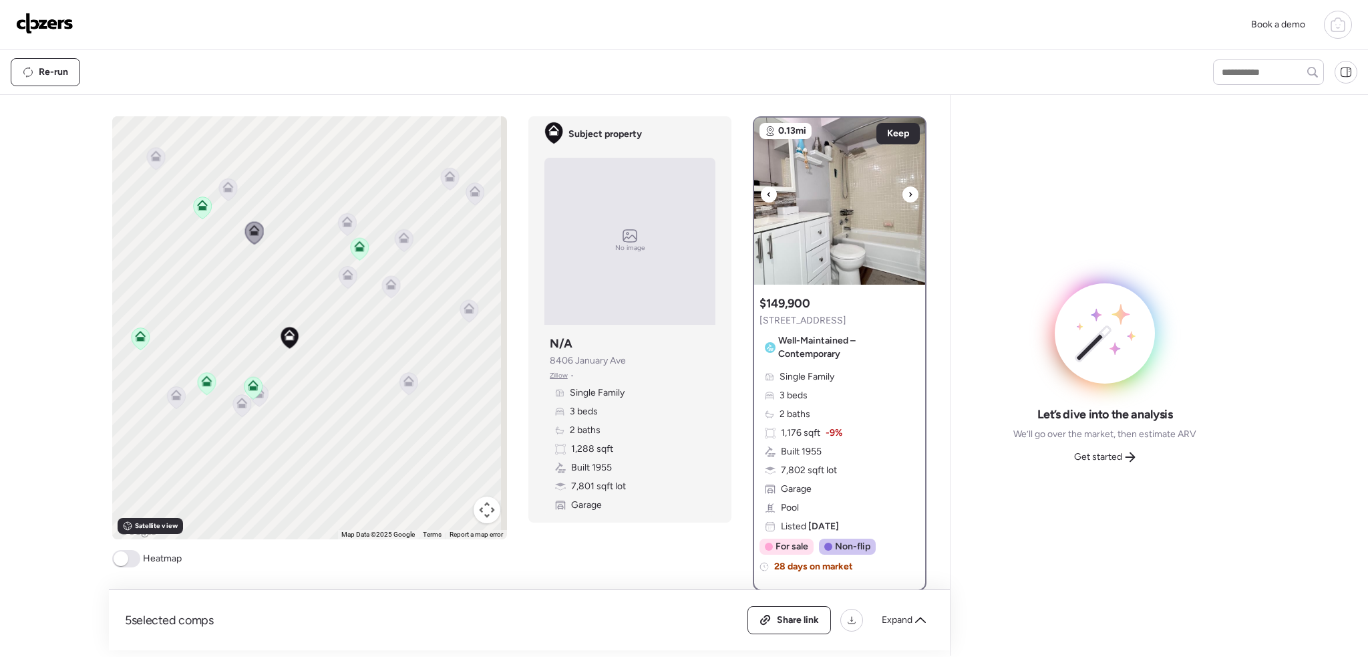
click at [908, 194] on icon at bounding box center [910, 194] width 5 height 16
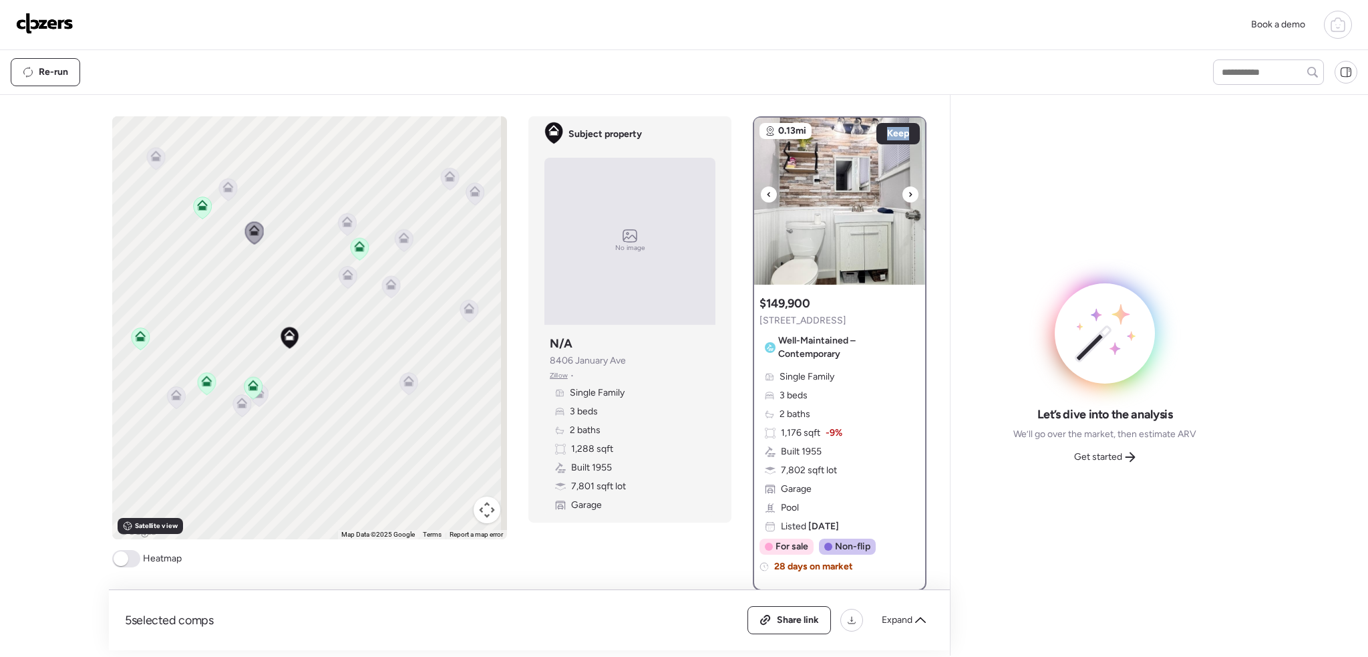
click at [908, 194] on icon at bounding box center [910, 194] width 5 height 16
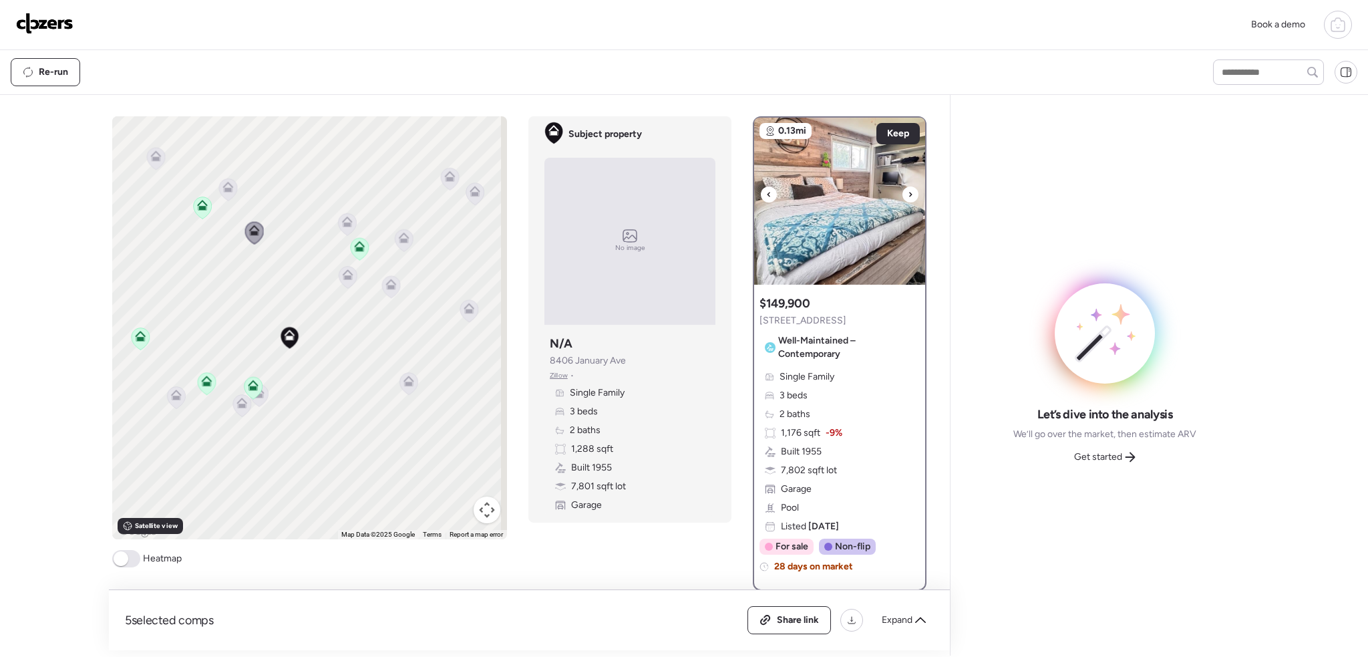
click at [908, 194] on icon at bounding box center [910, 194] width 5 height 16
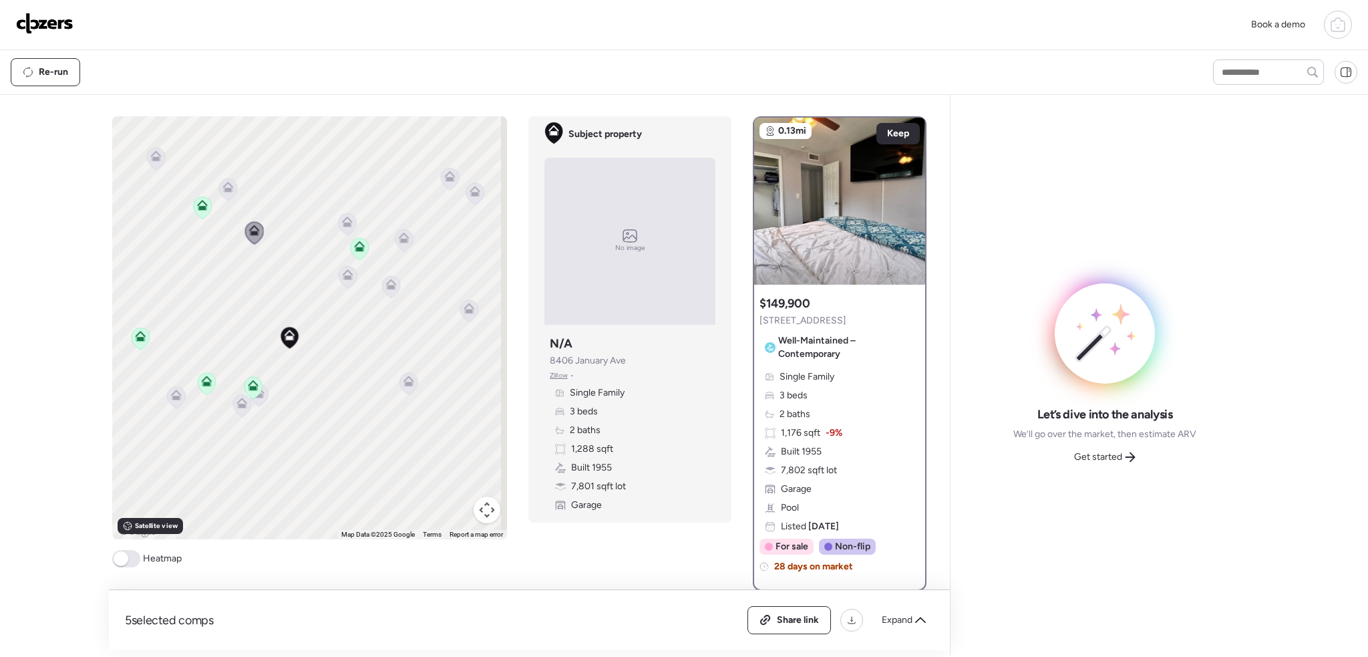
click at [249, 385] on icon at bounding box center [253, 387] width 9 height 4
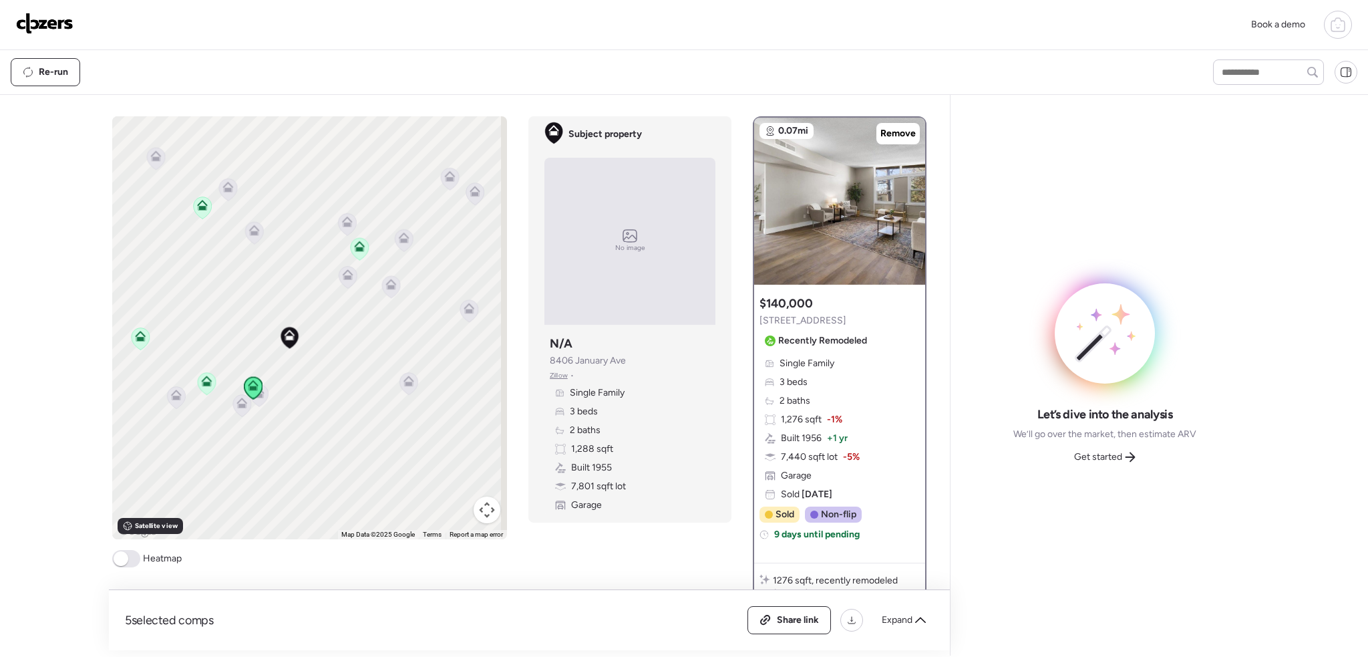
click at [198, 387] on icon at bounding box center [207, 383] width 19 height 23
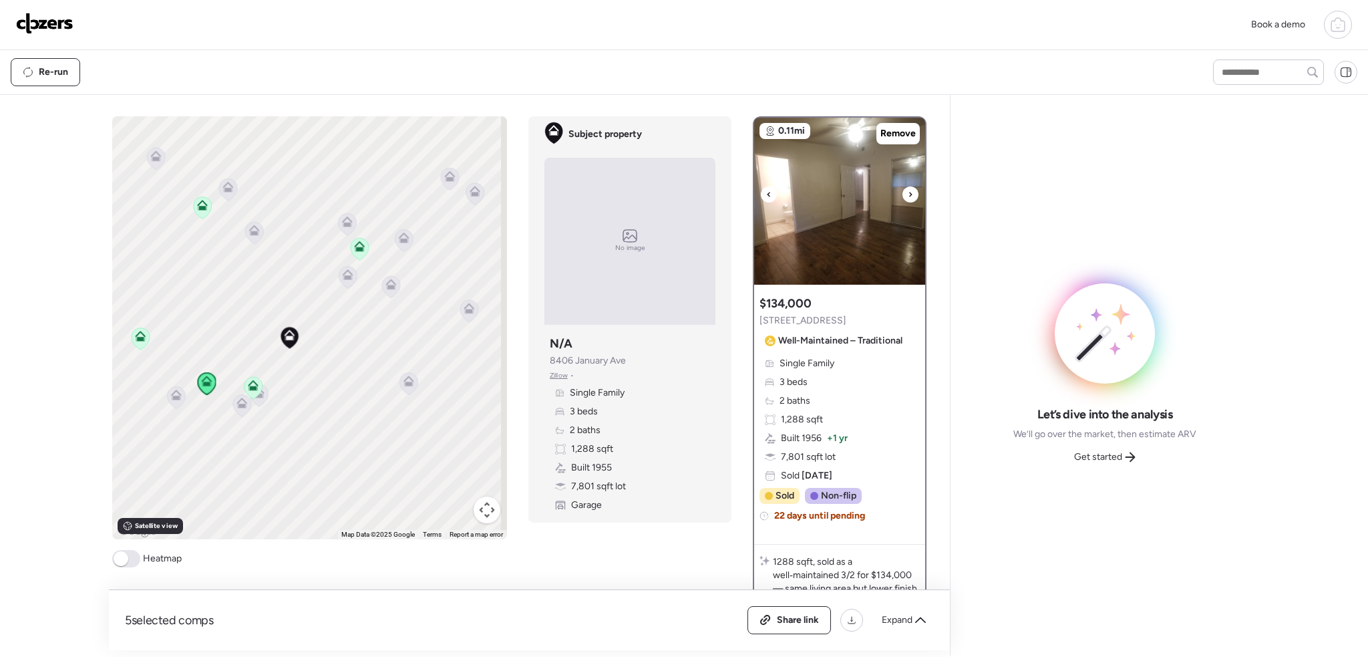
click at [908, 190] on icon at bounding box center [910, 194] width 5 height 16
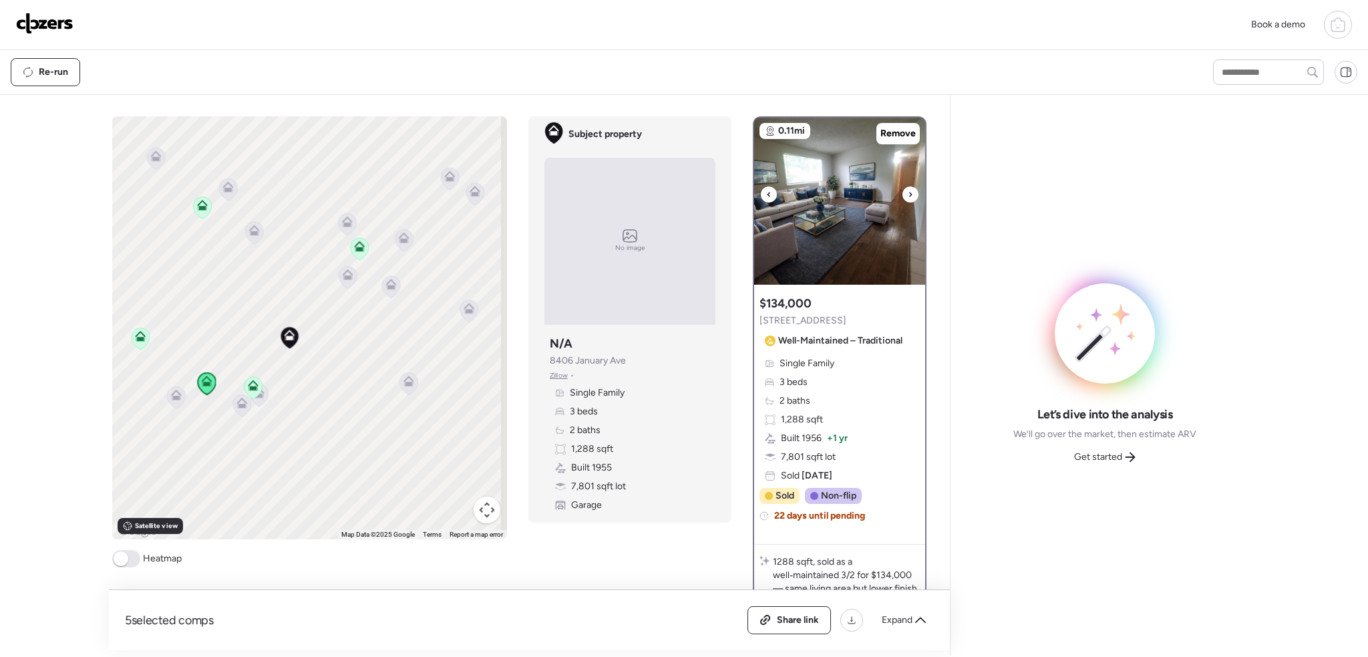
click at [908, 190] on icon at bounding box center [910, 194] width 5 height 16
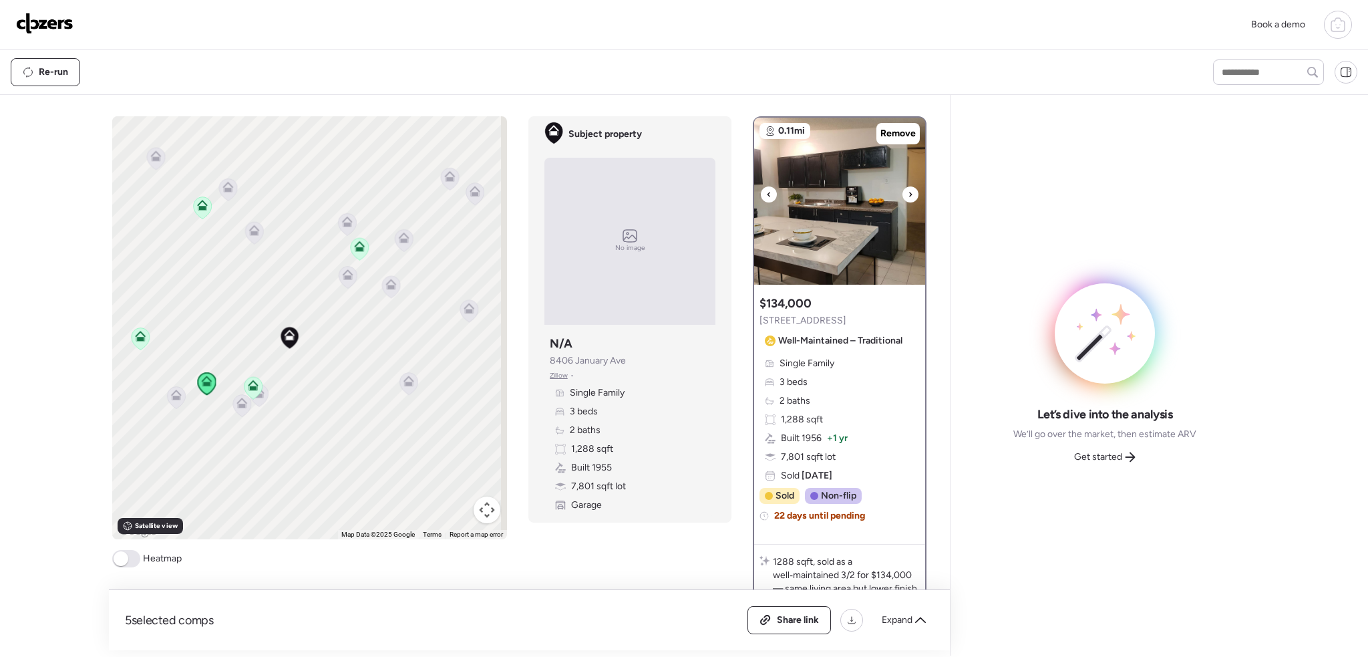
click at [908, 190] on icon at bounding box center [910, 194] width 5 height 16
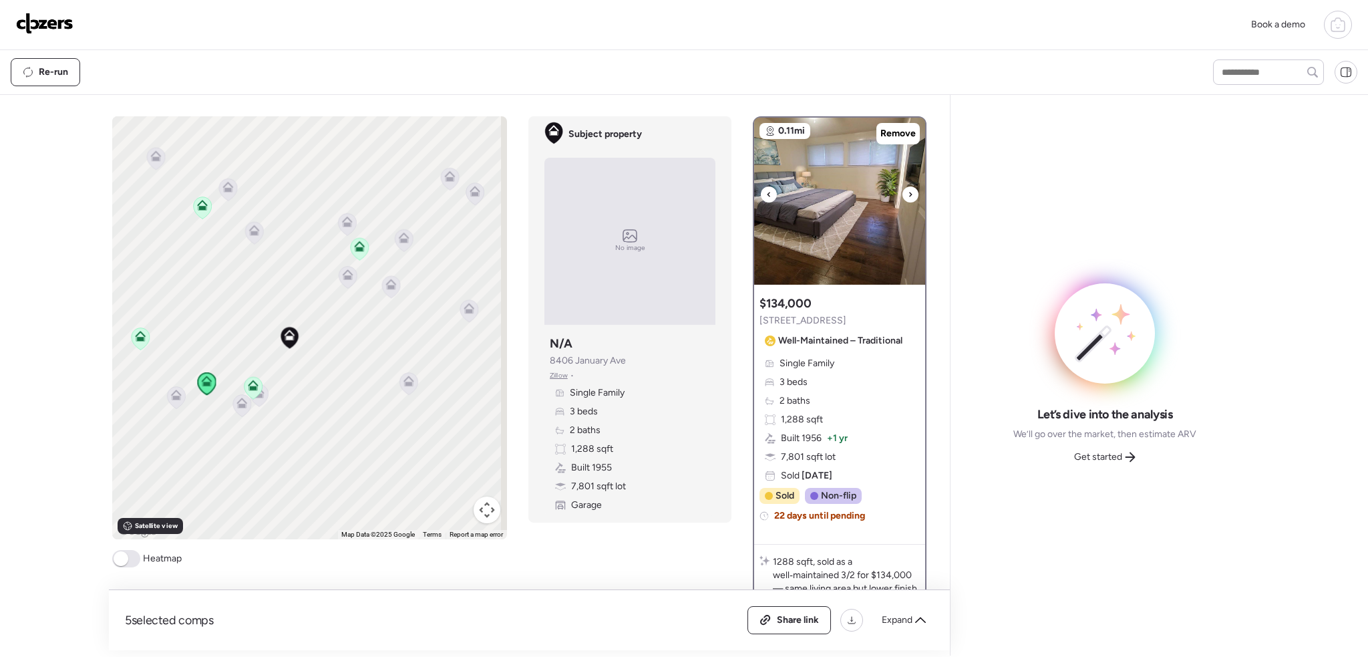
click at [908, 190] on icon at bounding box center [910, 194] width 5 height 16
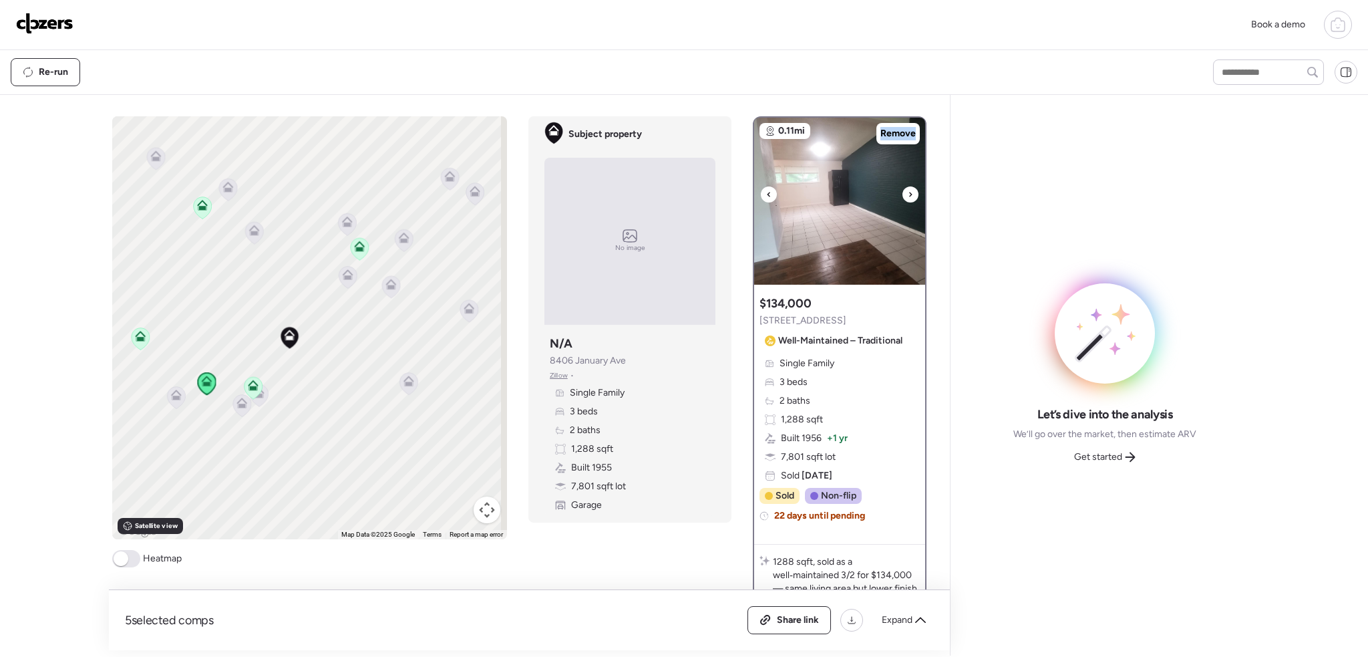
click at [908, 190] on icon at bounding box center [910, 194] width 5 height 16
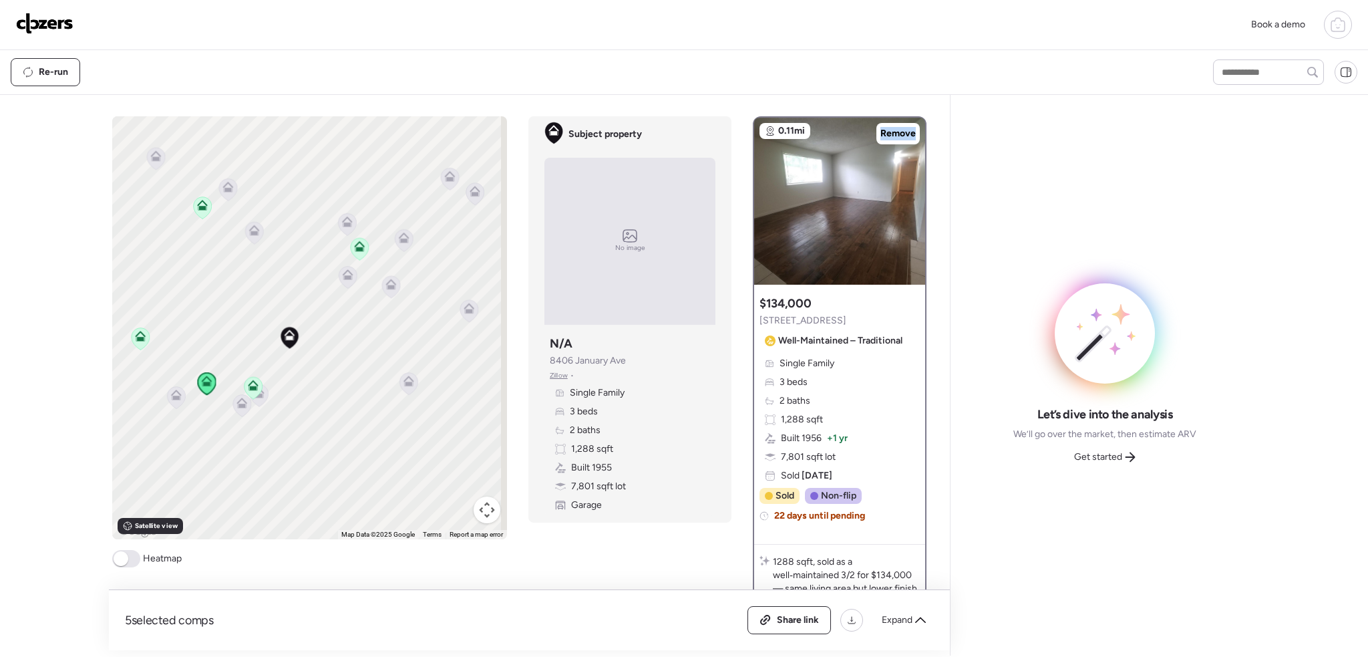
click at [136, 341] on icon at bounding box center [141, 338] width 18 height 22
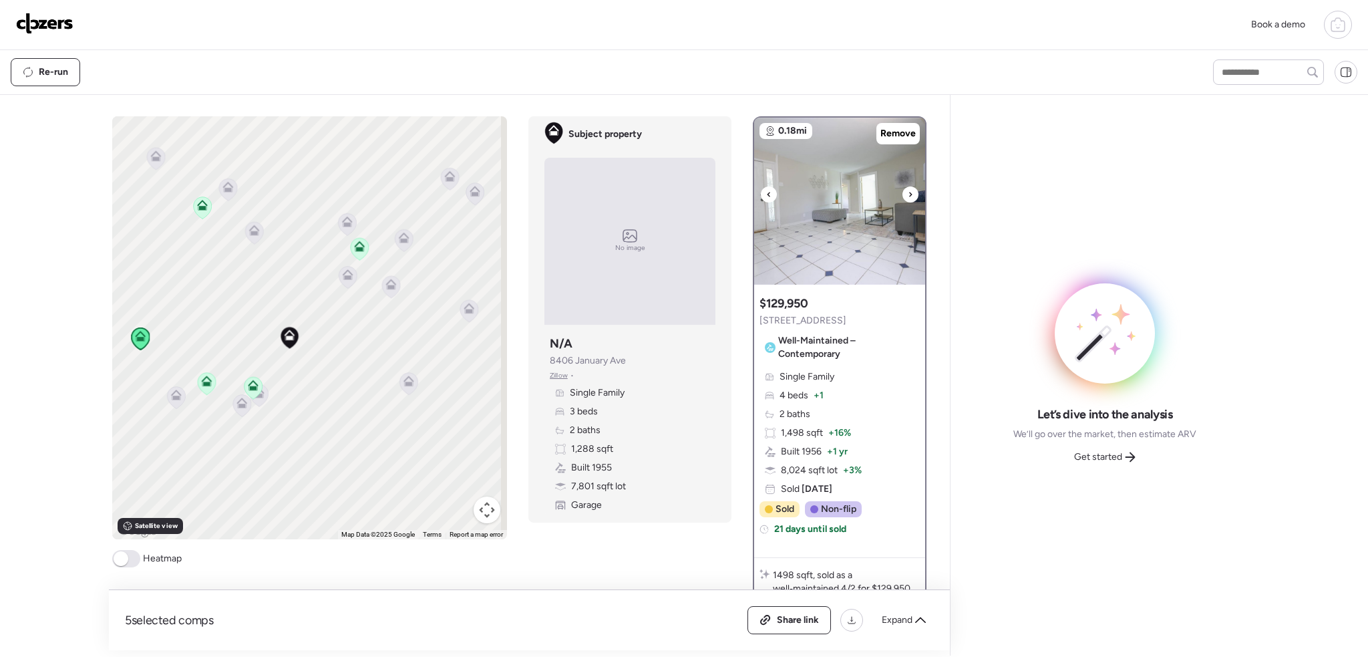
click at [908, 189] on icon at bounding box center [910, 194] width 5 height 16
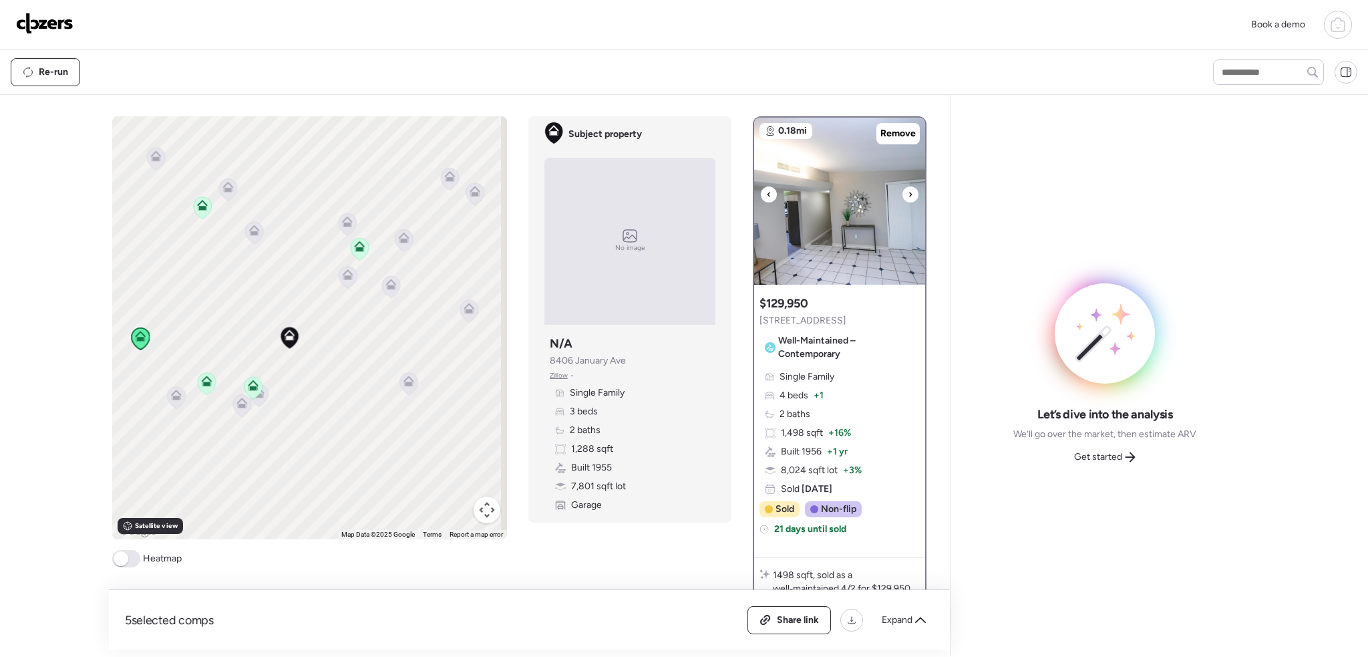
click at [908, 189] on icon at bounding box center [910, 194] width 5 height 16
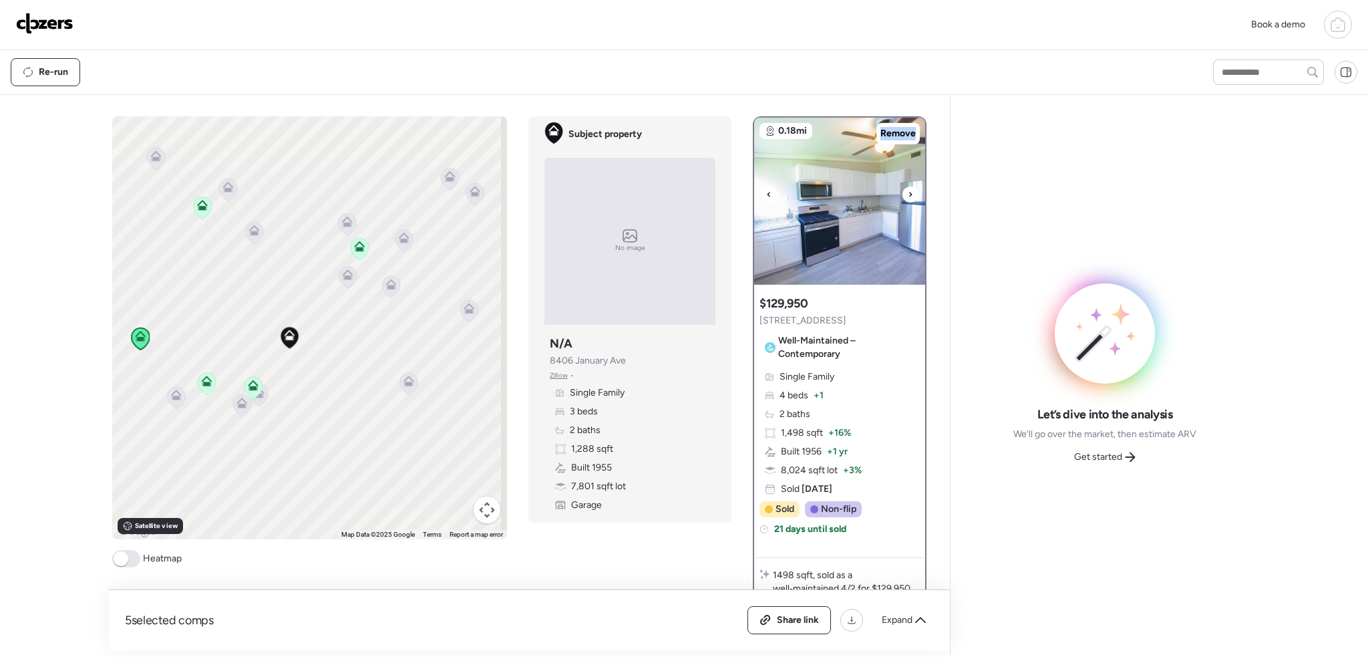
click at [908, 189] on icon at bounding box center [910, 194] width 5 height 16
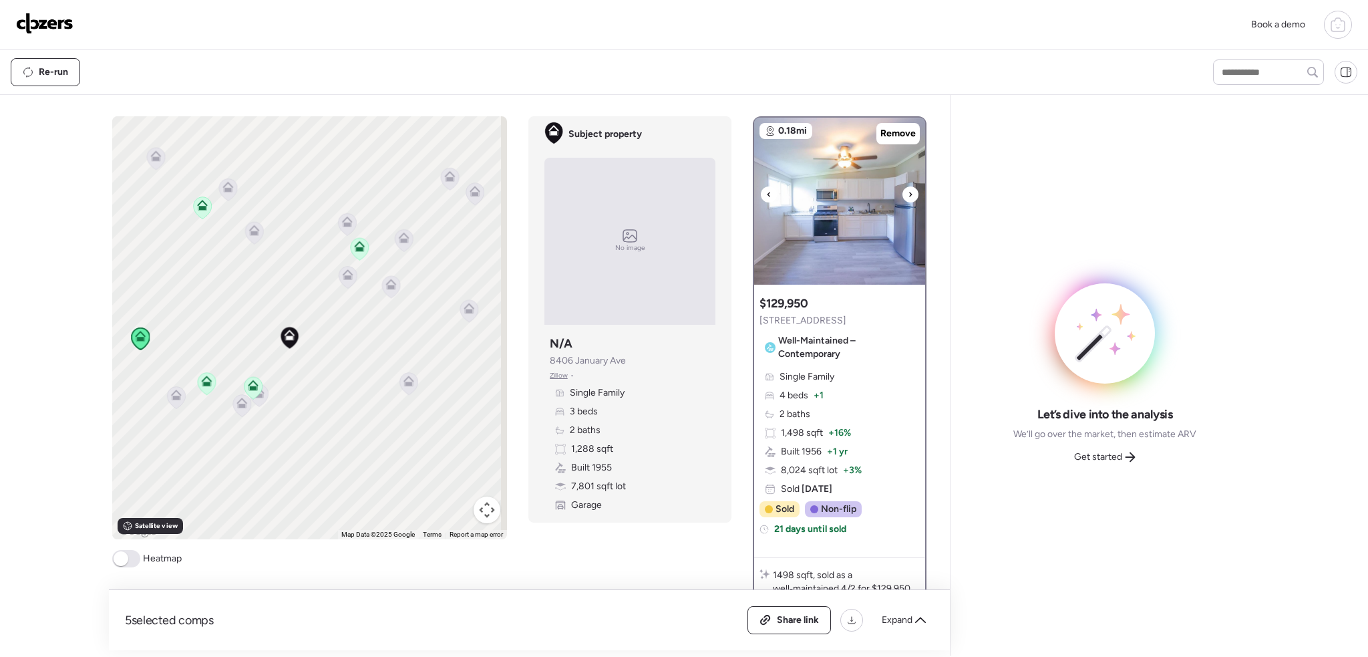
click at [908, 189] on icon at bounding box center [910, 194] width 5 height 16
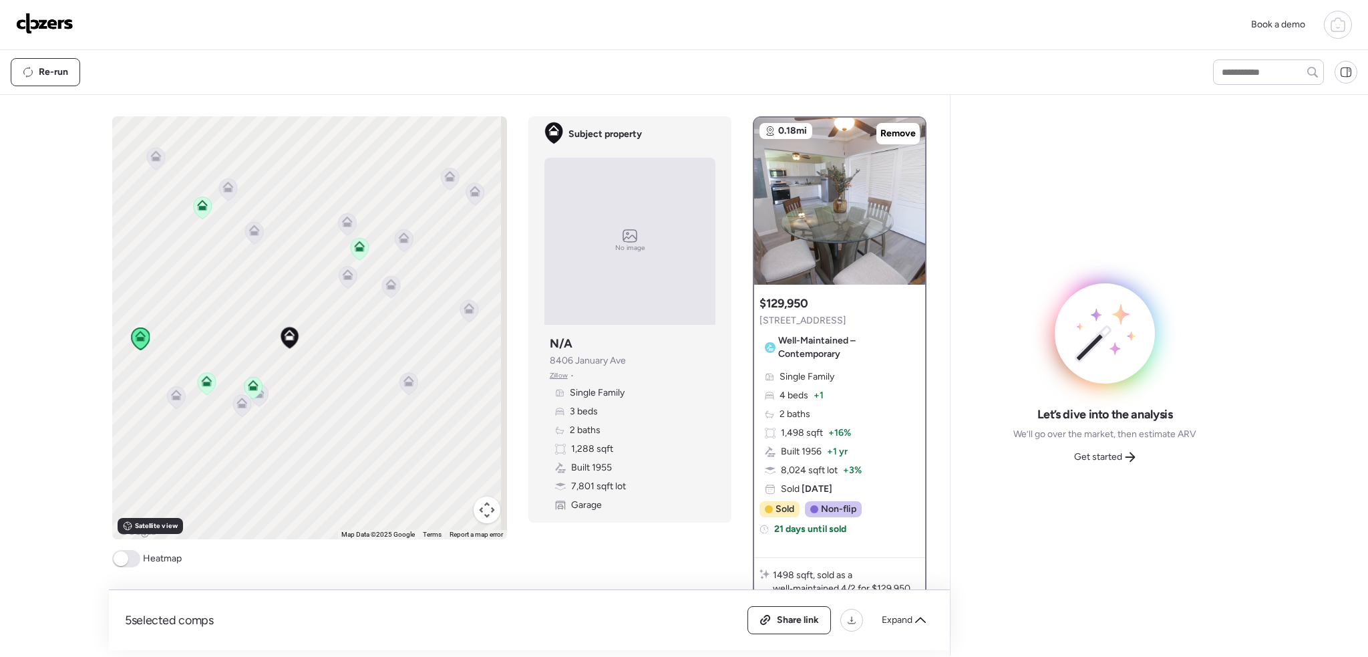
click at [359, 252] on icon at bounding box center [360, 249] width 18 height 22
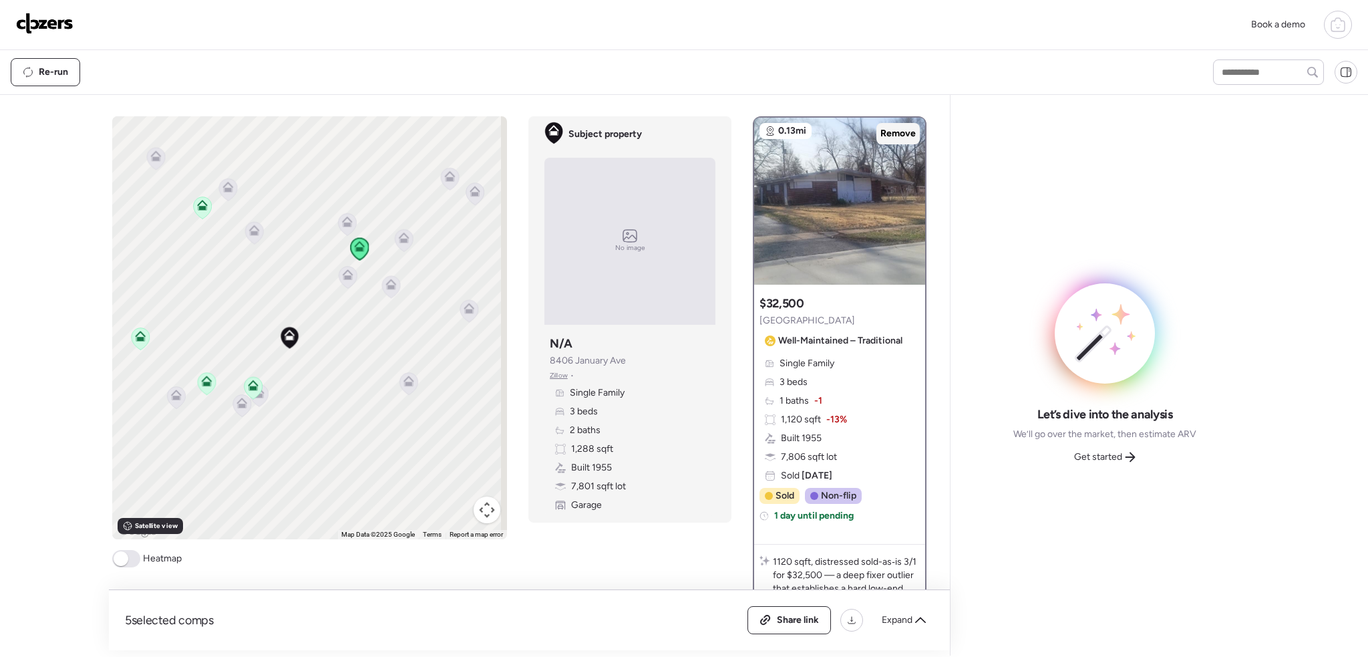
click at [893, 133] on span "Remove" at bounding box center [897, 133] width 35 height 13
click at [346, 275] on icon at bounding box center [347, 277] width 9 height 4
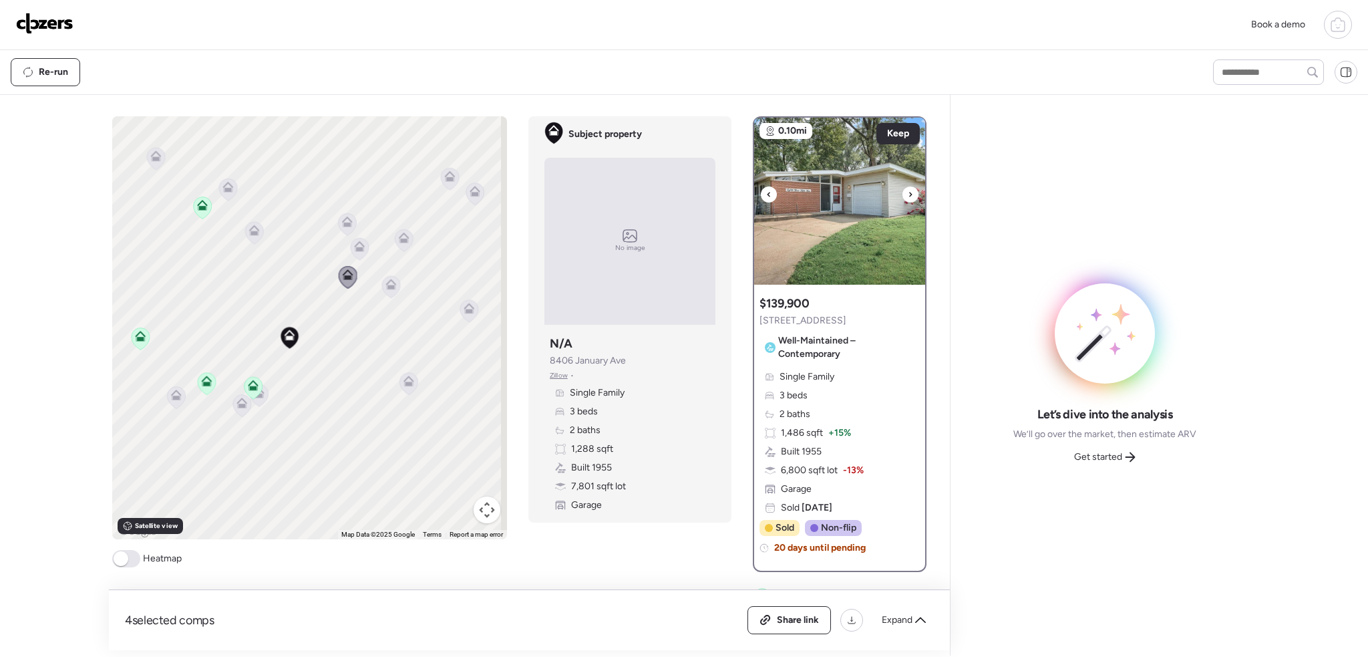
click at [908, 194] on icon at bounding box center [910, 194] width 5 height 16
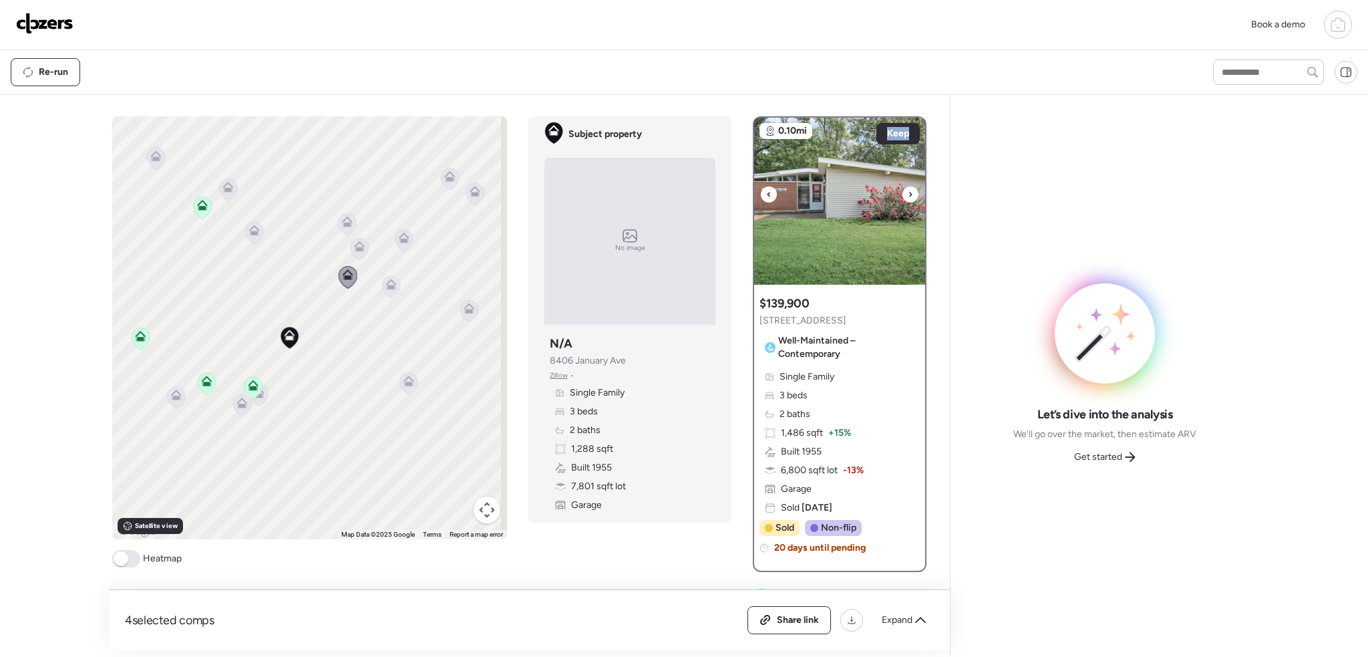
click at [908, 194] on icon at bounding box center [910, 194] width 5 height 16
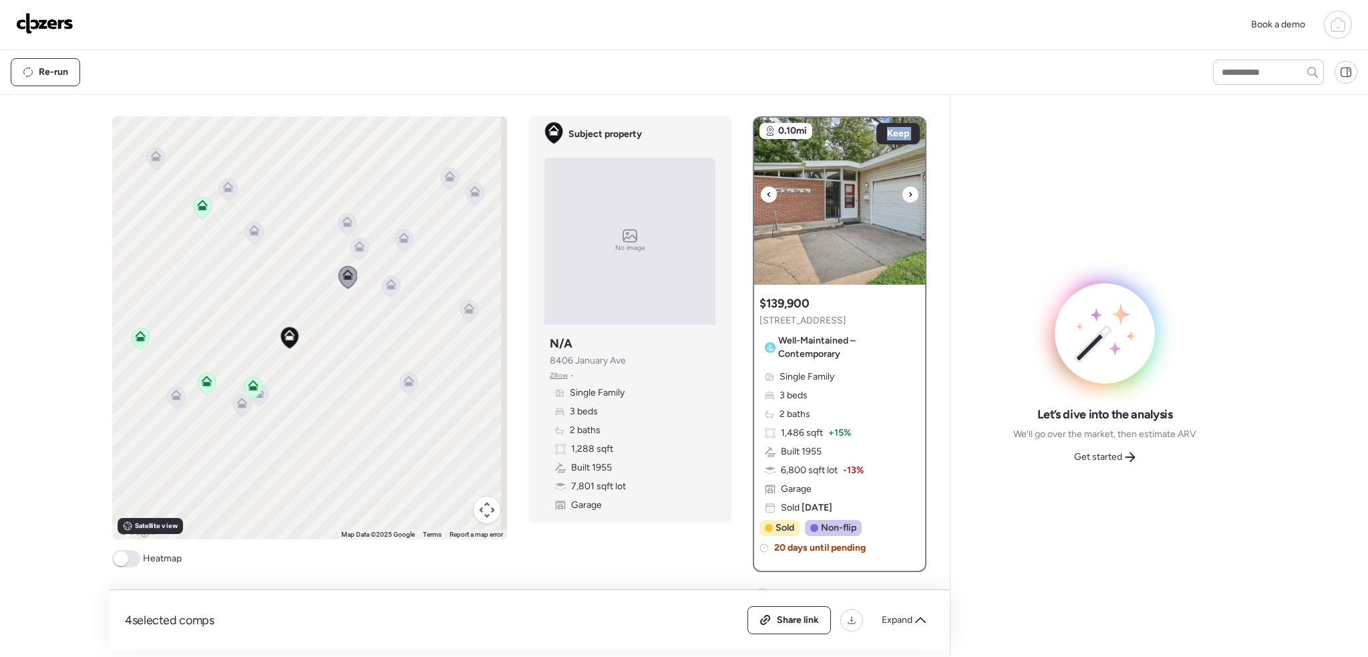
click at [908, 194] on icon at bounding box center [910, 194] width 5 height 16
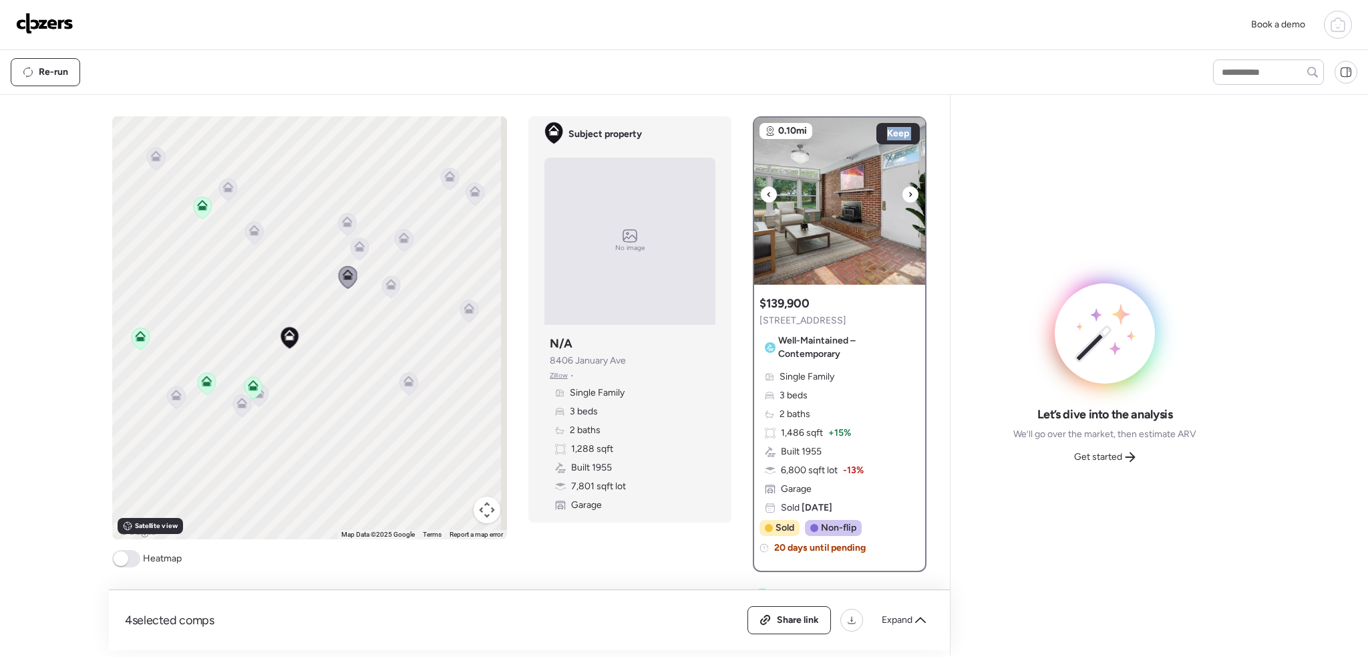
click at [908, 194] on icon at bounding box center [910, 194] width 5 height 16
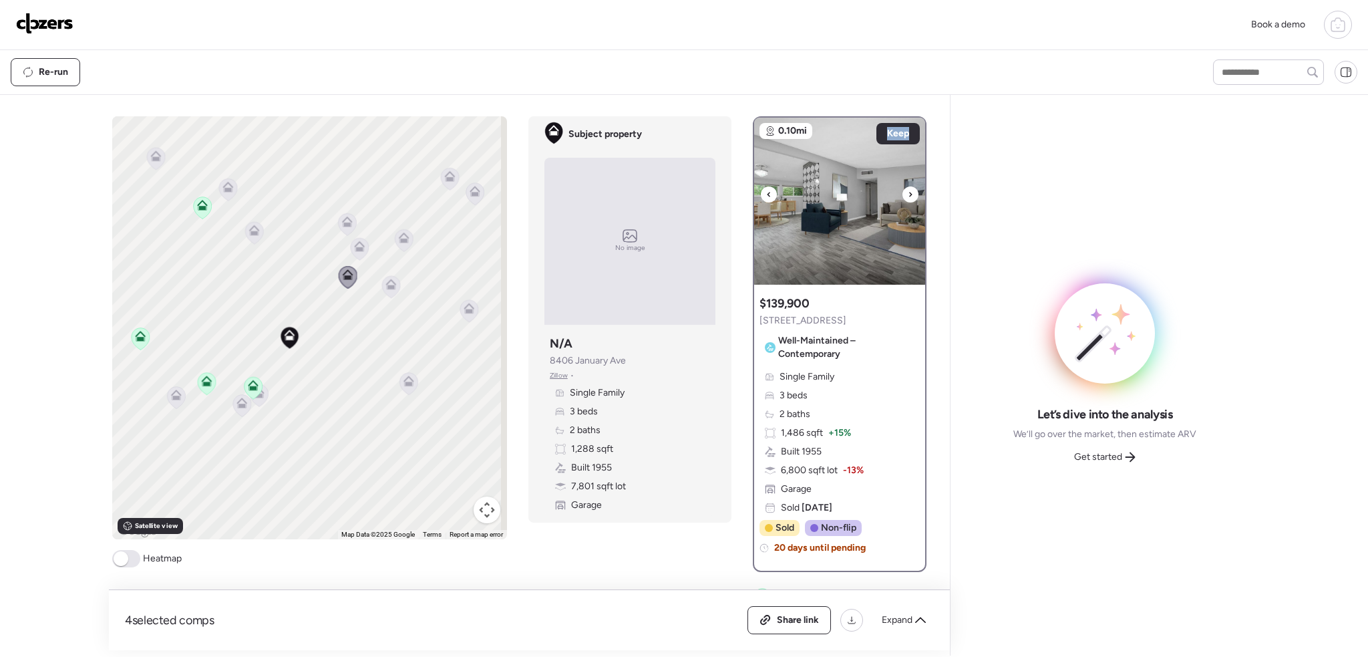
click at [908, 194] on icon at bounding box center [910, 194] width 5 height 16
click at [200, 208] on icon at bounding box center [202, 208] width 9 height 4
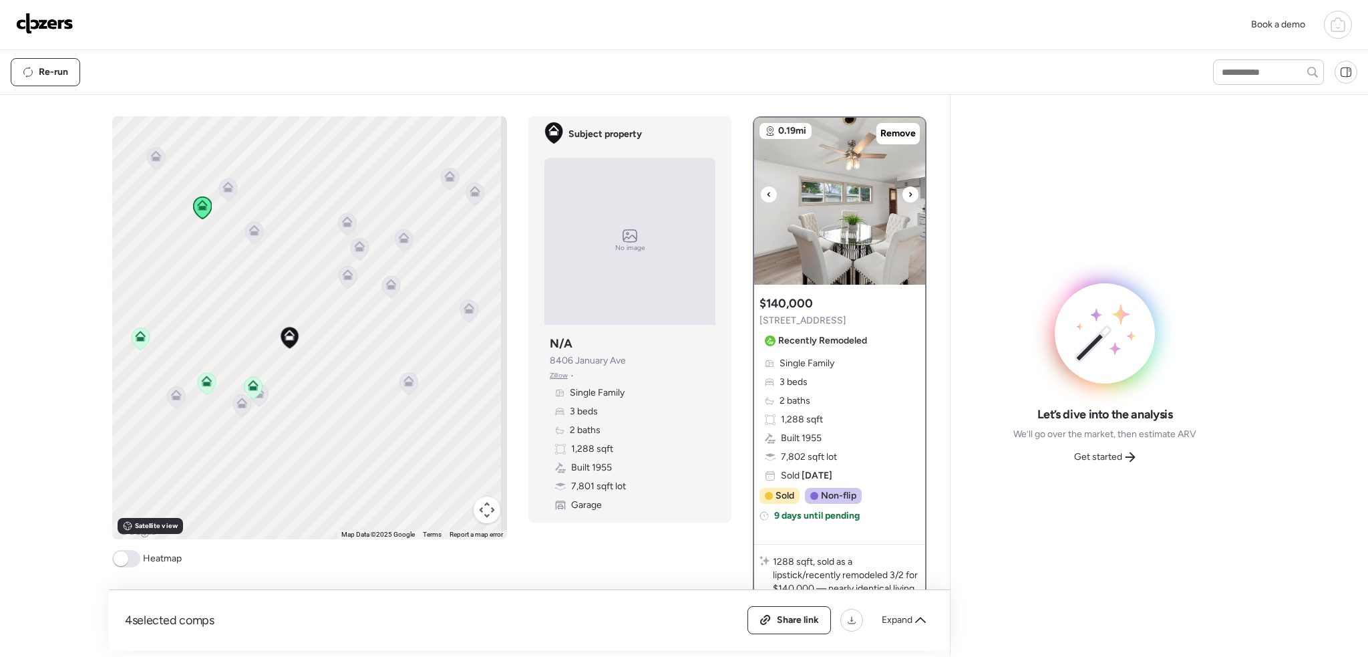
click at [902, 196] on div at bounding box center [910, 194] width 16 height 16
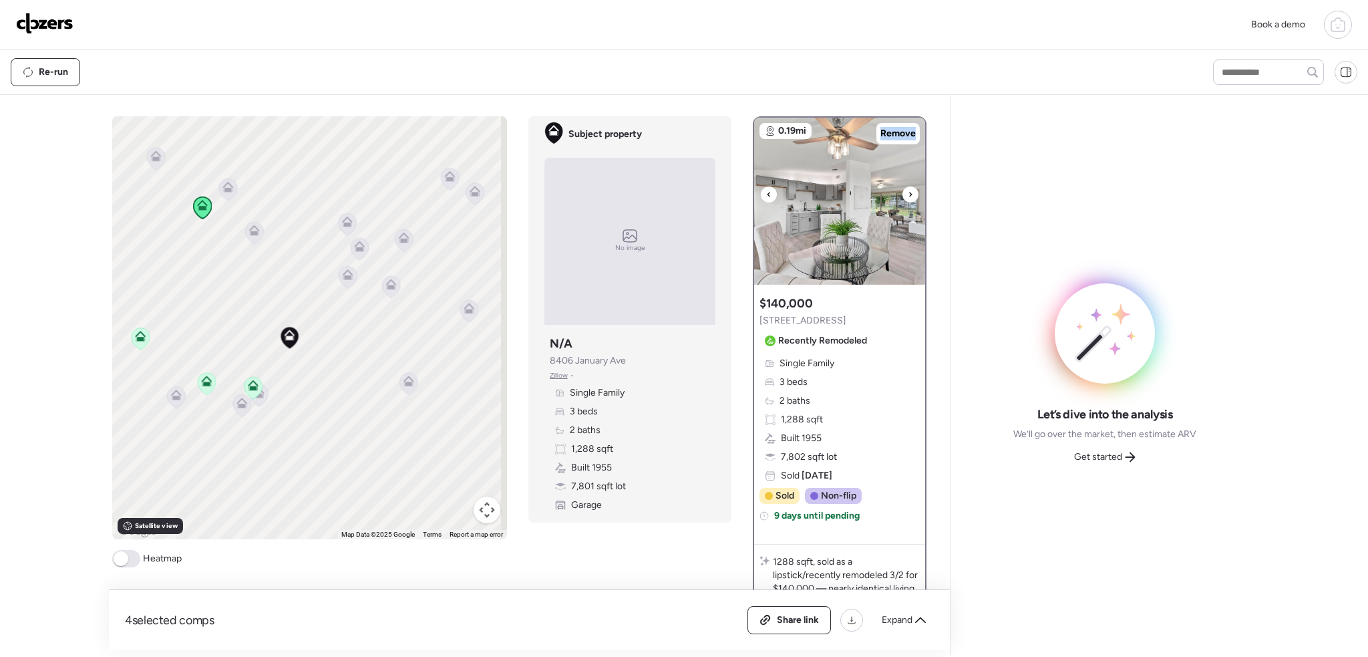
click at [902, 196] on div at bounding box center [910, 194] width 16 height 16
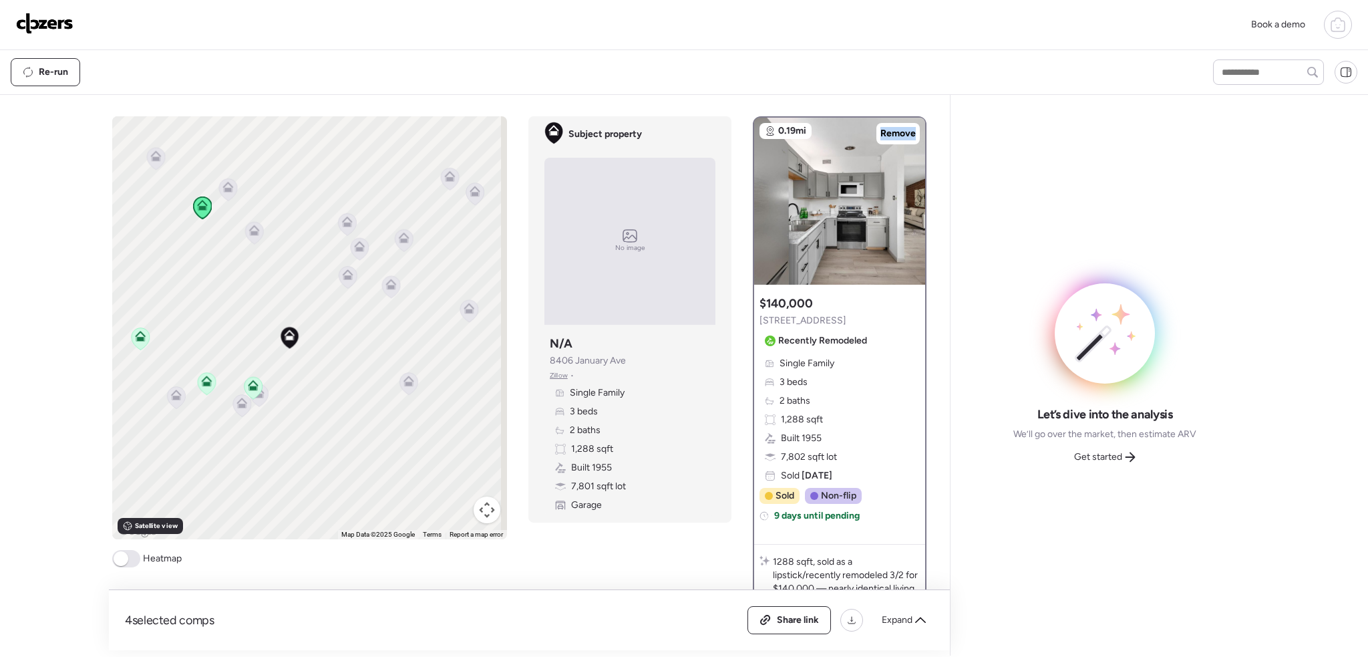
click at [249, 387] on icon at bounding box center [253, 387] width 9 height 4
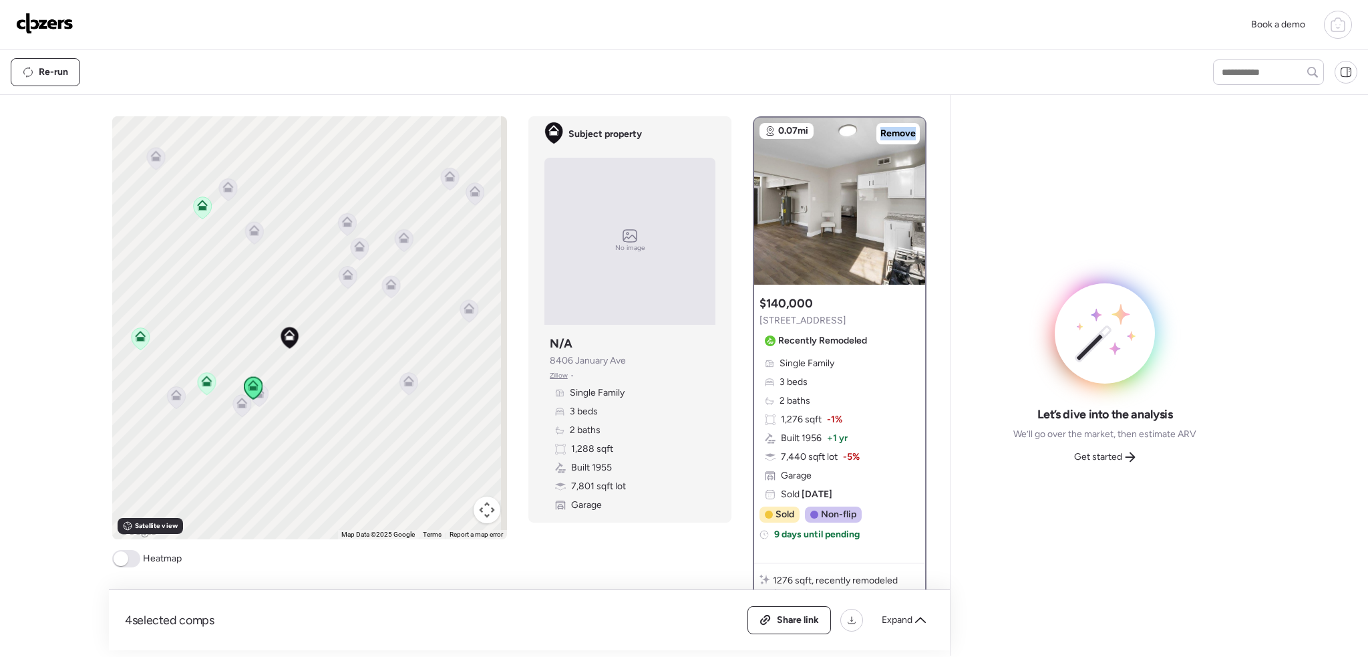
click at [207, 386] on icon at bounding box center [207, 383] width 18 height 22
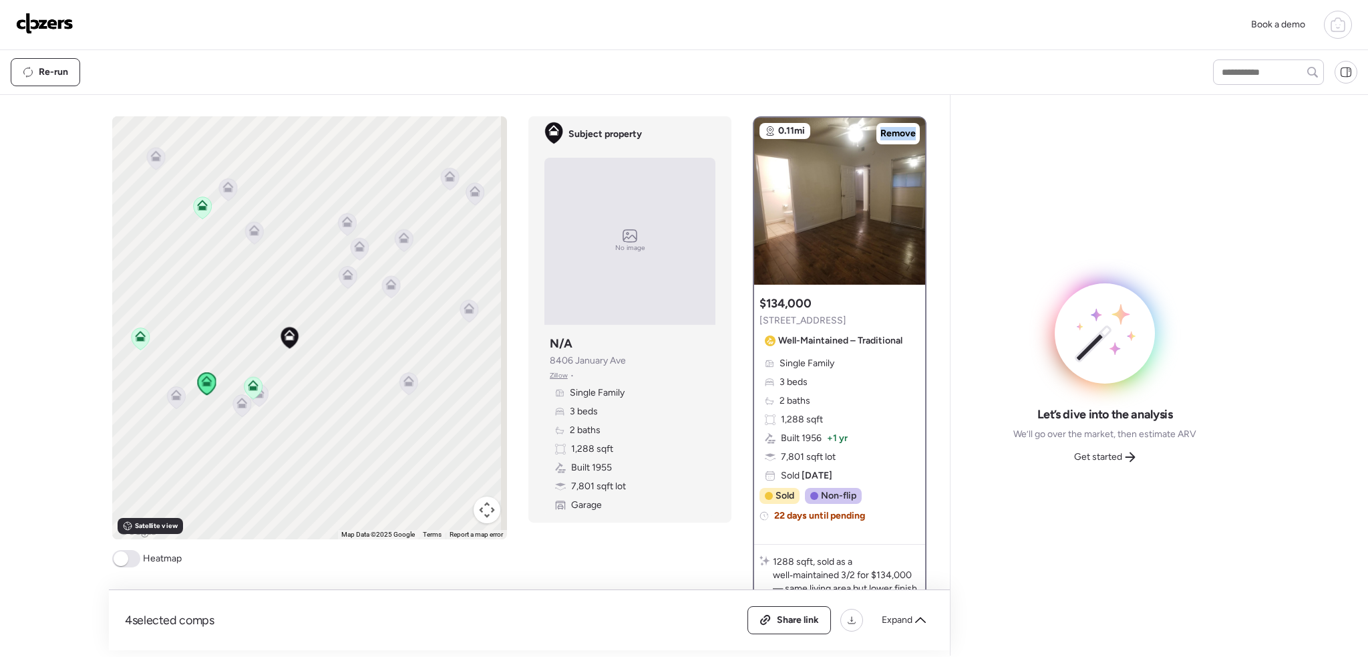
click at [132, 341] on icon at bounding box center [141, 338] width 18 height 22
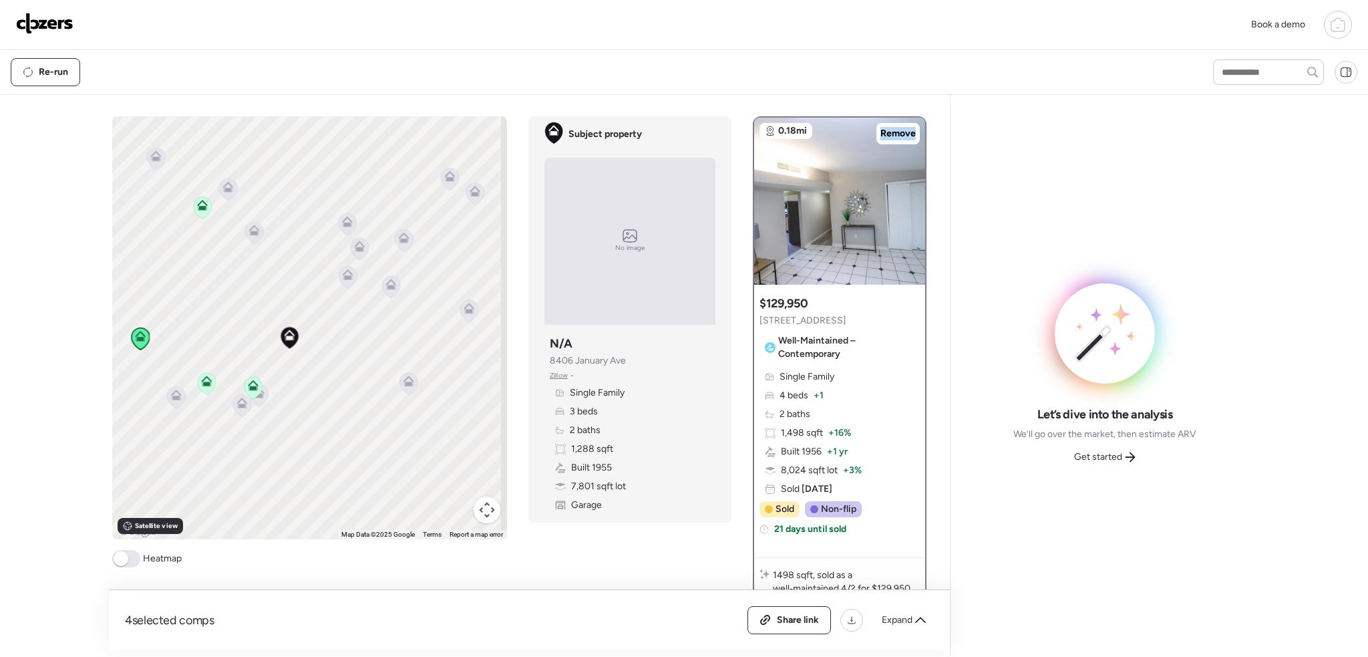
click at [202, 380] on icon at bounding box center [207, 380] width 11 height 11
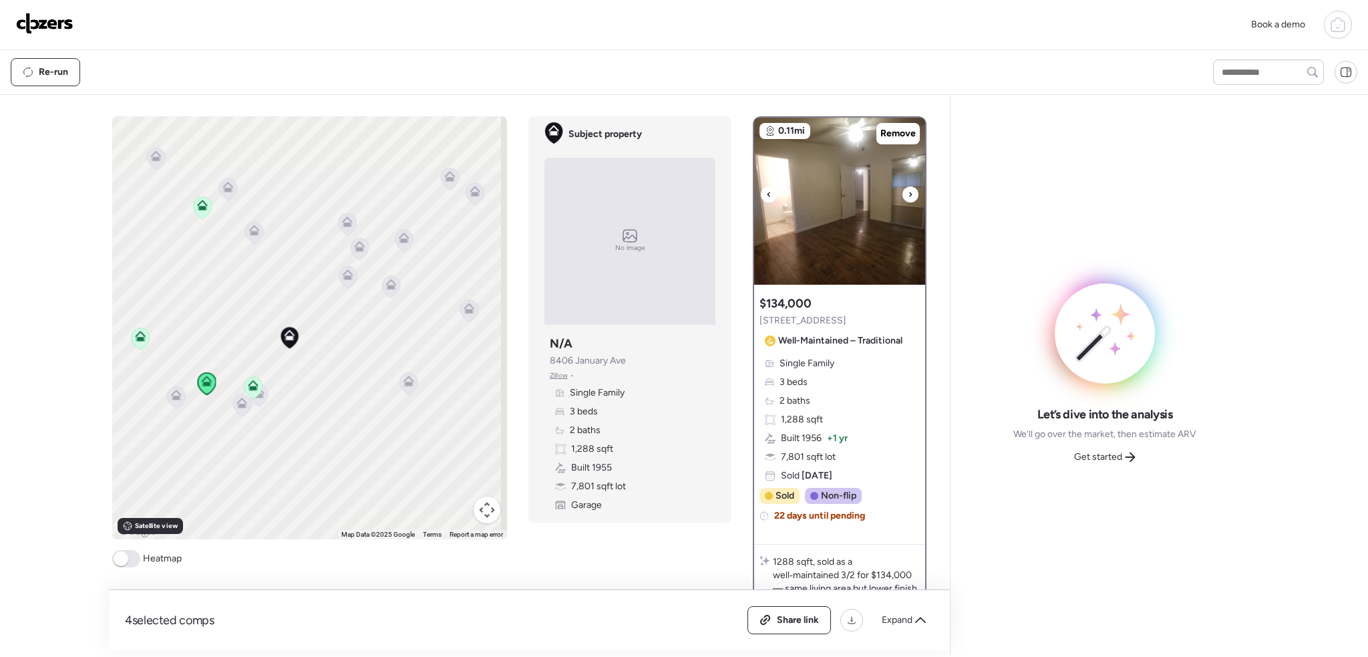
click at [902, 194] on div at bounding box center [910, 194] width 16 height 16
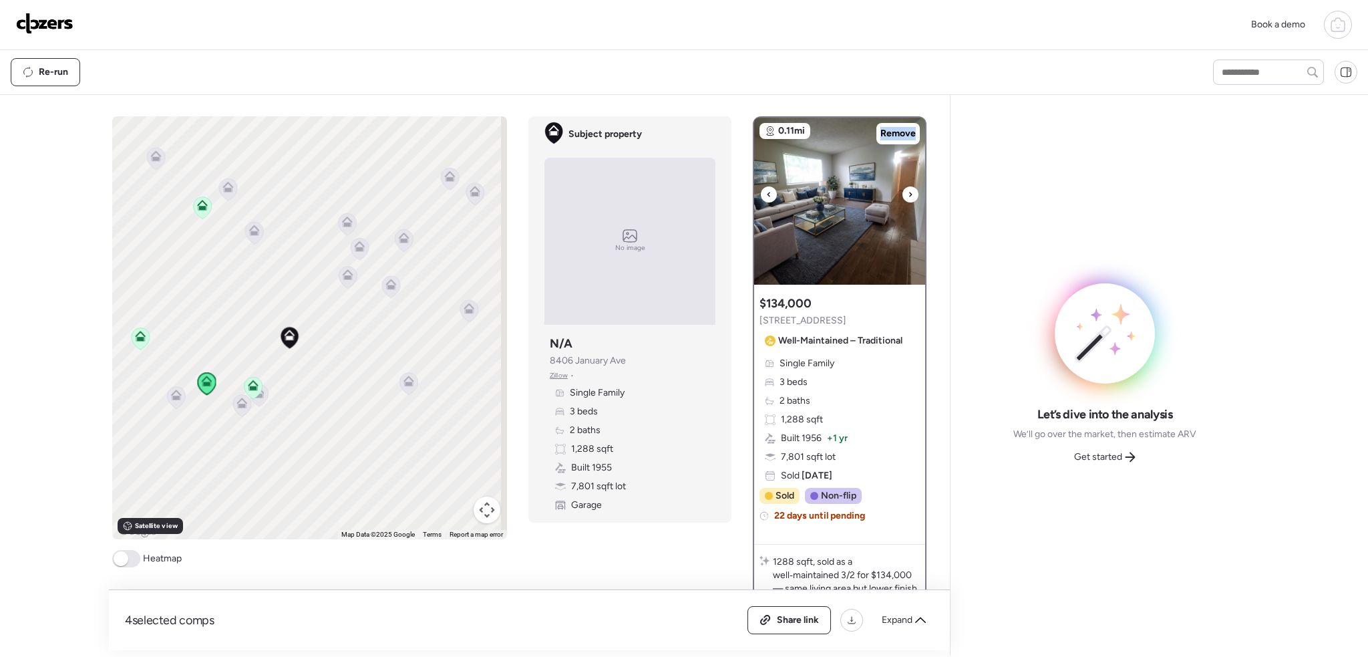
click at [902, 194] on div at bounding box center [910, 194] width 16 height 16
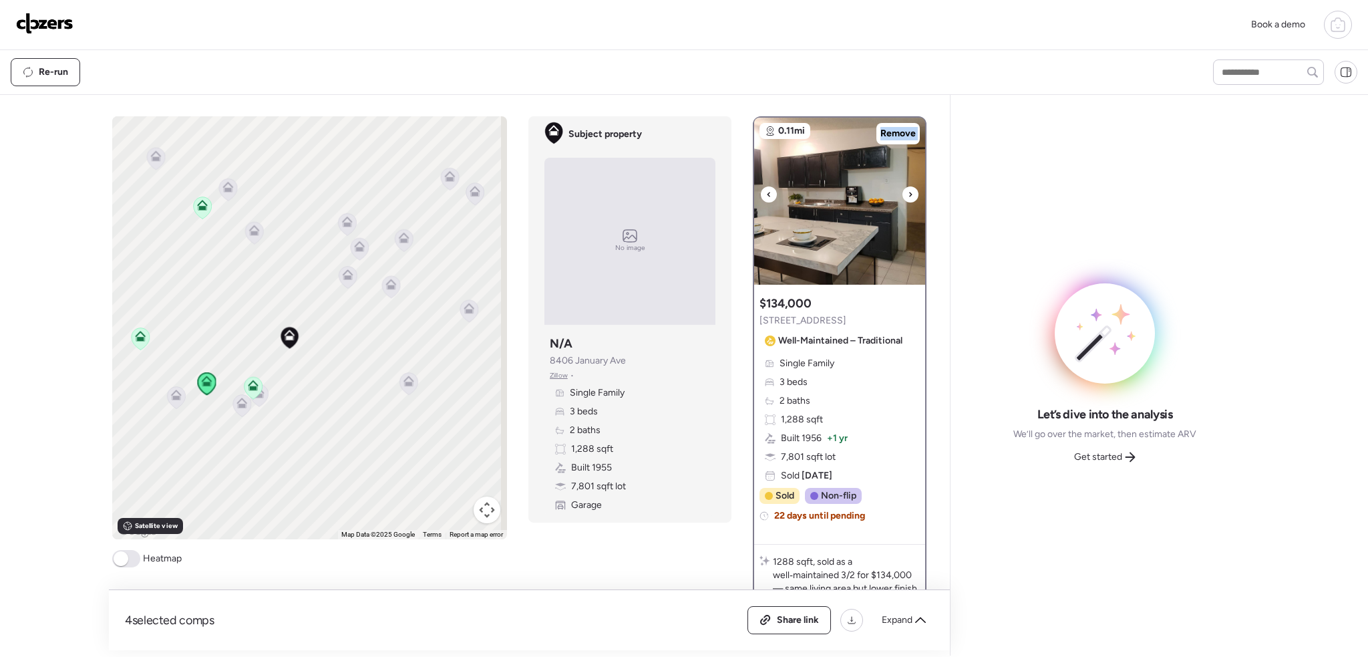
click at [902, 194] on div at bounding box center [910, 194] width 16 height 16
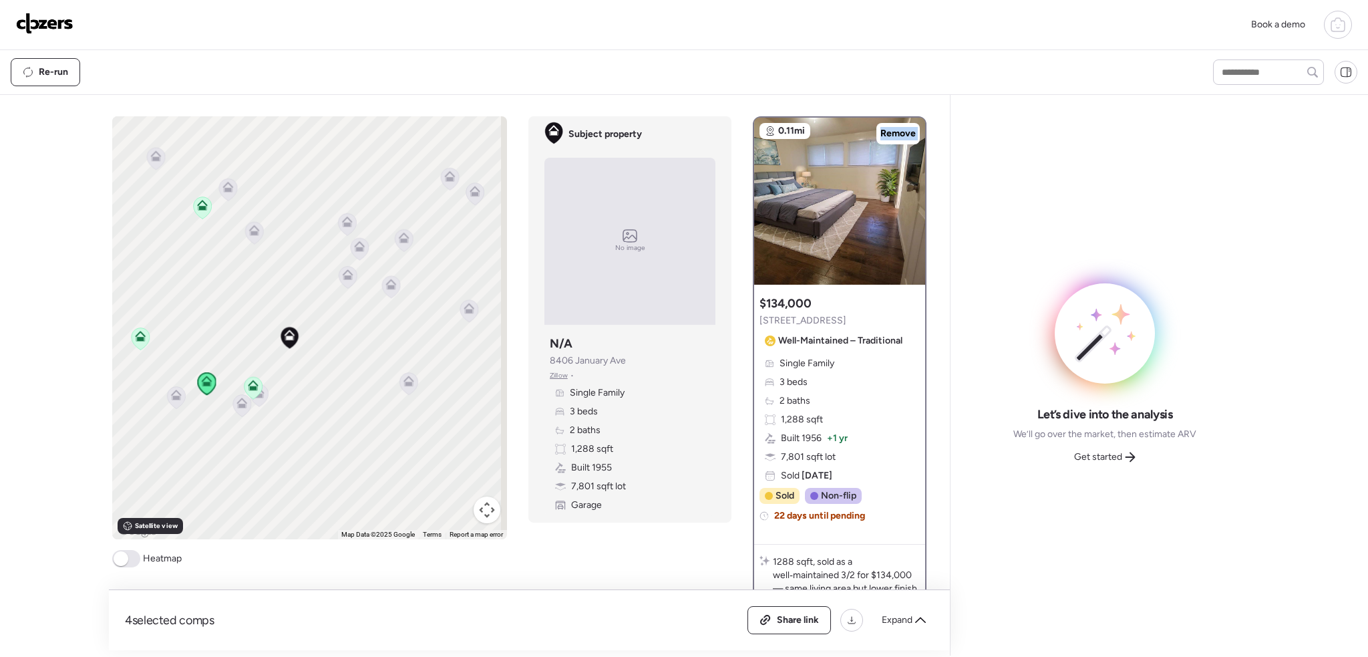
click at [140, 337] on icon at bounding box center [140, 339] width 9 height 4
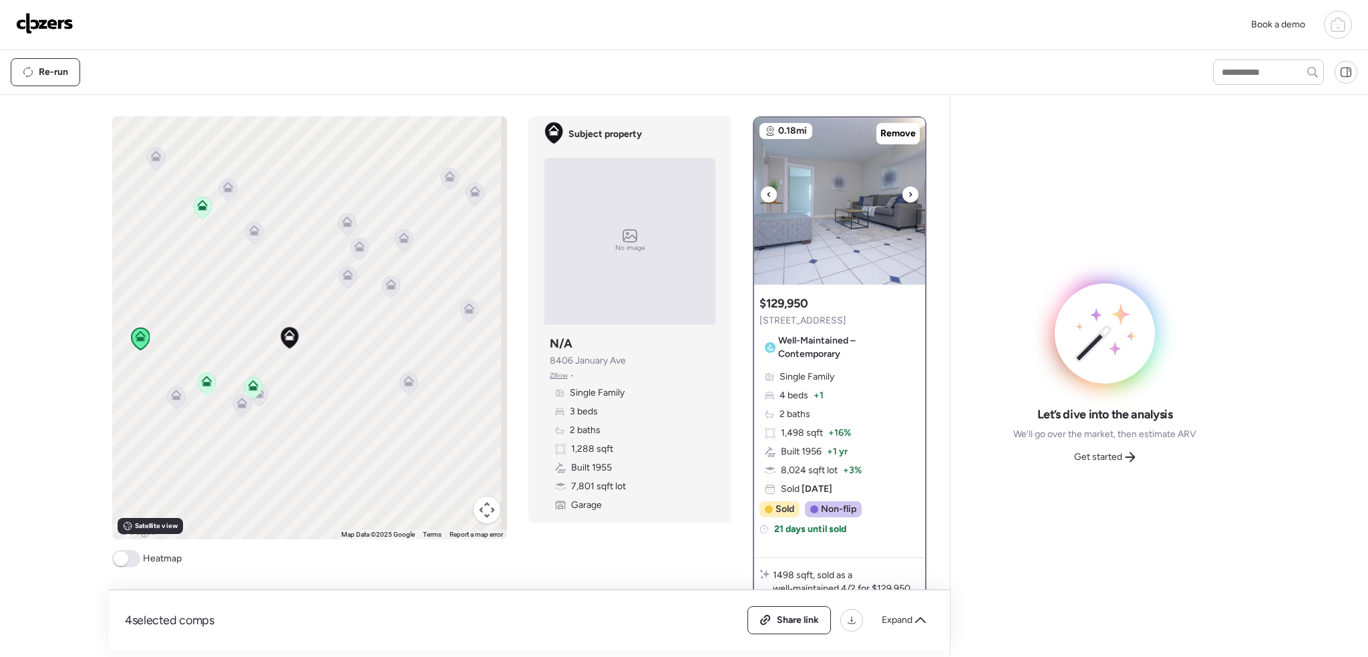
click at [908, 190] on icon at bounding box center [910, 194] width 5 height 16
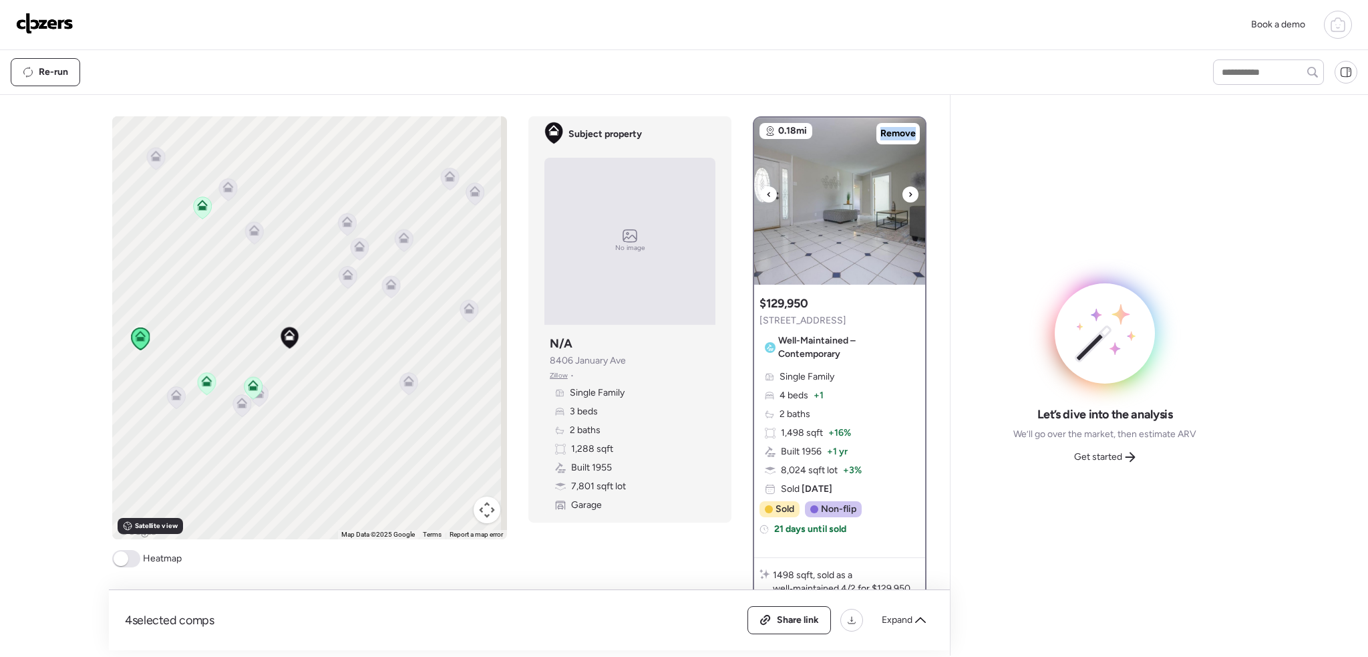
click at [908, 191] on icon at bounding box center [910, 194] width 5 height 16
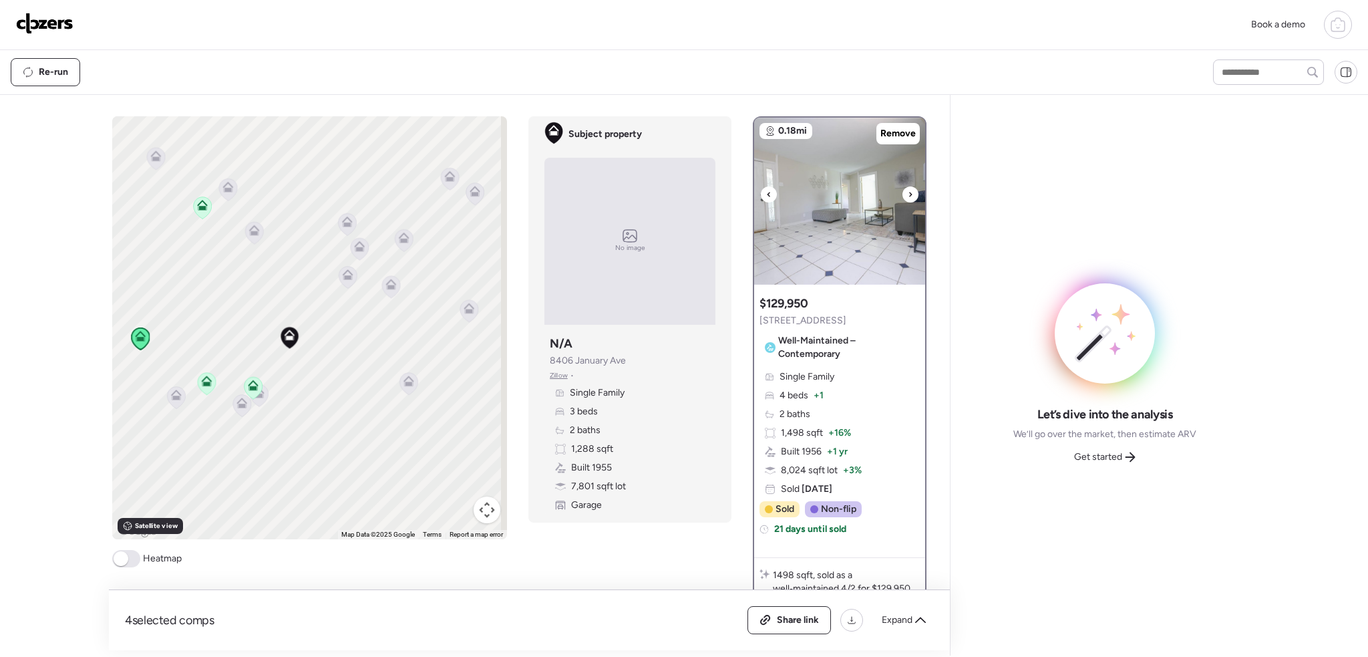
click at [906, 193] on div at bounding box center [910, 194] width 16 height 16
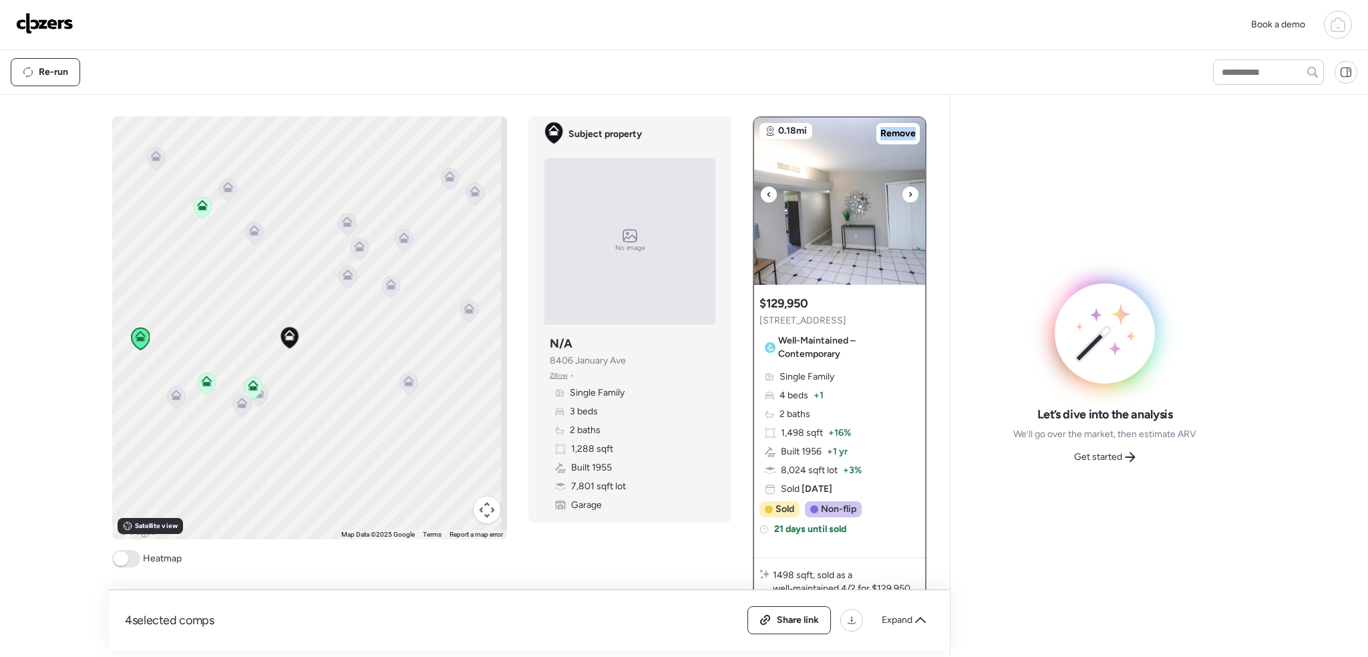
click at [906, 193] on div at bounding box center [910, 194] width 16 height 16
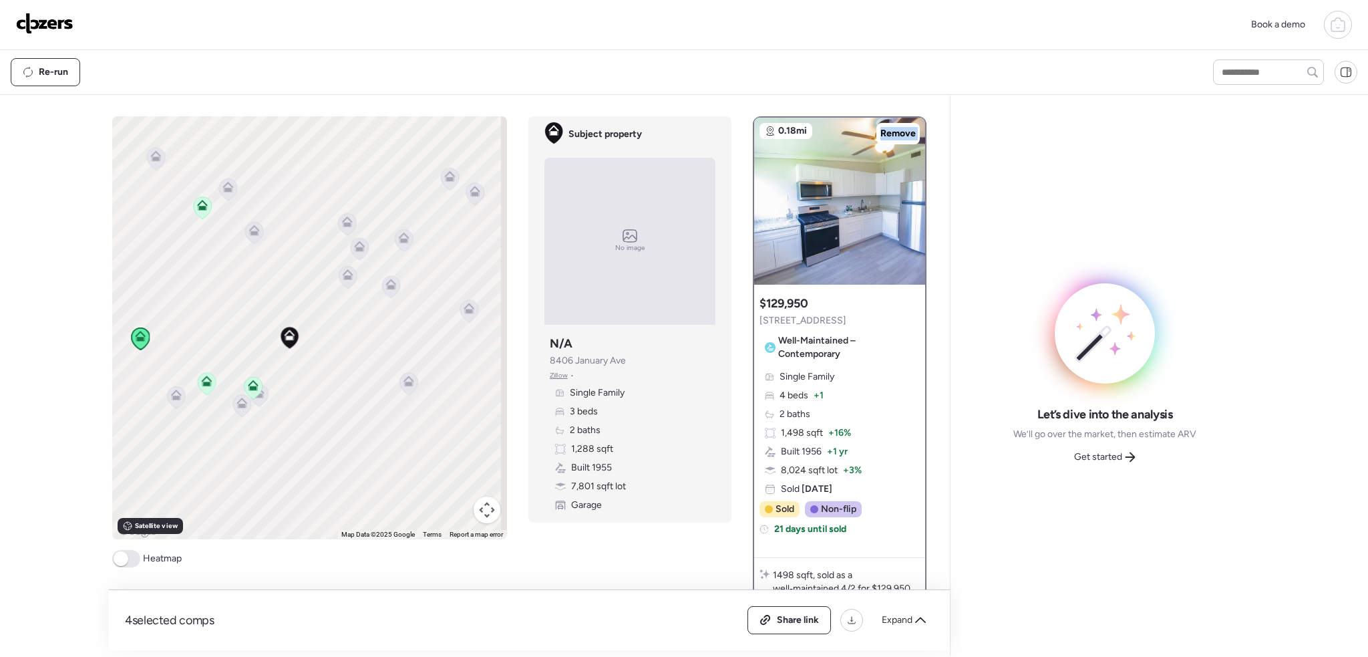
click at [208, 385] on icon at bounding box center [207, 380] width 11 height 11
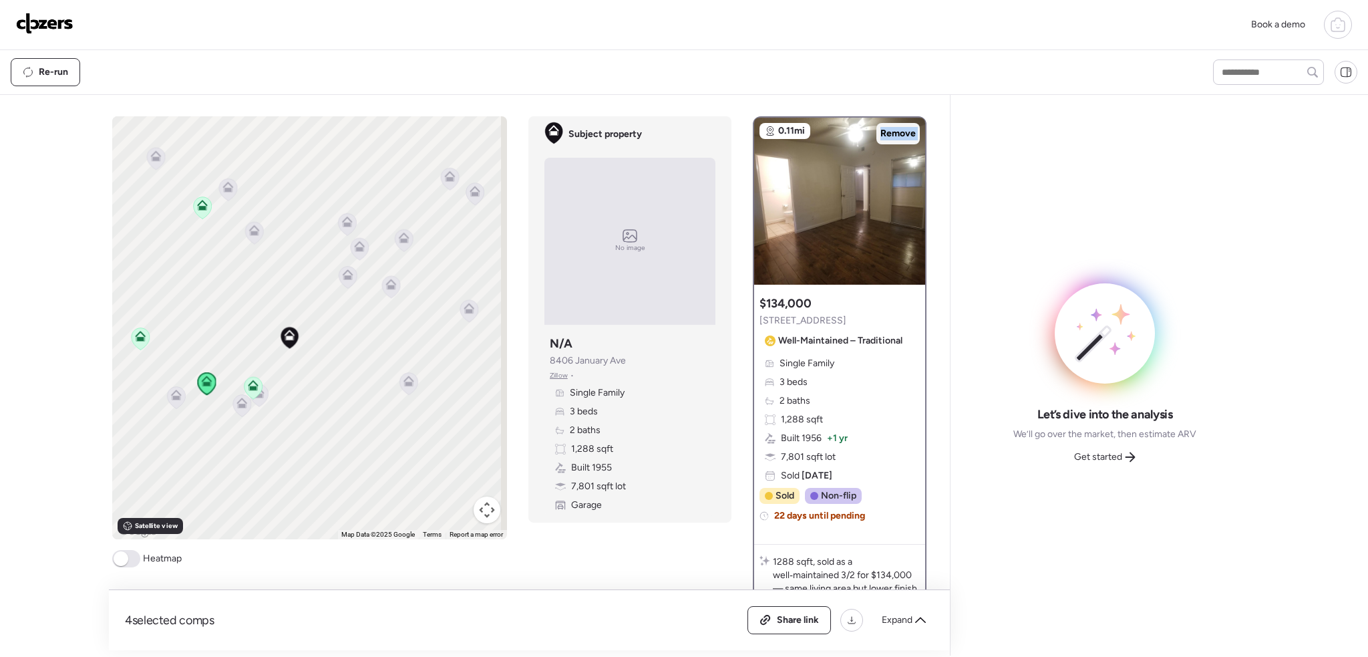
click at [884, 131] on span "Remove" at bounding box center [897, 133] width 35 height 13
click at [139, 339] on icon at bounding box center [140, 339] width 9 height 4
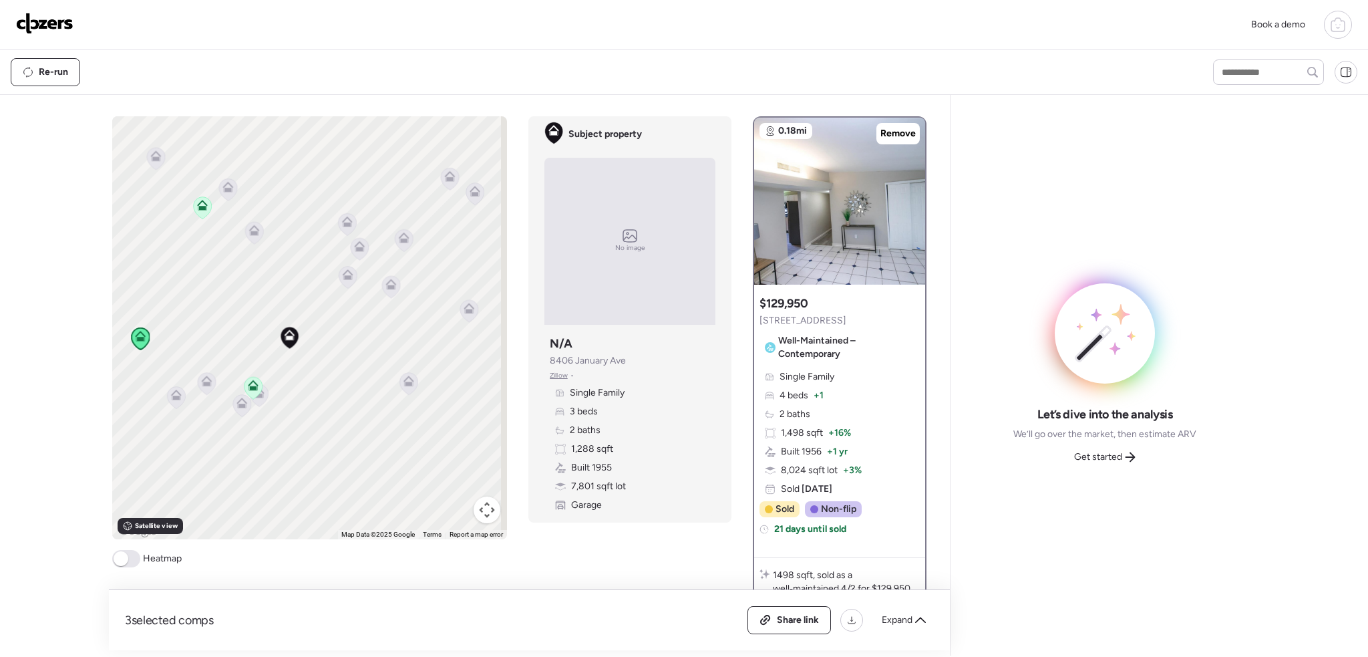
click at [122, 558] on span at bounding box center [121, 558] width 15 height 15
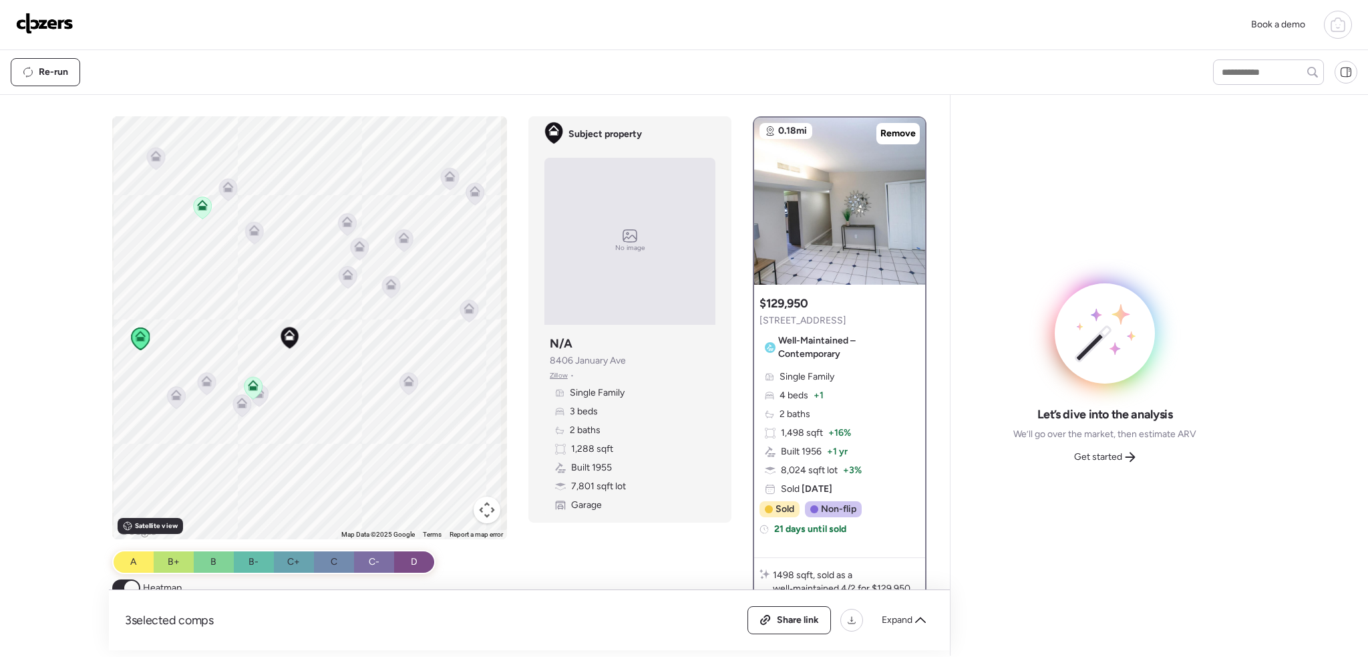
click at [133, 584] on span at bounding box center [131, 587] width 15 height 15
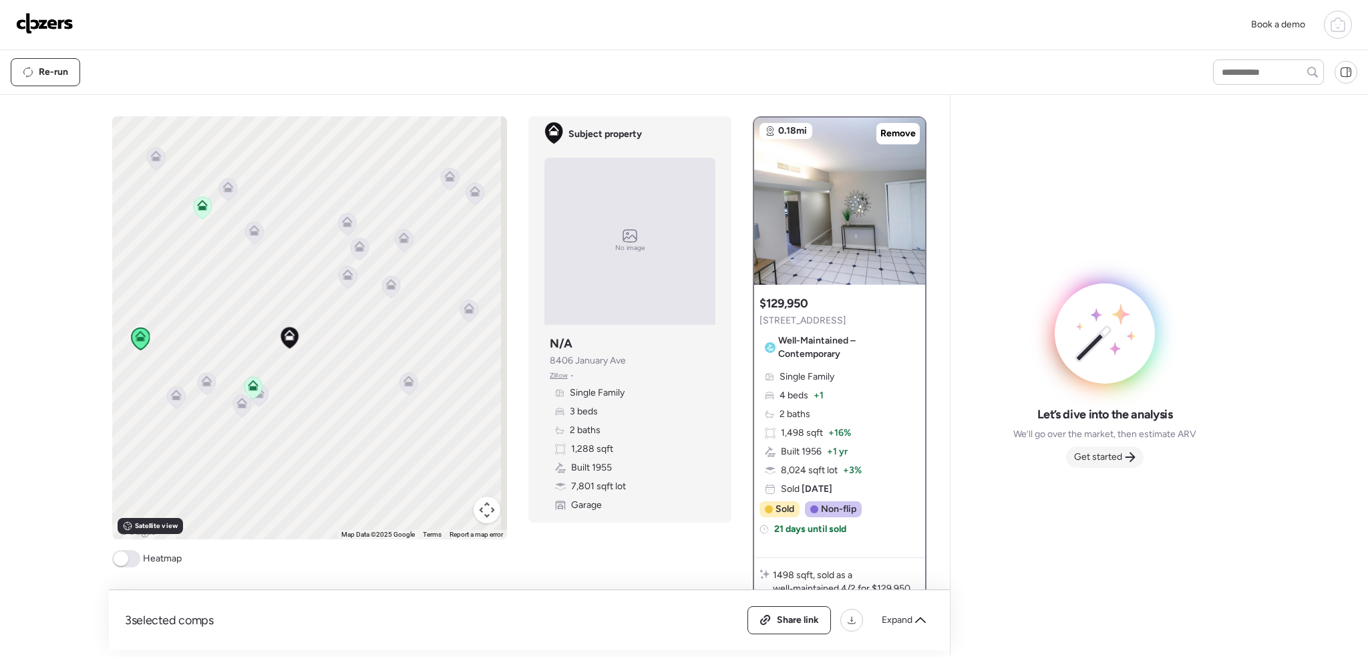
click at [1121, 446] on div "Get started" at bounding box center [1104, 456] width 77 height 21
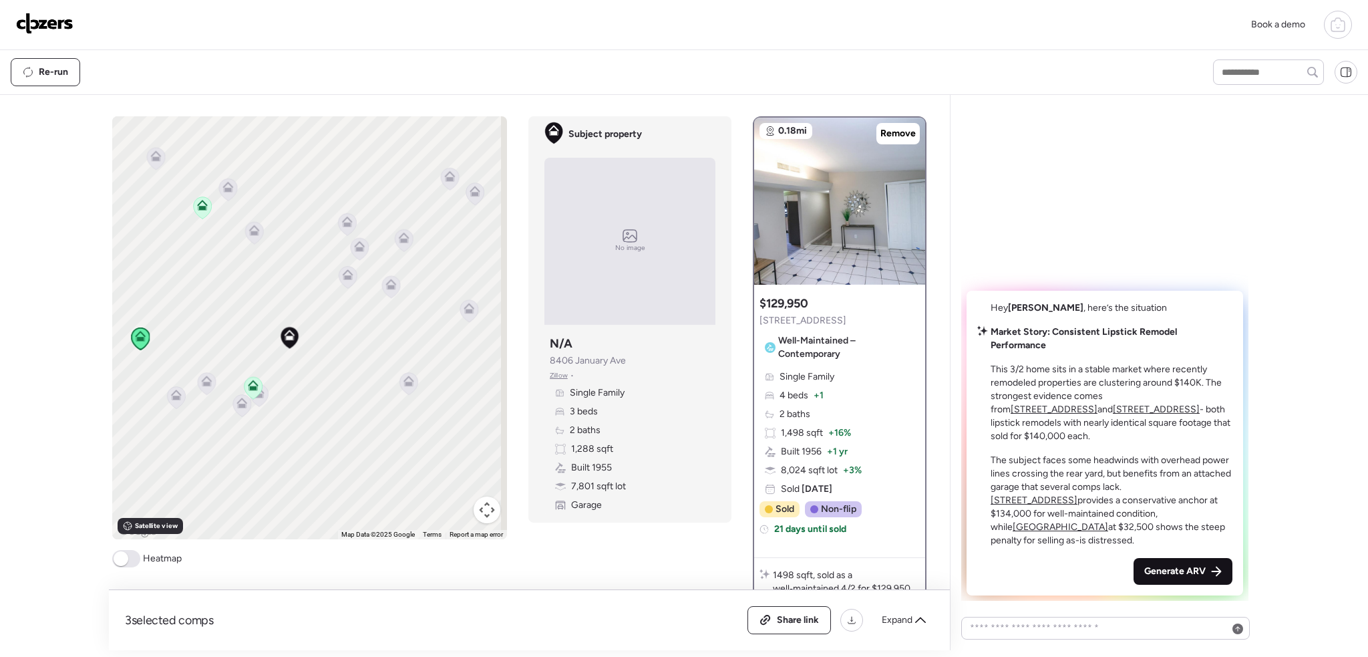
click at [1170, 568] on span "Generate ARV" at bounding box center [1174, 570] width 61 height 13
